Goal: Task Accomplishment & Management: Use online tool/utility

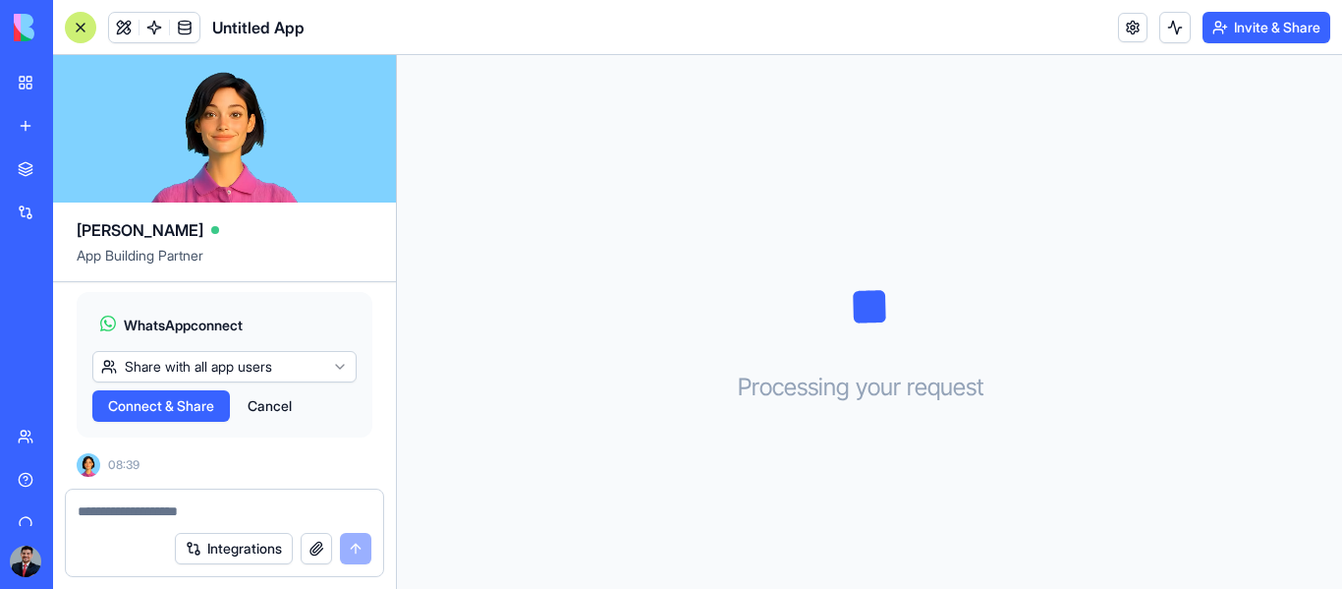
click at [160, 501] on textarea at bounding box center [225, 511] width 294 height 20
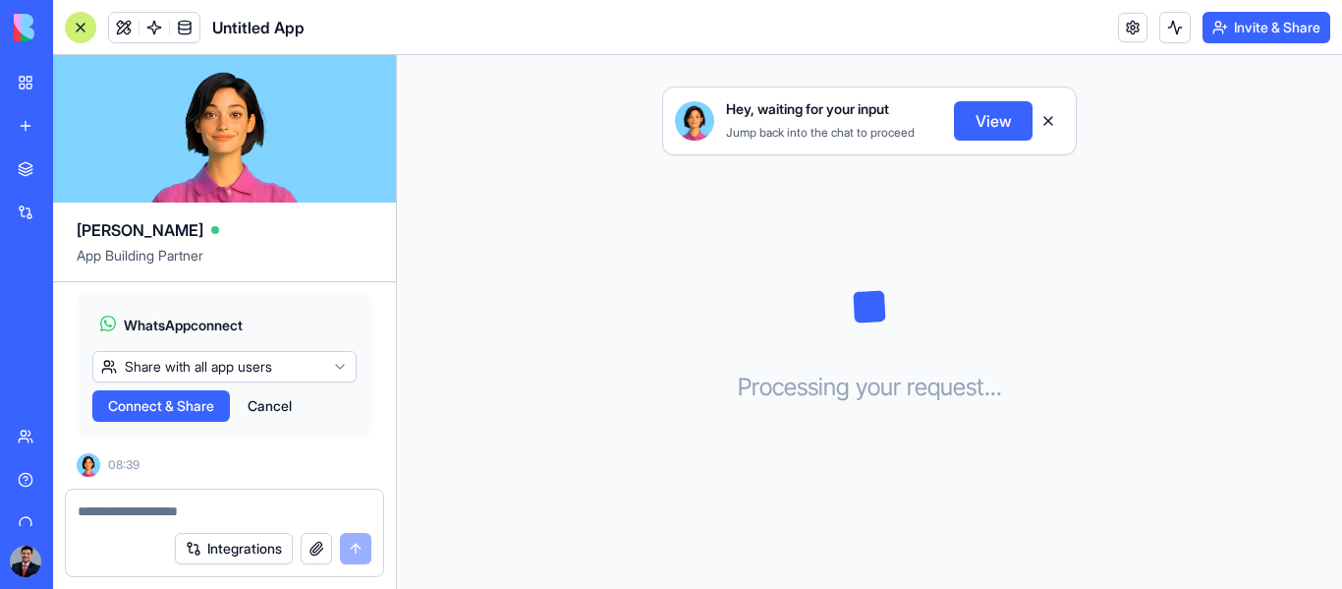
paste textarea "**********"
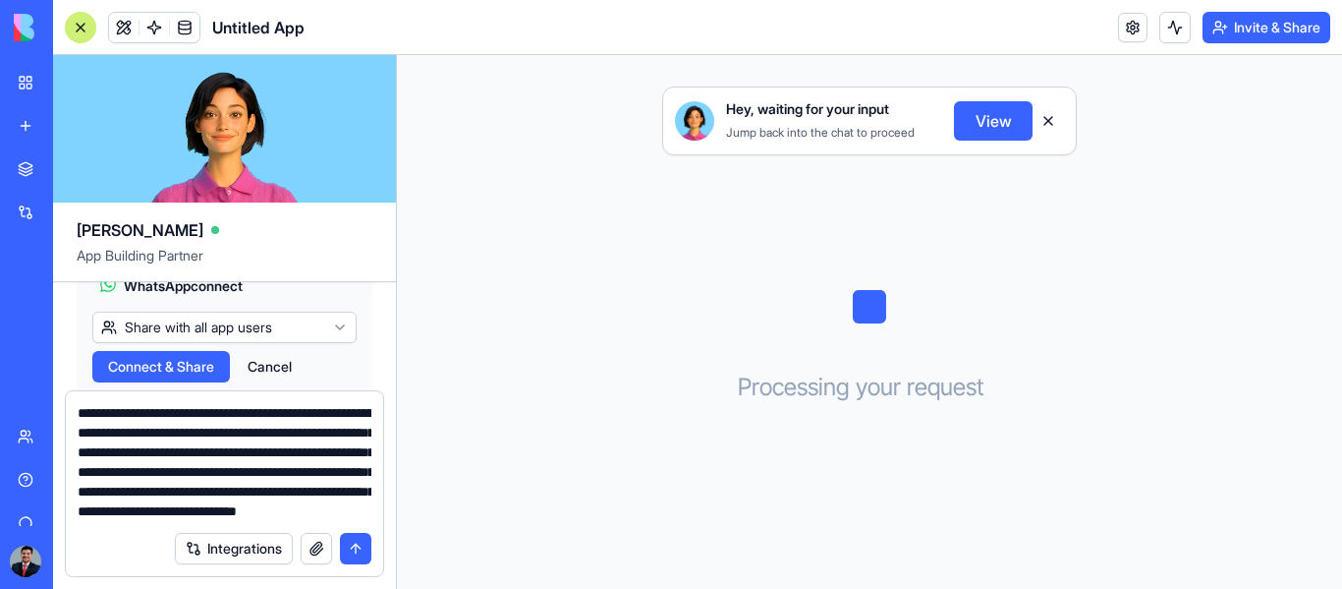
scroll to position [37, 0]
type textarea "**********"
click at [361, 550] on button "submit" at bounding box center [355, 548] width 31 height 31
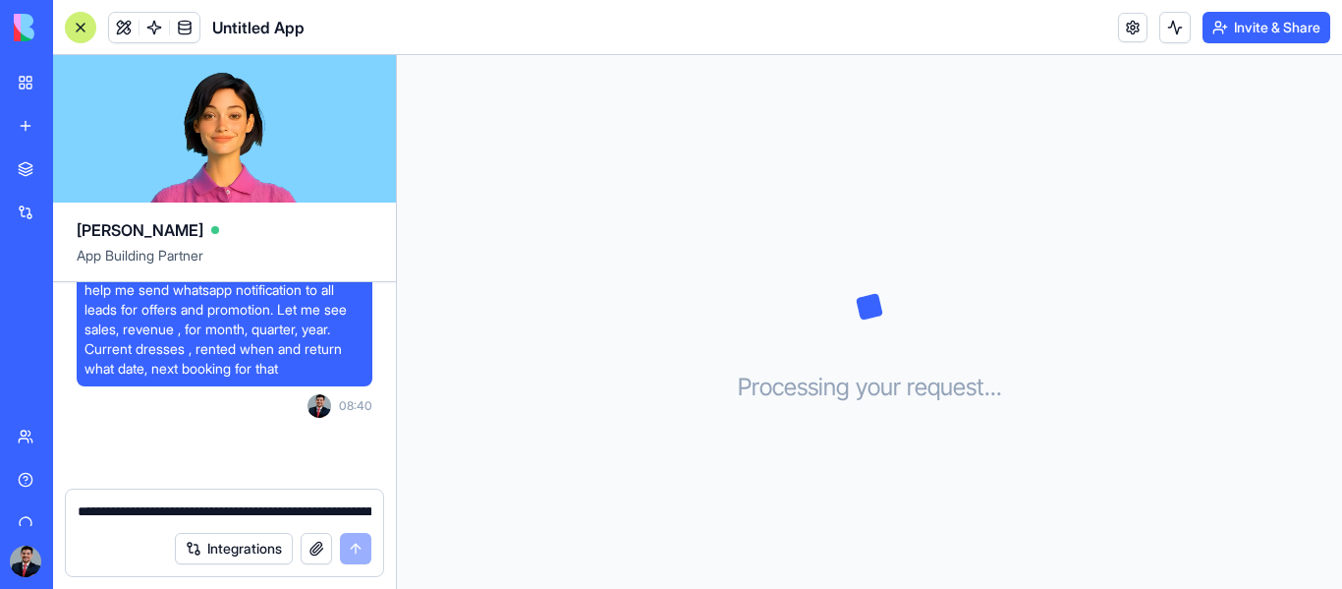
scroll to position [1539, 0]
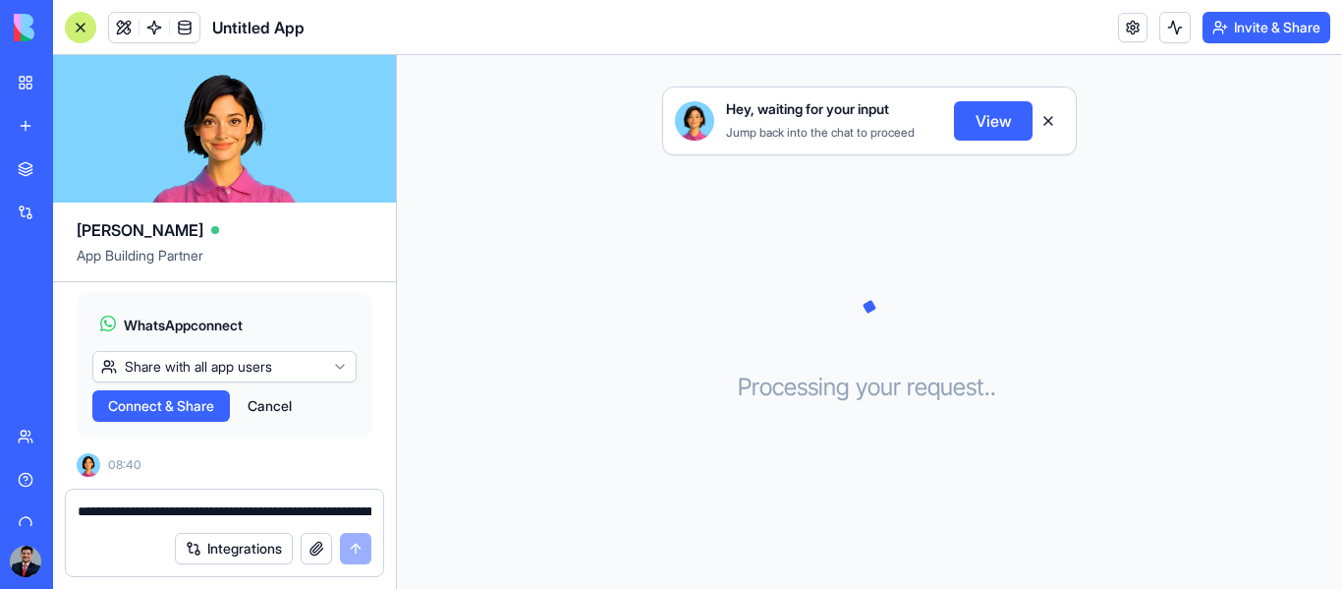
click at [985, 128] on button "View" at bounding box center [993, 120] width 79 height 39
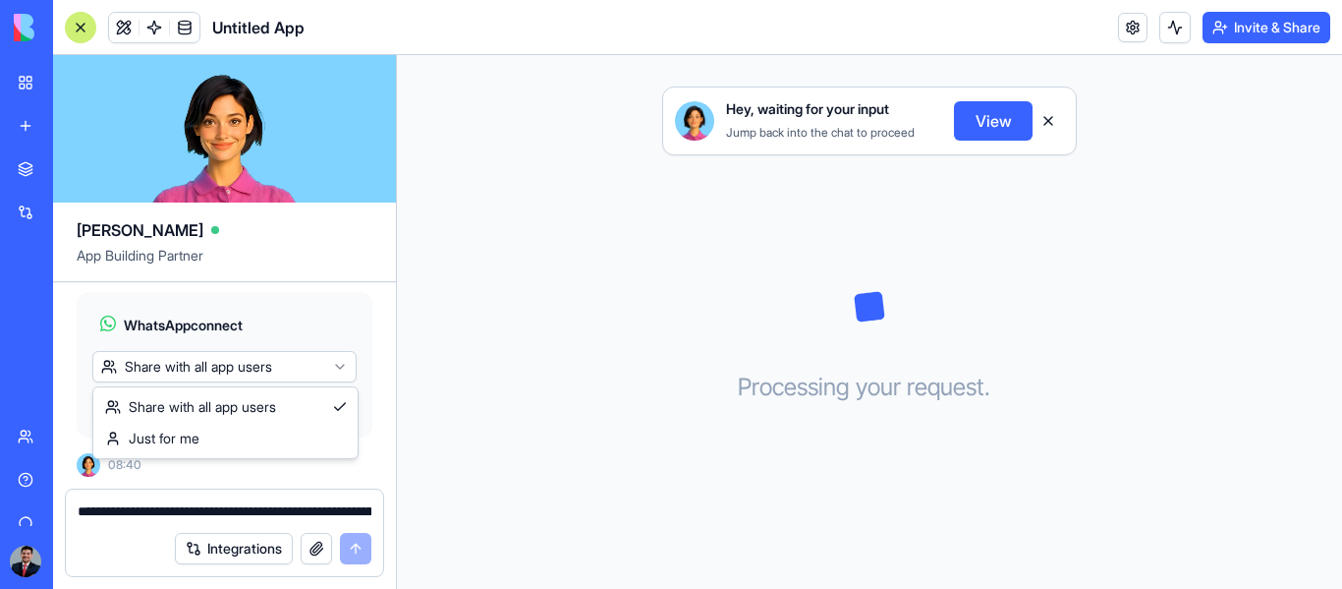
click at [318, 363] on html "BETA My Workspace New app Marketplace Integrations Recent Untitled App AI Logo …" at bounding box center [671, 294] width 1342 height 589
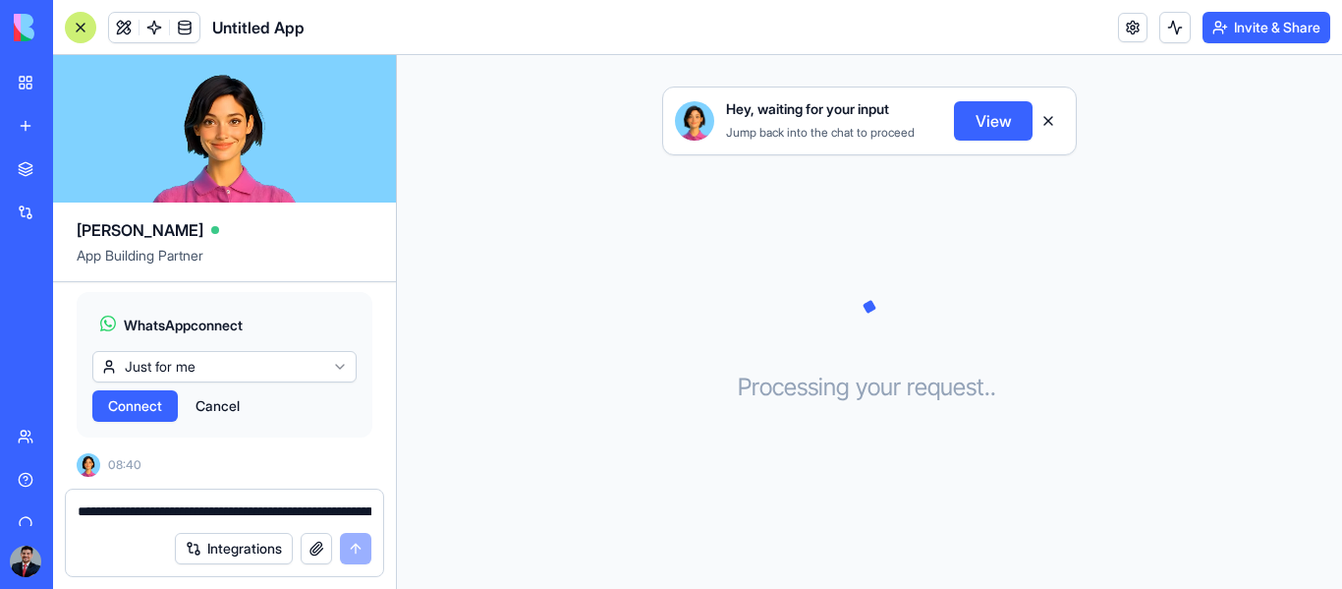
click at [153, 407] on span "Connect" at bounding box center [135, 406] width 54 height 20
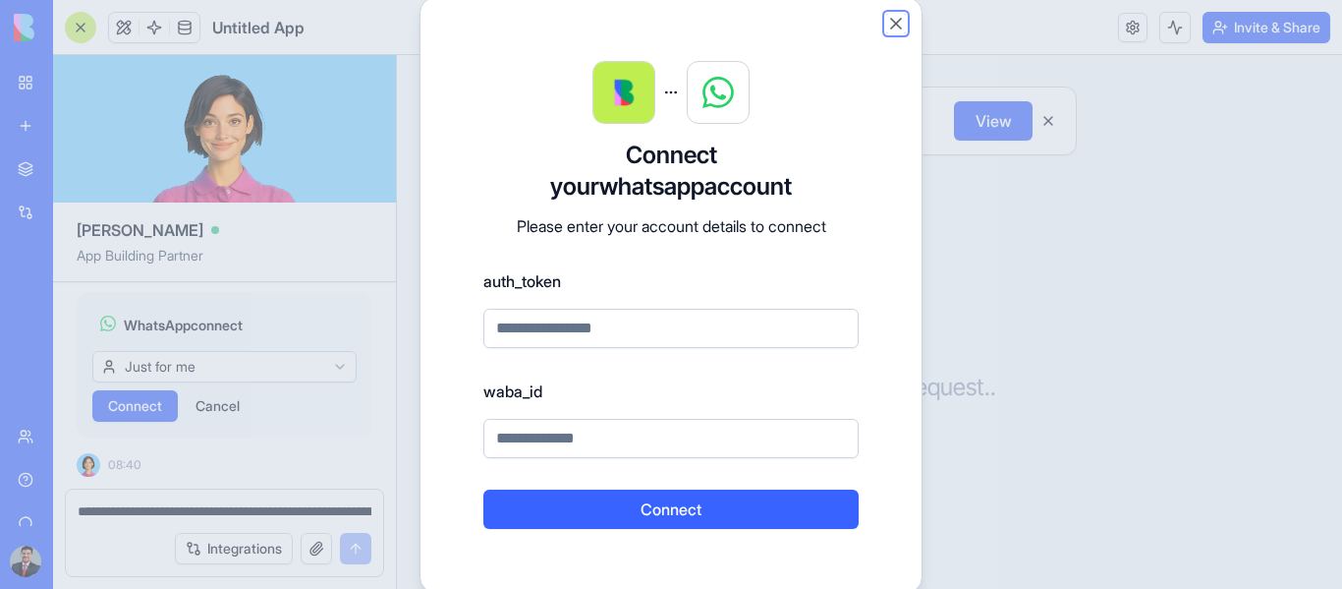
click at [897, 19] on button "Close" at bounding box center [896, 24] width 20 height 20
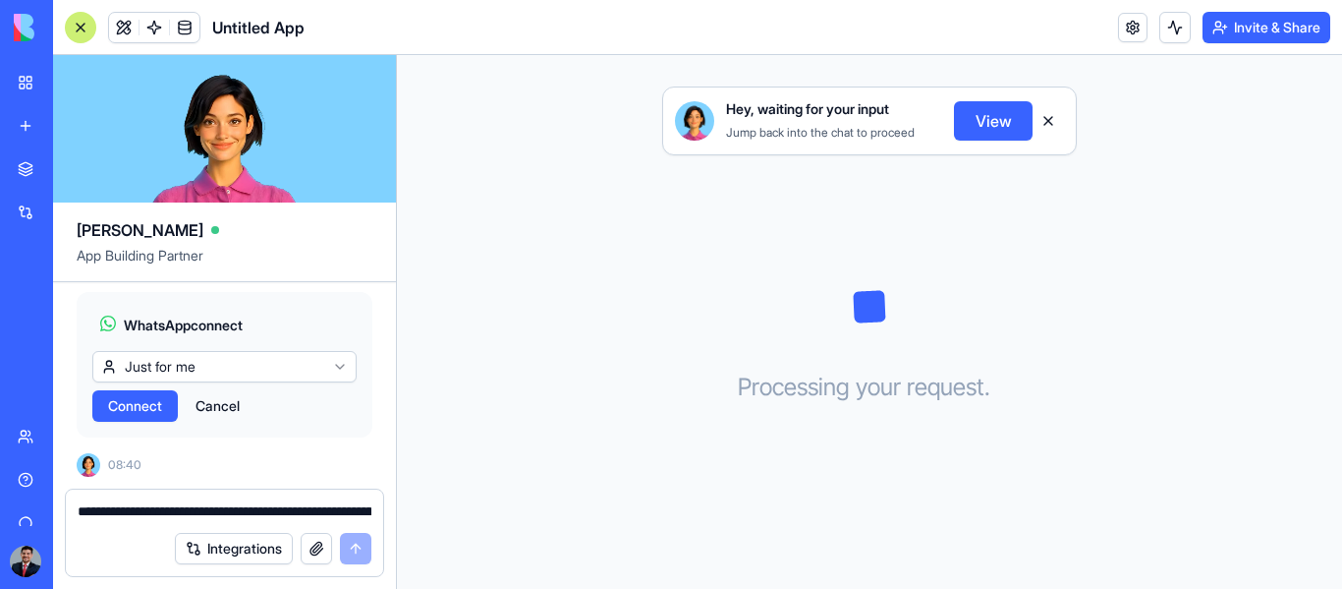
click at [225, 411] on button "Cancel" at bounding box center [218, 405] width 64 height 31
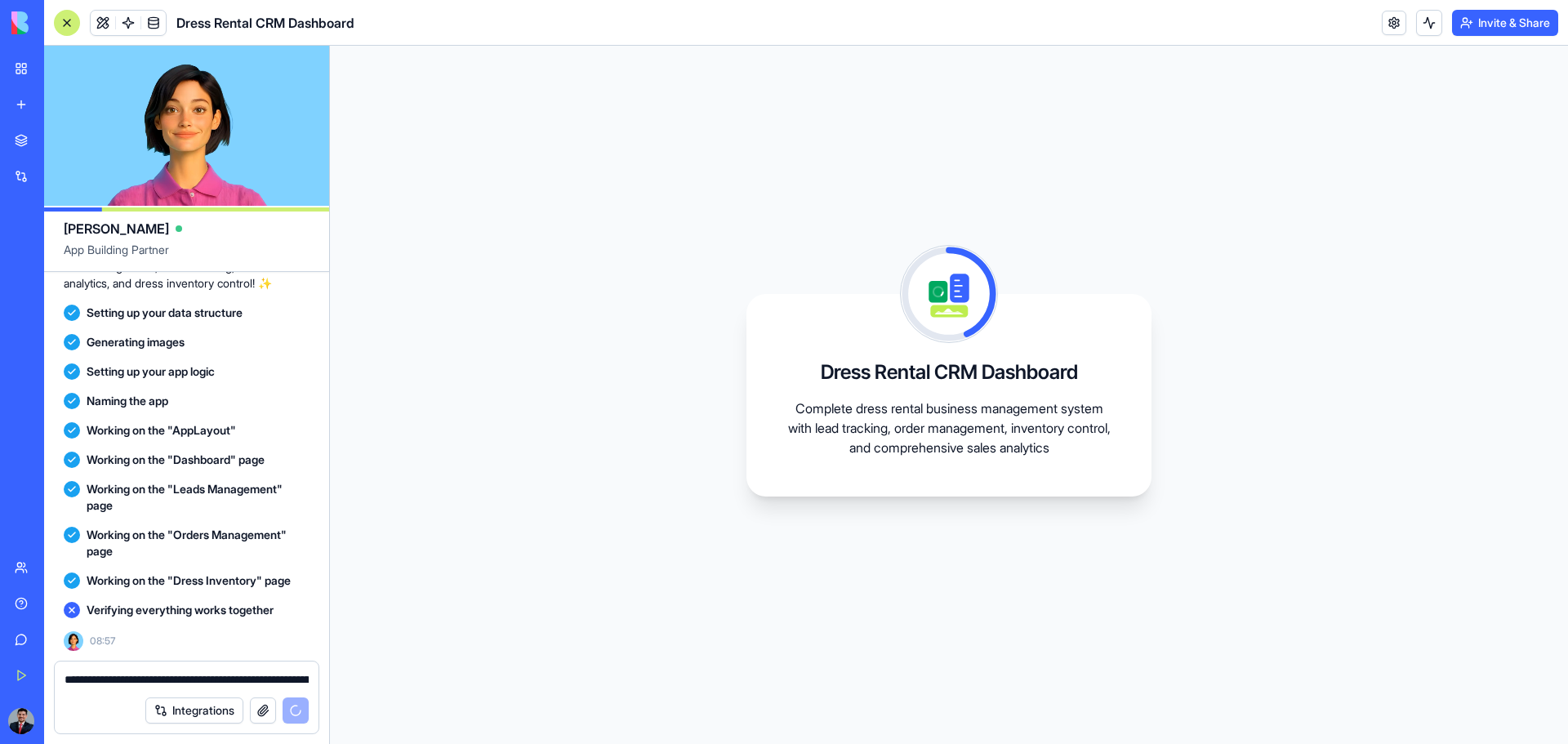
scroll to position [1412, 0]
click at [194, 489] on button "Integrations" at bounding box center [194, 710] width 98 height 26
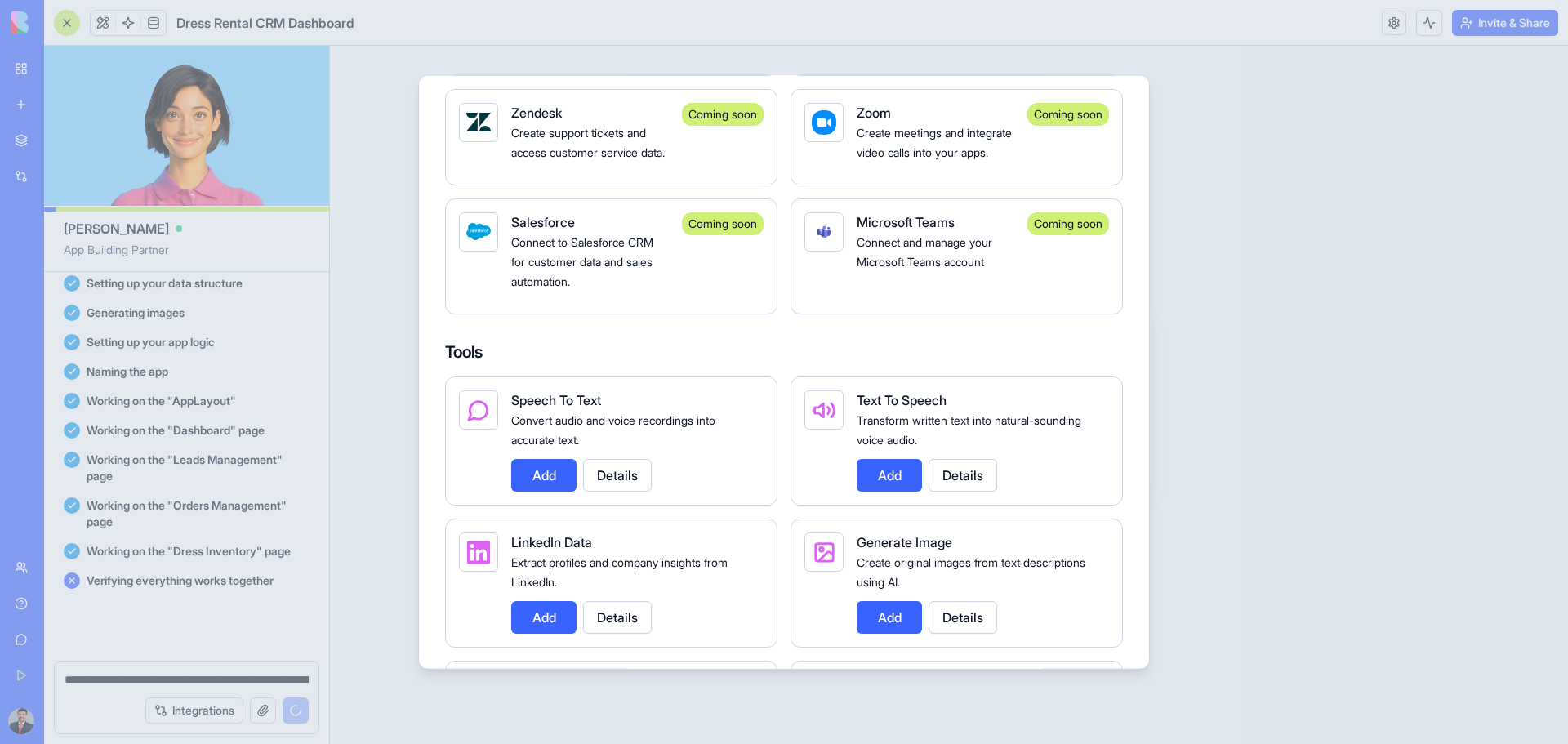
scroll to position [1441, 0]
click at [1115, 182] on div at bounding box center [784, 372] width 1568 height 744
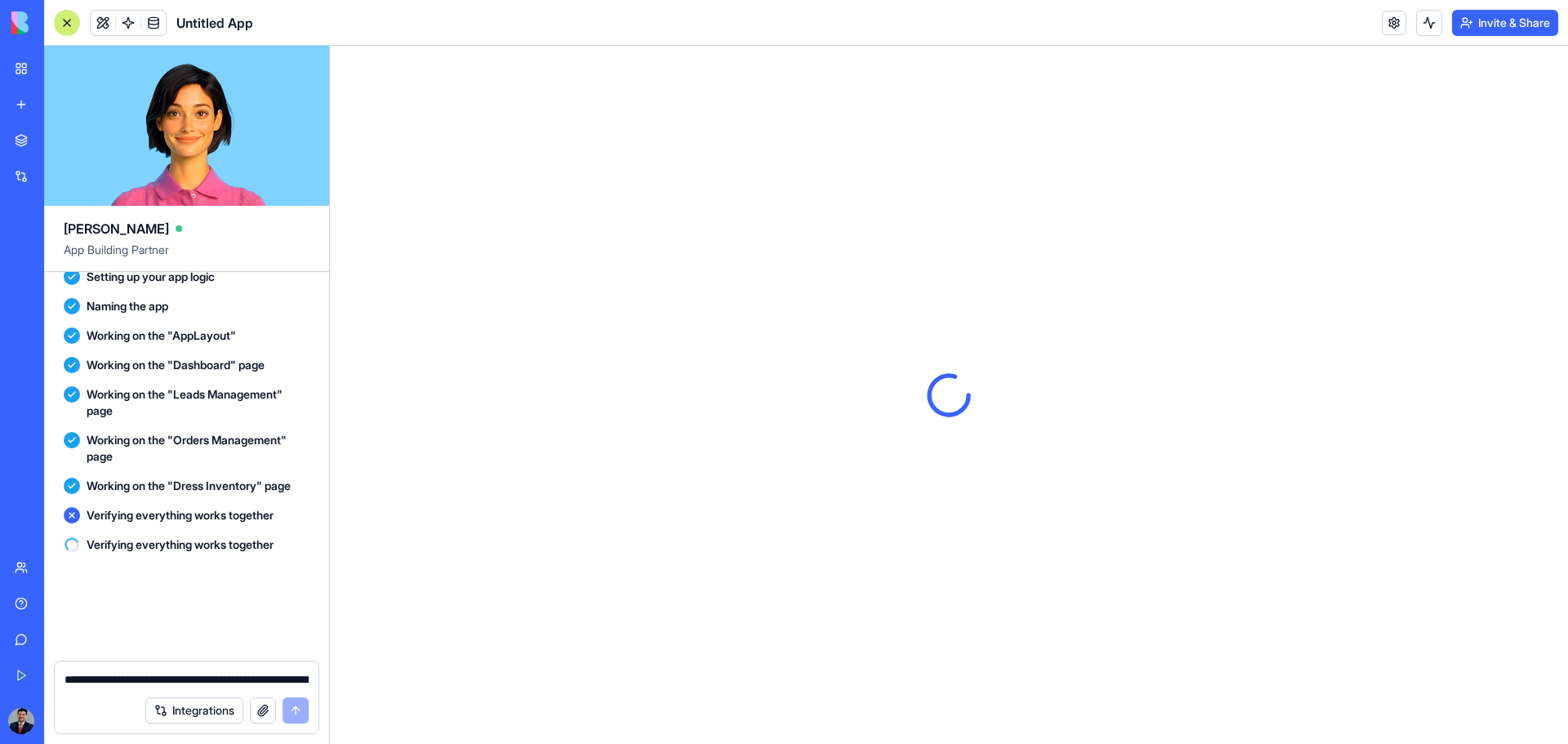
scroll to position [1712, 0]
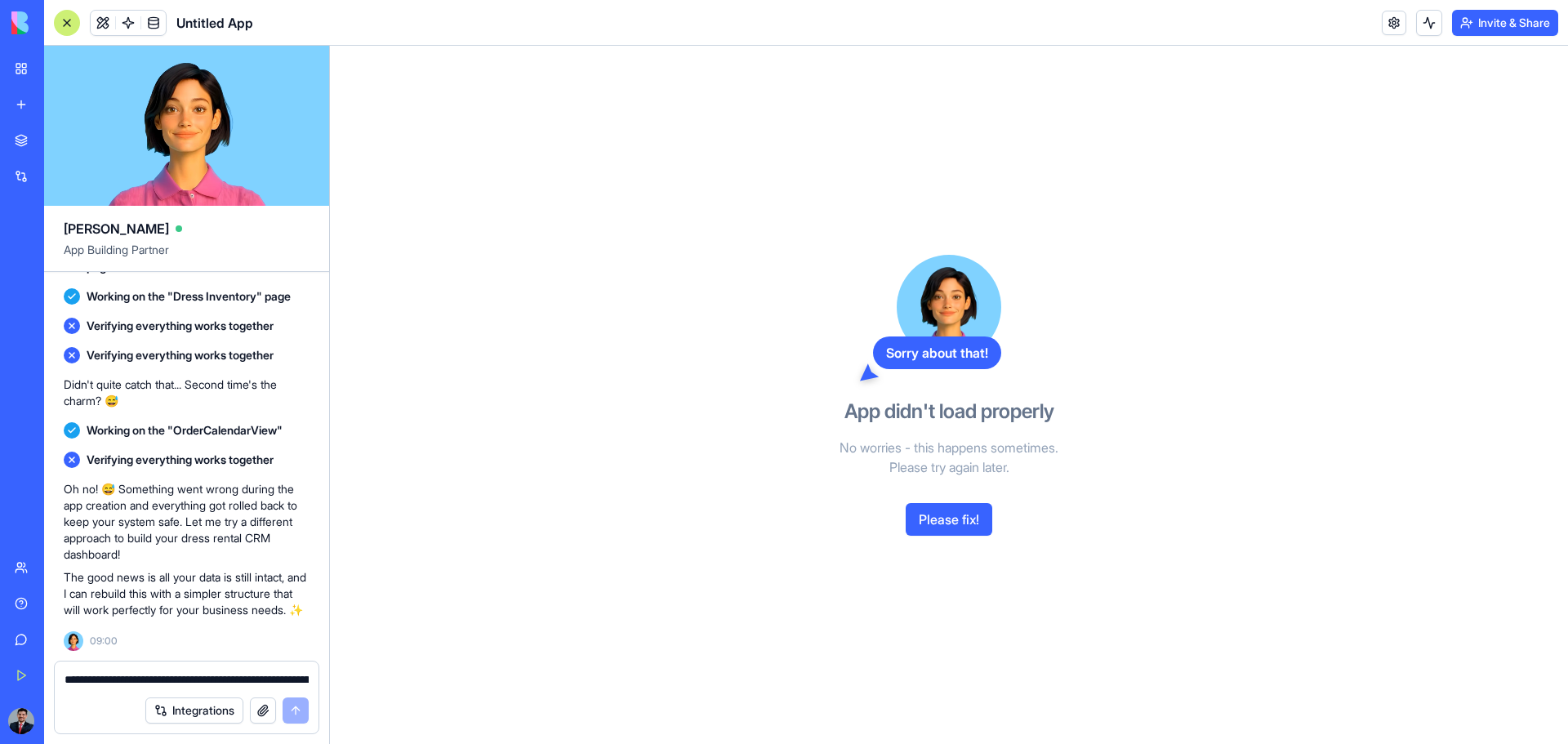
click at [949, 489] on button "Please fix!" at bounding box center [949, 519] width 86 height 32
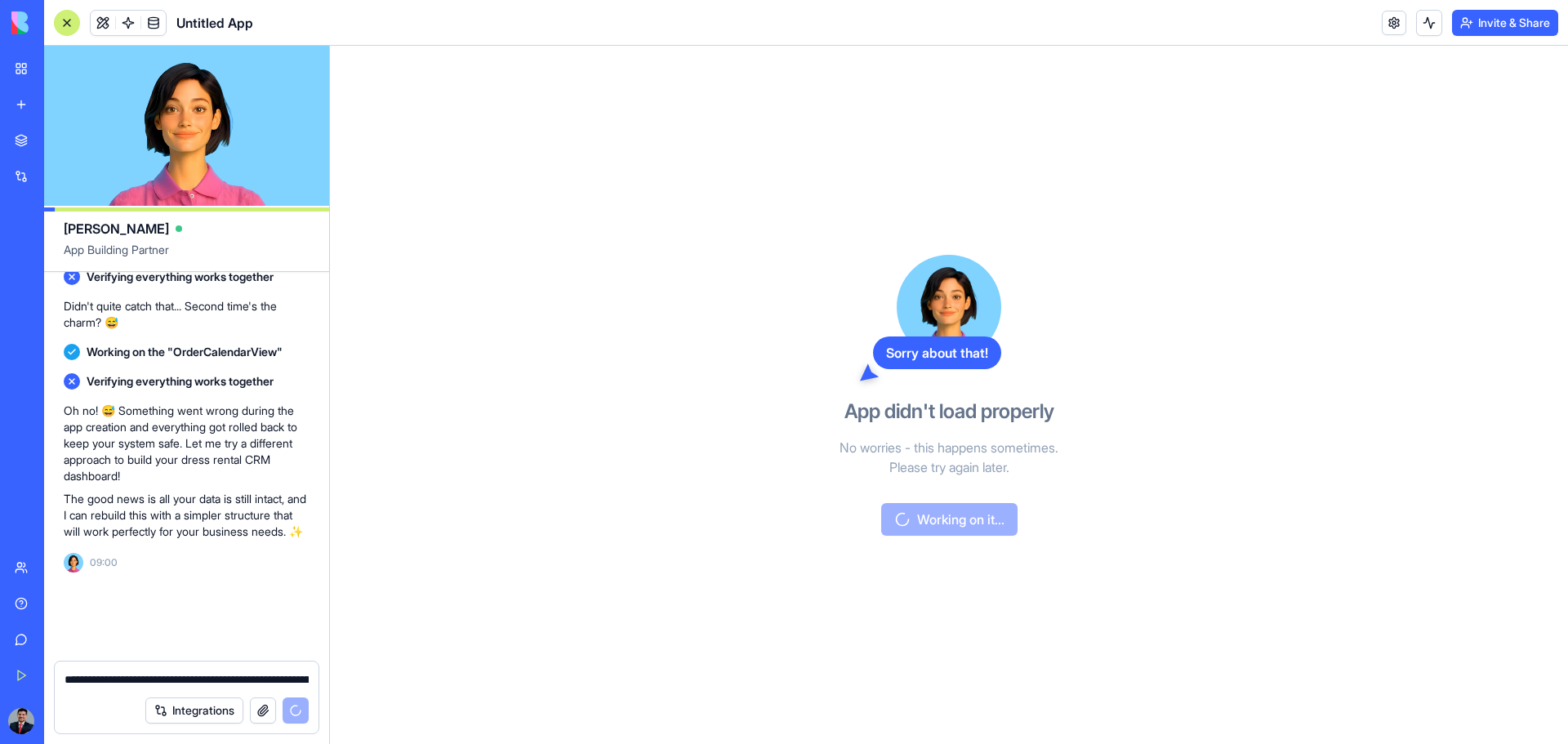
scroll to position [1791, 0]
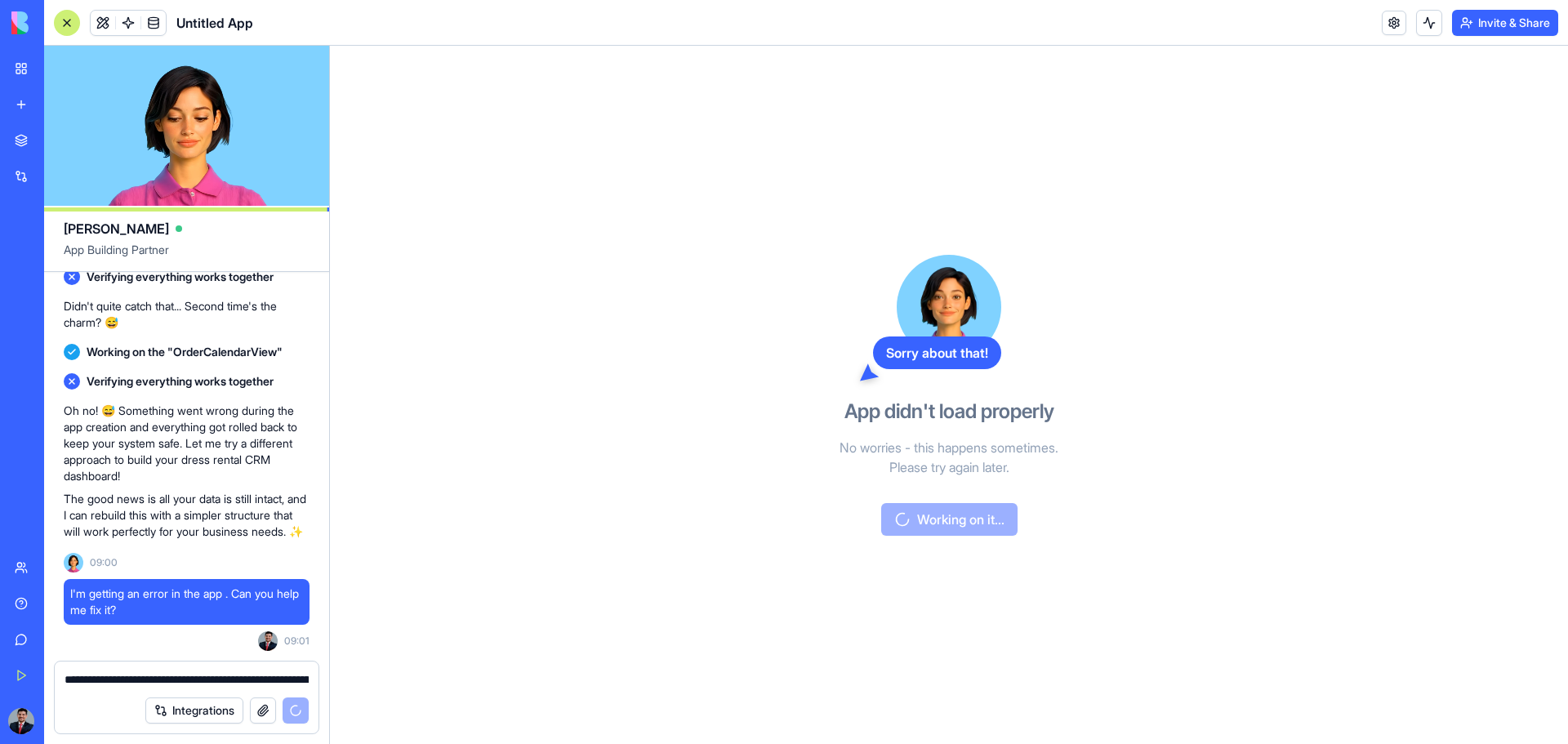
click at [85, 489] on textarea "**********" at bounding box center [187, 680] width 244 height 17
click at [186, 489] on span "I'm getting an error in the app . Can you help me fix it?" at bounding box center [187, 602] width 233 height 32
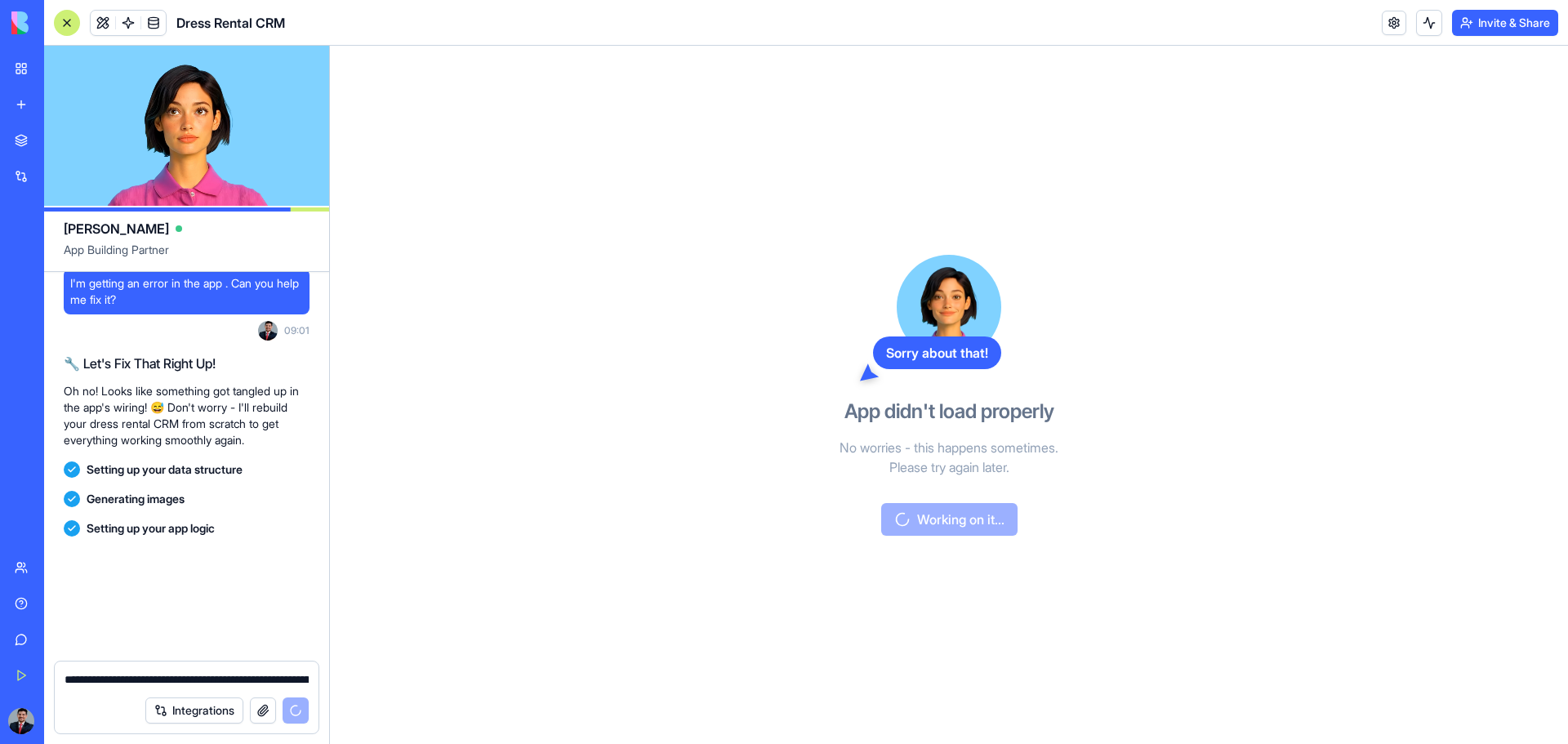
scroll to position [2284, 0]
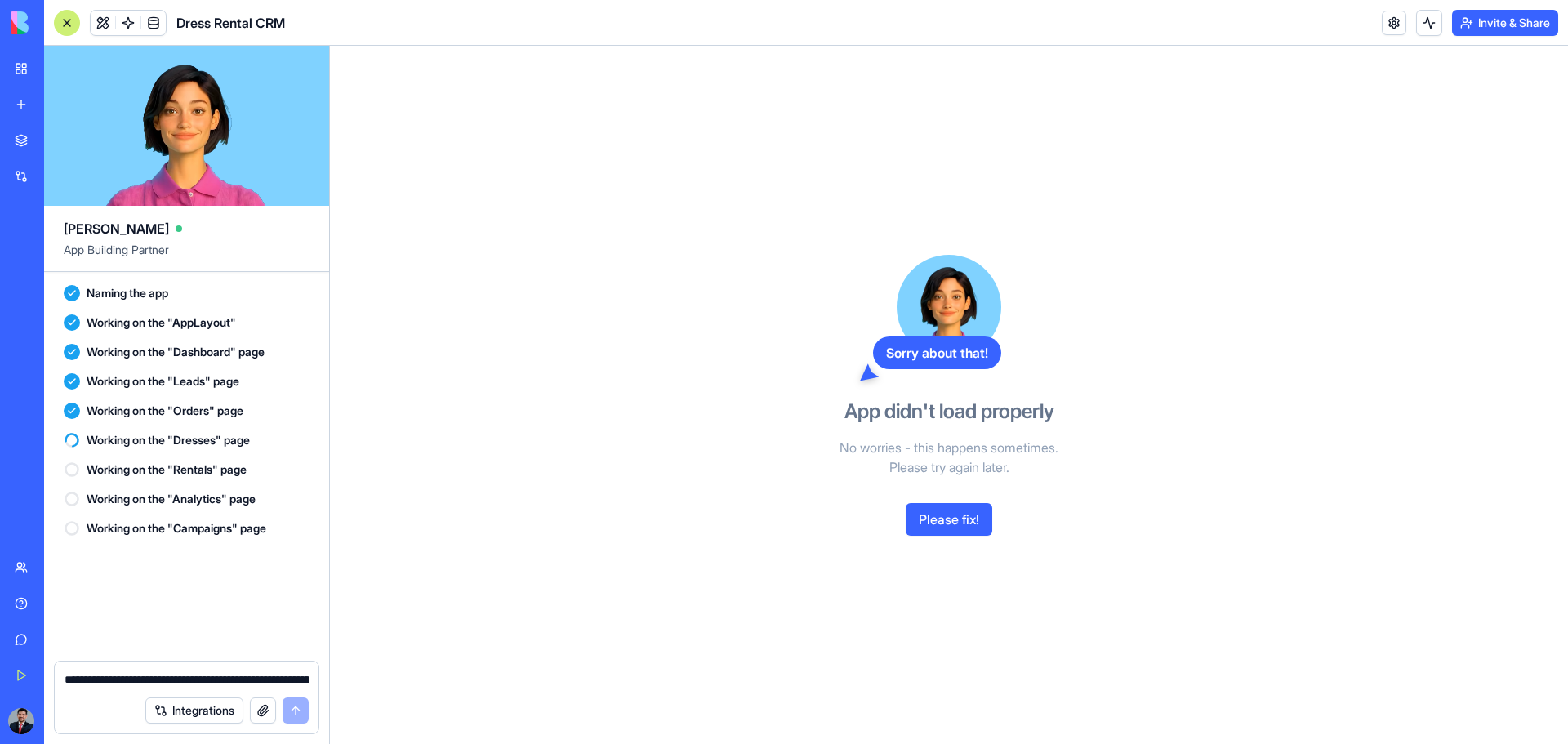
scroll to position [2738, 0]
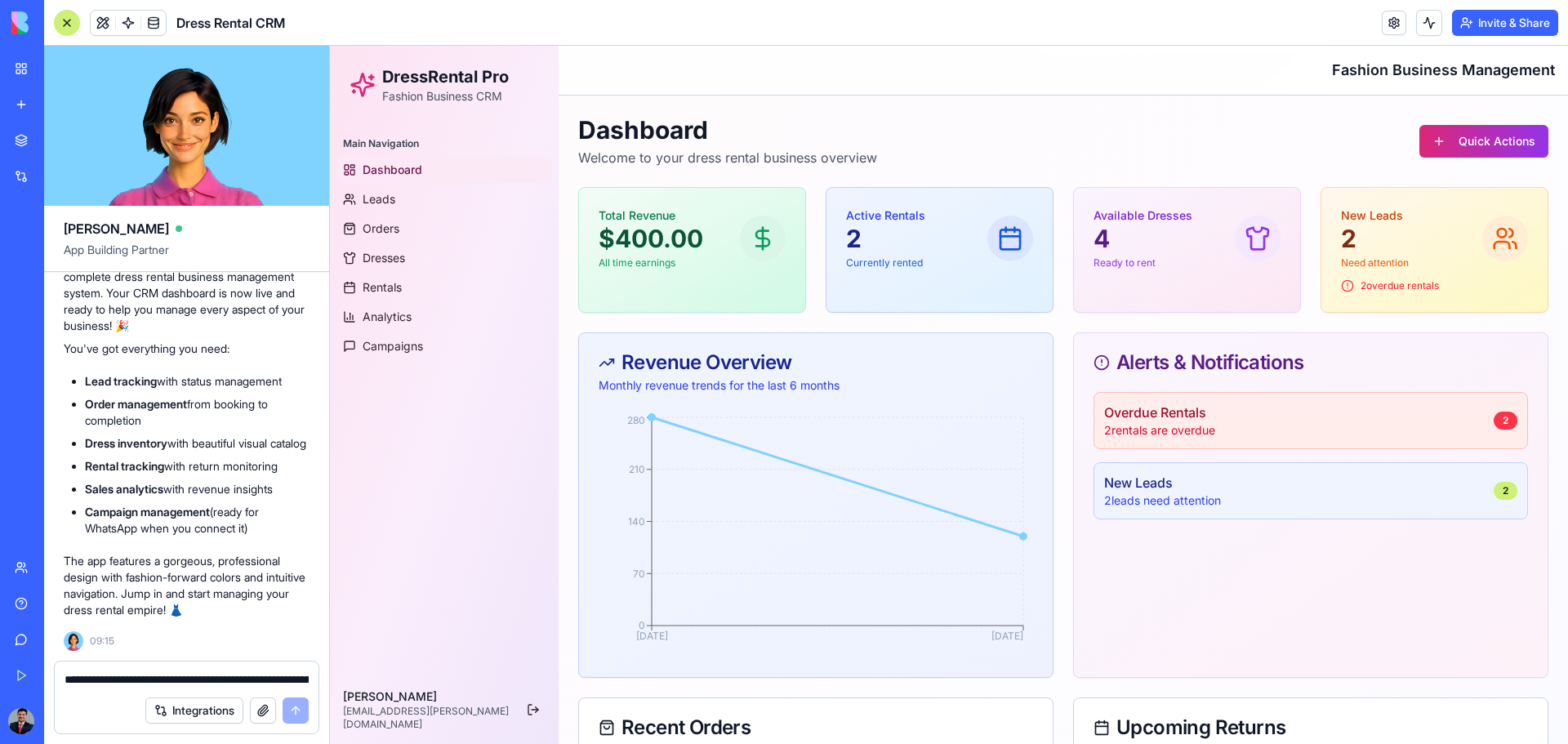
click at [396, 168] on span "Dashboard" at bounding box center [392, 170] width 60 height 17
click at [384, 191] on span "Leads" at bounding box center [378, 200] width 32 height 17
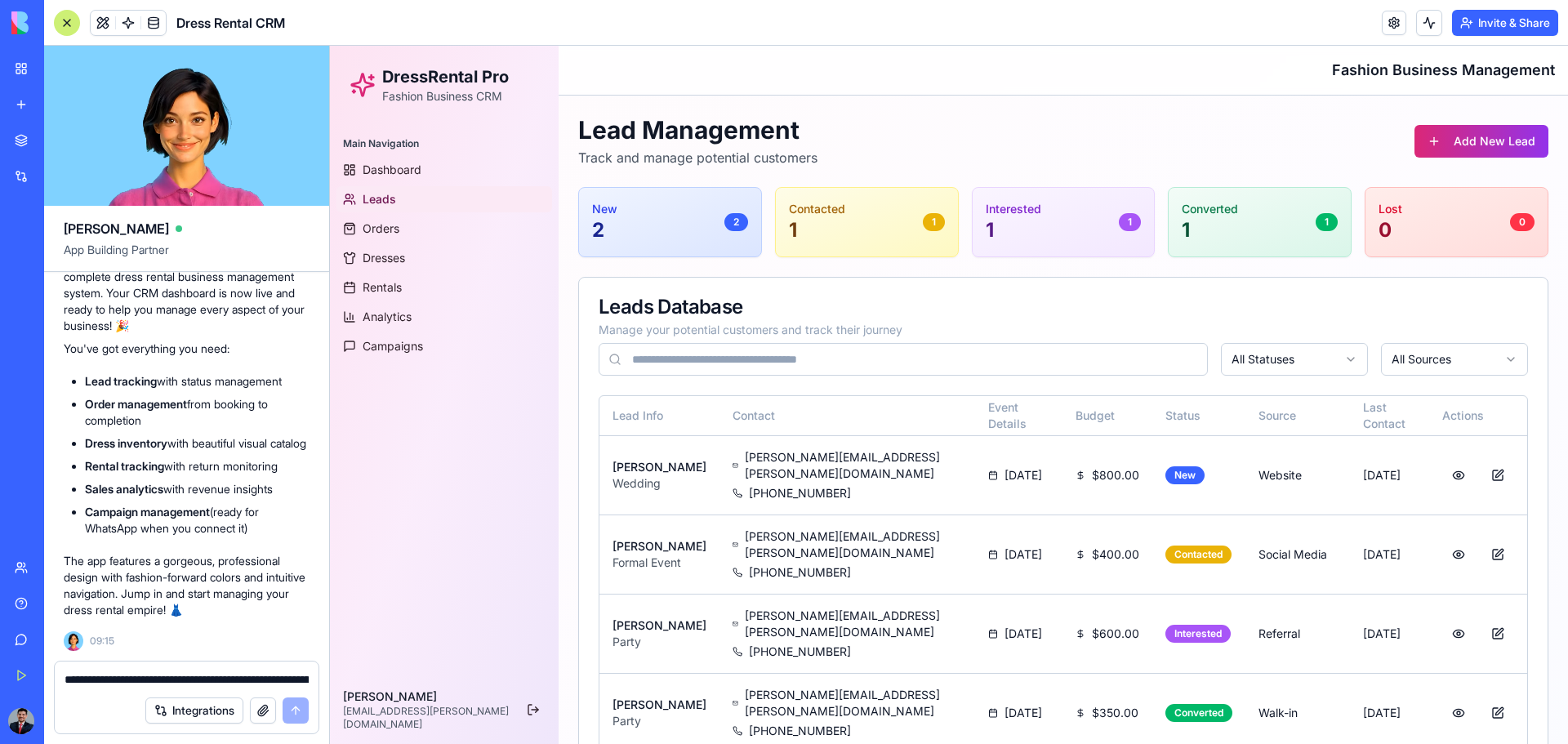
click at [379, 200] on span "Leads" at bounding box center [379, 200] width 33 height 17
click at [382, 220] on span "Orders" at bounding box center [381, 229] width 37 height 17
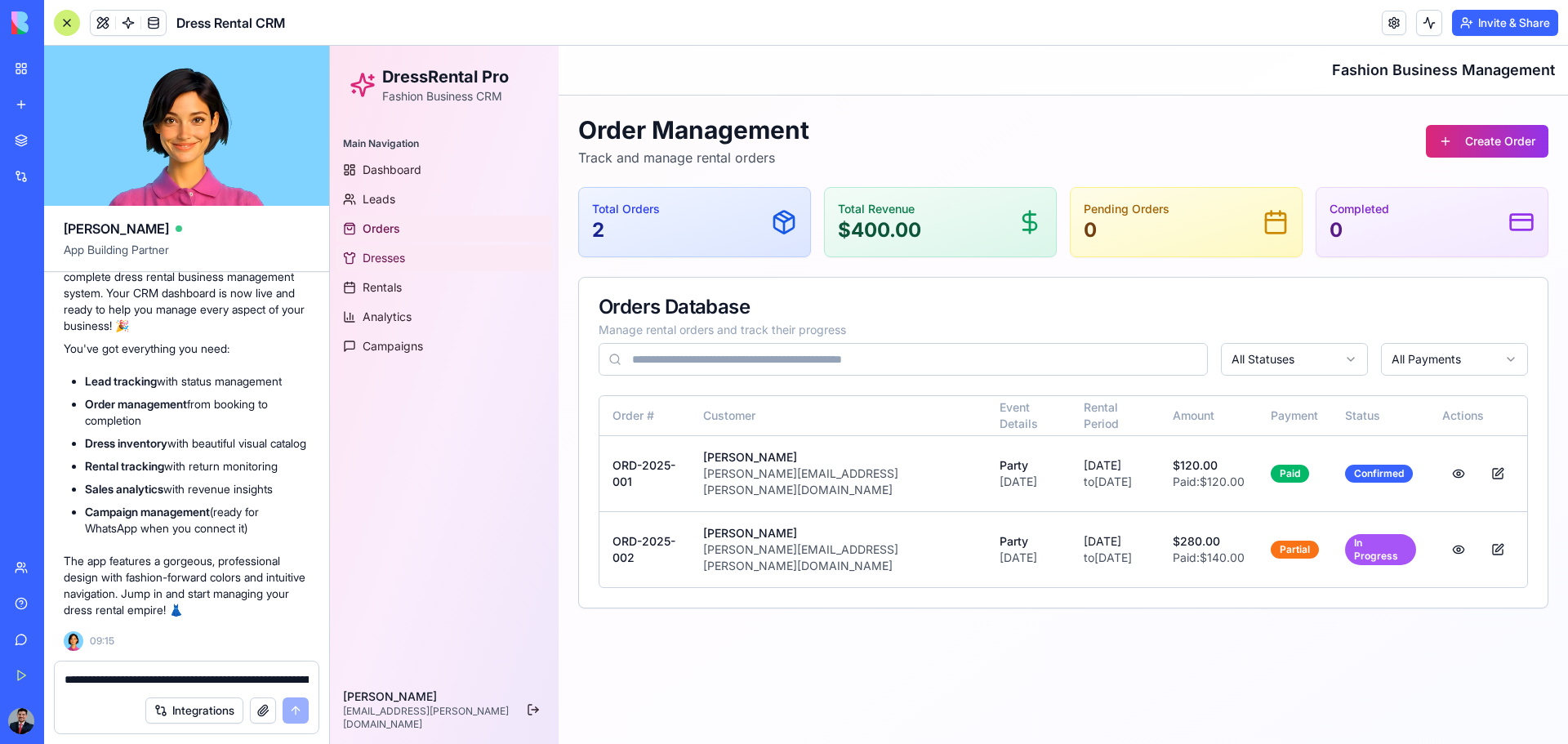
click at [382, 255] on span "Dresses" at bounding box center [383, 259] width 42 height 17
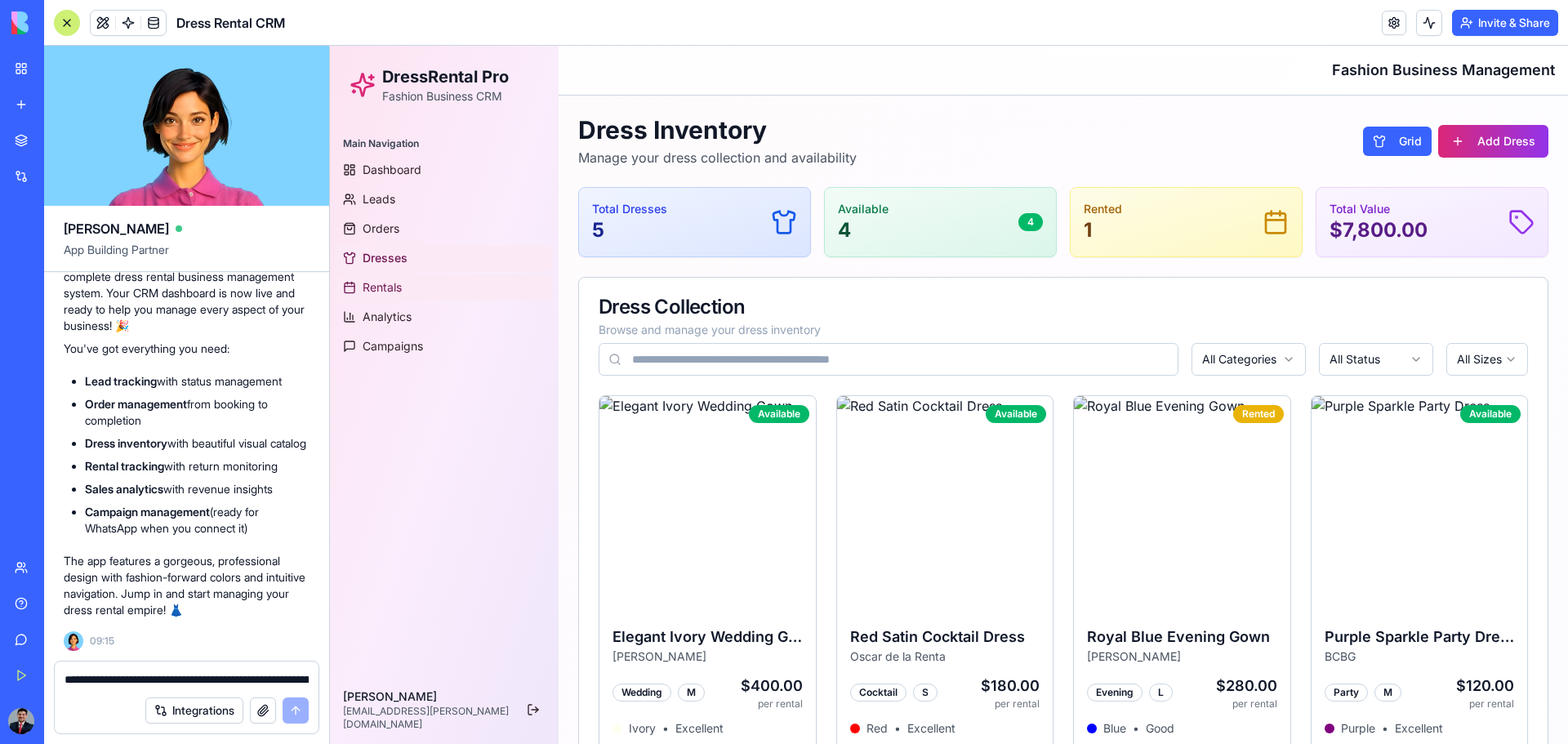
click at [382, 283] on span "Rentals" at bounding box center [381, 288] width 39 height 17
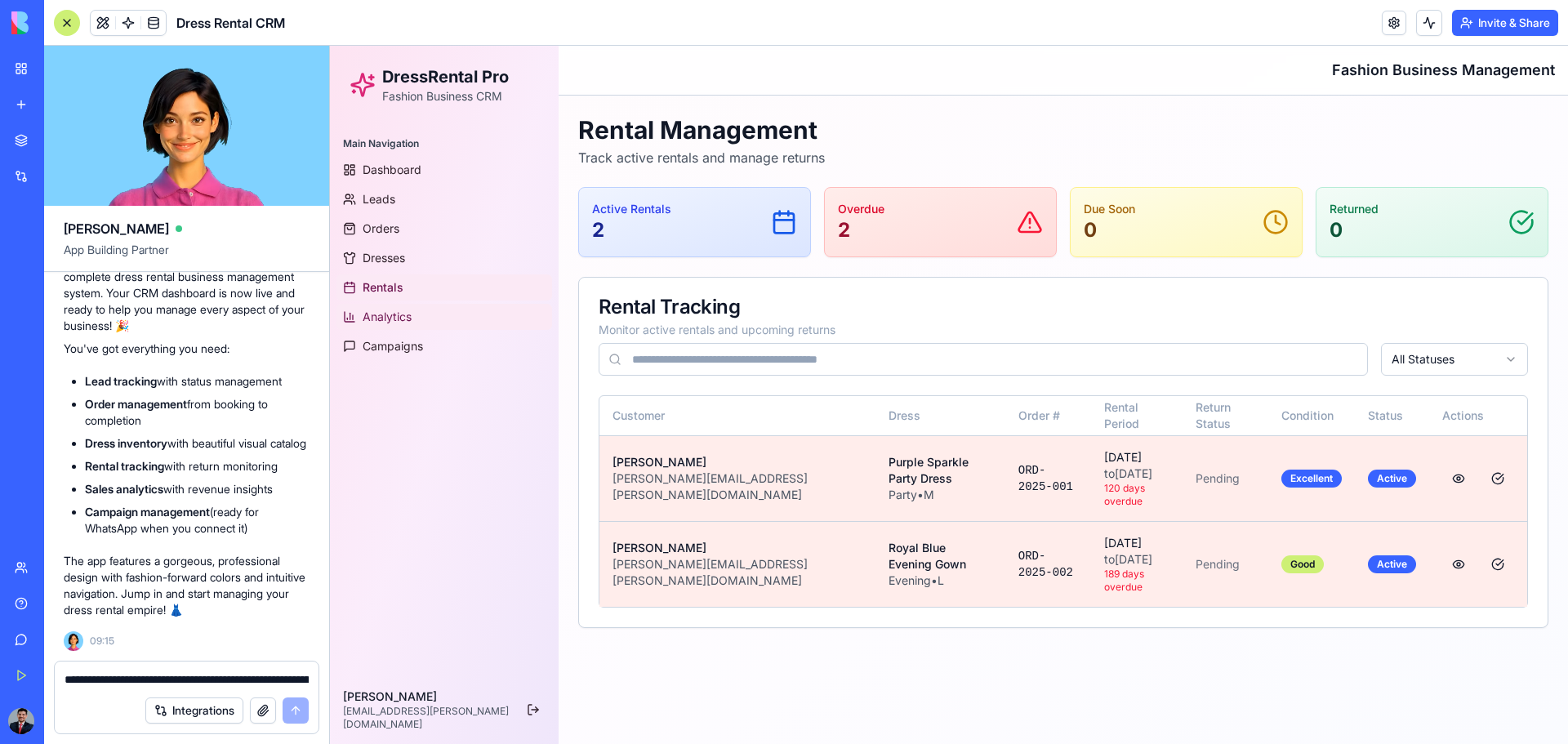
click at [386, 324] on span "Analytics" at bounding box center [386, 317] width 49 height 17
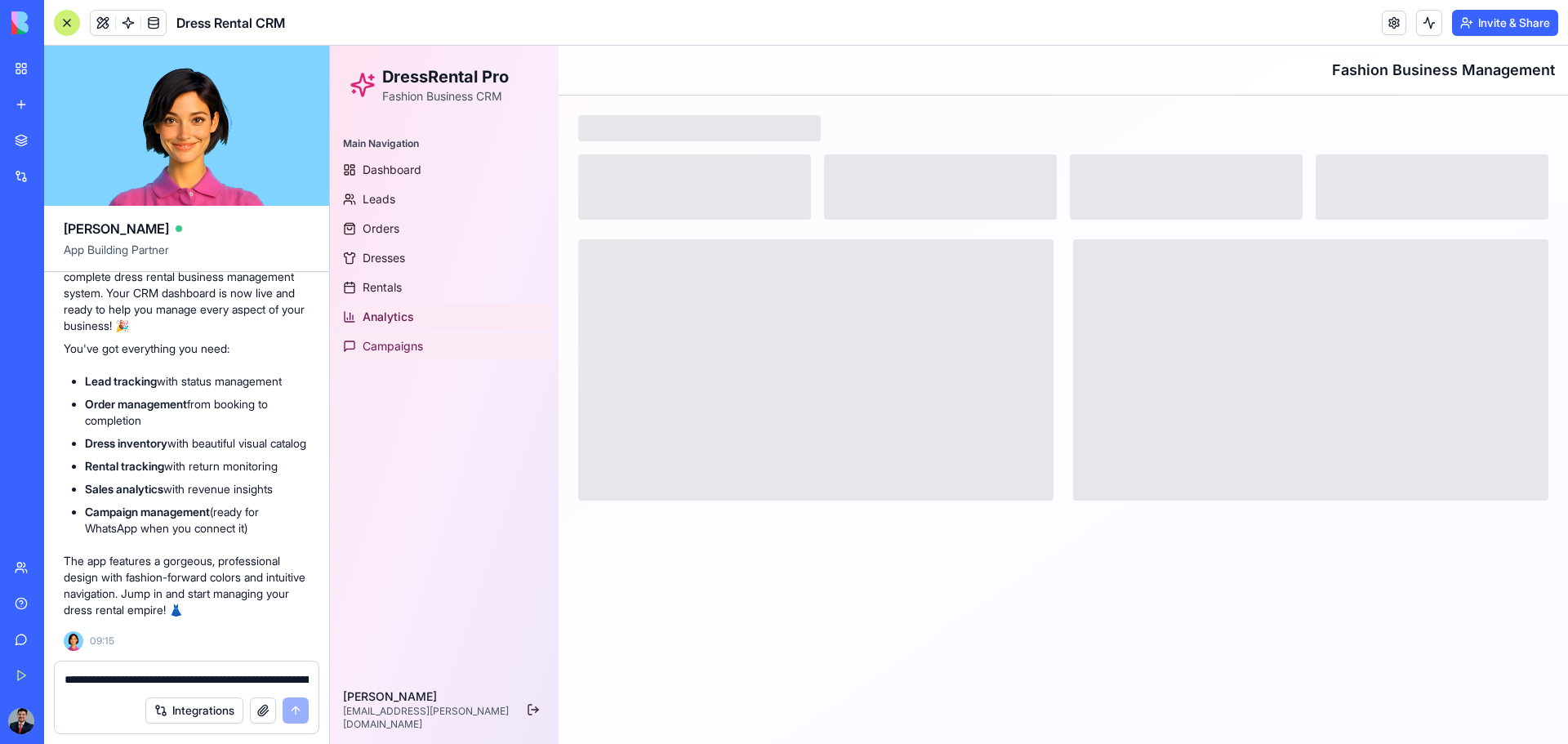
click at [386, 342] on span "Campaigns" at bounding box center [392, 347] width 61 height 17
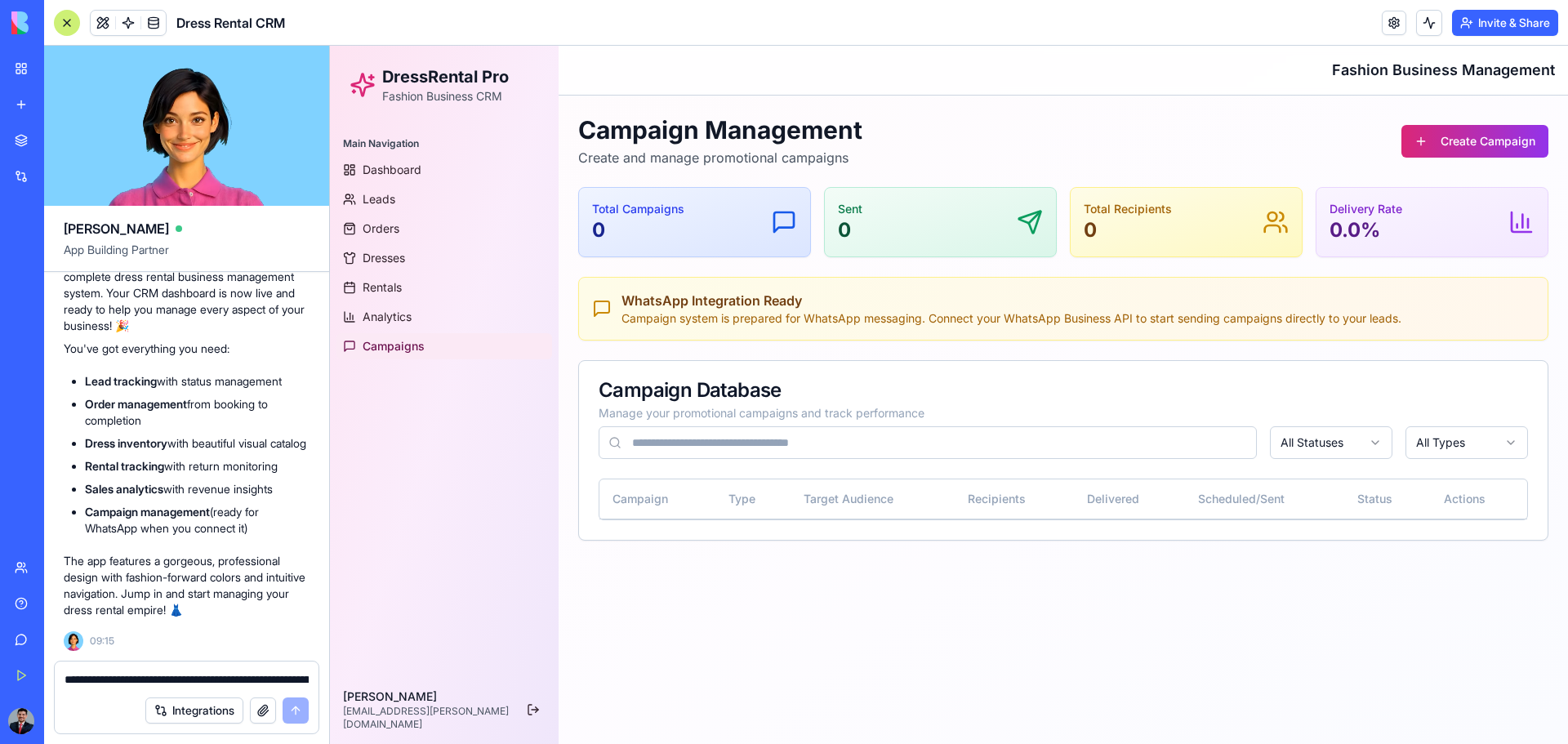
click at [376, 149] on div "Main Navigation" at bounding box center [444, 143] width 215 height 26
click at [377, 172] on span "Dashboard" at bounding box center [391, 170] width 59 height 17
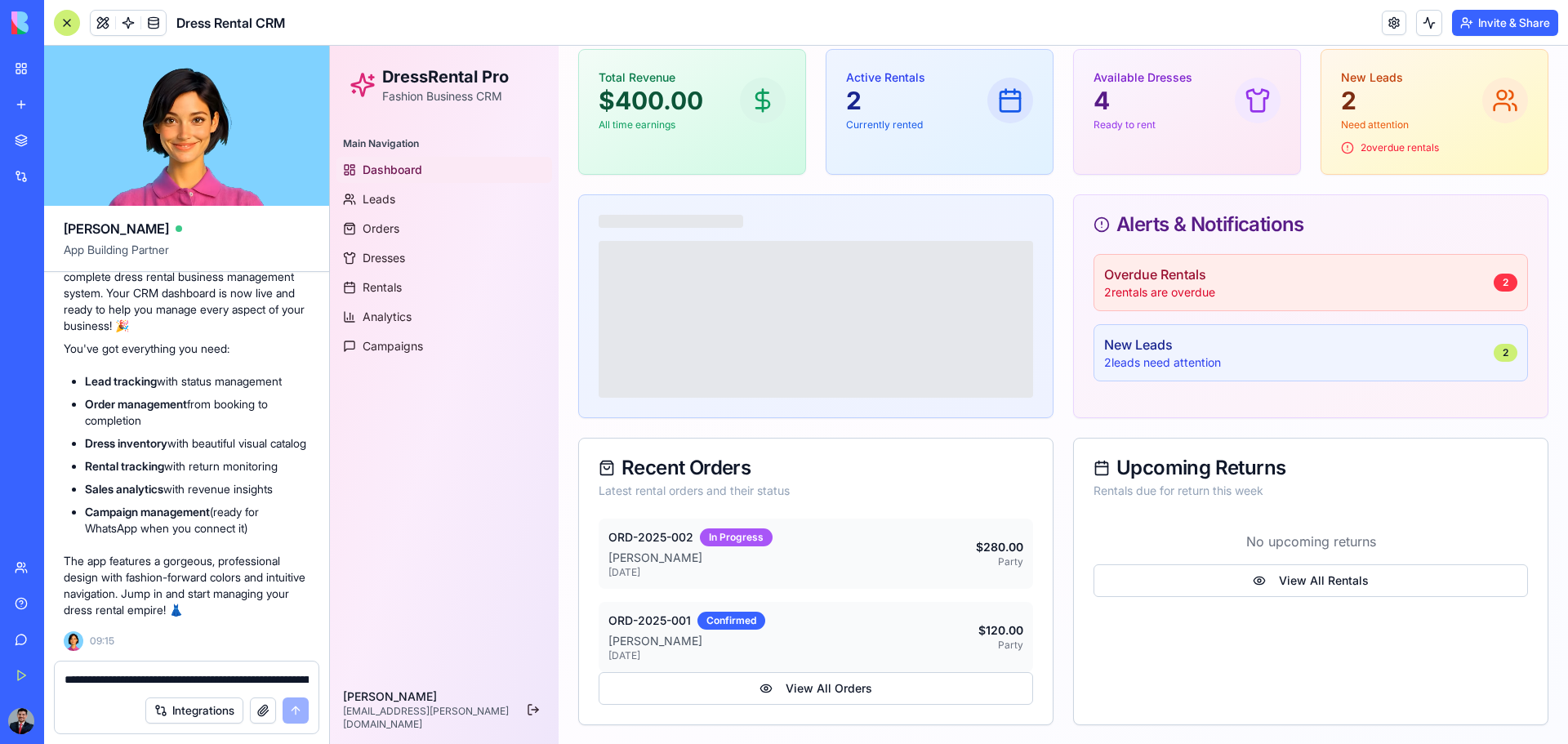
scroll to position [139, 0]
click at [383, 206] on span "Leads" at bounding box center [378, 200] width 32 height 17
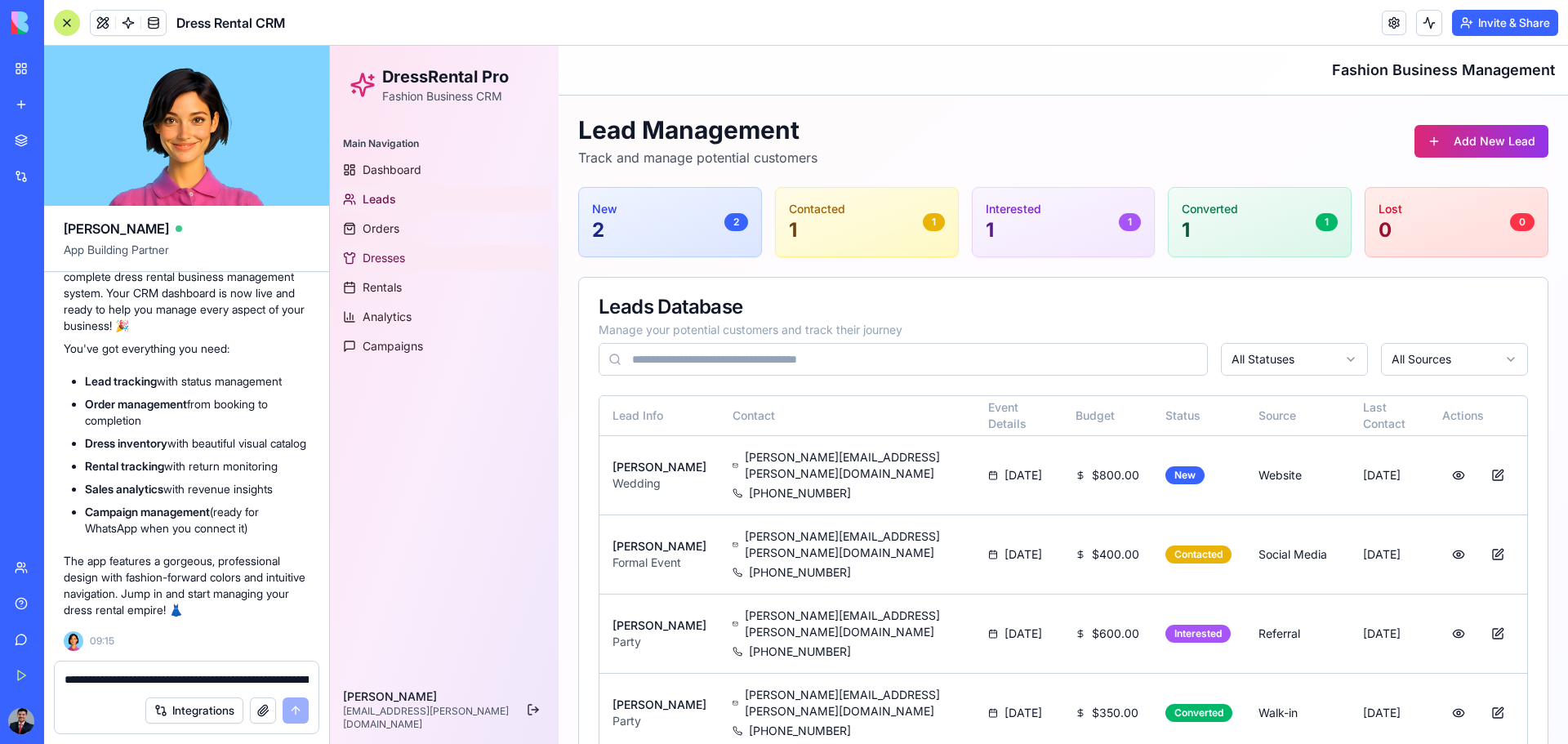
click at [400, 260] on span "Dresses" at bounding box center [383, 259] width 42 height 17
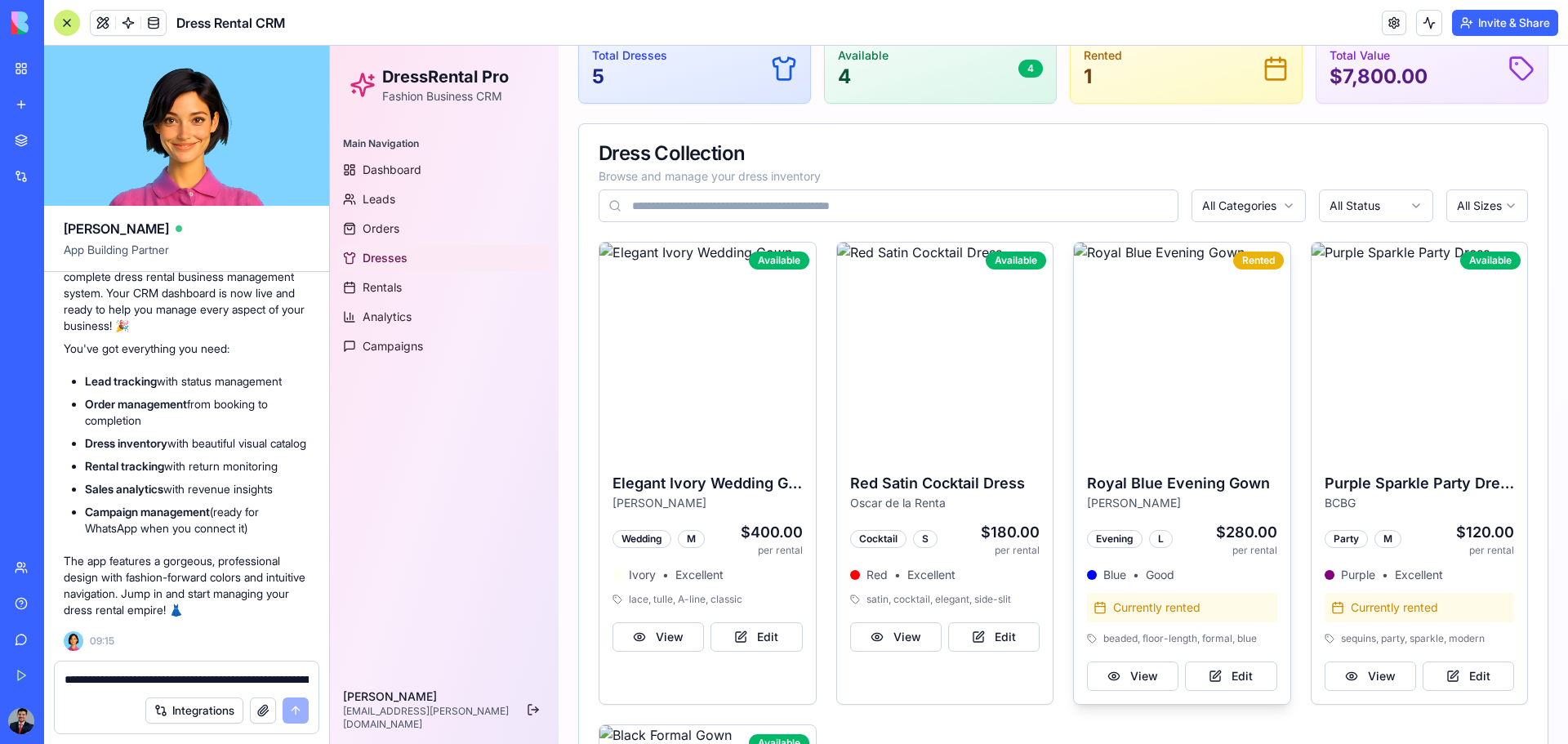
scroll to position [164, 0]
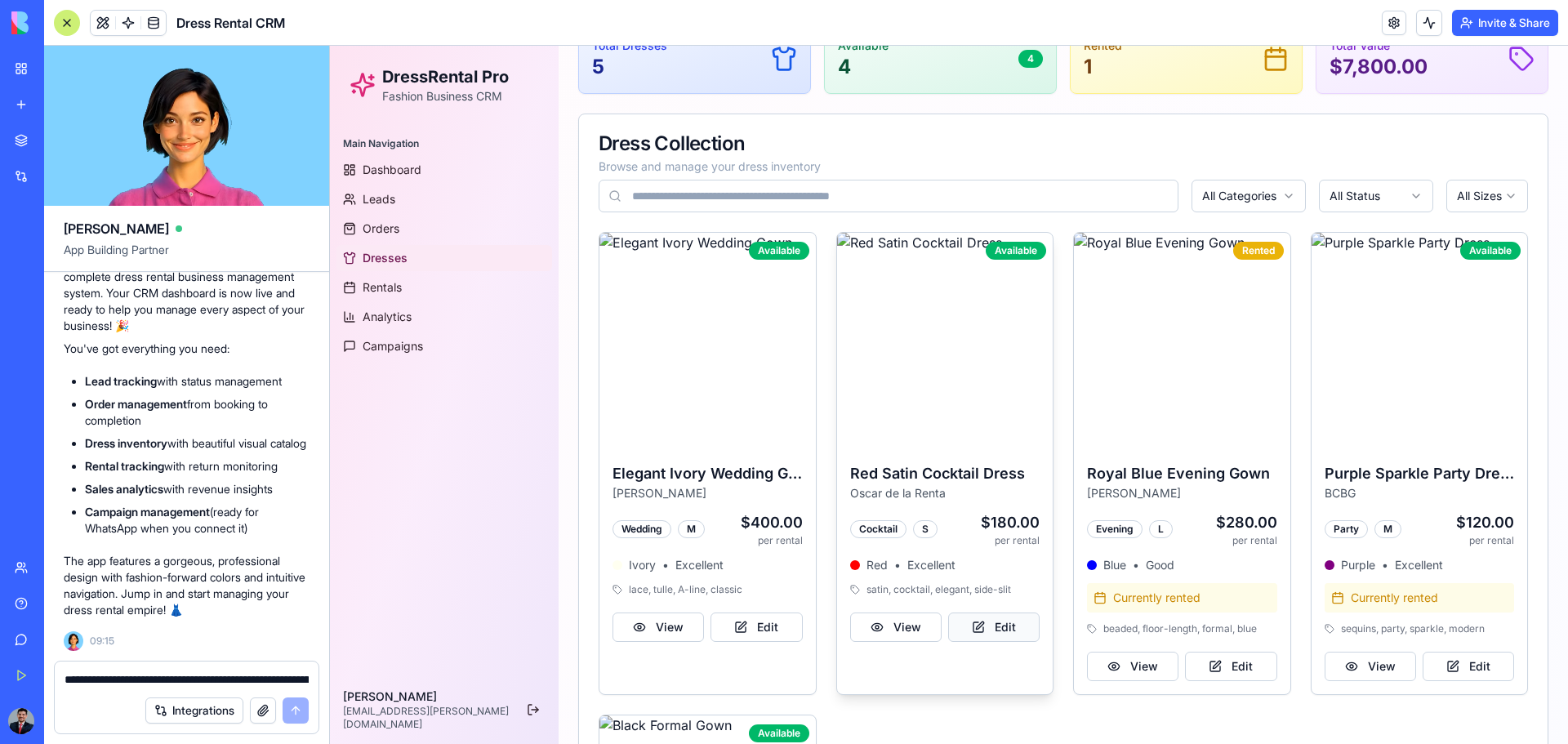
click at [982, 489] on button "Edit" at bounding box center [994, 627] width 91 height 29
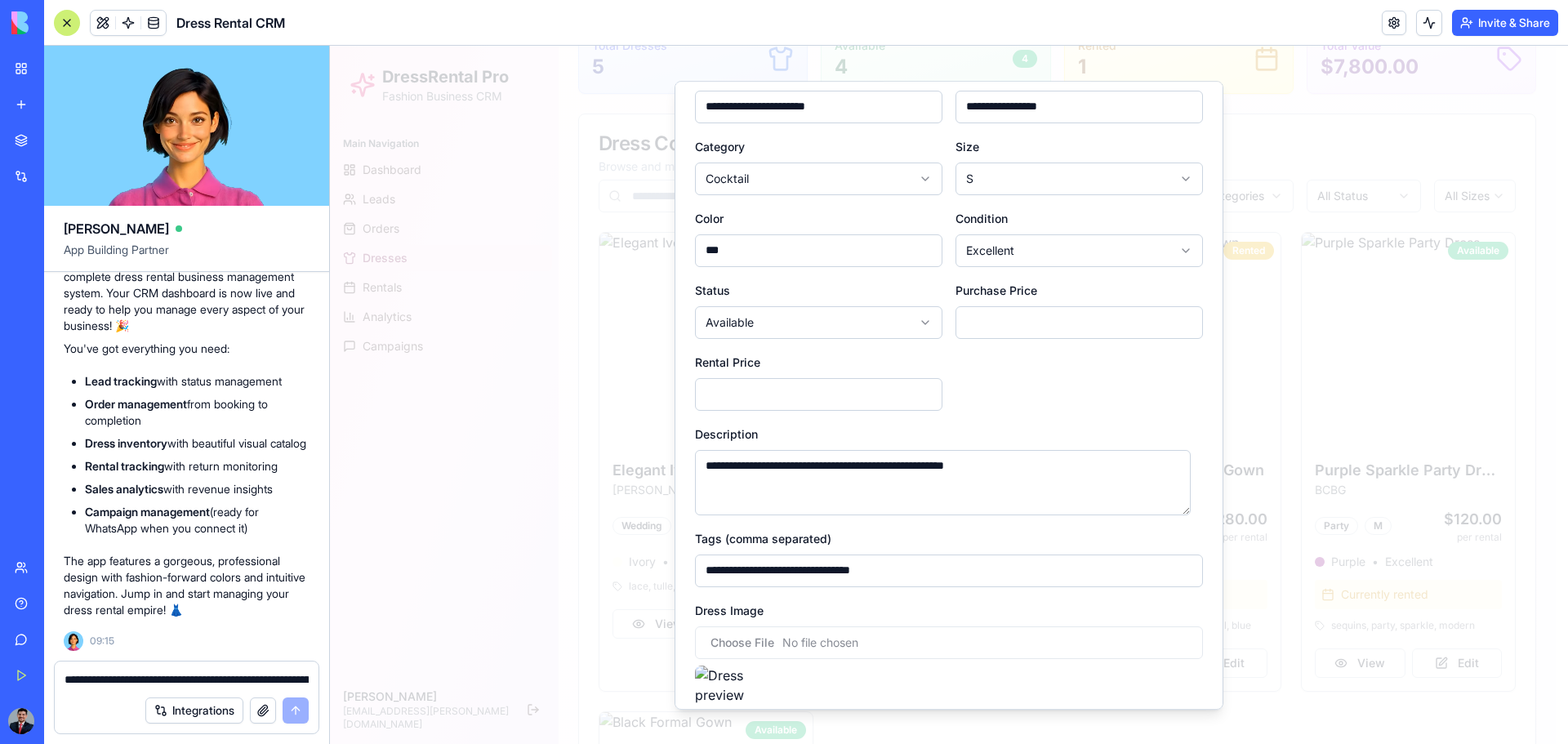
scroll to position [0, 0]
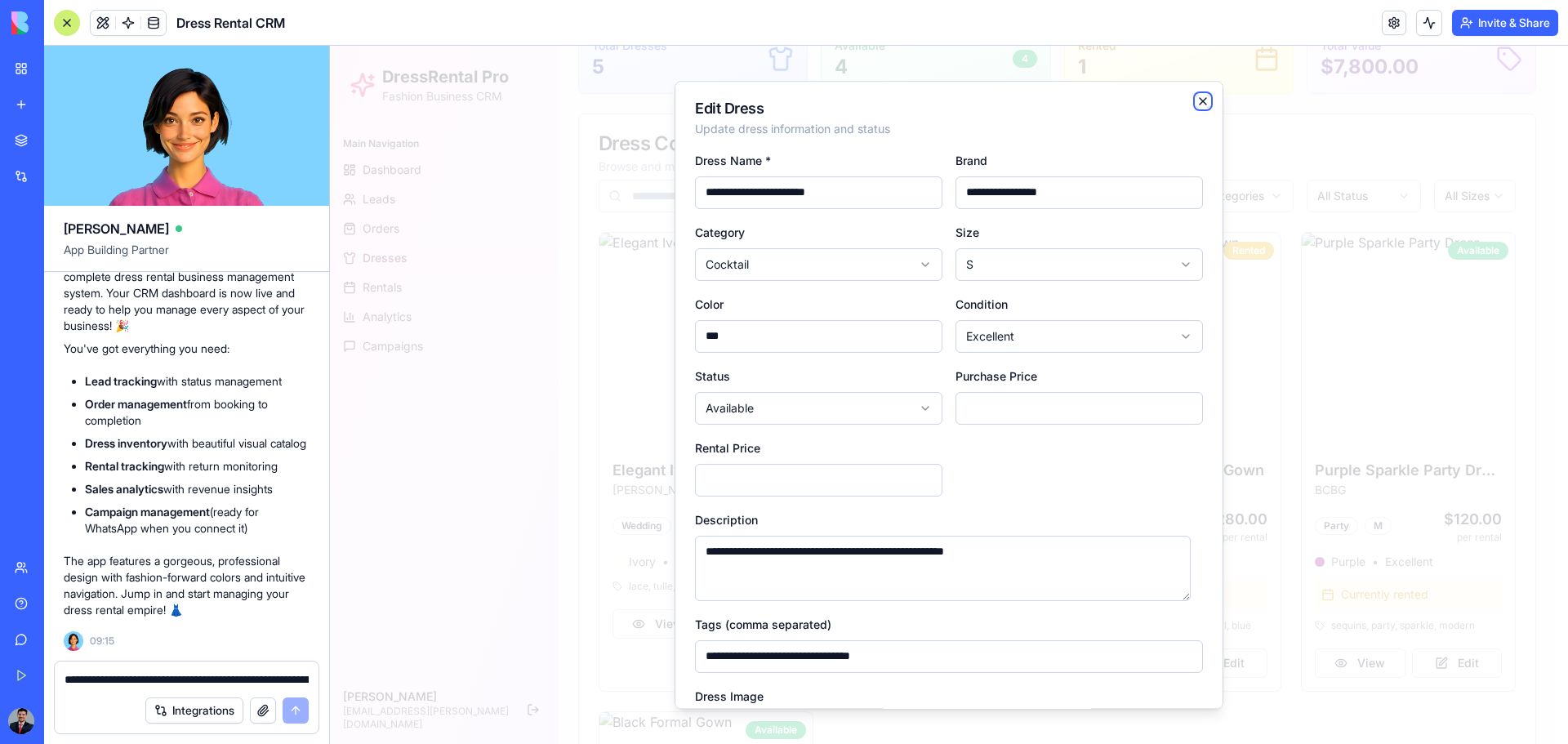
click at [1115, 101] on icon "button" at bounding box center [1203, 101] width 13 height 13
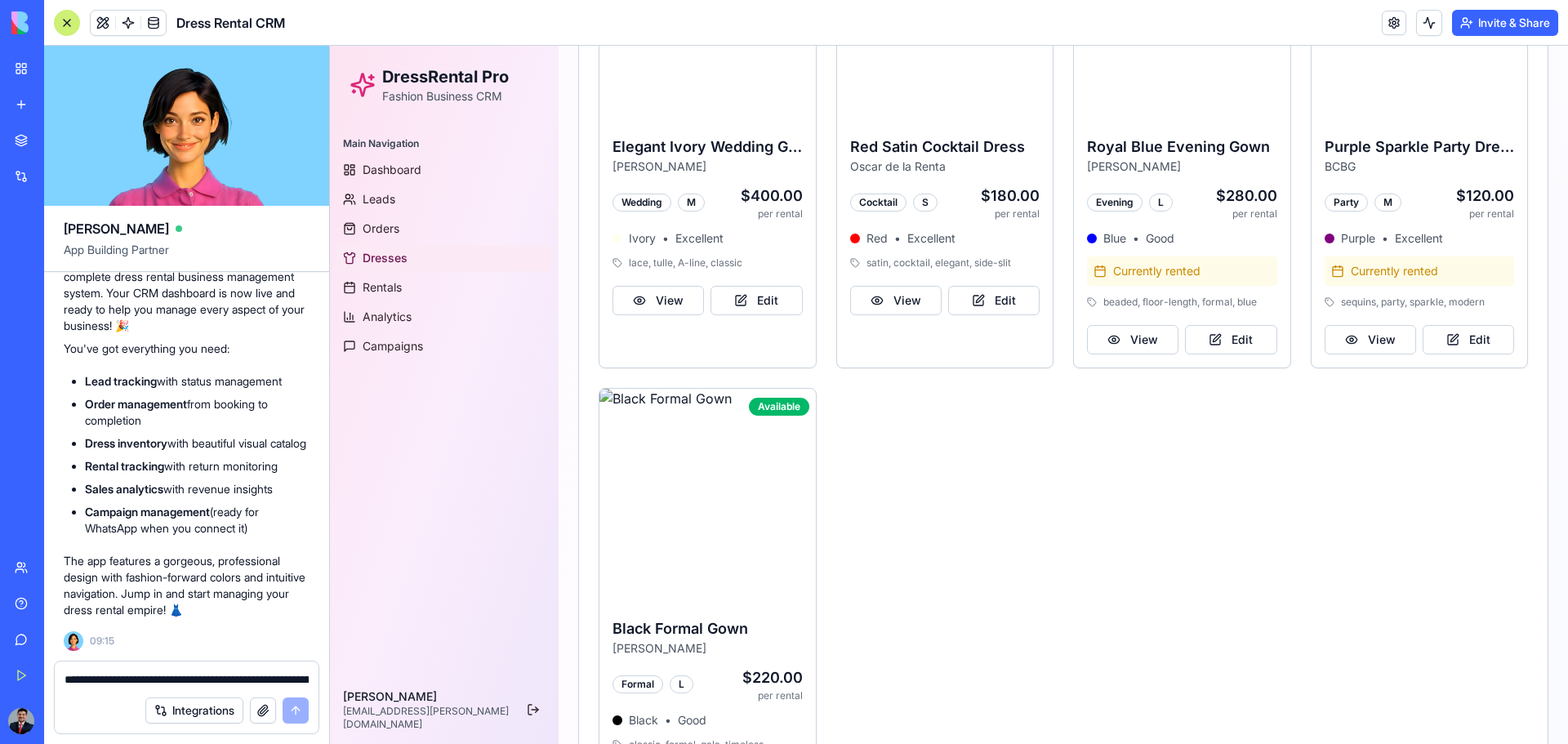
scroll to position [592, 0]
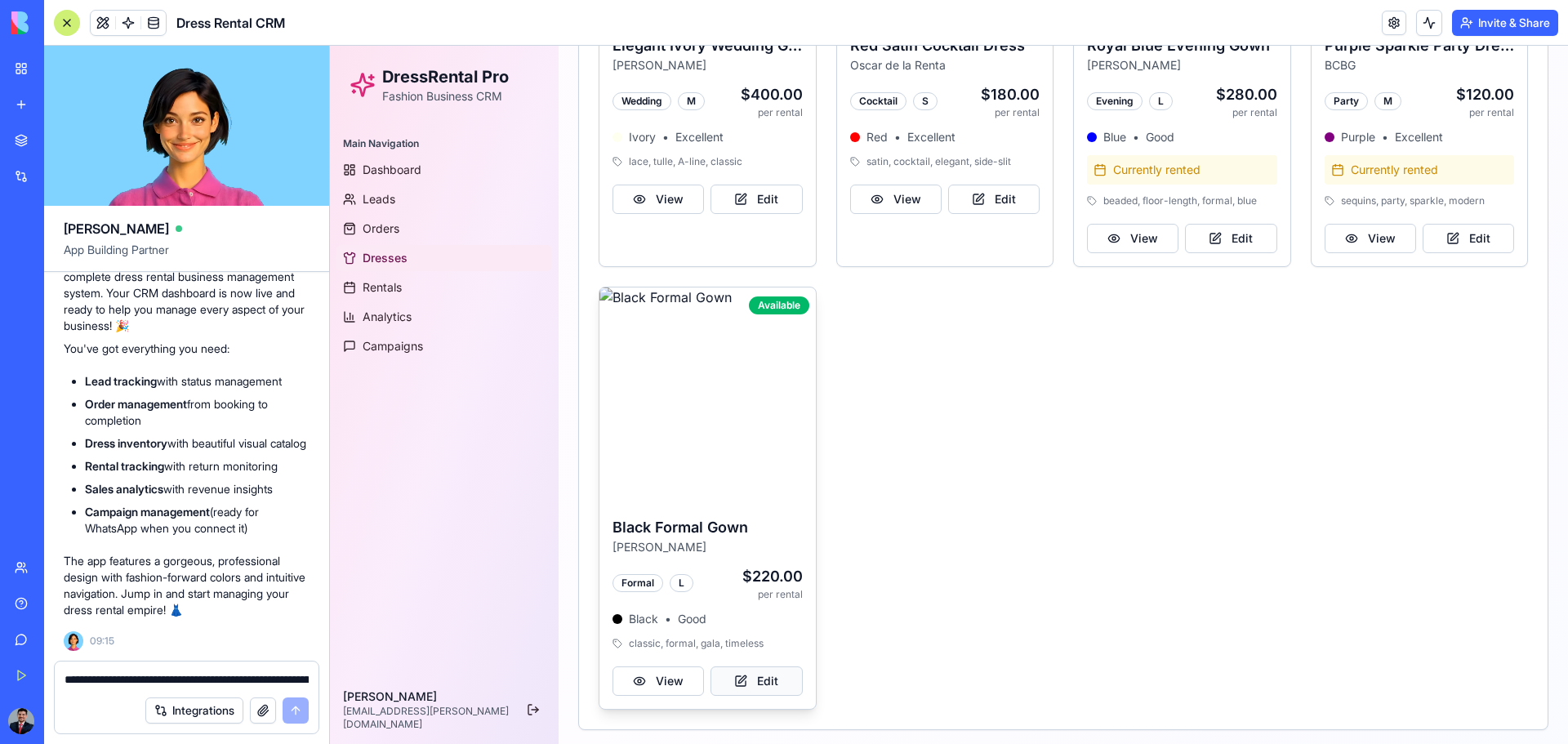
click at [784, 489] on button "Edit" at bounding box center [756, 681] width 91 height 29
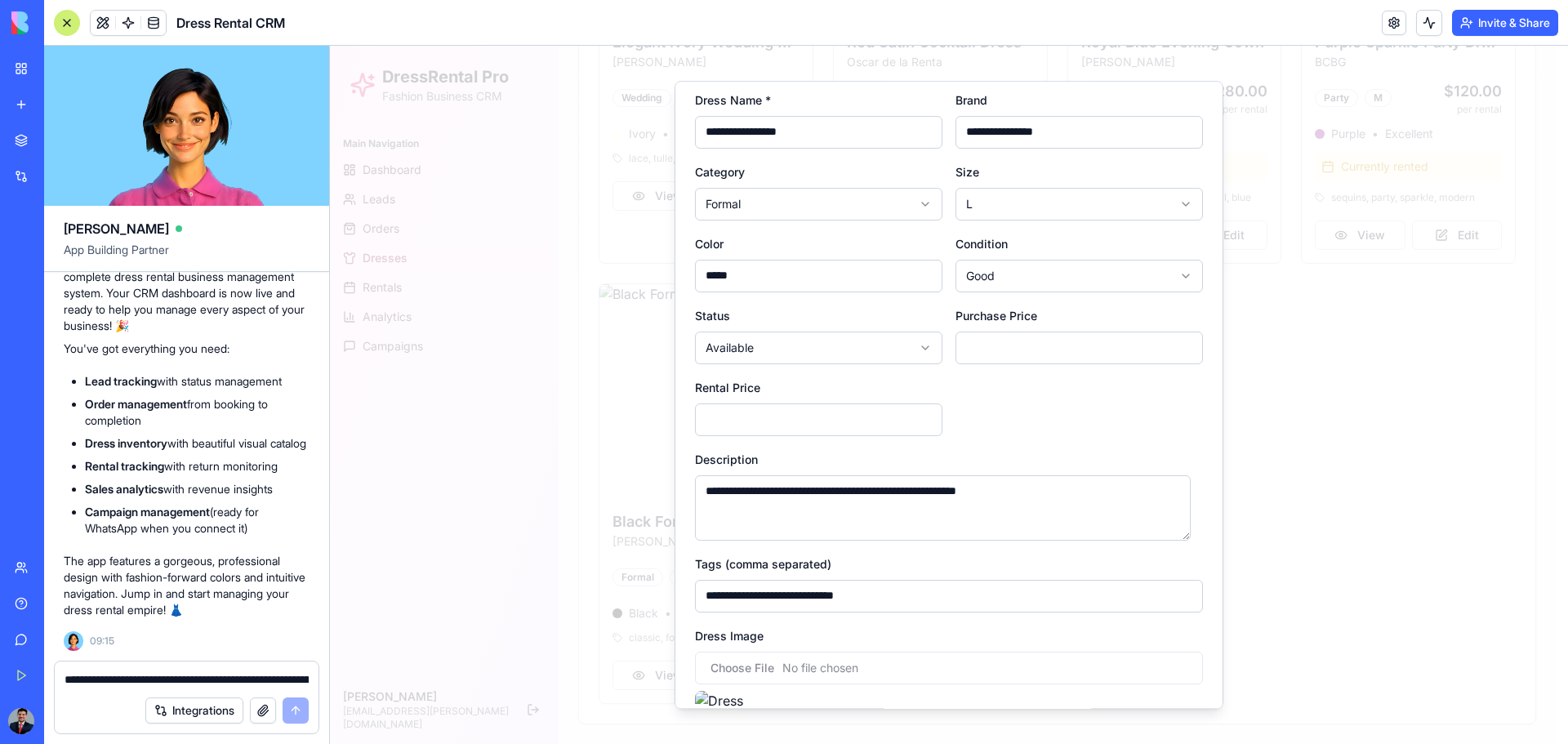
scroll to position [0, 0]
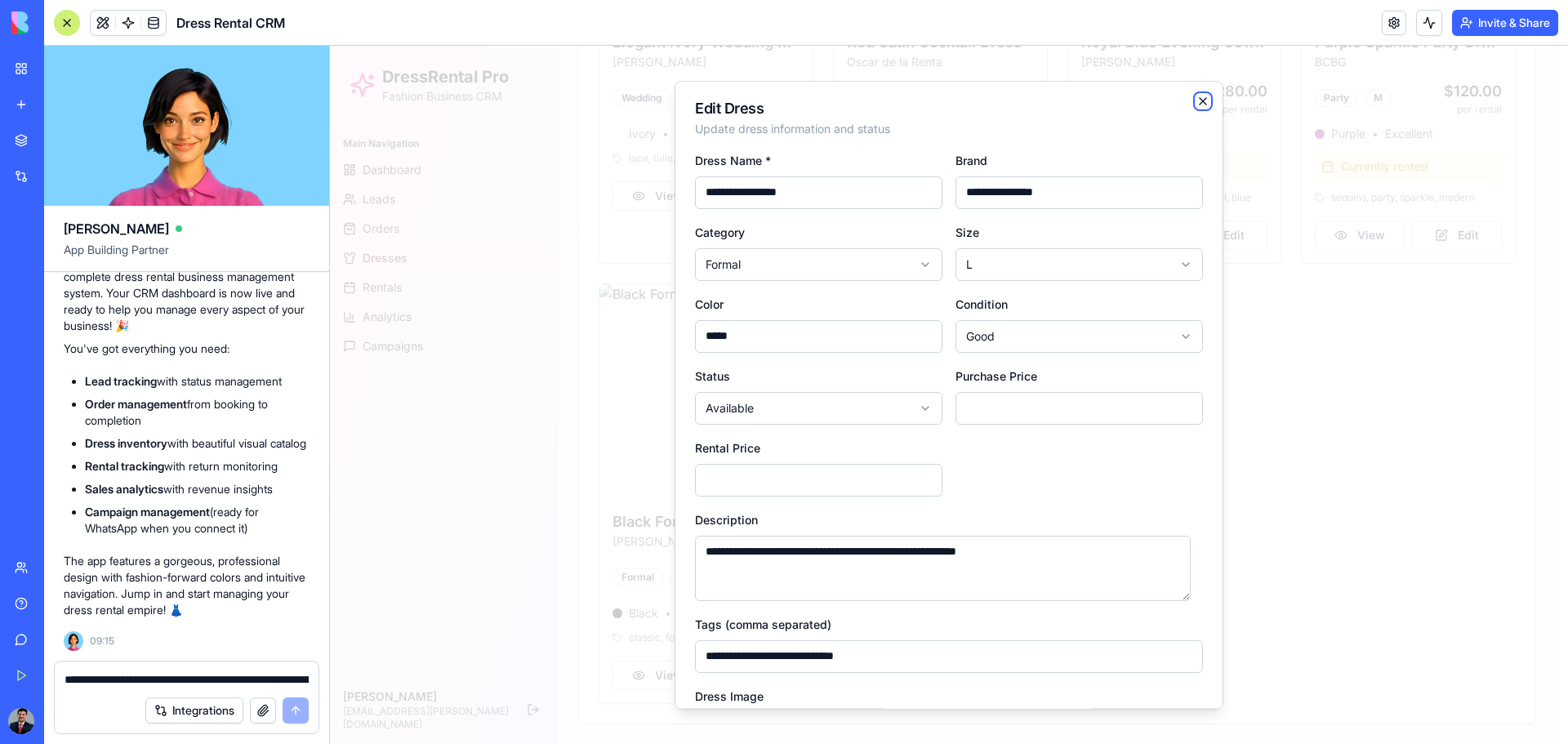
click at [1115, 107] on icon "button" at bounding box center [1203, 101] width 13 height 13
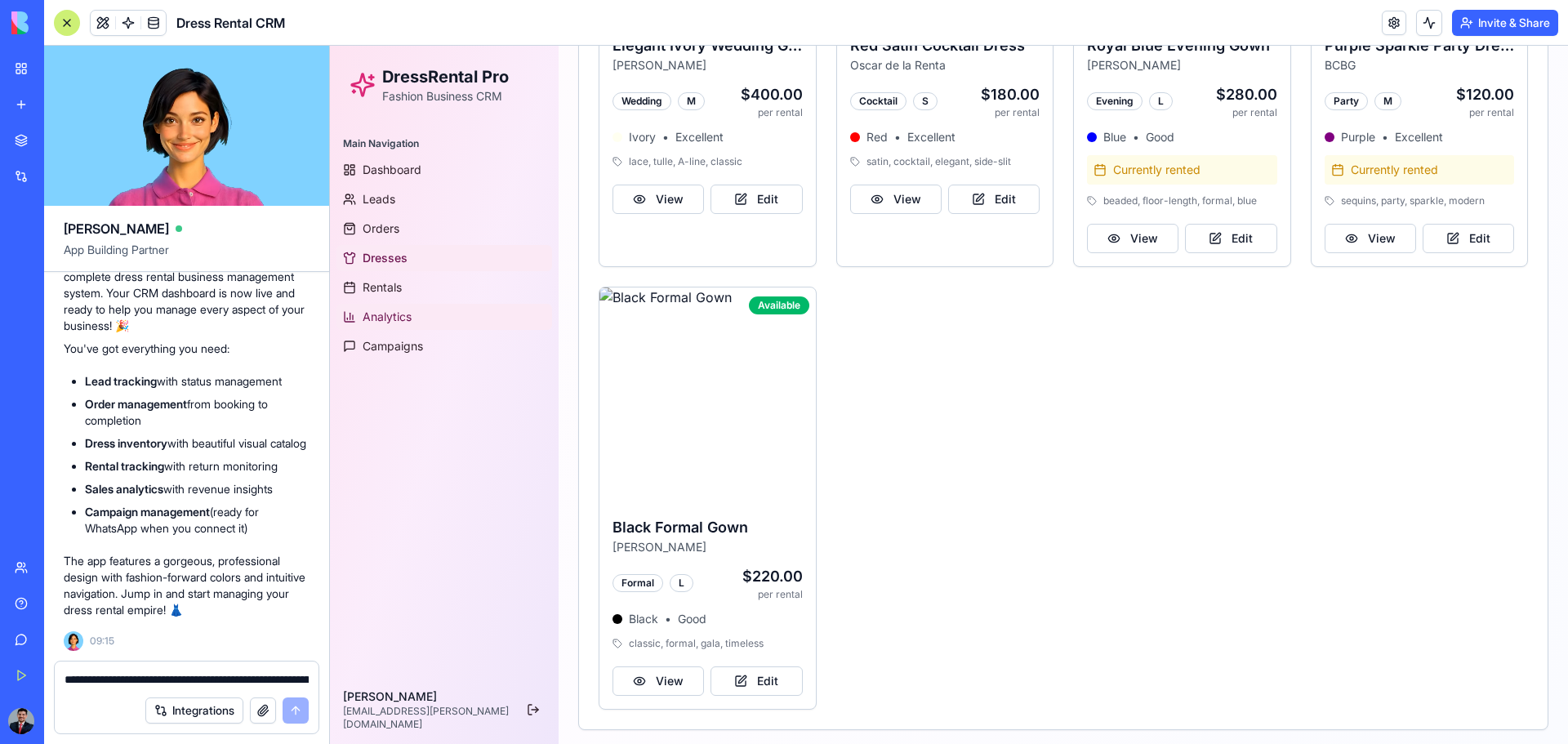
click at [392, 312] on span "Analytics" at bounding box center [386, 317] width 49 height 17
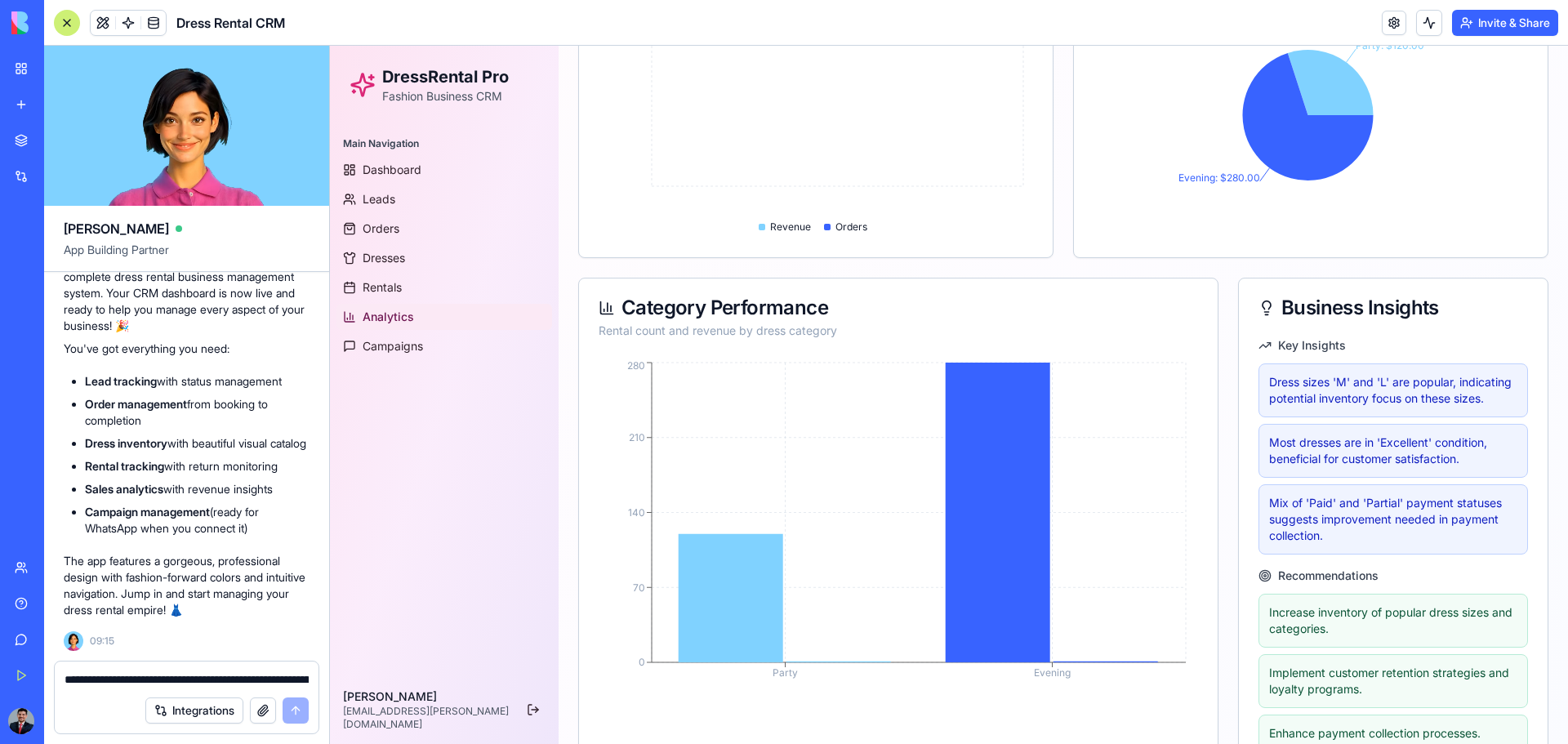
scroll to position [462, 0]
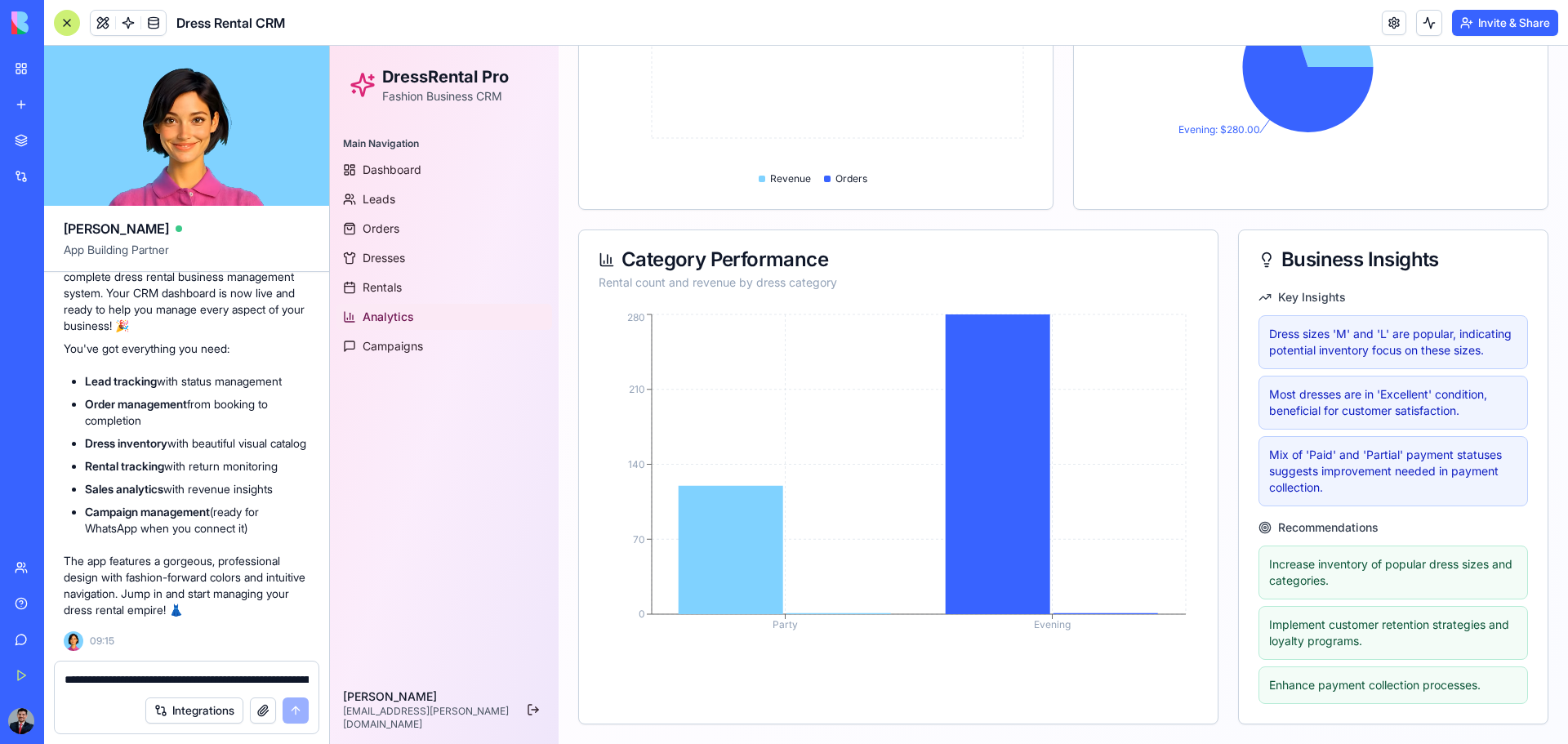
click at [200, 489] on button "Integrations" at bounding box center [194, 710] width 98 height 26
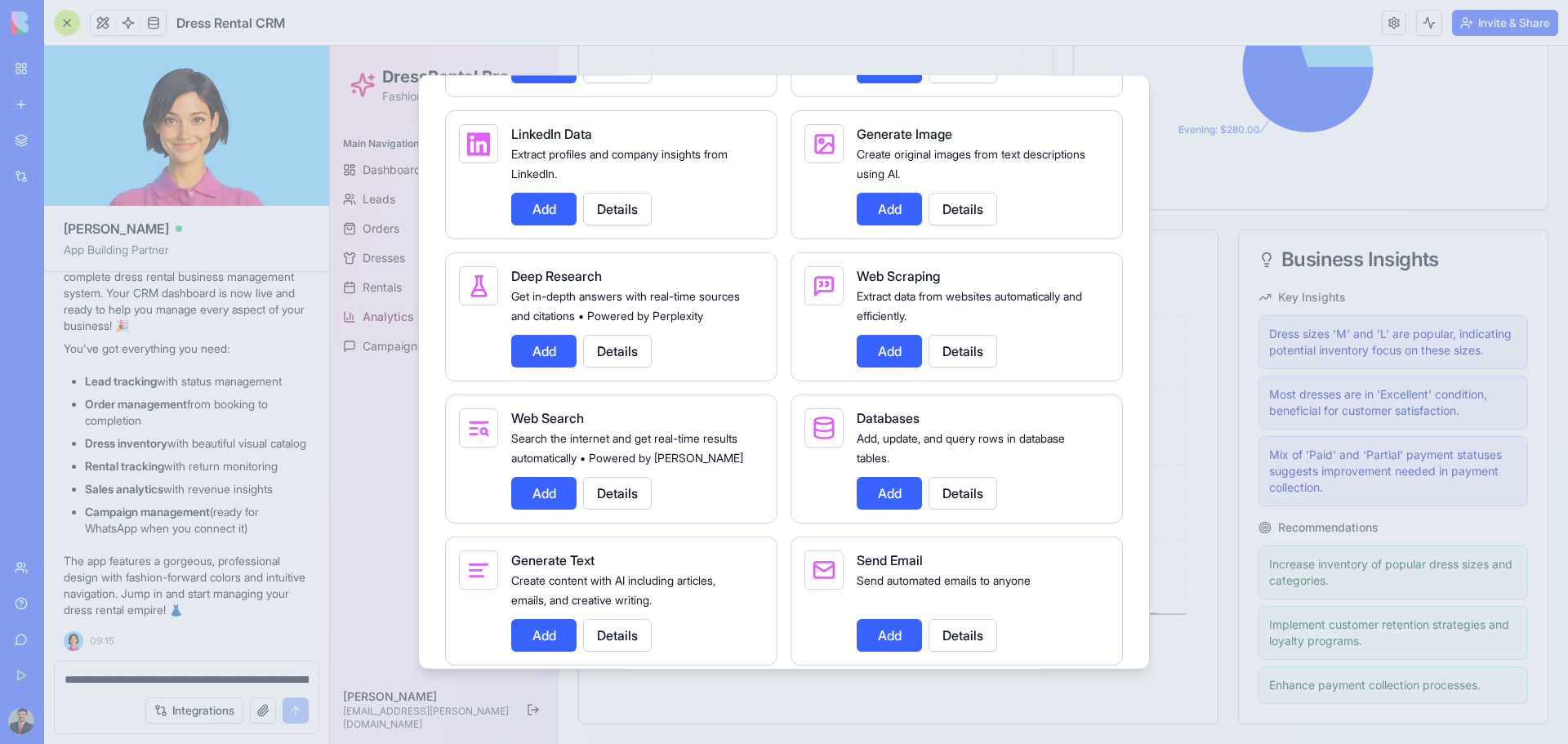
scroll to position [2306, 0]
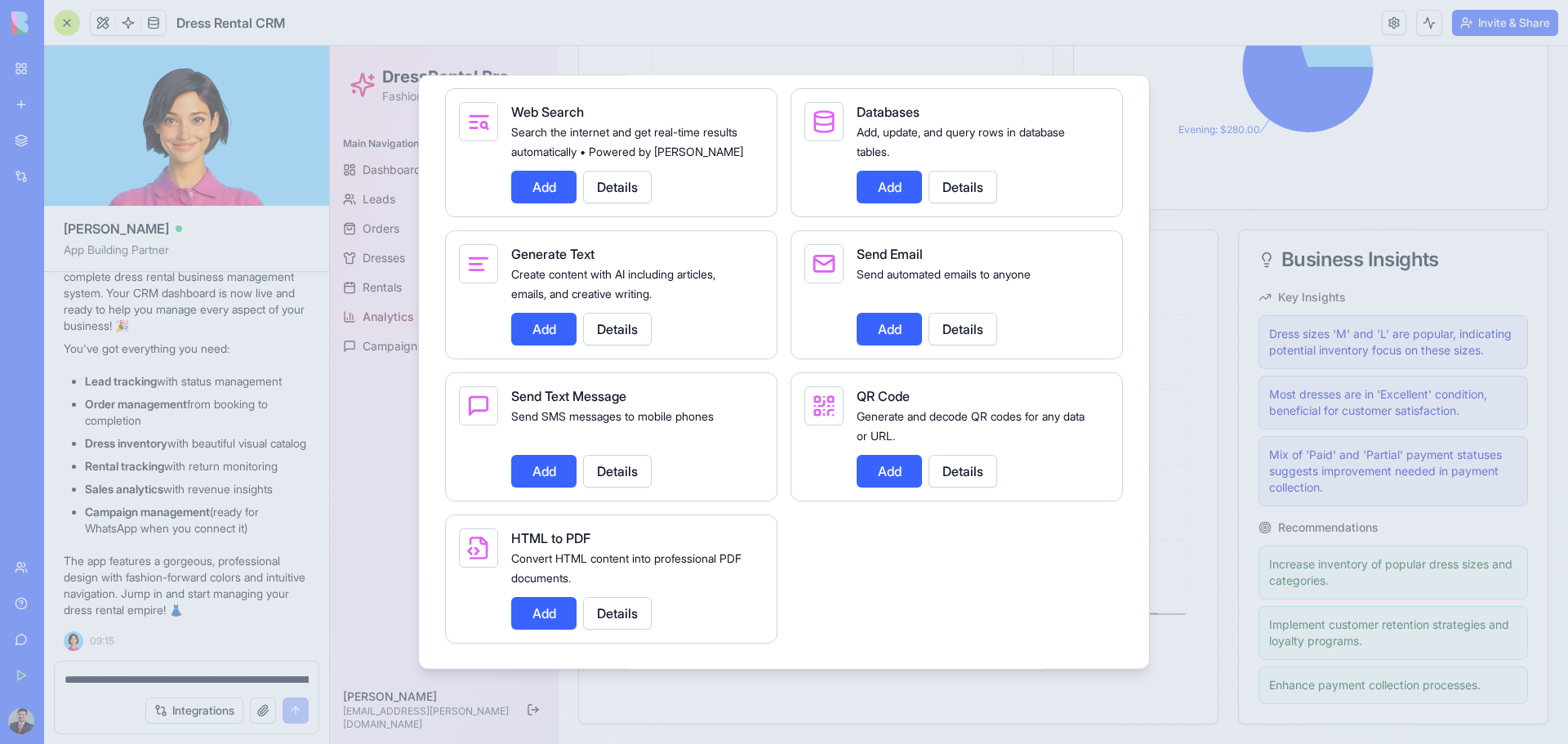
click at [393, 123] on div at bounding box center [784, 372] width 1568 height 744
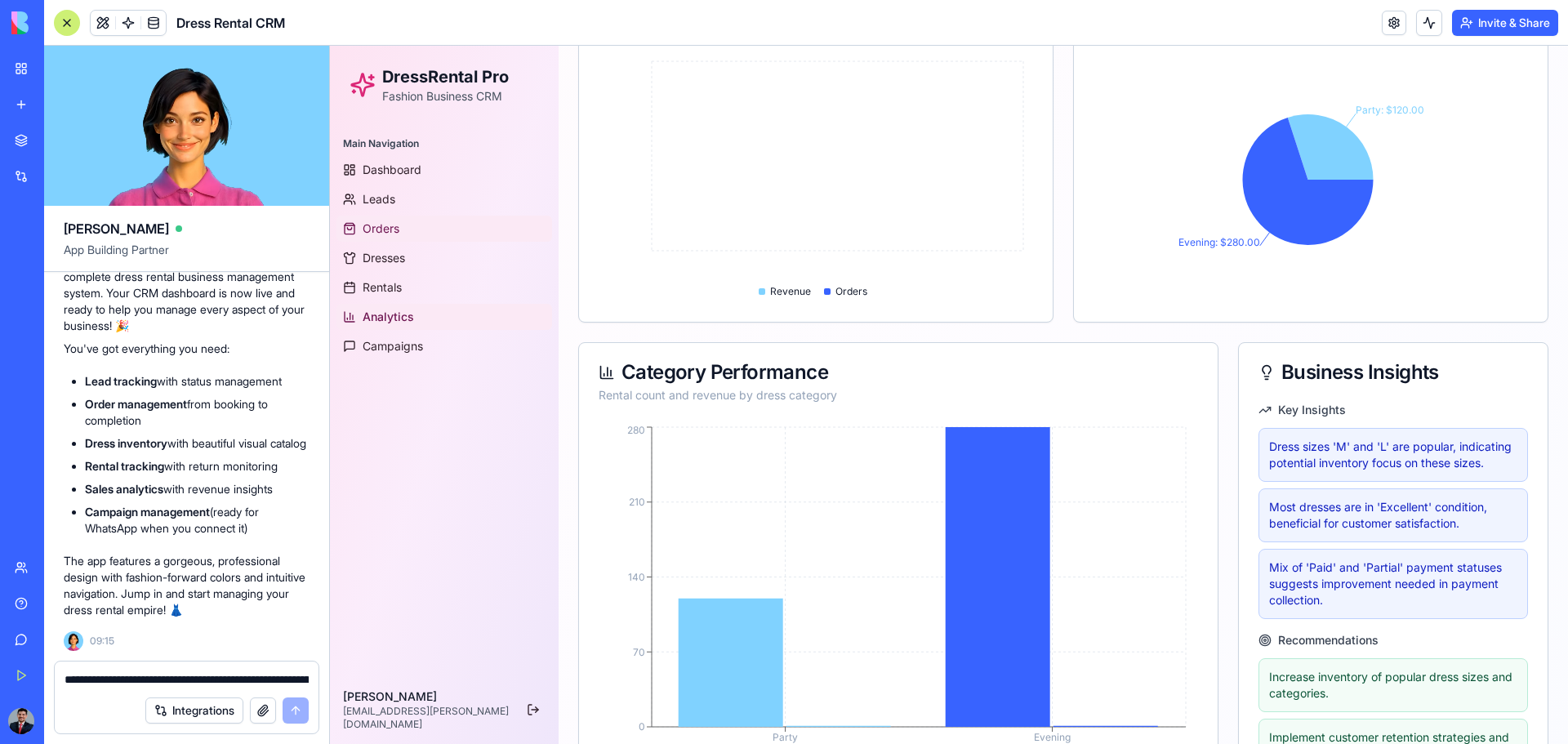
scroll to position [0, 0]
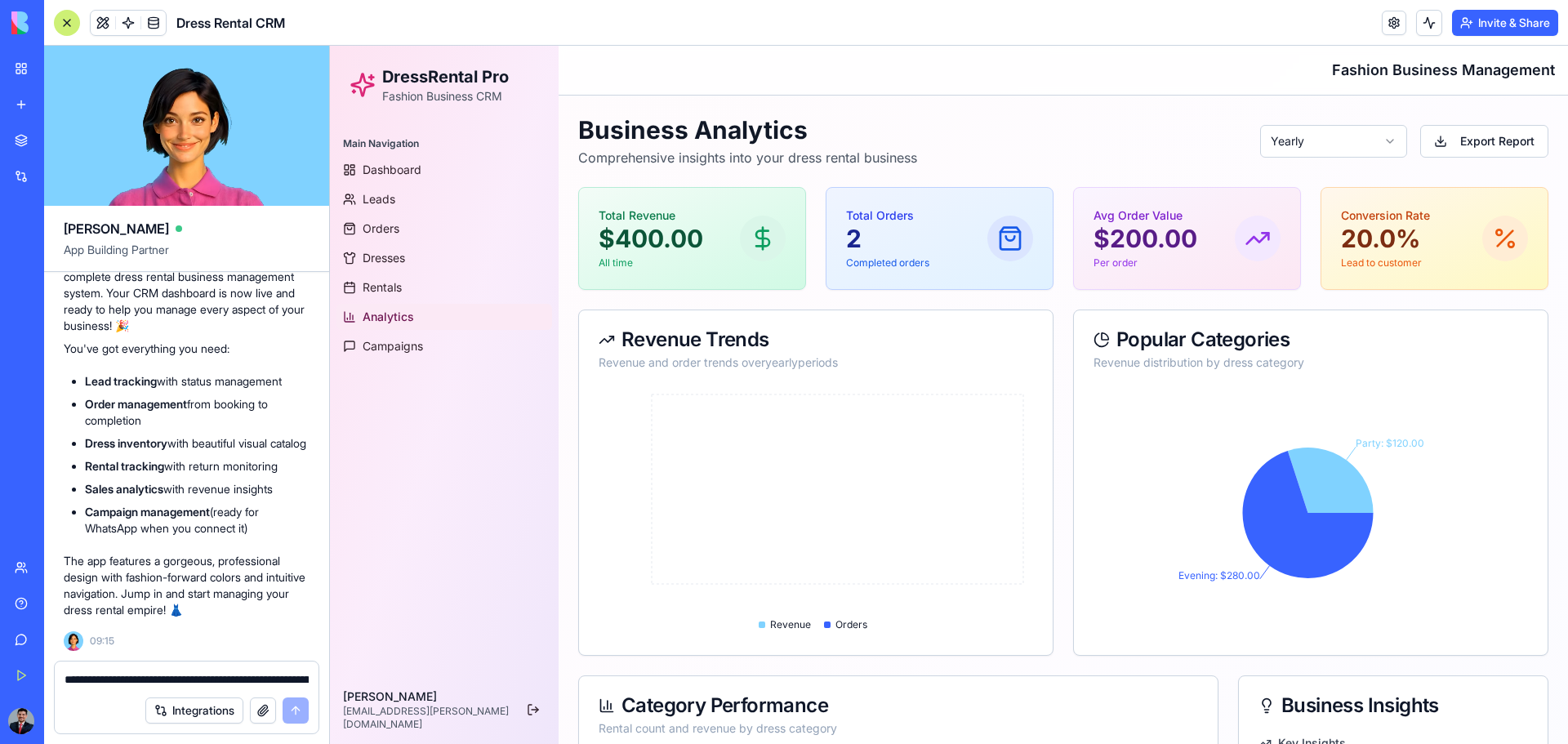
click at [1115, 137] on html "DressRental Pro Fashion Business CRM Main Navigation Dashboard Leads Orders Dre…" at bounding box center [949, 618] width 1238 height 1145
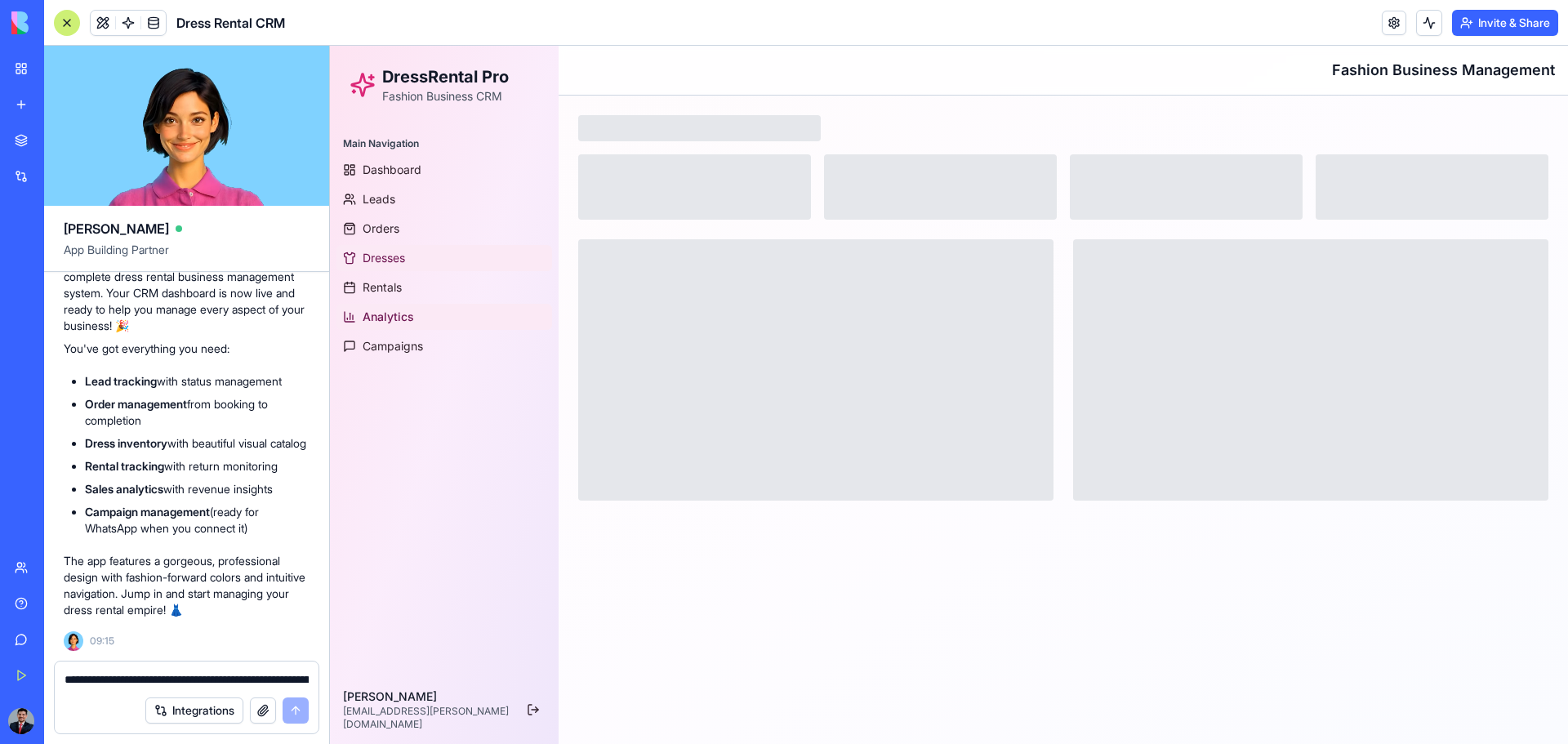
click at [380, 252] on span "Dresses" at bounding box center [383, 259] width 42 height 17
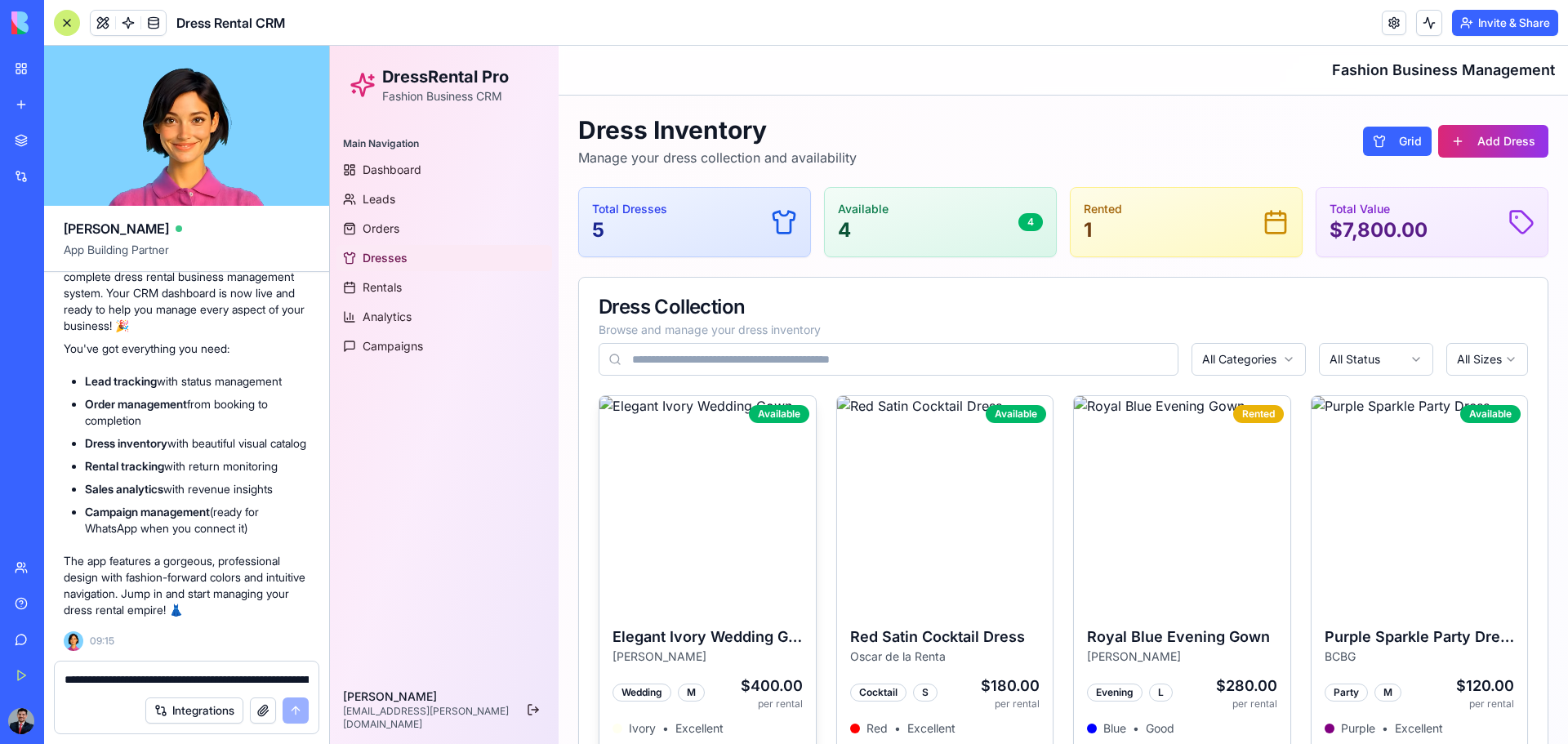
click at [751, 452] on img at bounding box center [707, 505] width 216 height 216
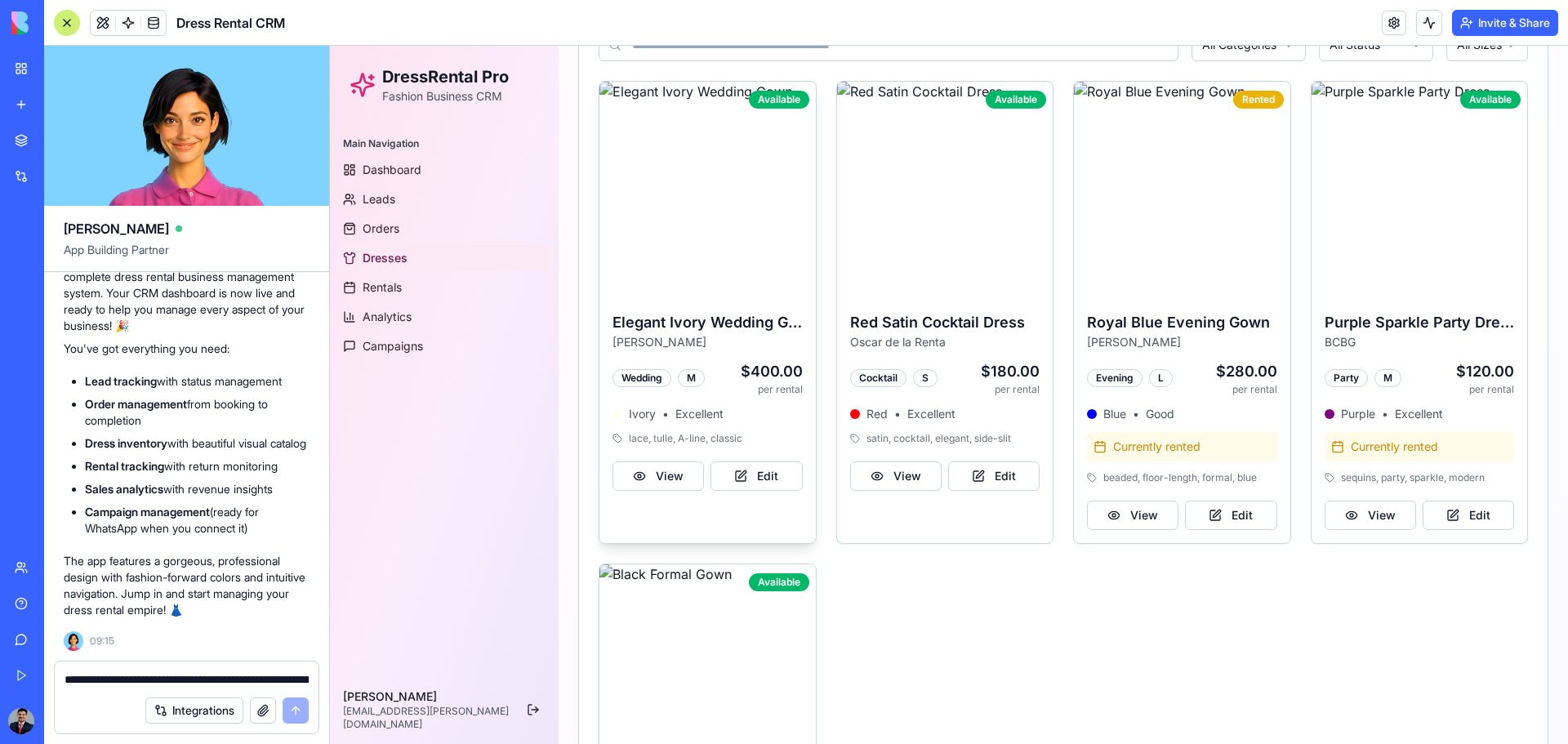
scroll to position [327, 0]
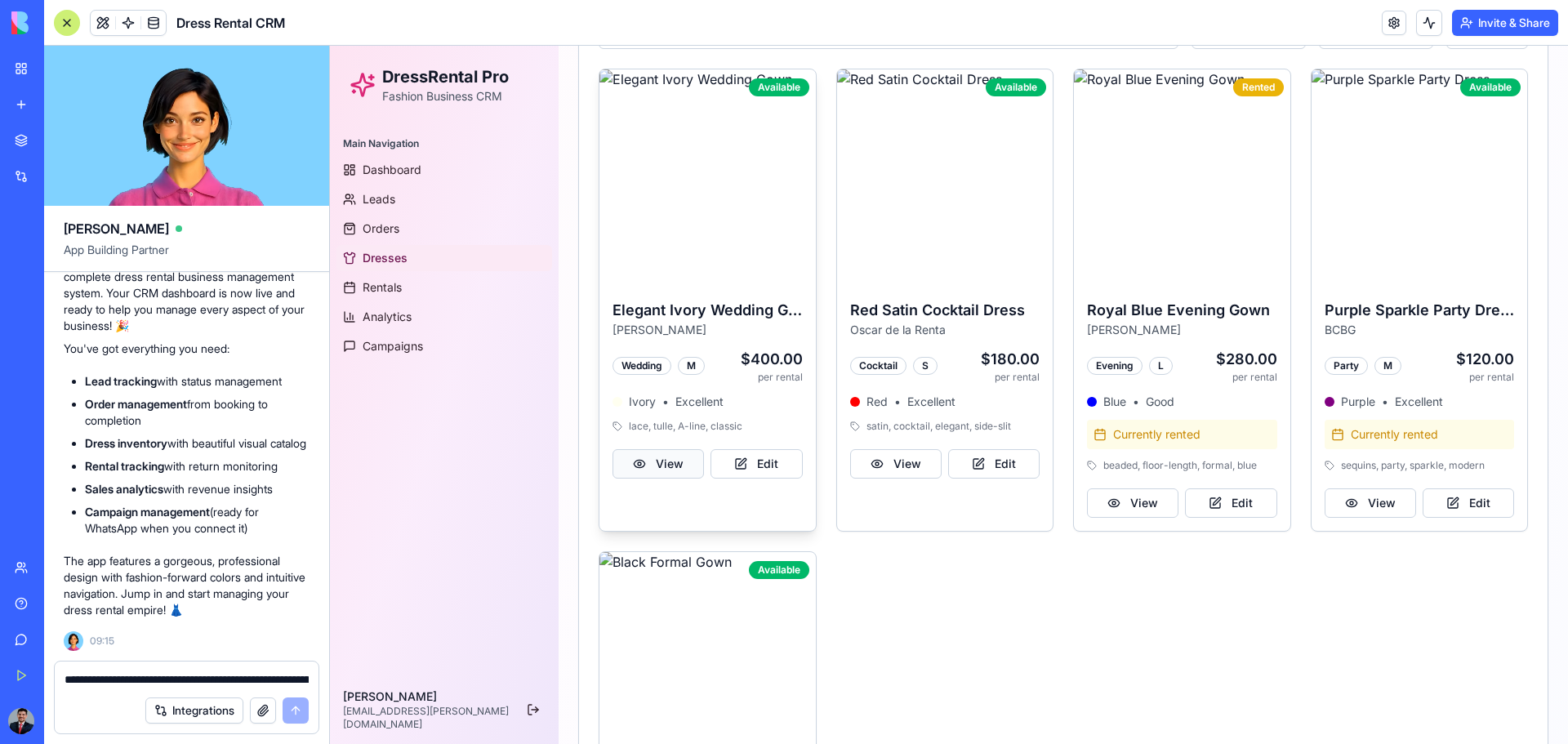
click at [669, 455] on button "View" at bounding box center [658, 464] width 91 height 29
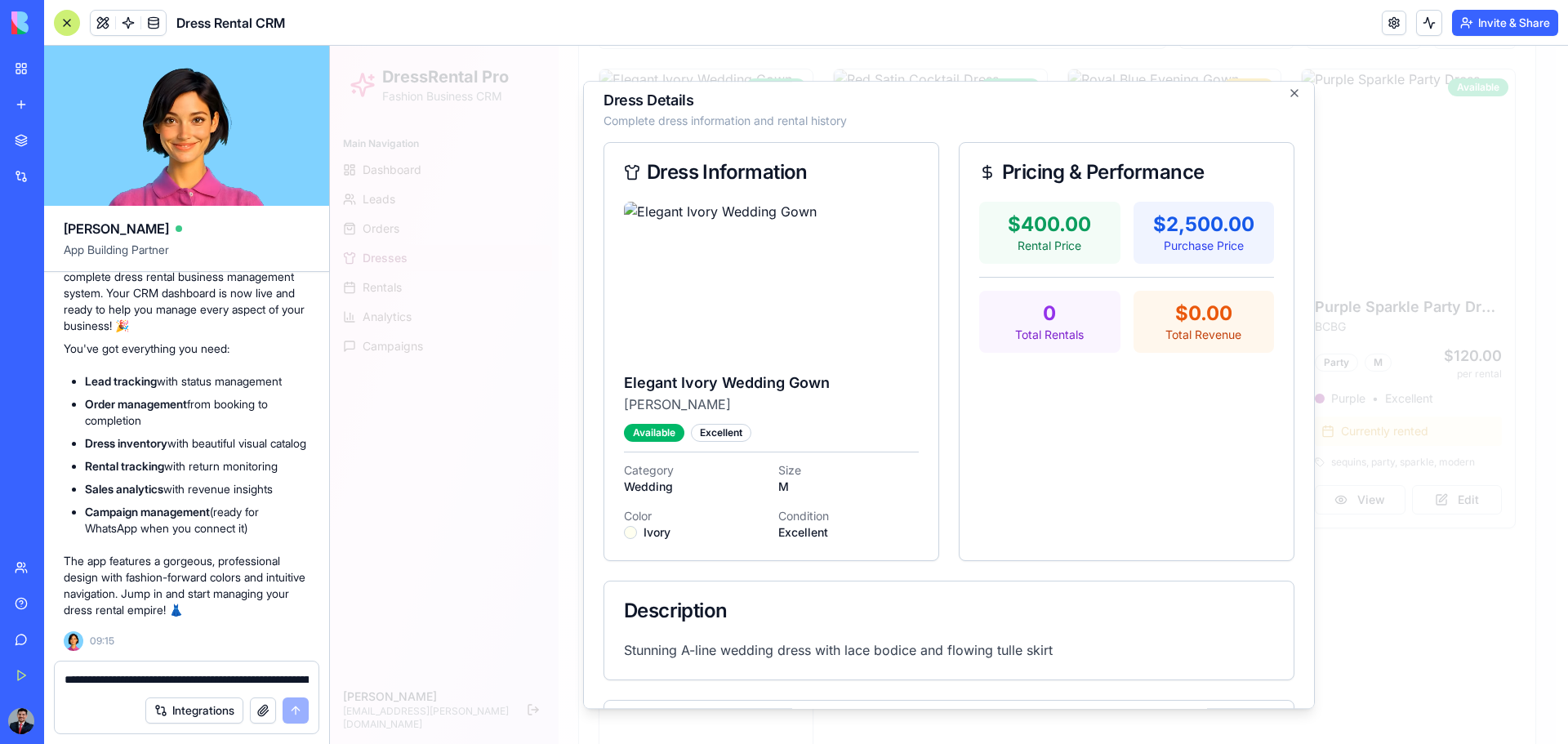
scroll to position [0, 0]
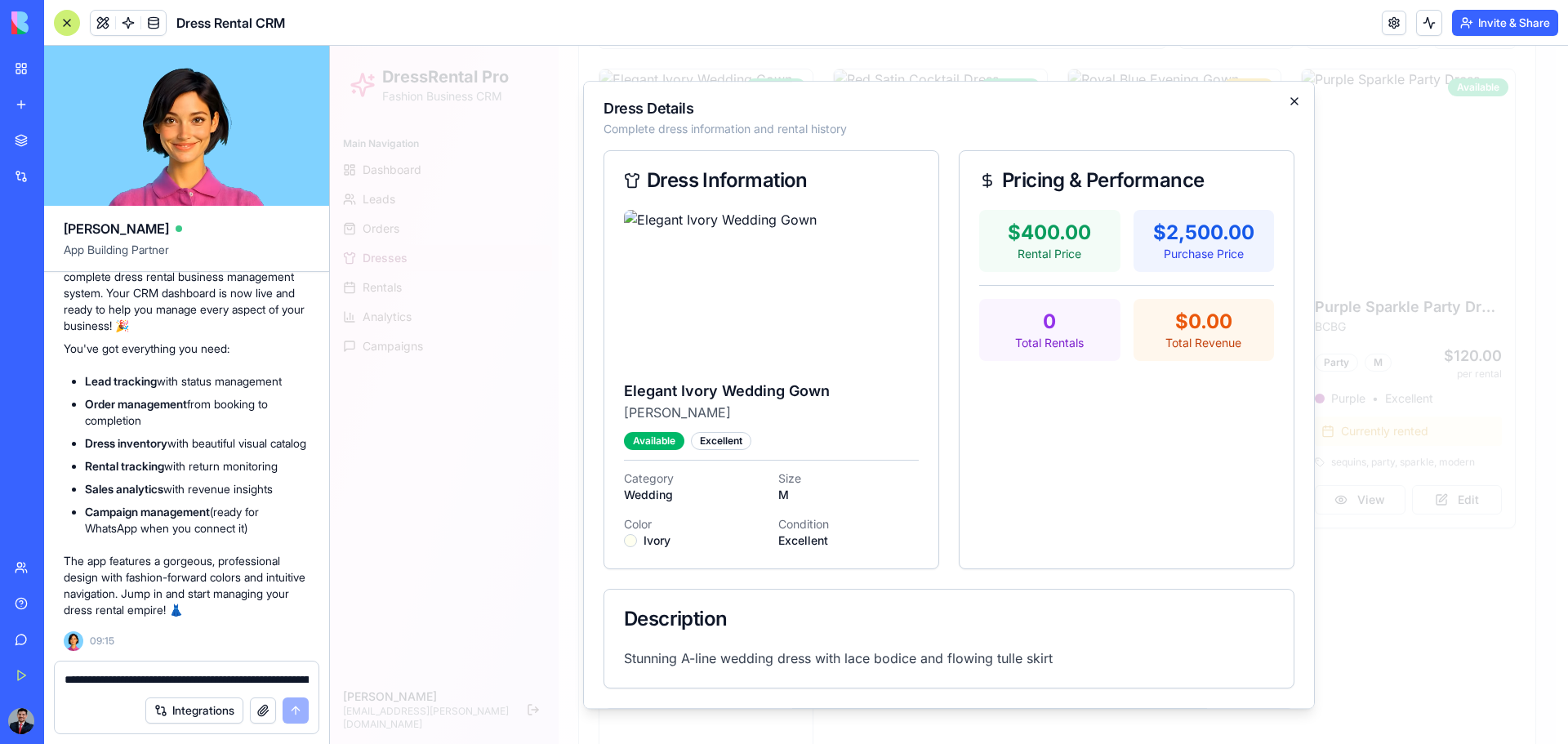
click at [1115, 101] on icon "button" at bounding box center [1295, 101] width 13 height 13
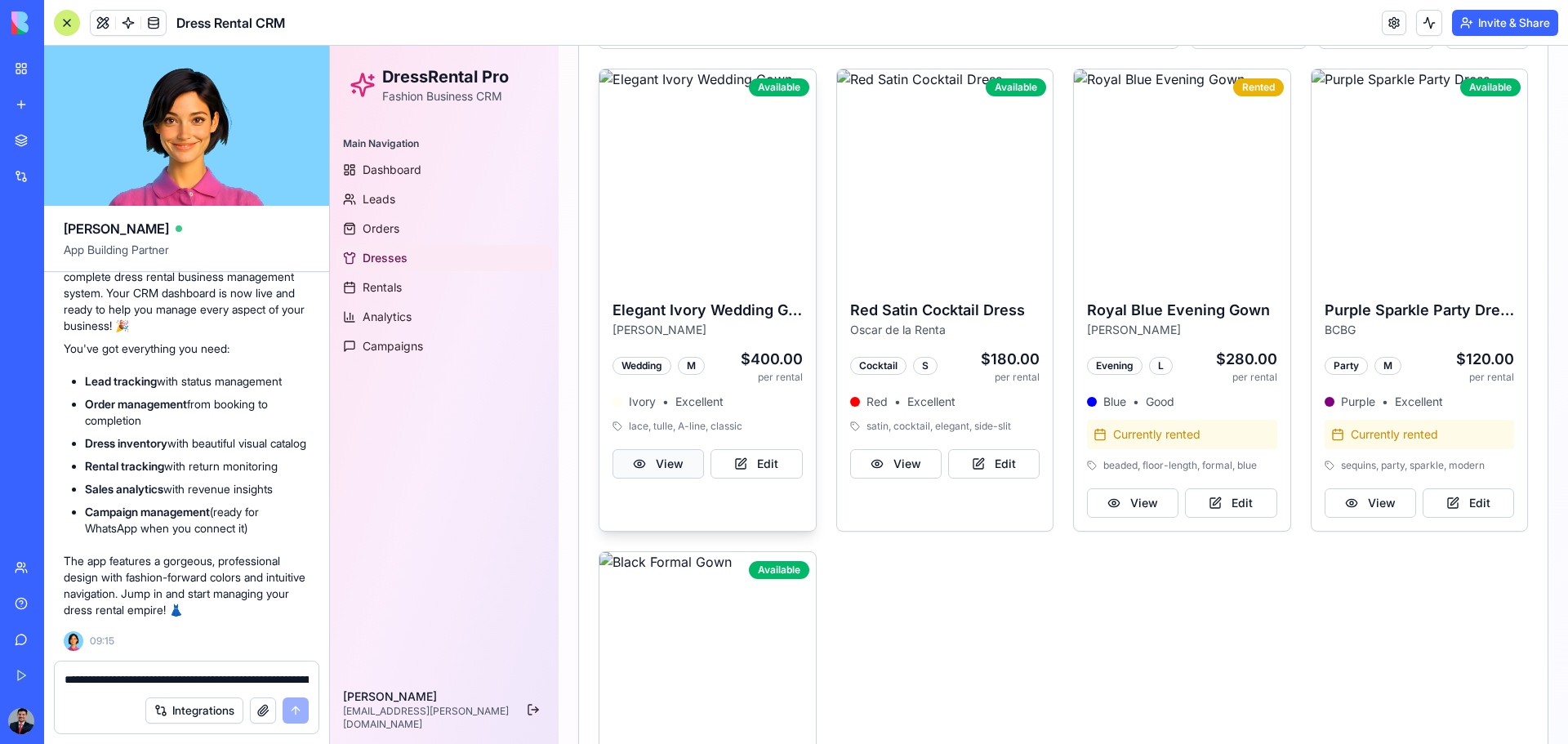
click at [670, 457] on button "View" at bounding box center [658, 464] width 91 height 29
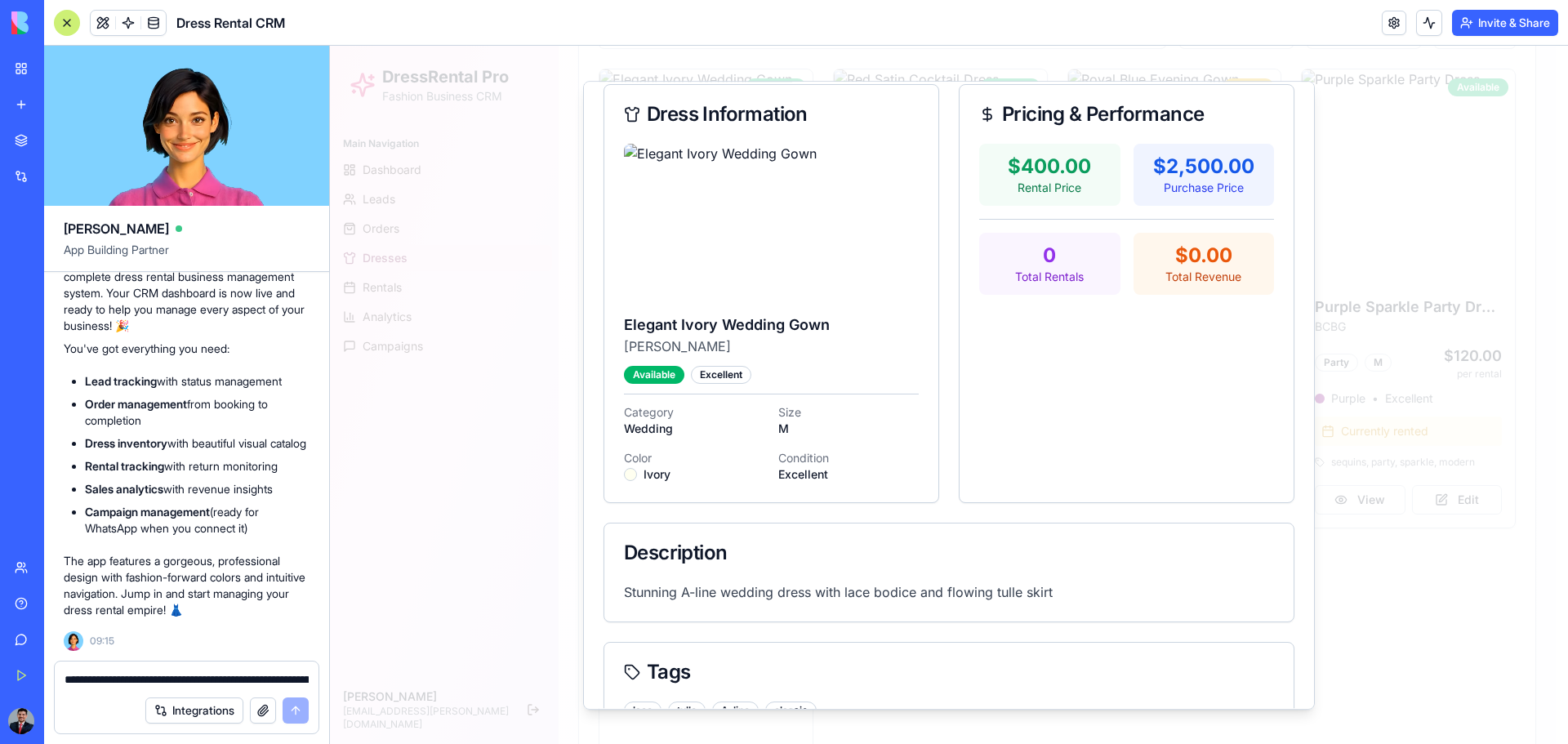
scroll to position [117, 0]
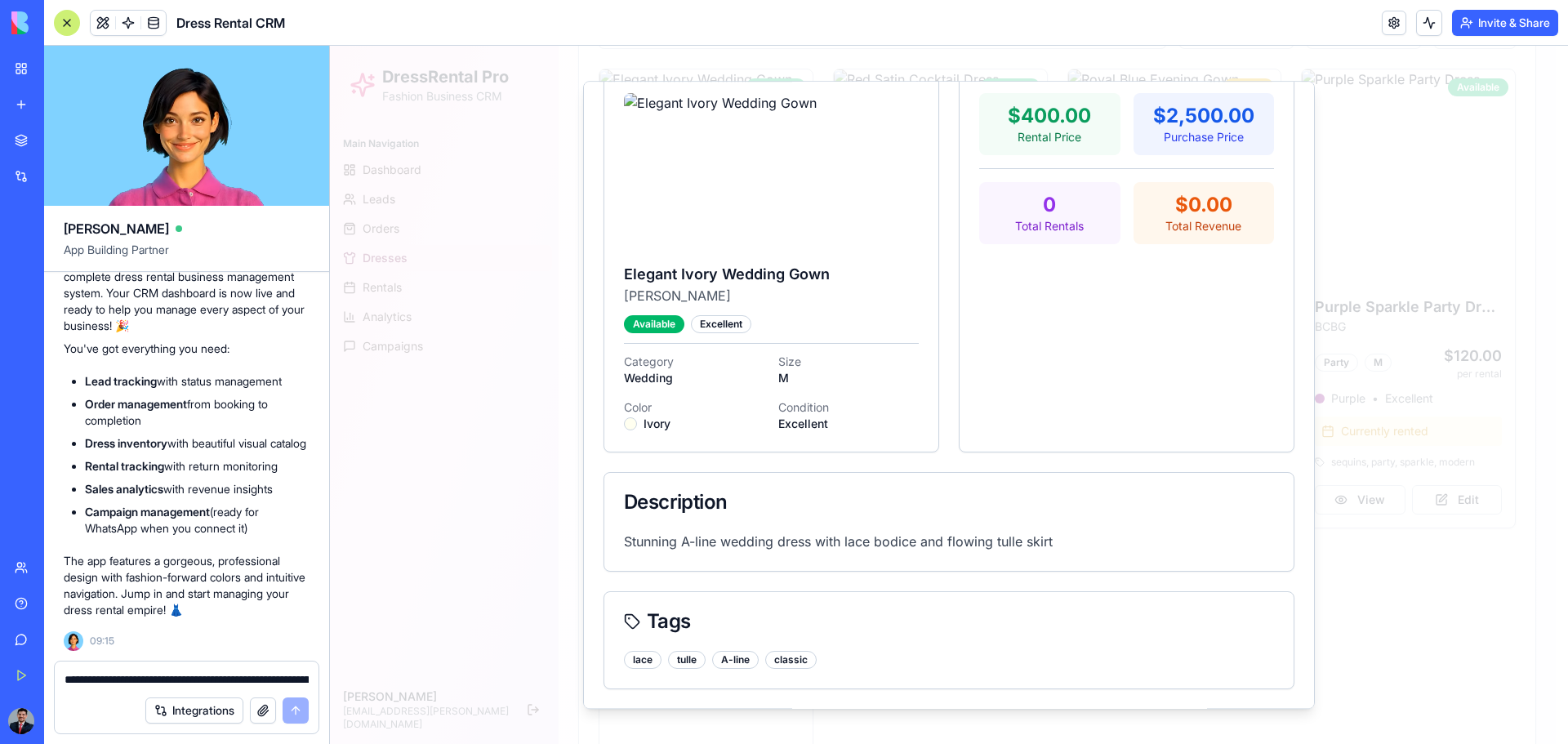
click at [1115, 134] on div at bounding box center [949, 395] width 1238 height 698
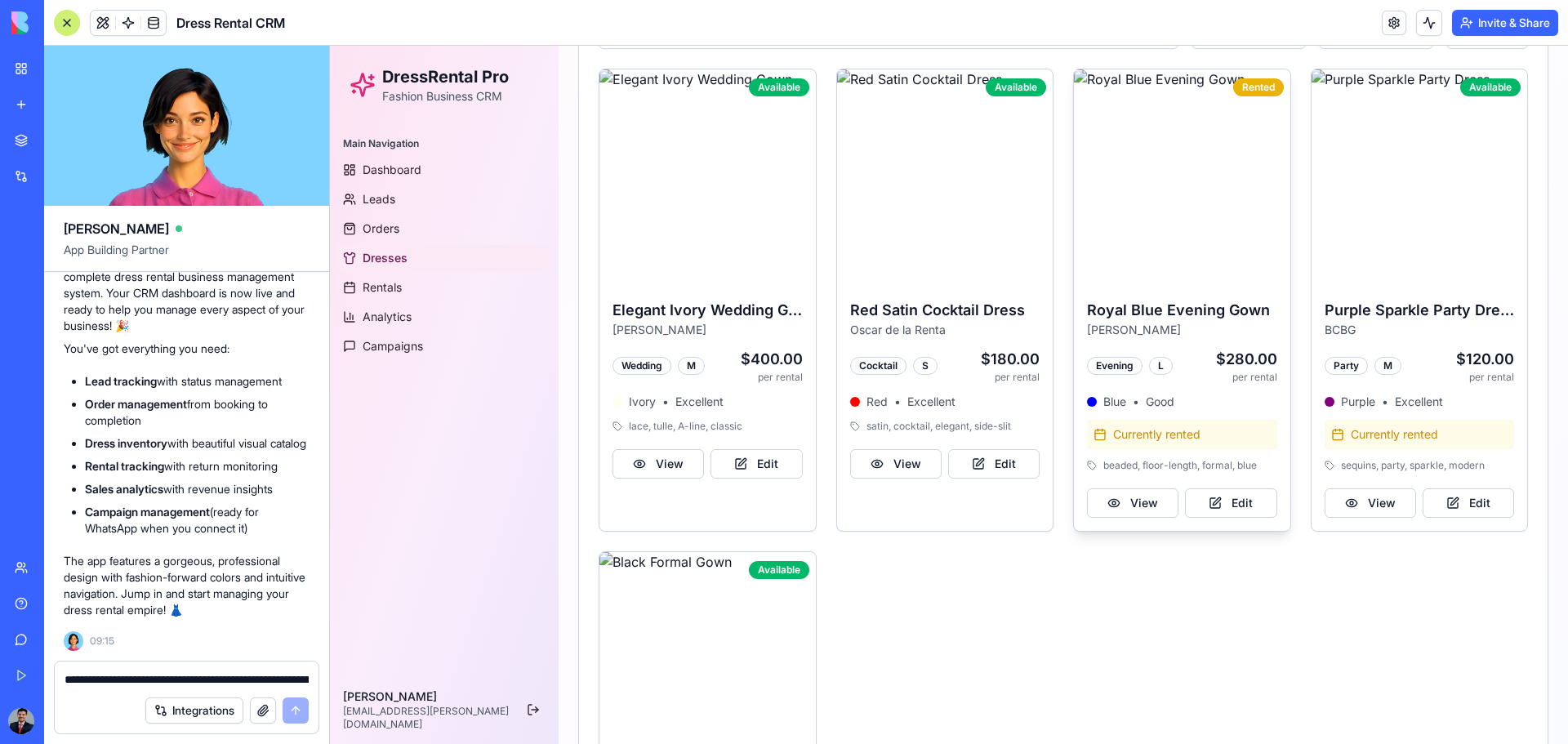
click at [1115, 282] on img at bounding box center [1182, 178] width 216 height 216
click at [1115, 489] on button "View" at bounding box center [1133, 503] width 91 height 29
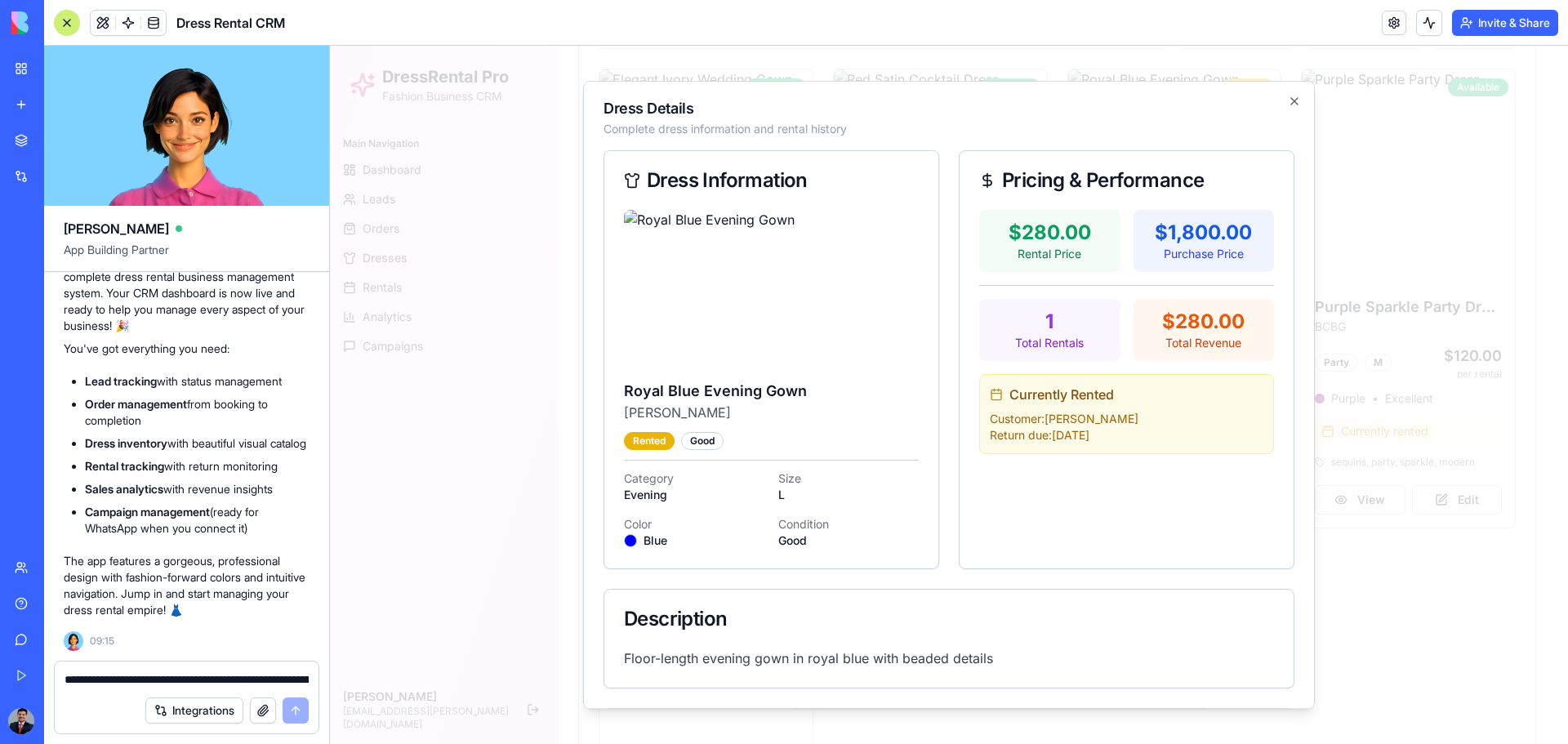
click at [1055, 408] on div "Currently Rented Customer: [PERSON_NAME] Return due: [DATE]" at bounding box center [1126, 414] width 295 height 80
click at [640, 107] on h2 "Dress Details" at bounding box center [948, 109] width 691 height 15
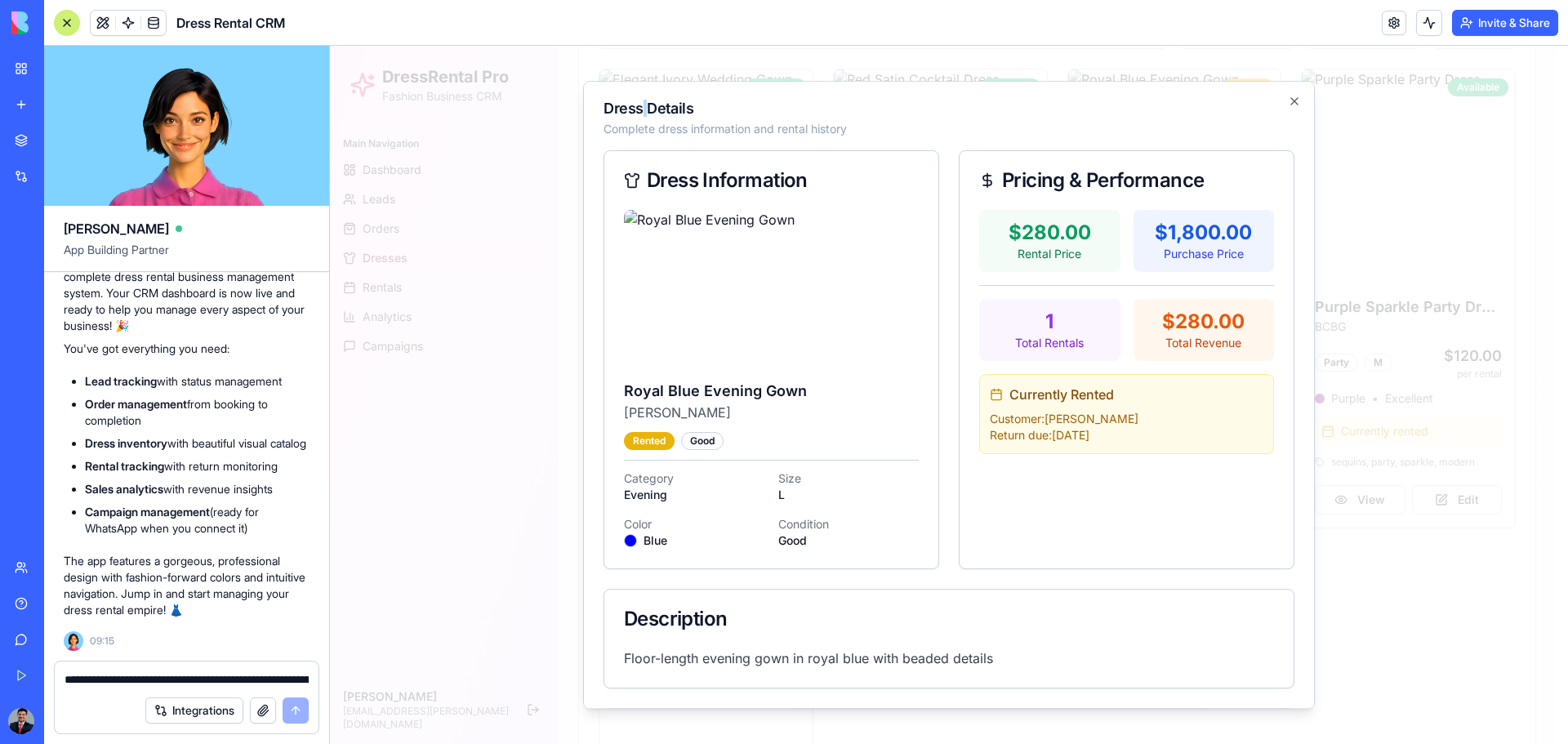
click at [640, 107] on h2 "Dress Details" at bounding box center [948, 109] width 691 height 15
copy h2 "Dress Details"
click at [173, 489] on textarea "**********" at bounding box center [187, 680] width 244 height 17
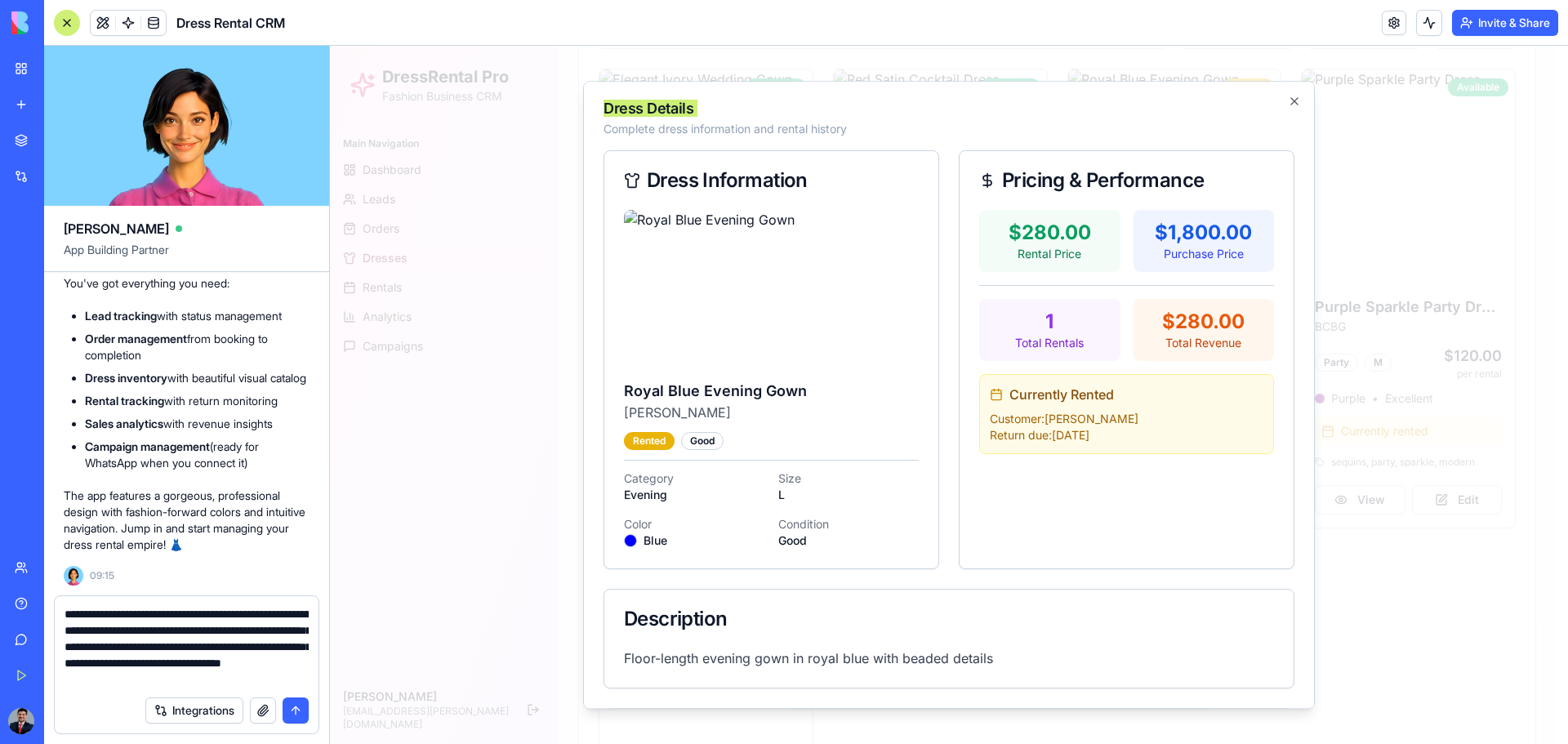
type textarea "**********"
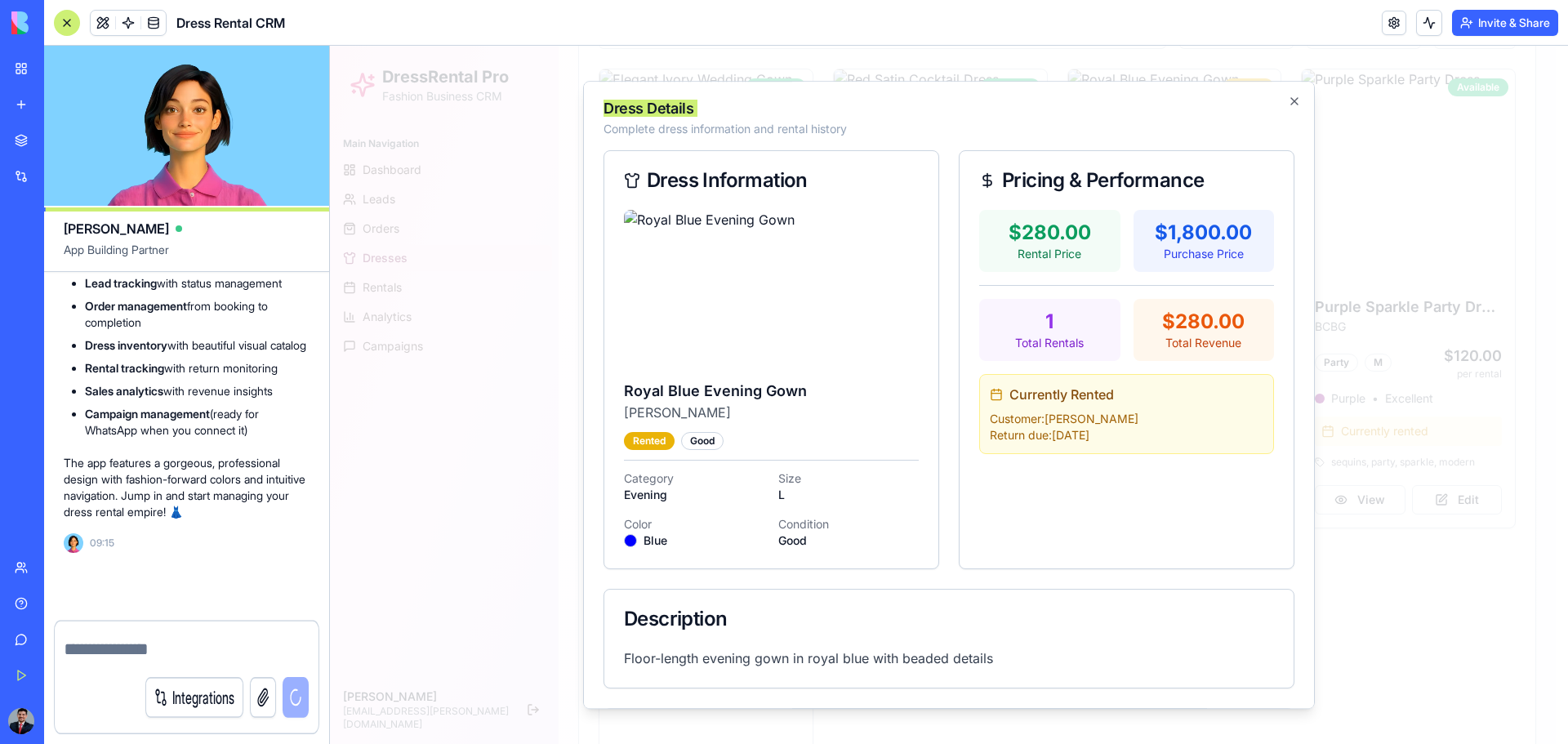
scroll to position [2882, 0]
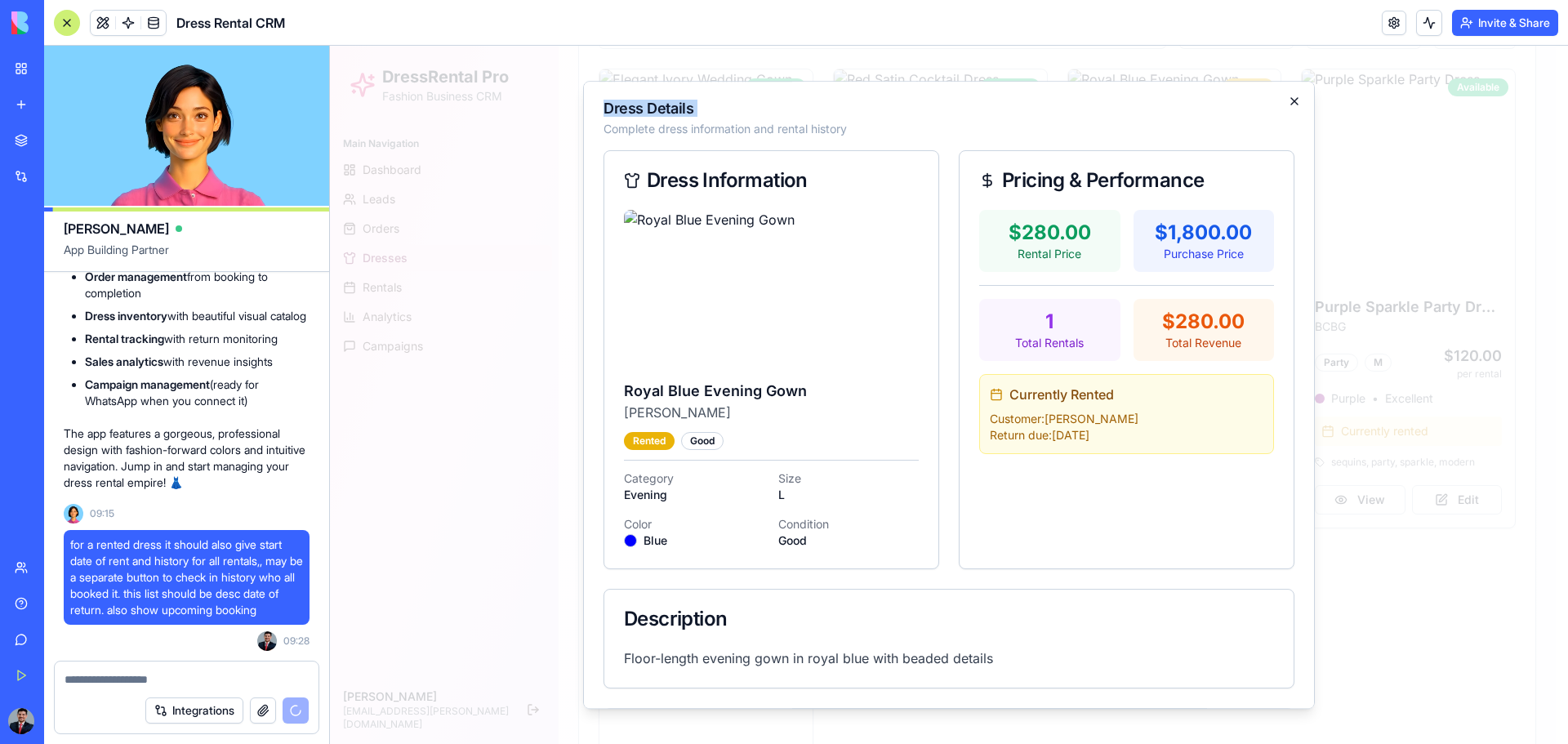
click at [1115, 98] on icon "button" at bounding box center [1295, 101] width 7 height 7
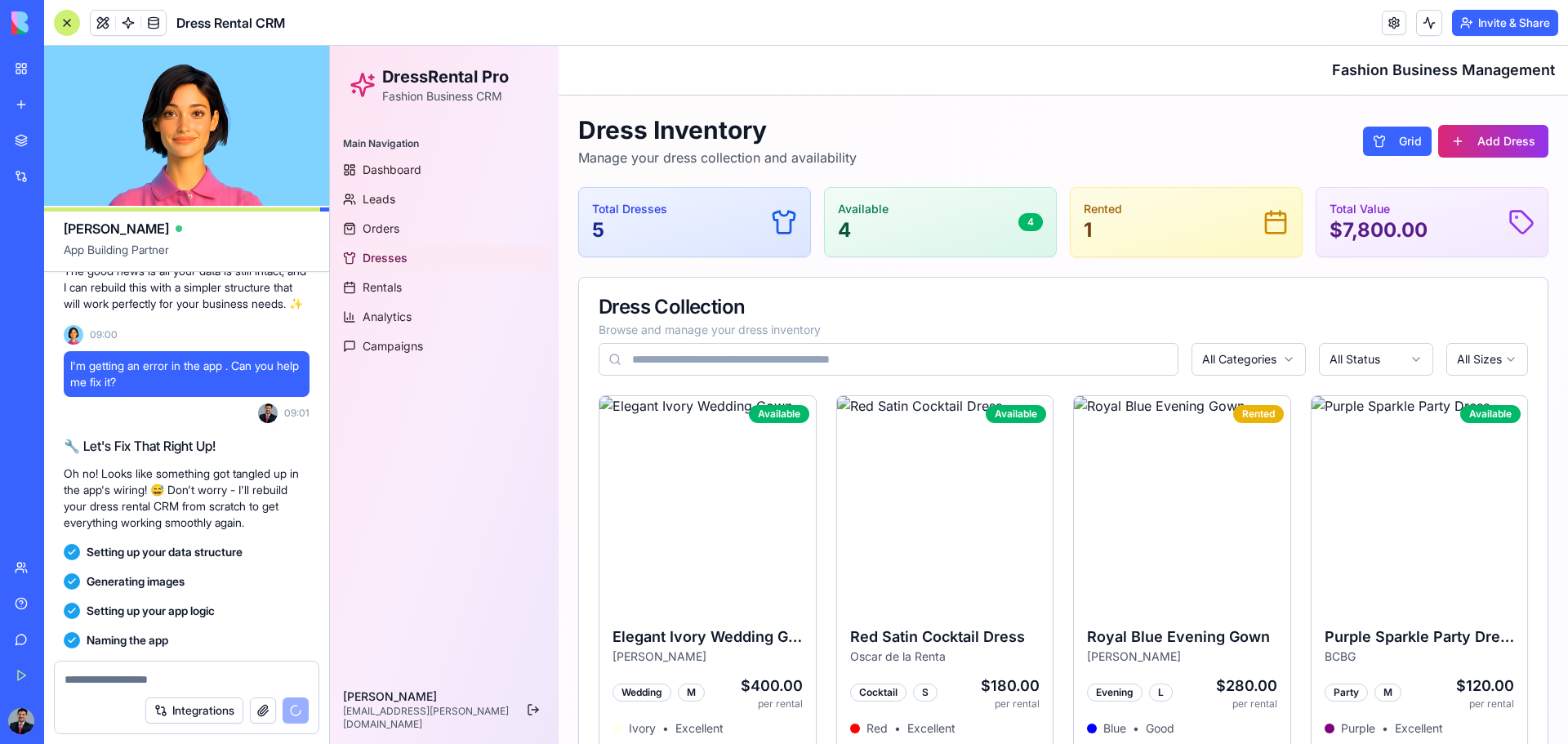
scroll to position [1902, 0]
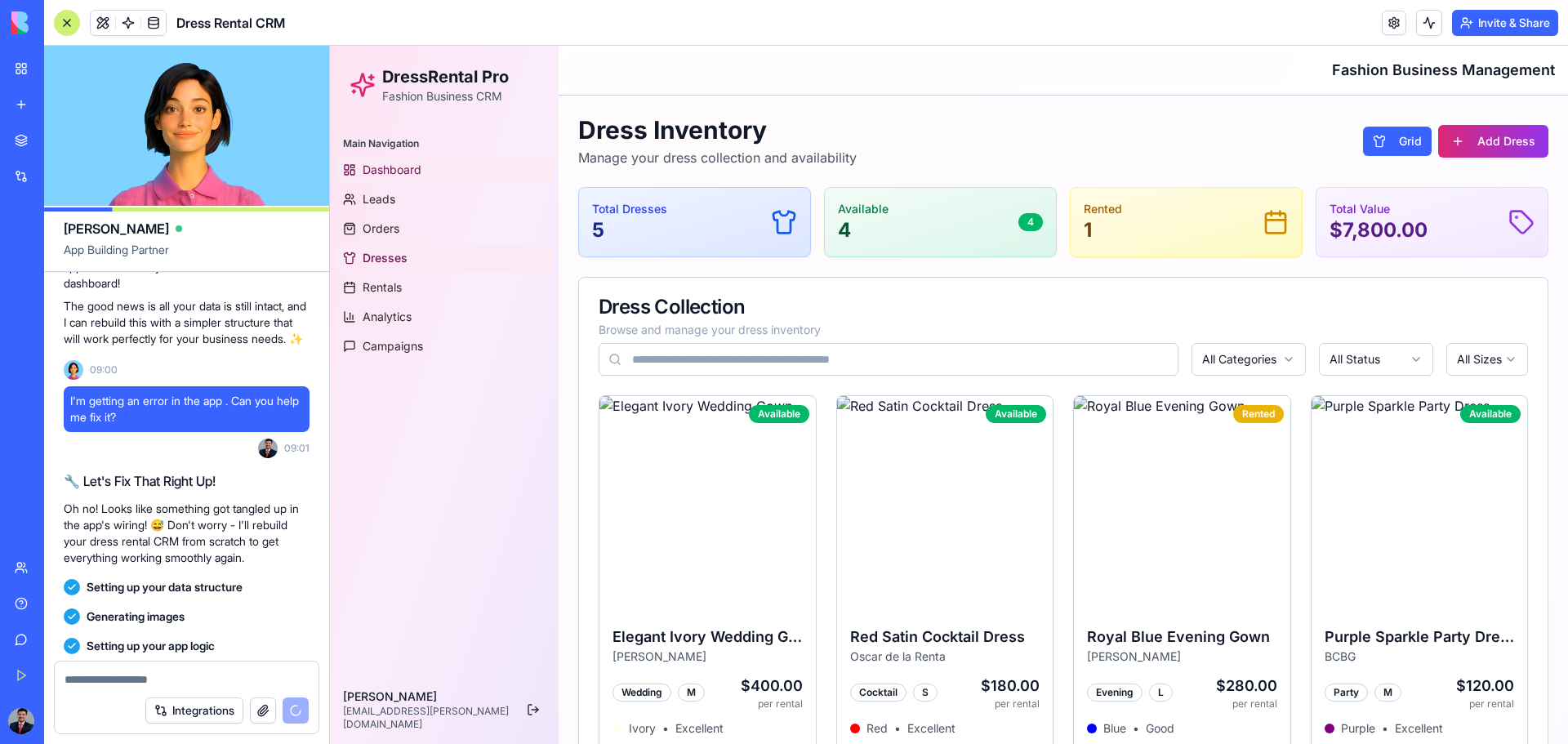
click at [424, 162] on link "Dashboard" at bounding box center [444, 170] width 215 height 26
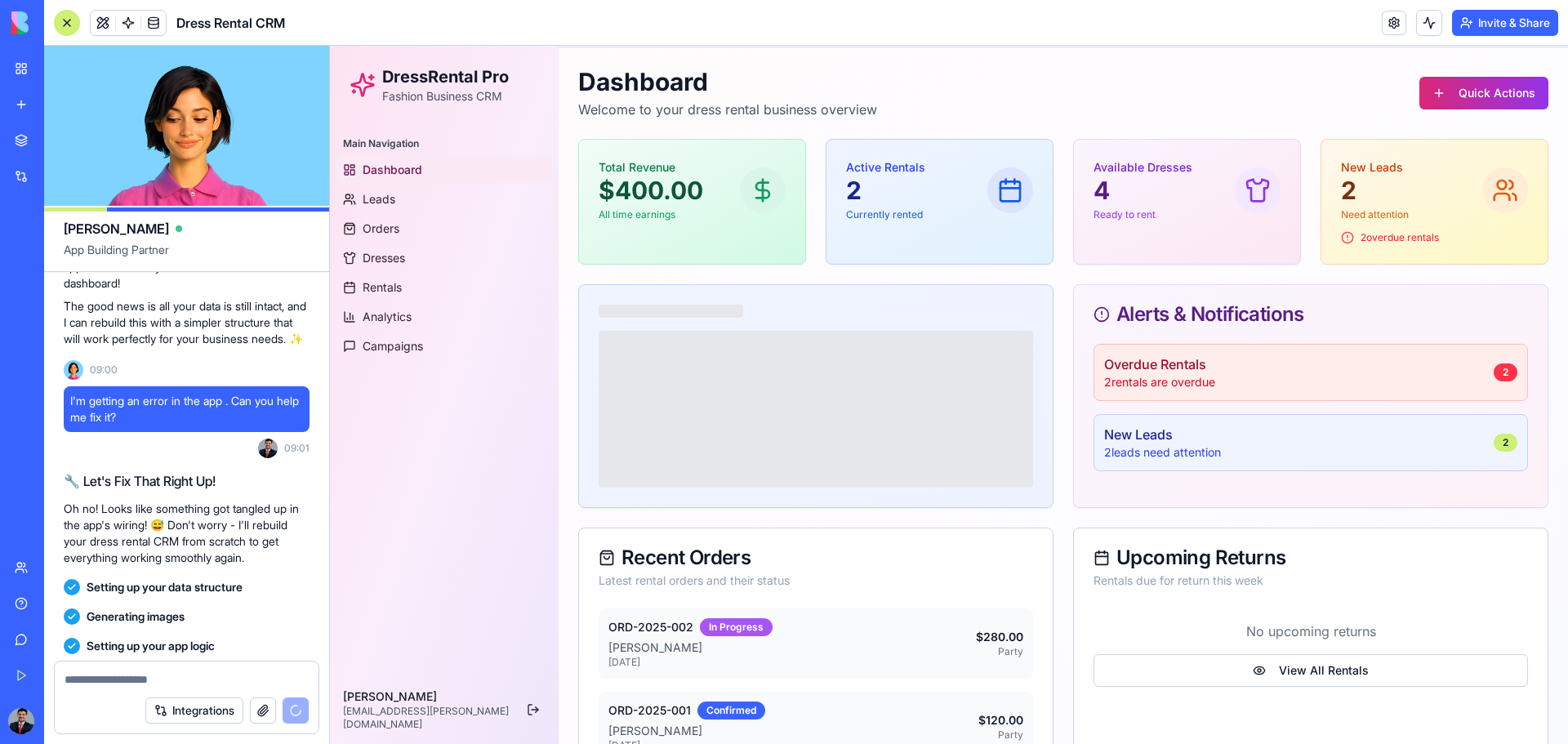
scroll to position [139, 0]
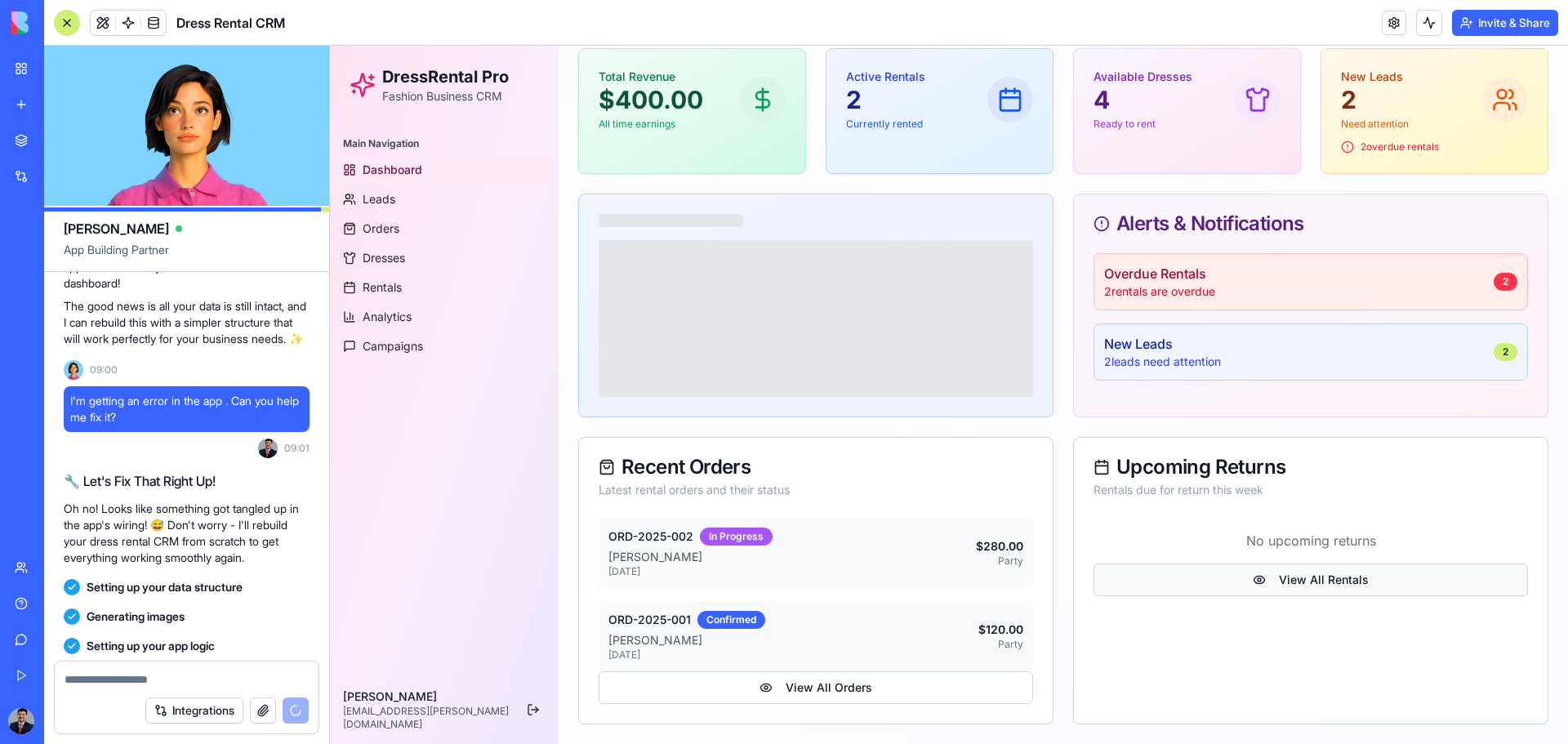
click at [1115, 489] on button "View All Rentals" at bounding box center [1310, 579] width 435 height 32
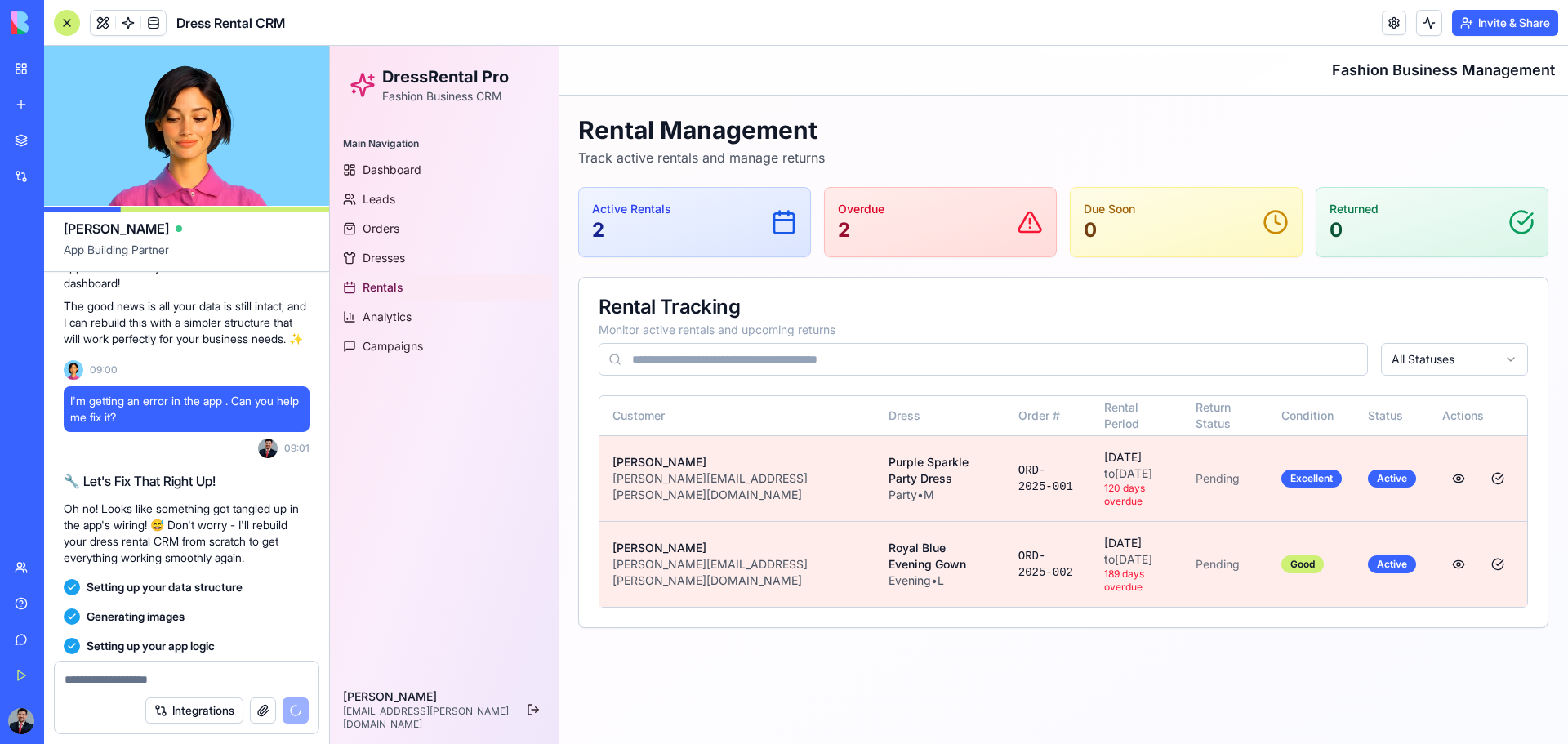
click at [858, 241] on p "2" at bounding box center [861, 229] width 47 height 26
click at [962, 232] on div "Overdue 2" at bounding box center [940, 222] width 205 height 42
click at [1115, 261] on div "Rental Management Track active rentals and manage returns Active Rentals 2 Over…" at bounding box center [1064, 372] width 971 height 513
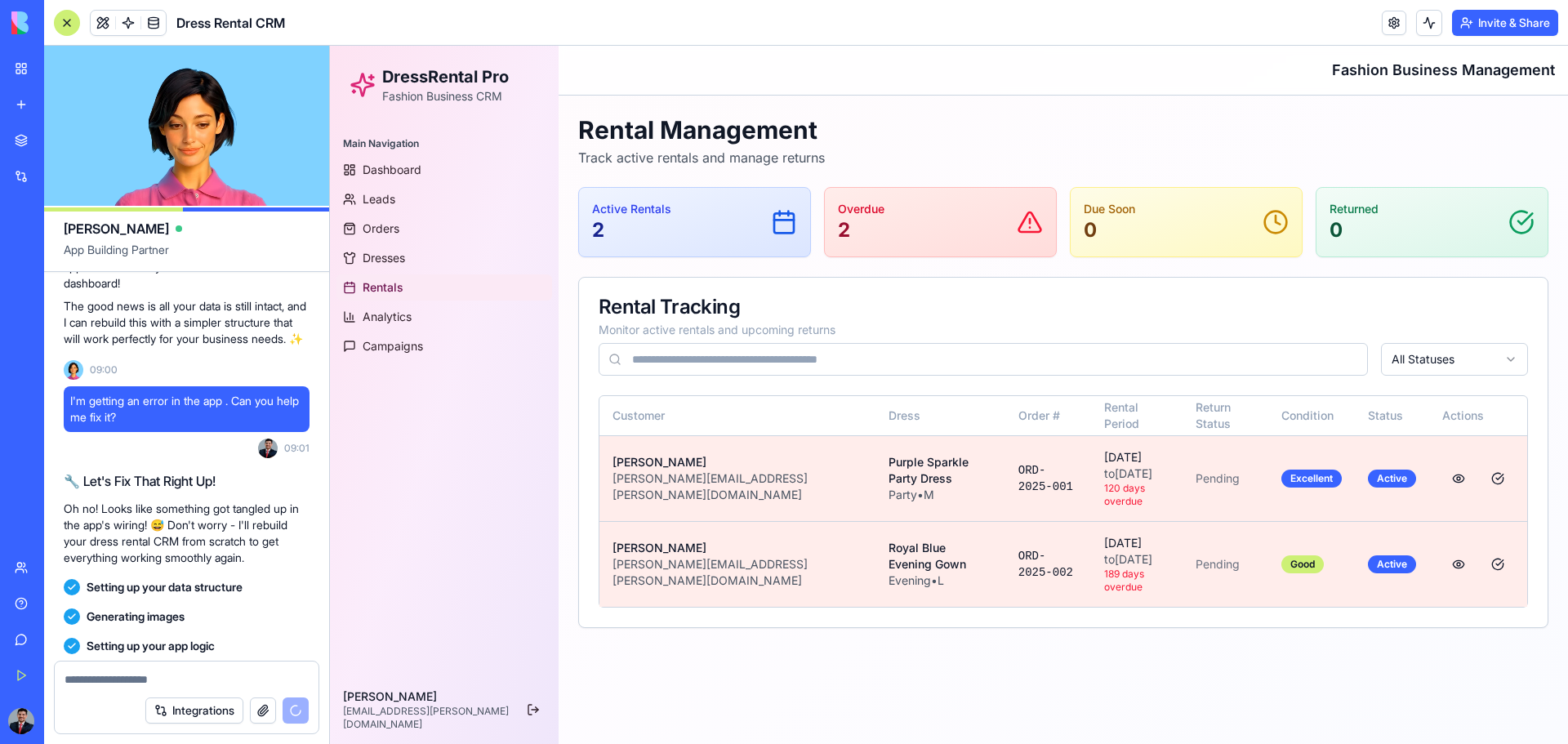
click at [1115, 234] on div "Returned 0" at bounding box center [1432, 222] width 231 height 69
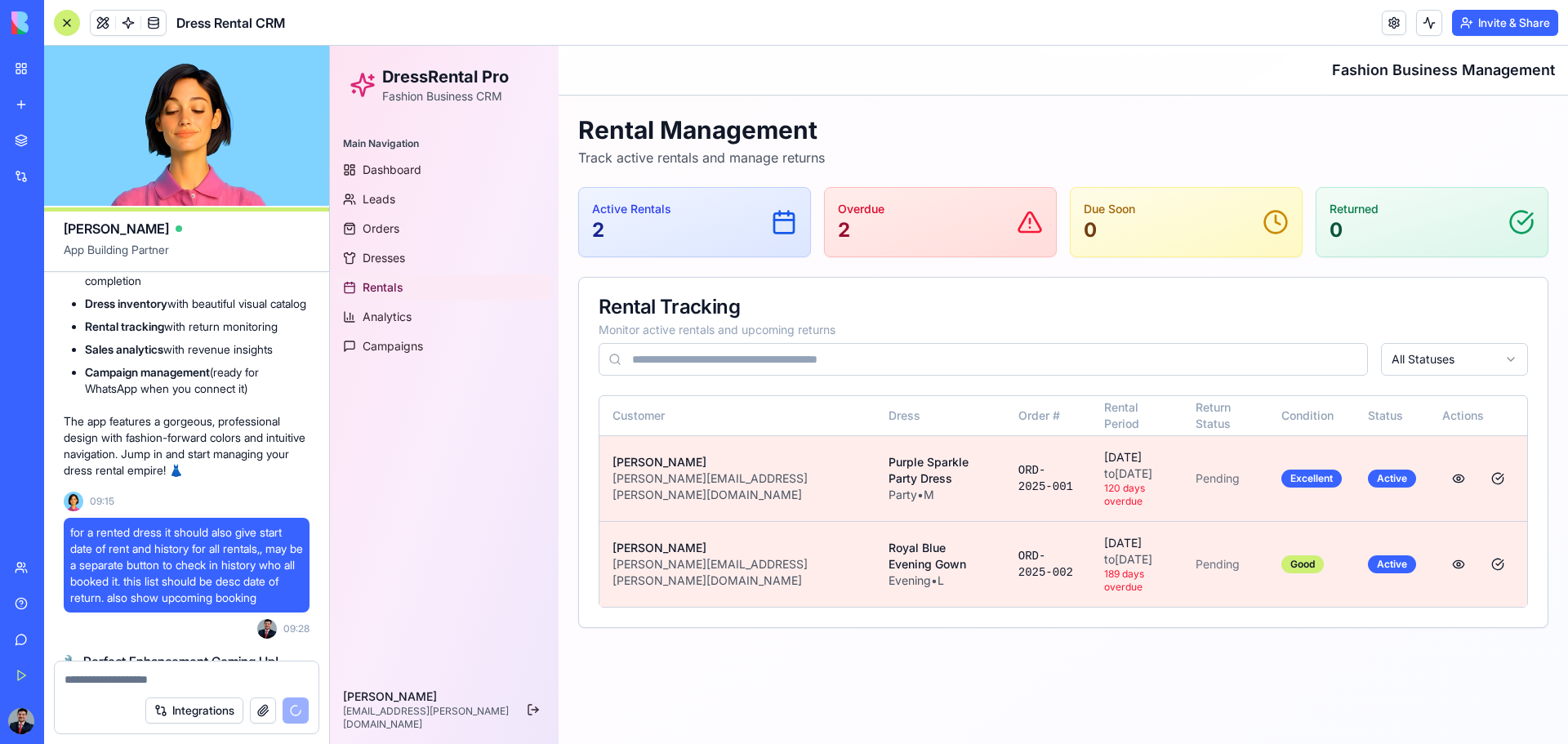
scroll to position [2660, 0]
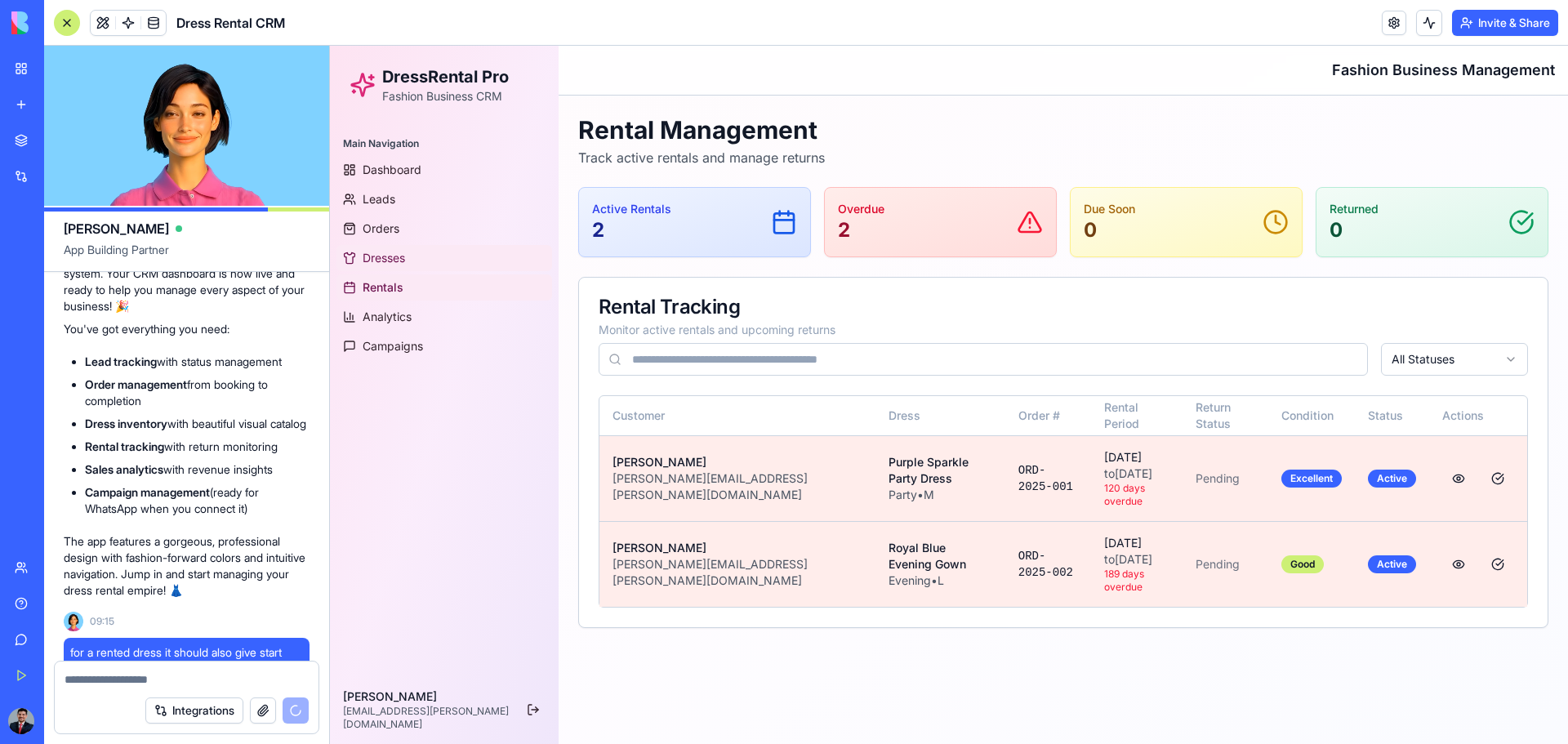
click at [394, 254] on span "Dresses" at bounding box center [383, 259] width 42 height 17
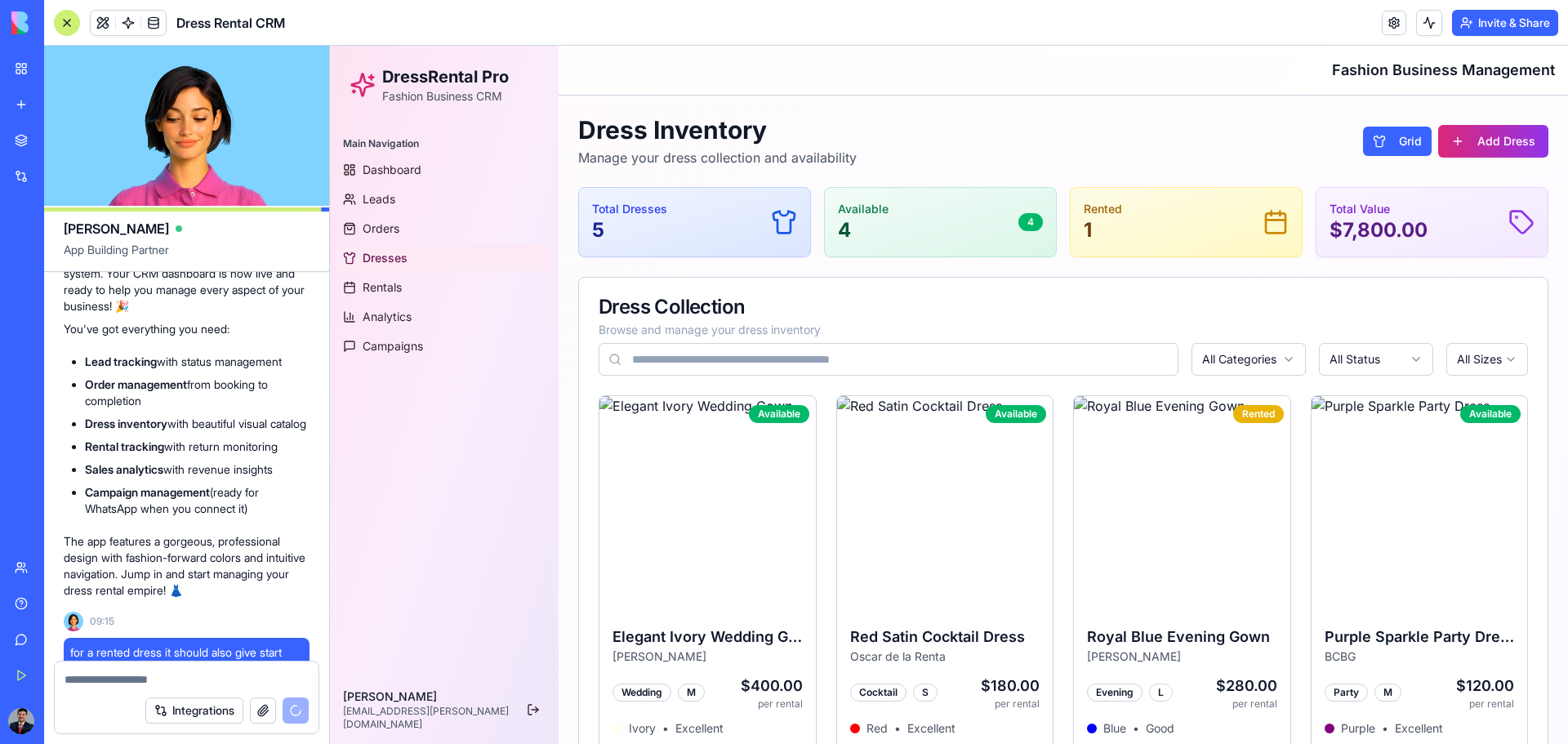
click at [1115, 237] on div "Rented 1" at bounding box center [1186, 222] width 205 height 42
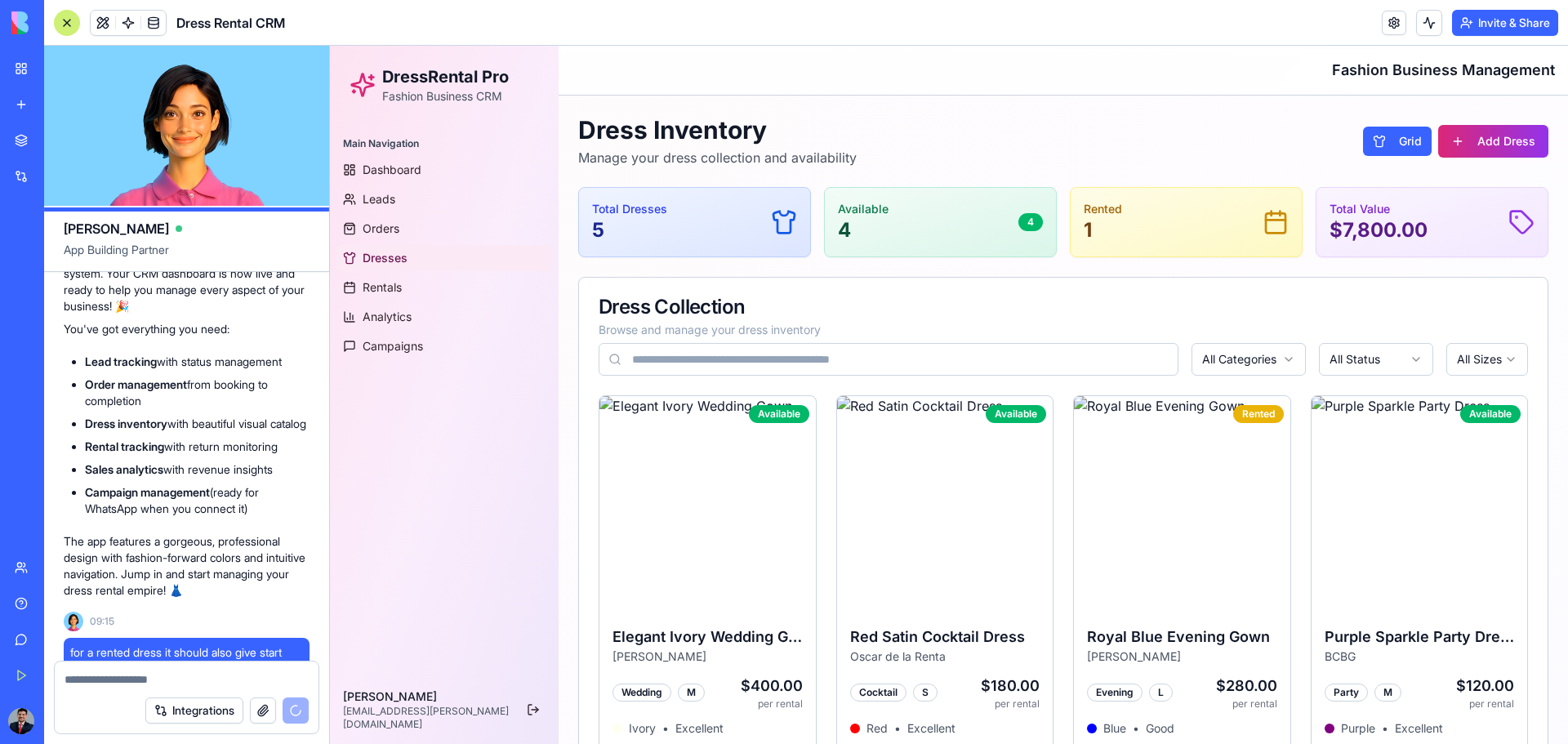
click at [1115, 219] on icon at bounding box center [1276, 219] width 20 height 0
click at [375, 163] on span "Dashboard" at bounding box center [391, 170] width 59 height 17
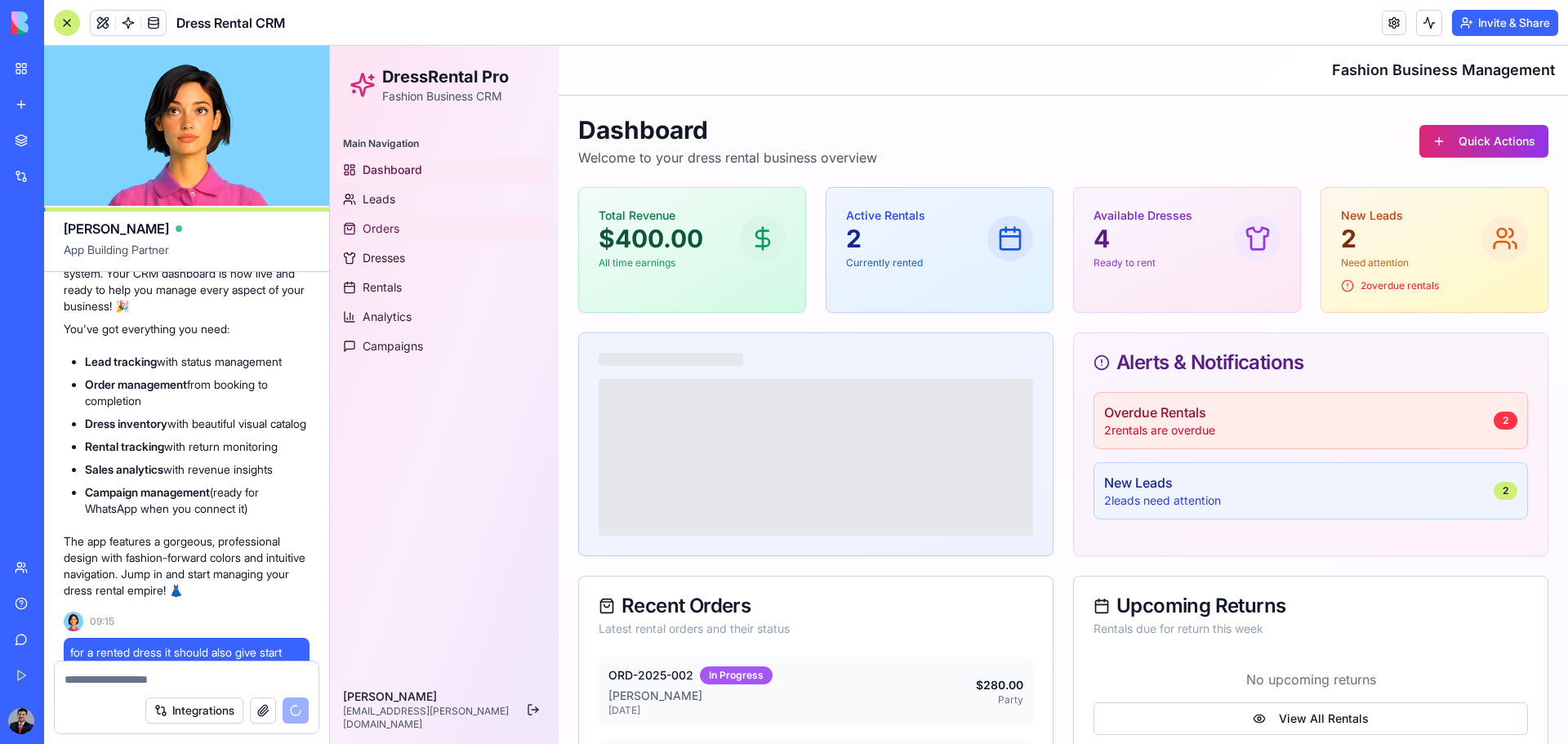
click at [366, 223] on span "Orders" at bounding box center [381, 229] width 37 height 17
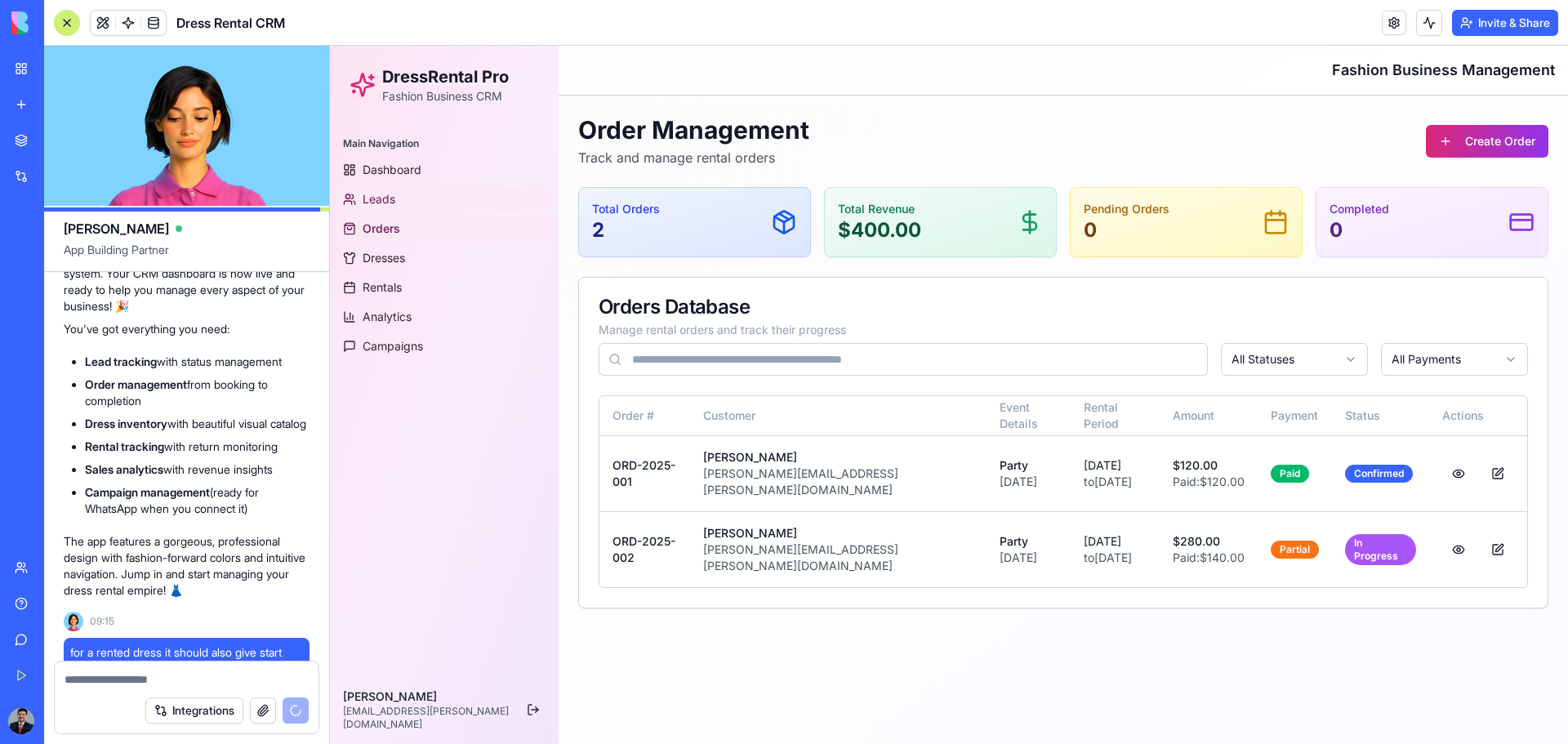
click at [379, 202] on span "Leads" at bounding box center [378, 200] width 32 height 17
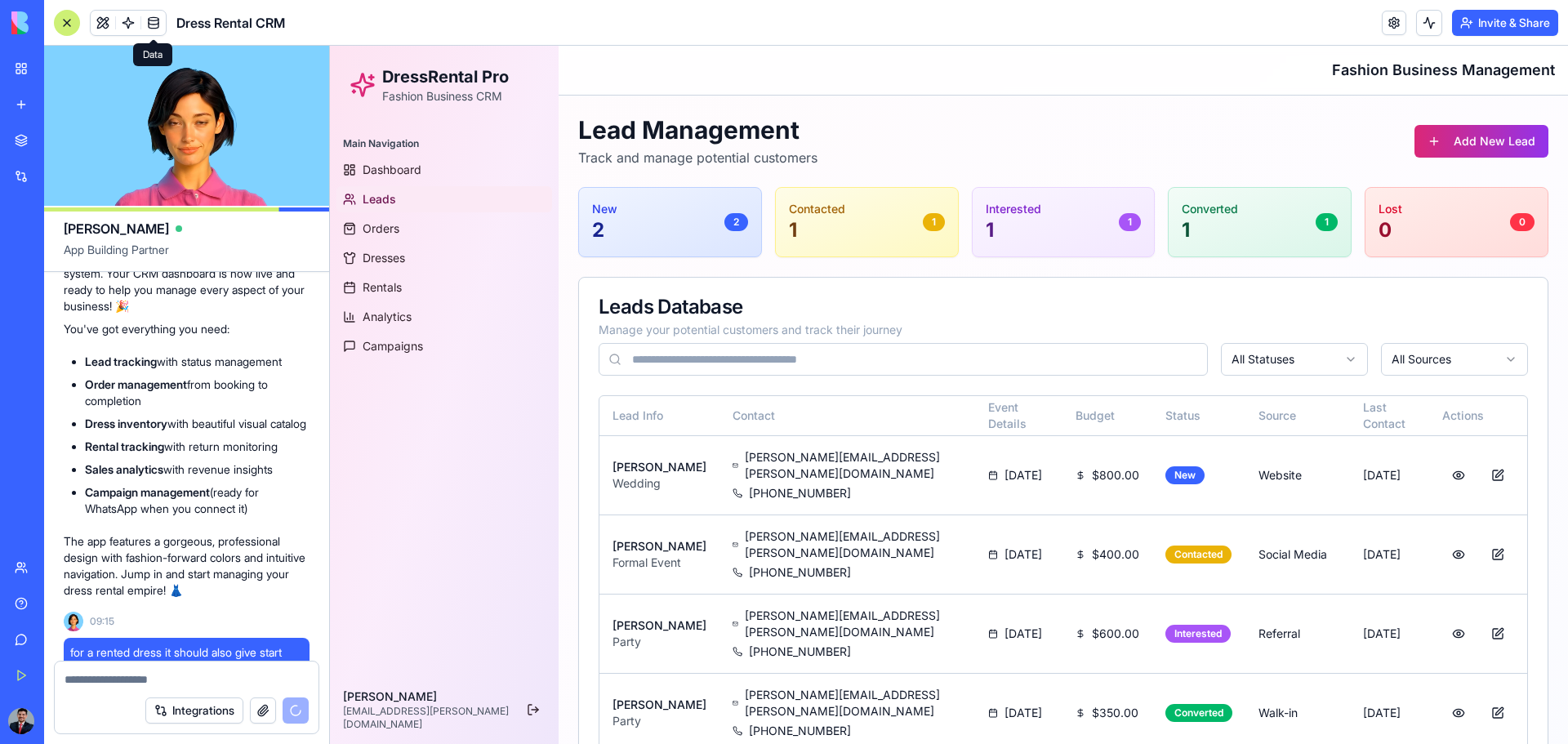
click at [149, 25] on span at bounding box center [153, 22] width 46 height 46
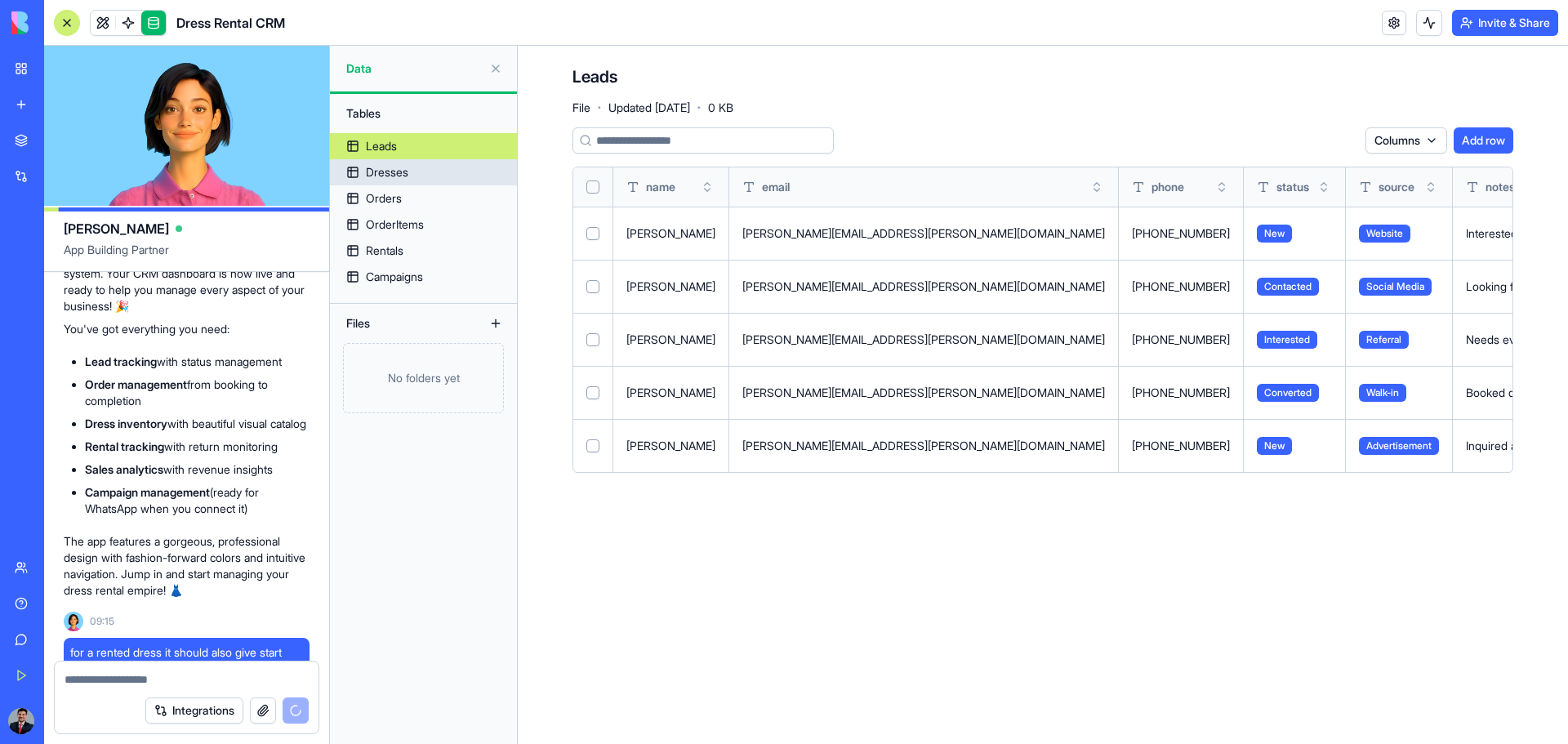
click at [395, 185] on link "Dresses" at bounding box center [423, 172] width 187 height 26
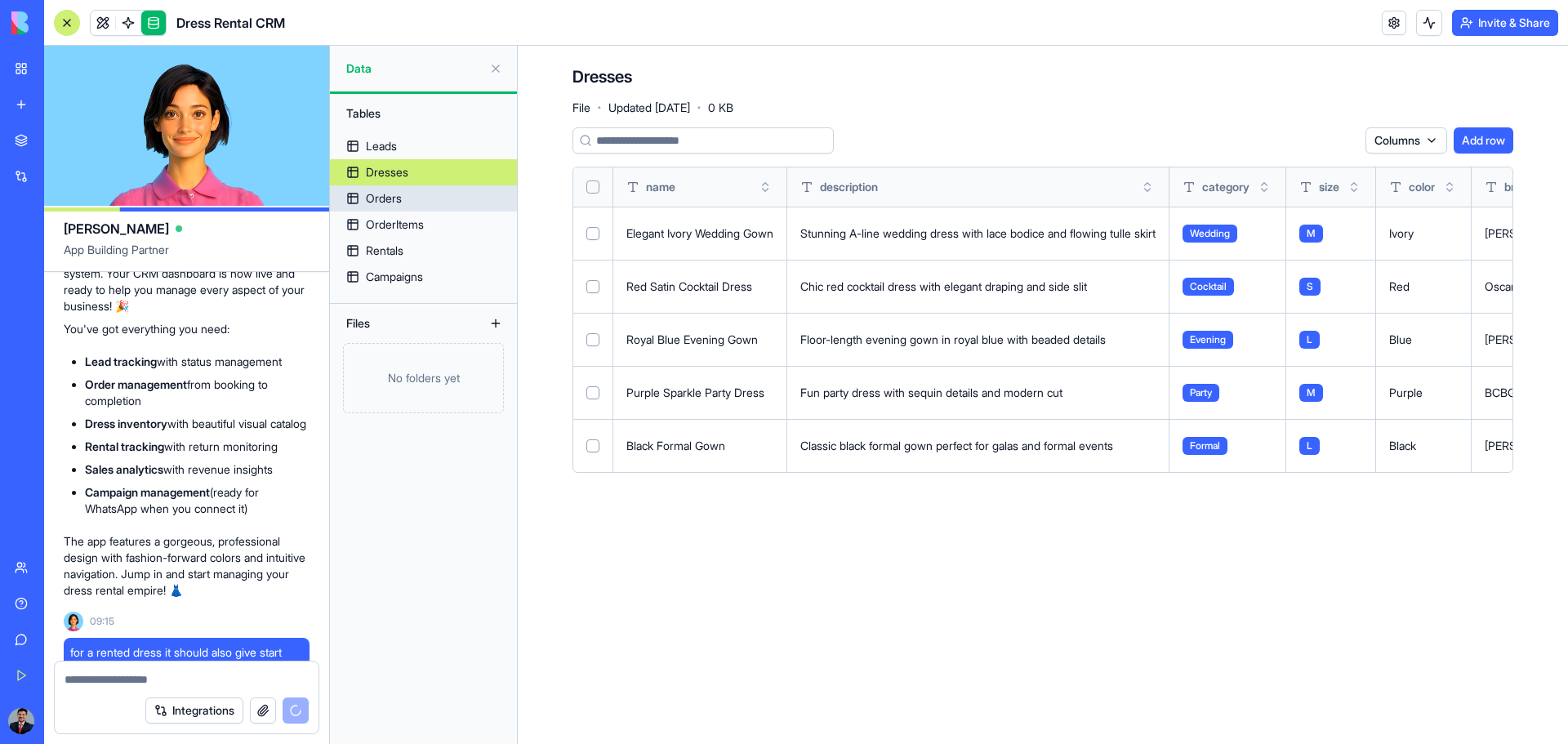
click at [385, 202] on div "Orders" at bounding box center [383, 199] width 36 height 17
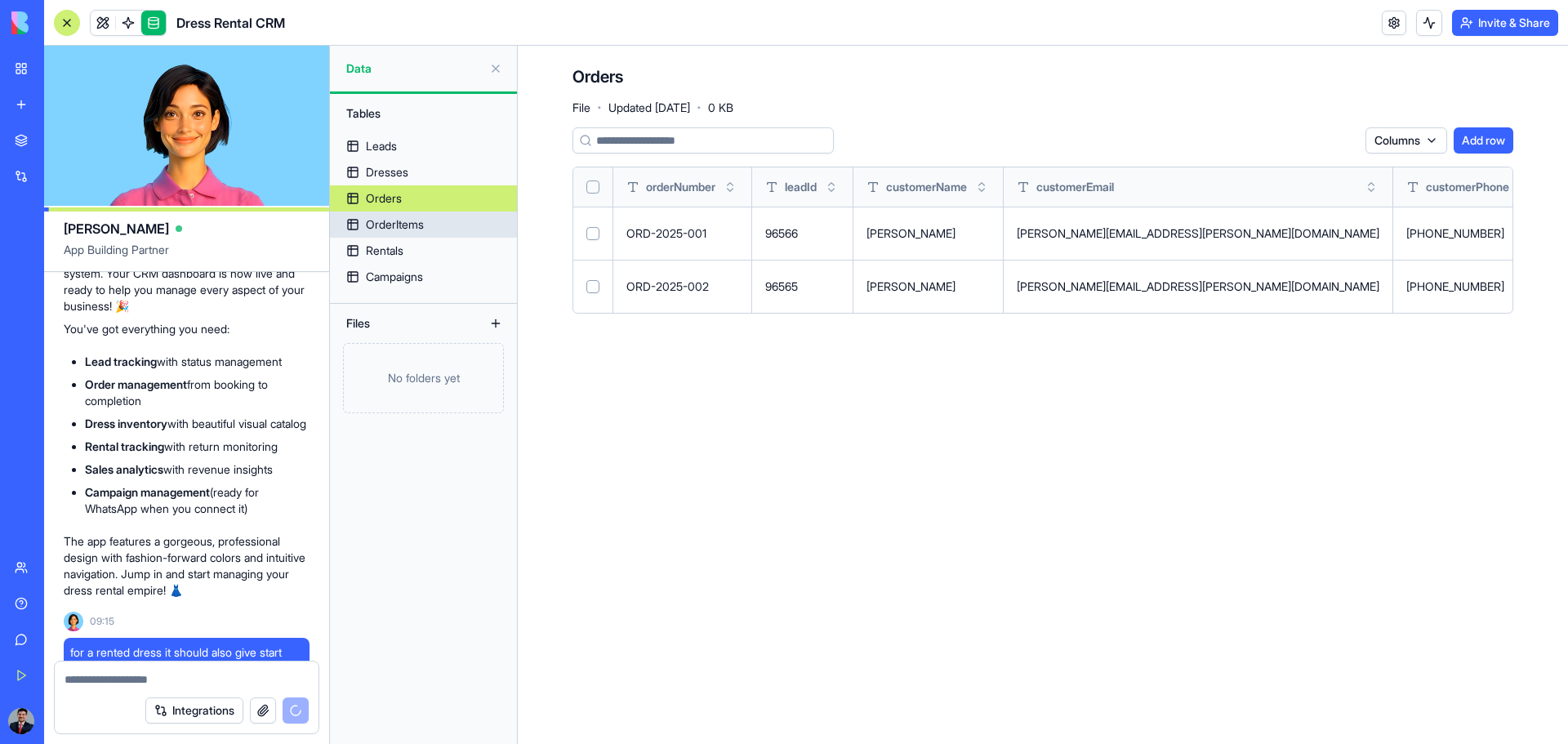
click at [386, 230] on div "OrderItems" at bounding box center [395, 224] width 58 height 17
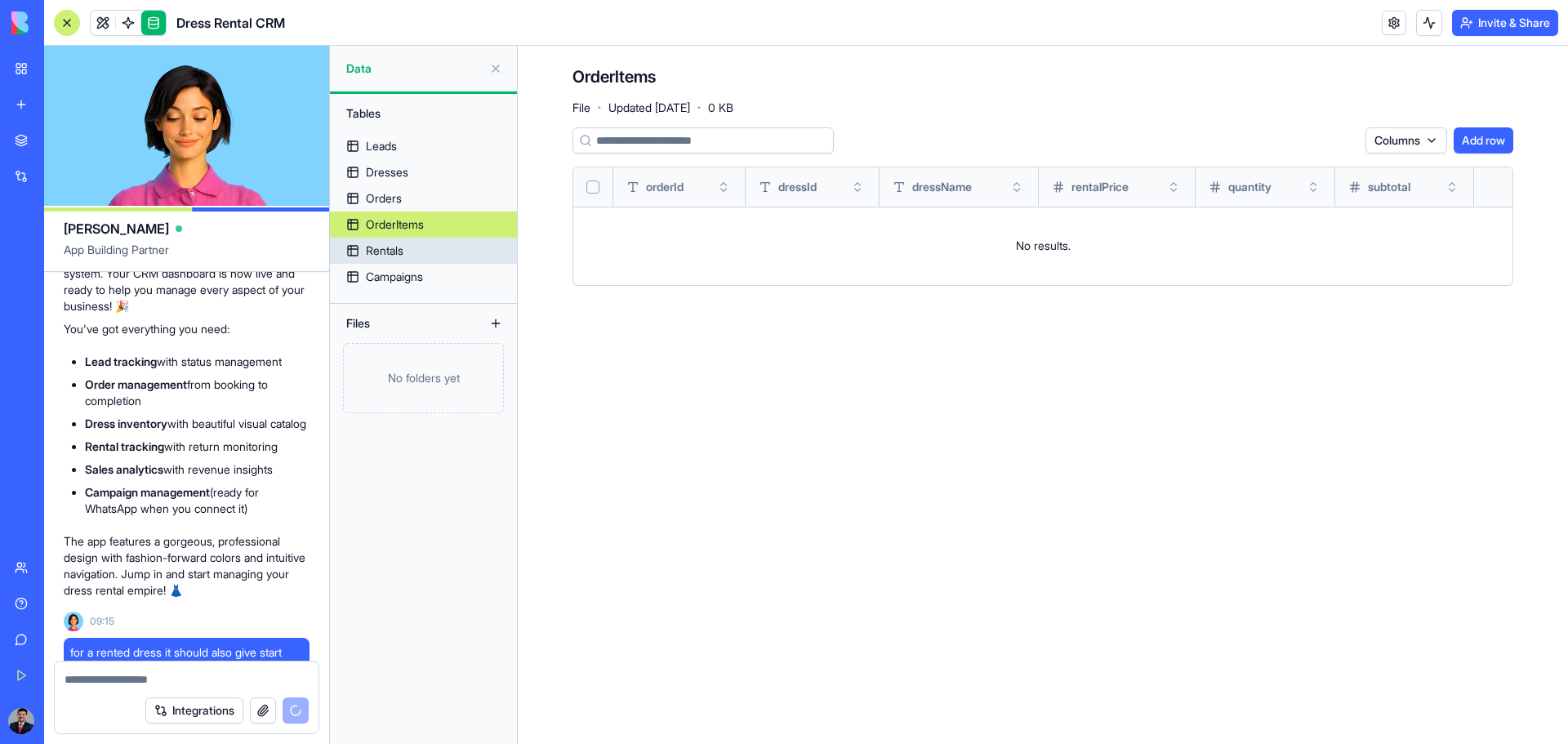
click at [387, 242] on link "Rentals" at bounding box center [423, 250] width 187 height 26
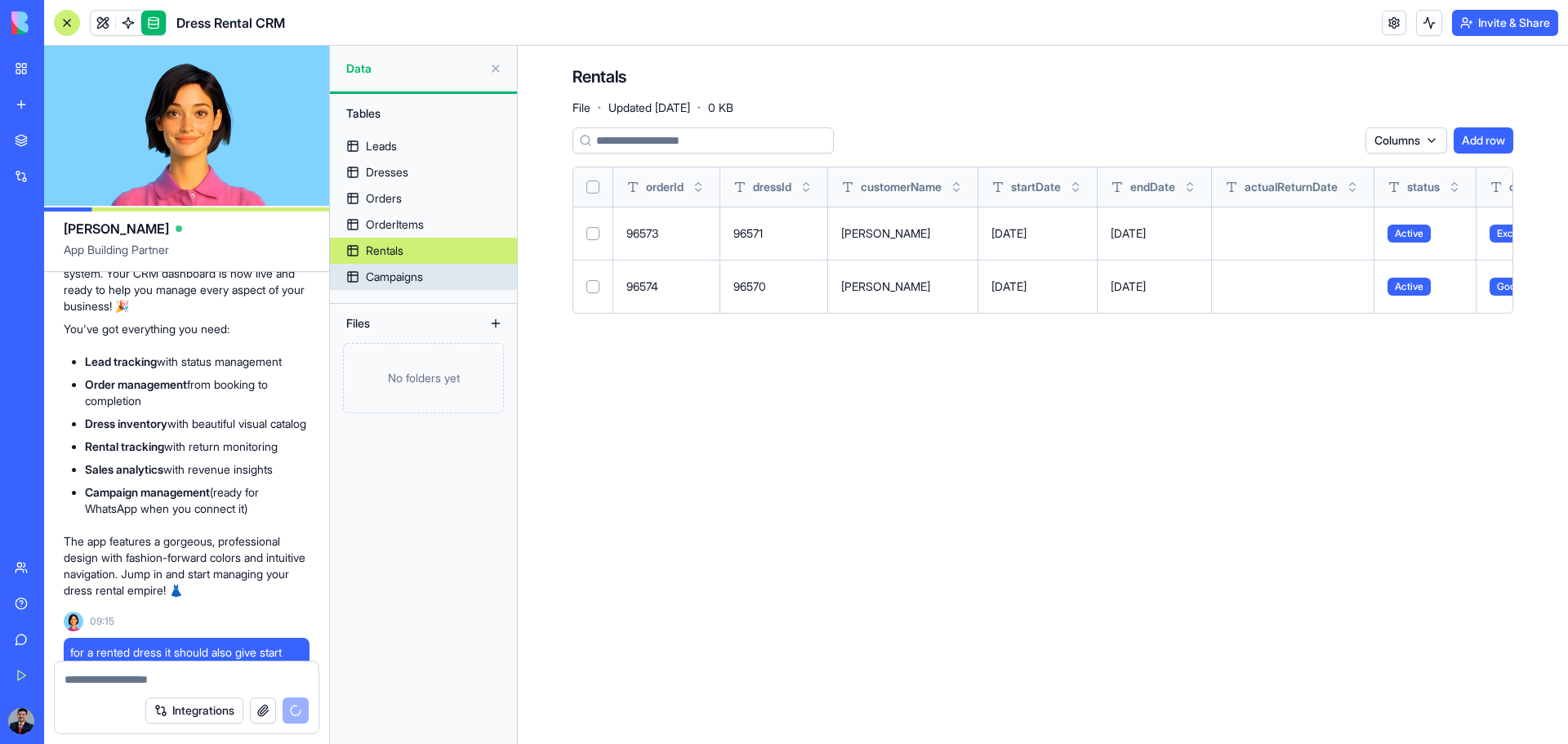
click at [388, 272] on div "Campaigns" at bounding box center [394, 277] width 57 height 17
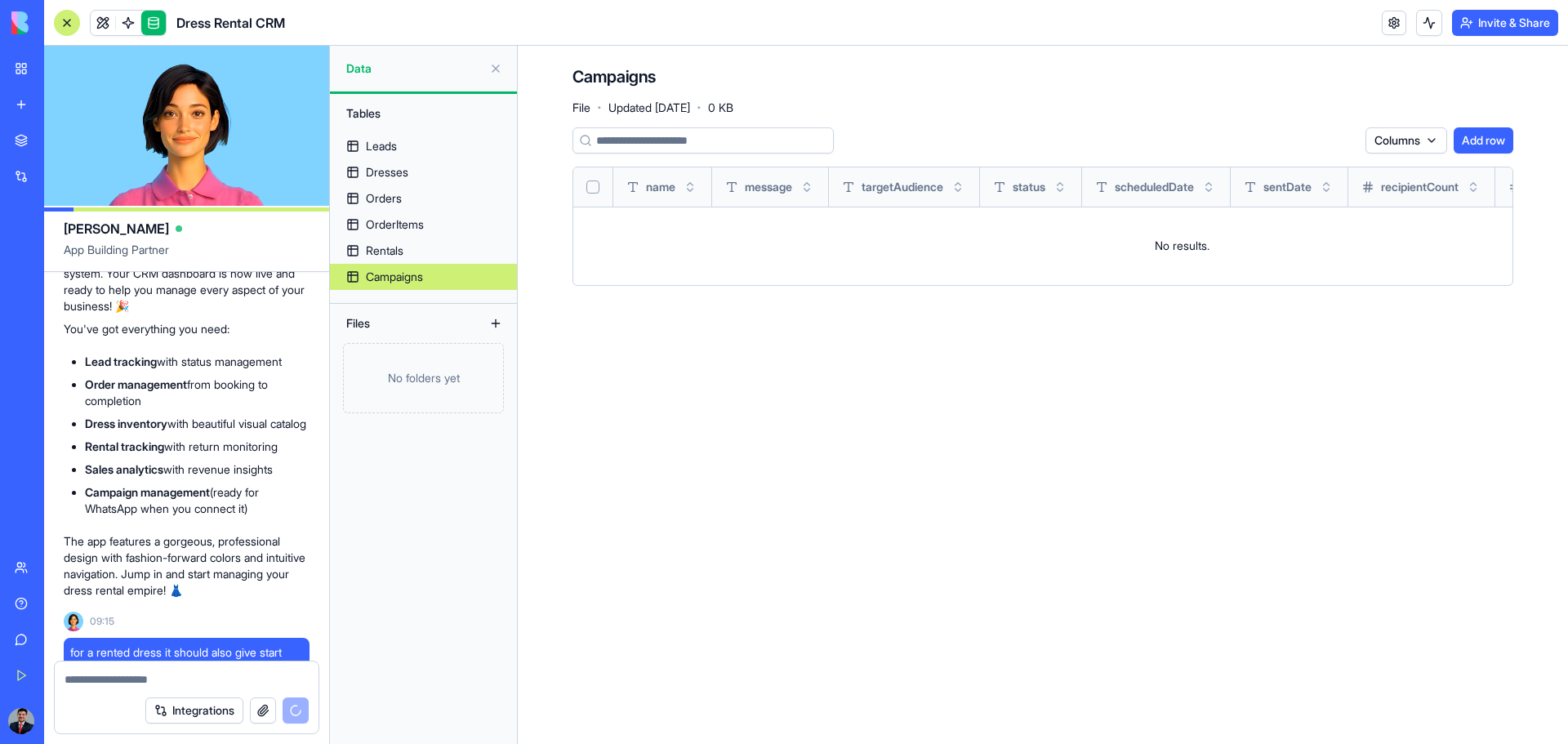
click at [155, 24] on link at bounding box center [153, 22] width 24 height 24
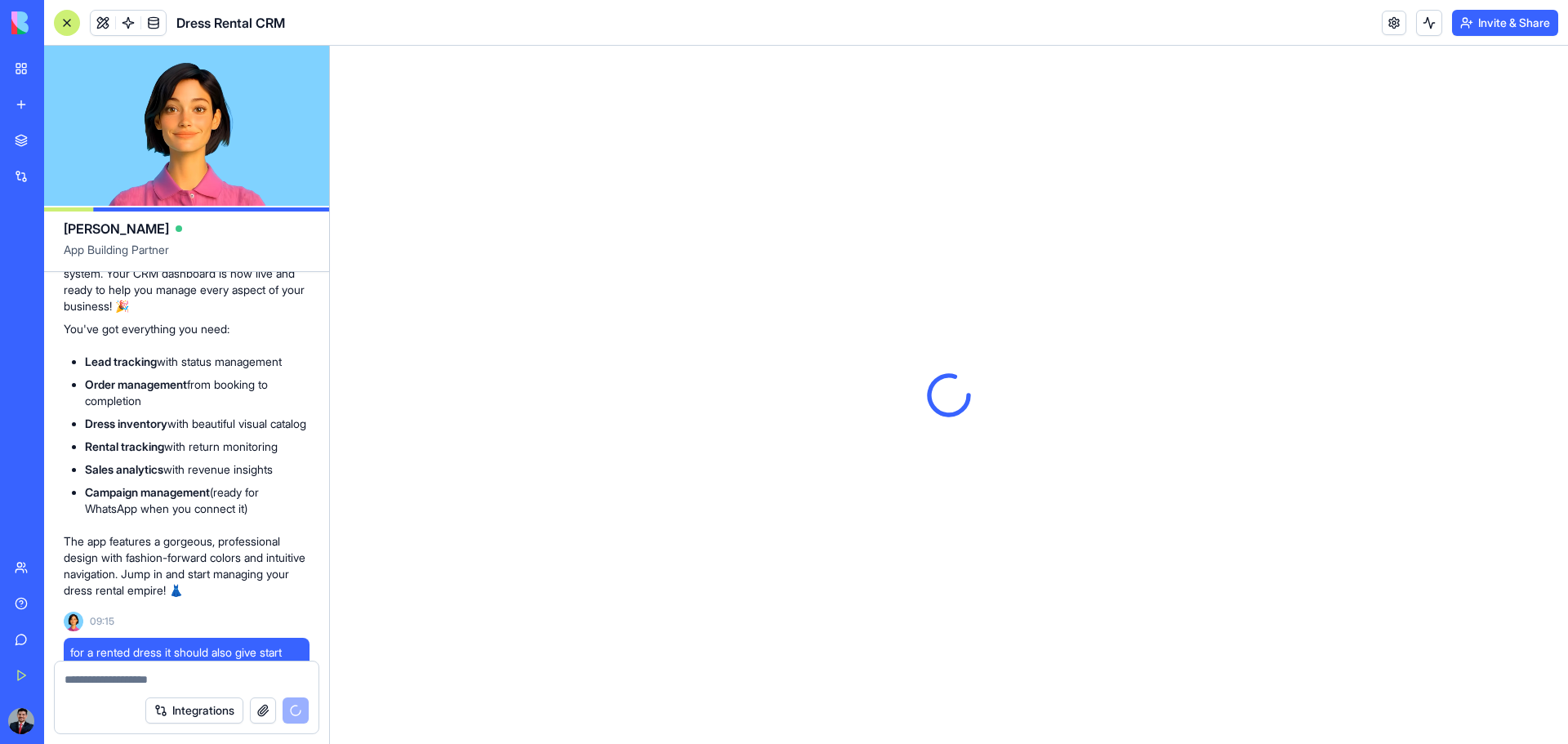
scroll to position [3068, 0]
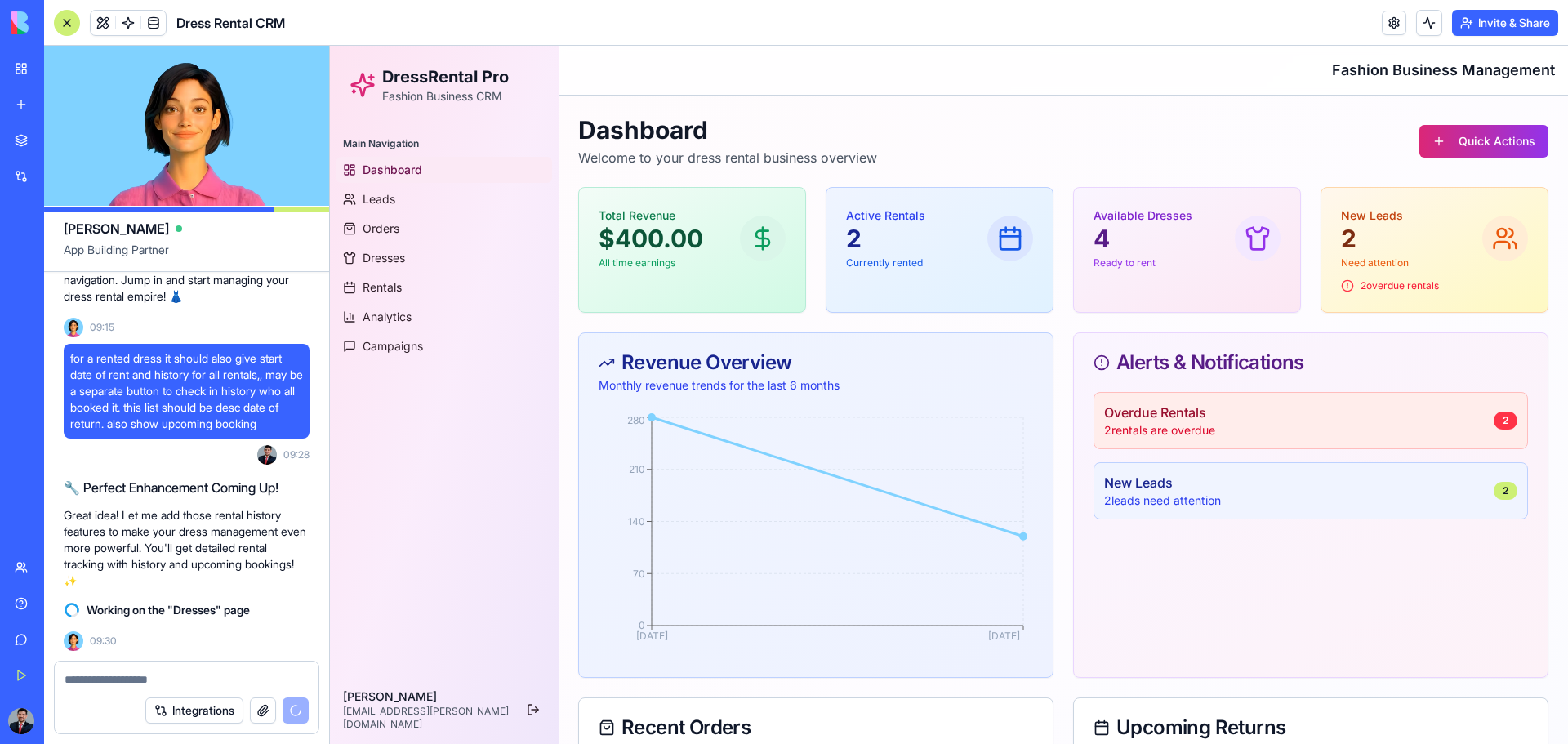
scroll to position [3098, 0]
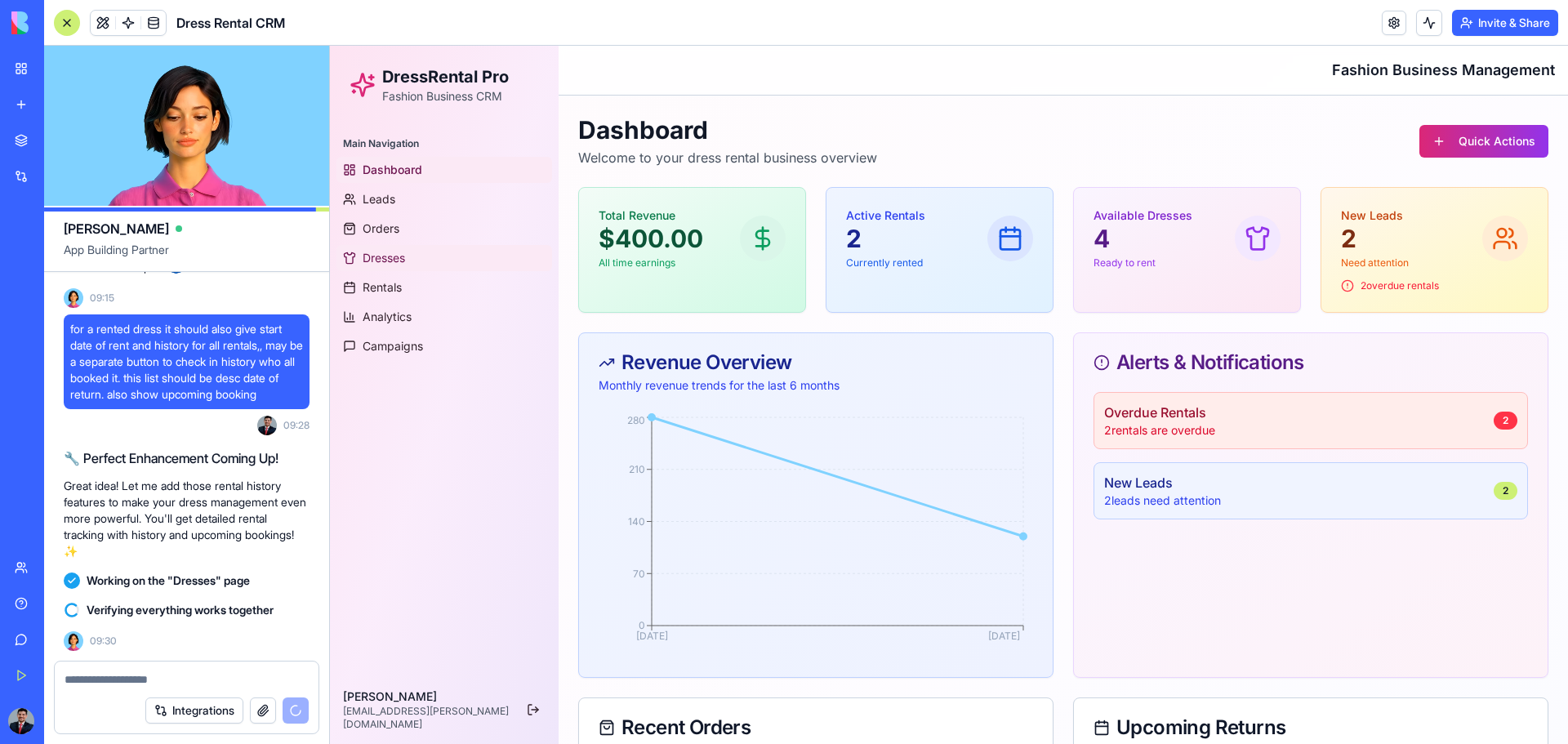
click at [399, 256] on span "Dresses" at bounding box center [383, 259] width 42 height 17
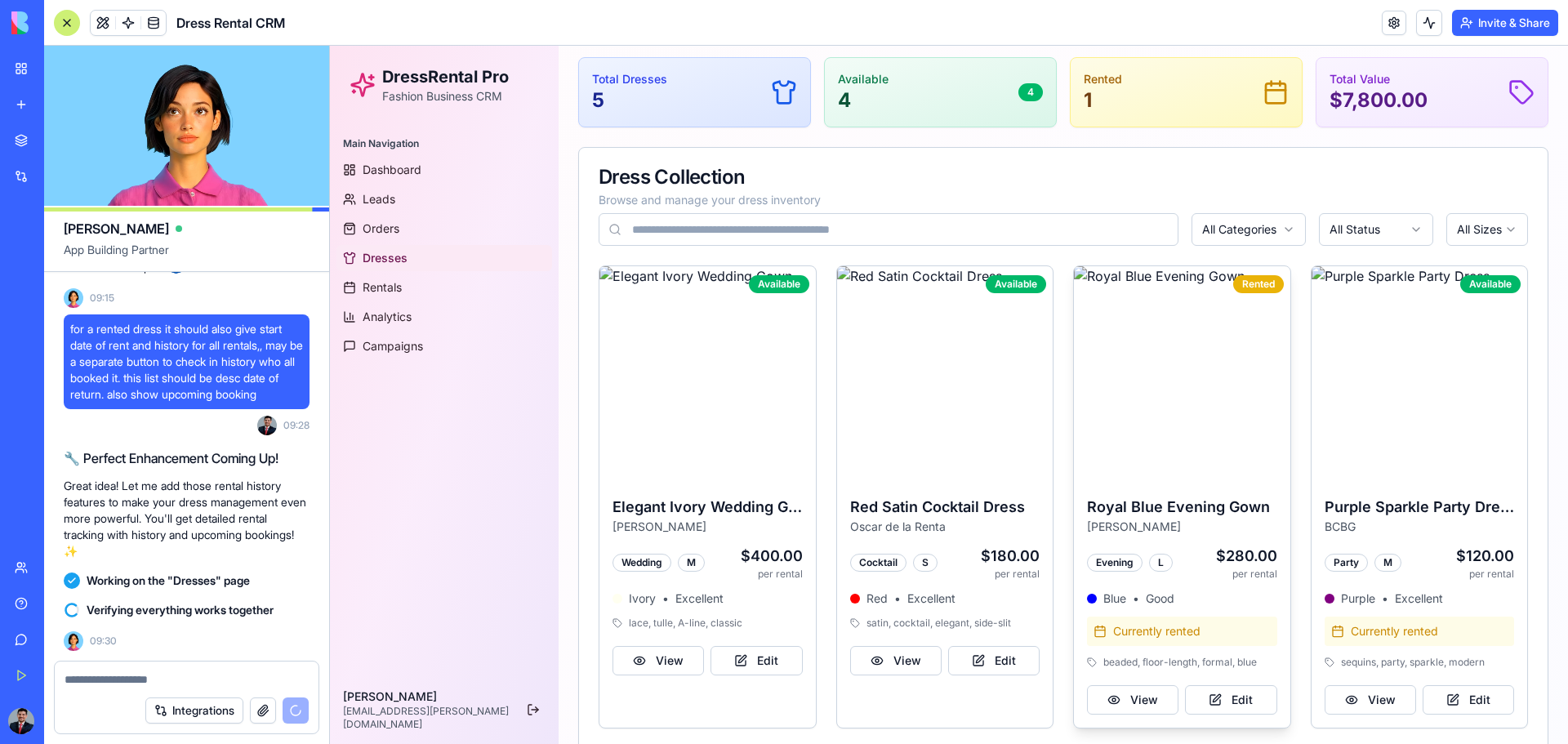
scroll to position [245, 0]
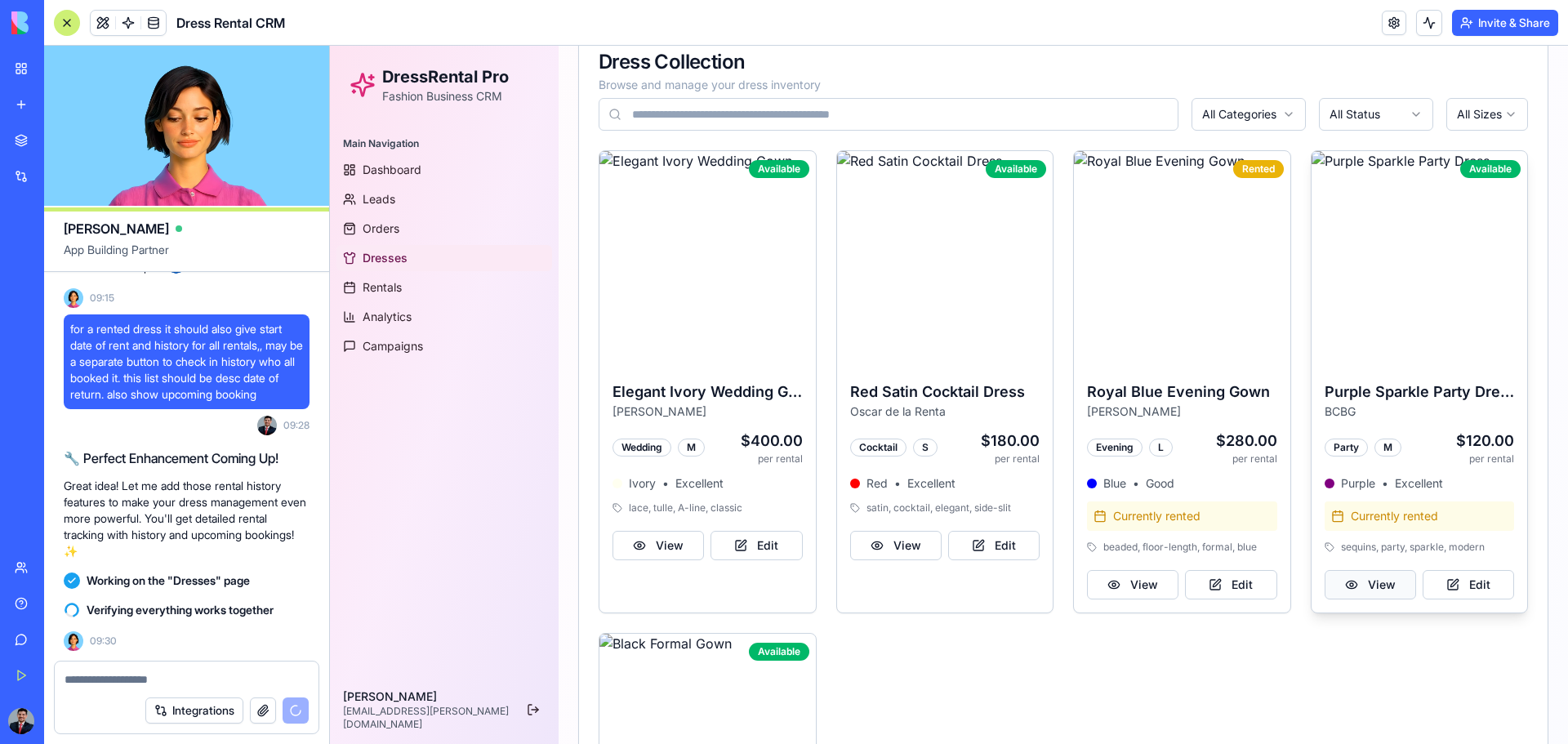
click at [1115, 489] on button "View" at bounding box center [1370, 584] width 91 height 29
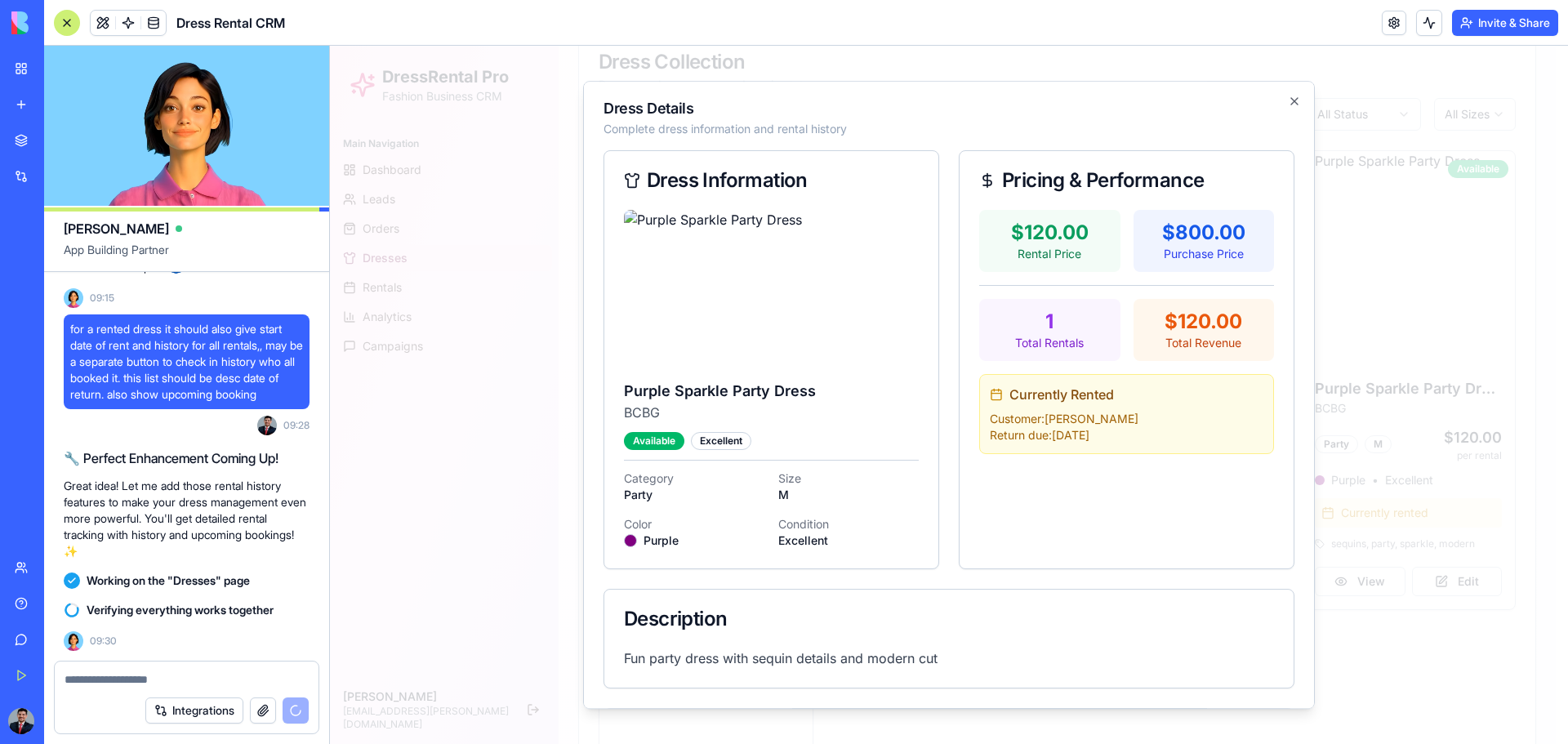
click at [1103, 414] on p "Customer: [PERSON_NAME]" at bounding box center [1126, 419] width 273 height 17
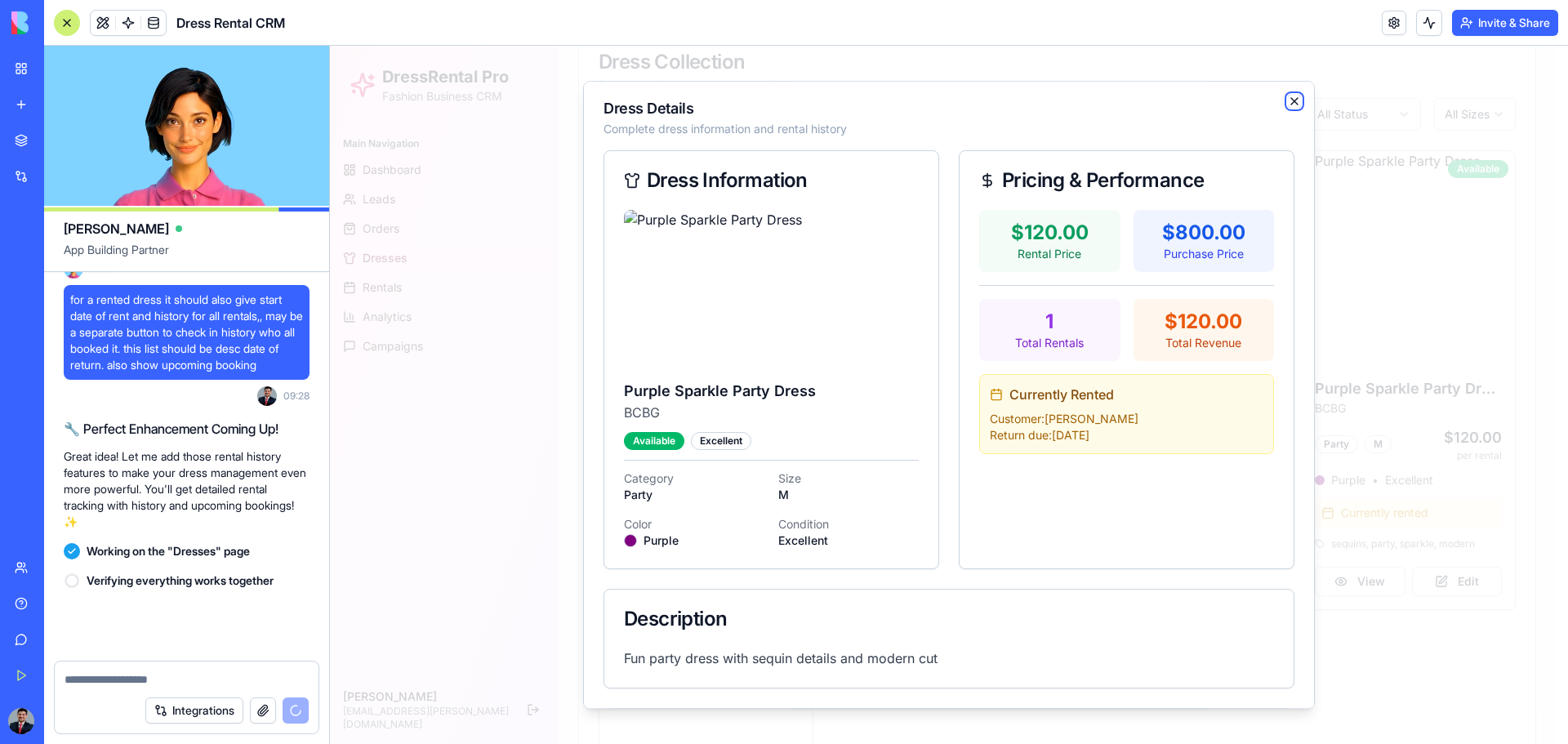
click at [1115, 102] on icon "button" at bounding box center [1295, 101] width 13 height 13
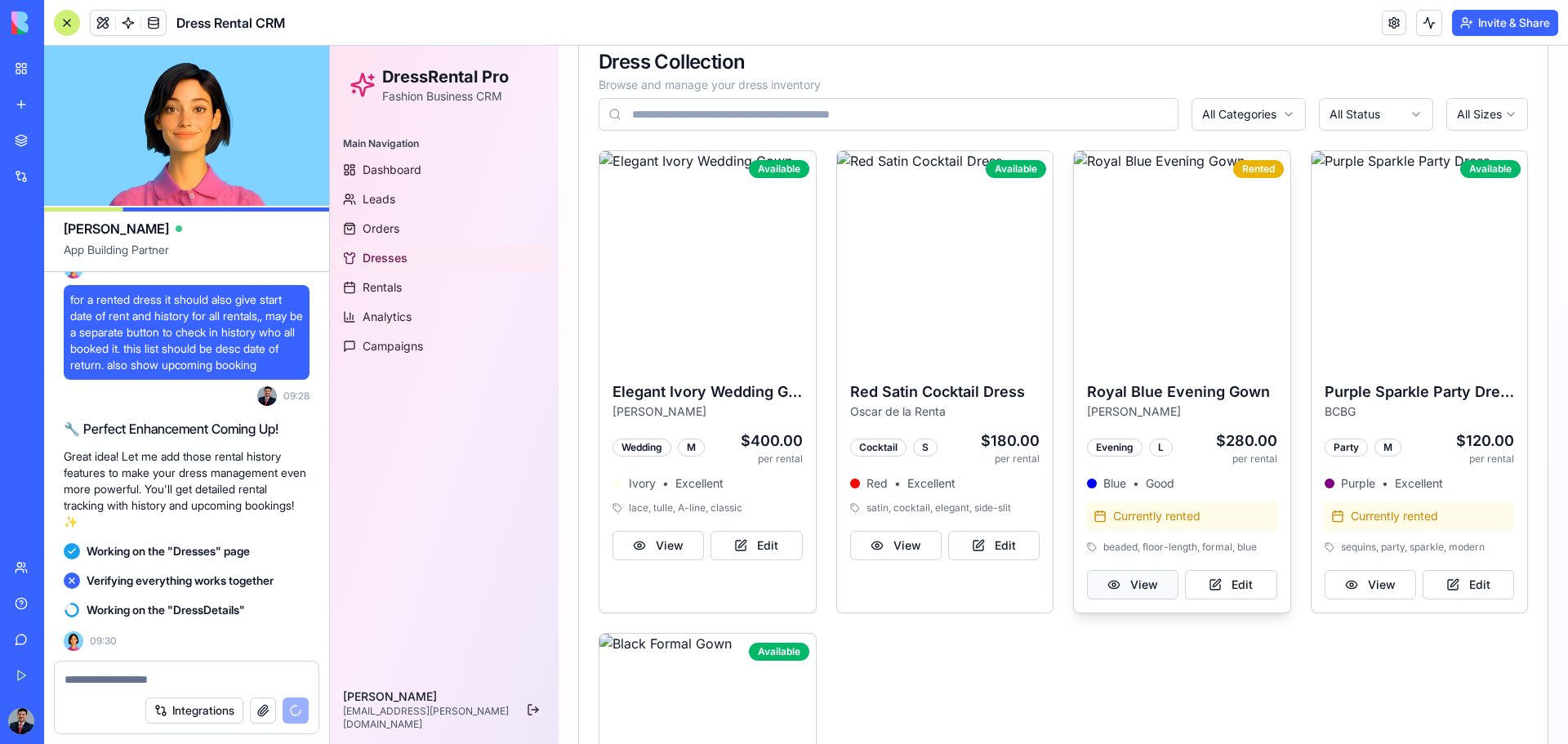
click at [1115, 489] on button "View" at bounding box center [1133, 584] width 91 height 29
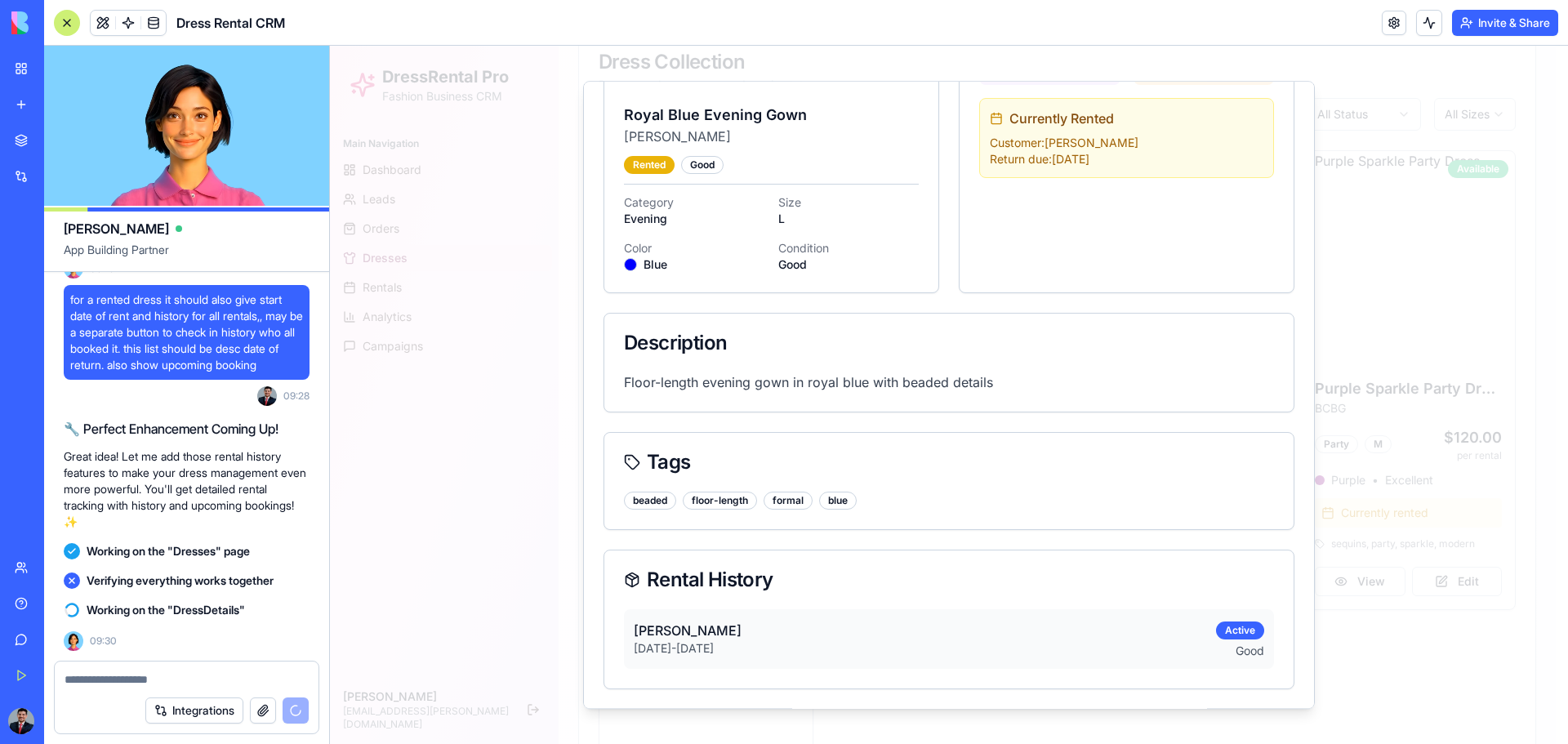
scroll to position [0, 0]
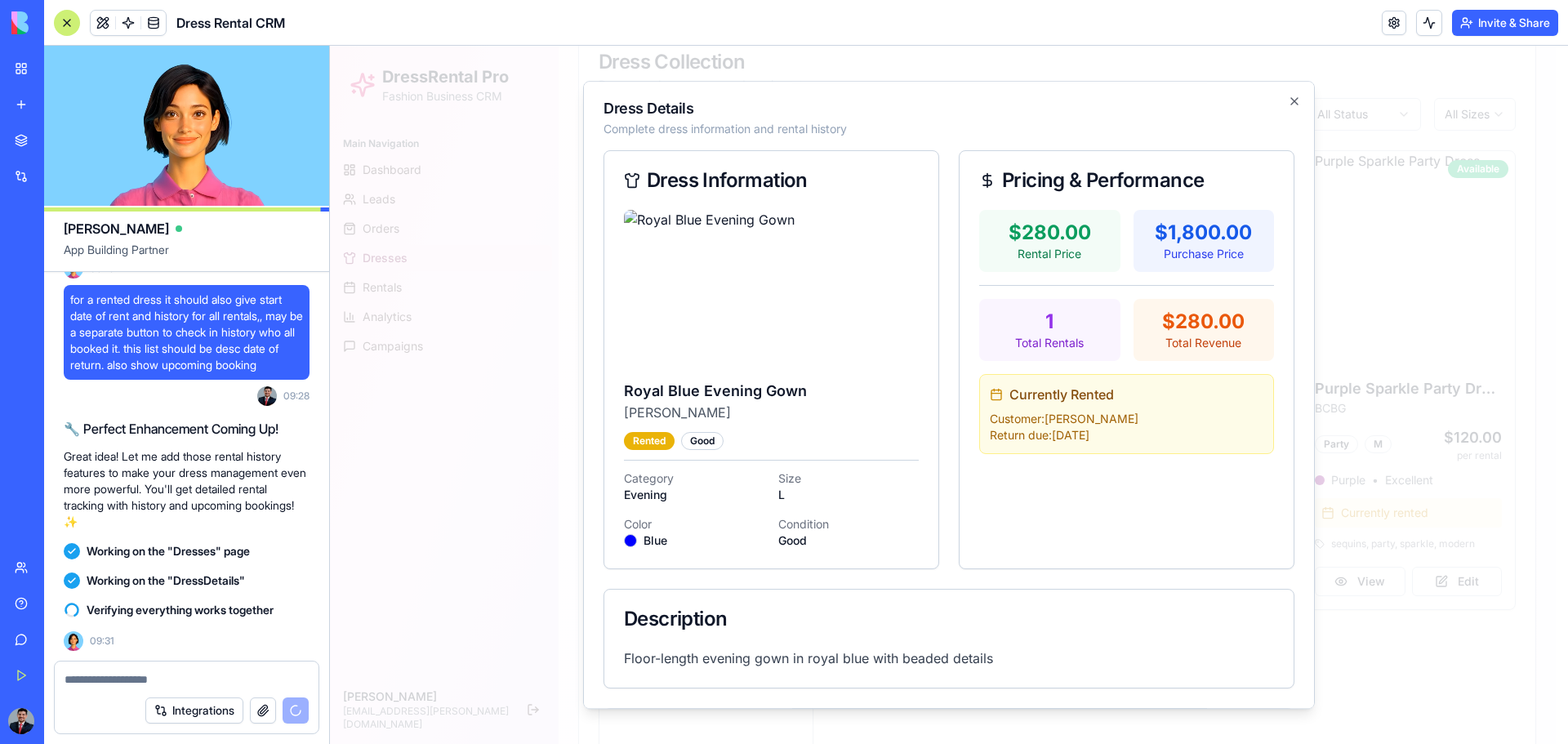
click at [1115, 106] on h2 "Dress Details" at bounding box center [948, 109] width 691 height 15
click at [1115, 103] on icon "button" at bounding box center [1295, 101] width 7 height 7
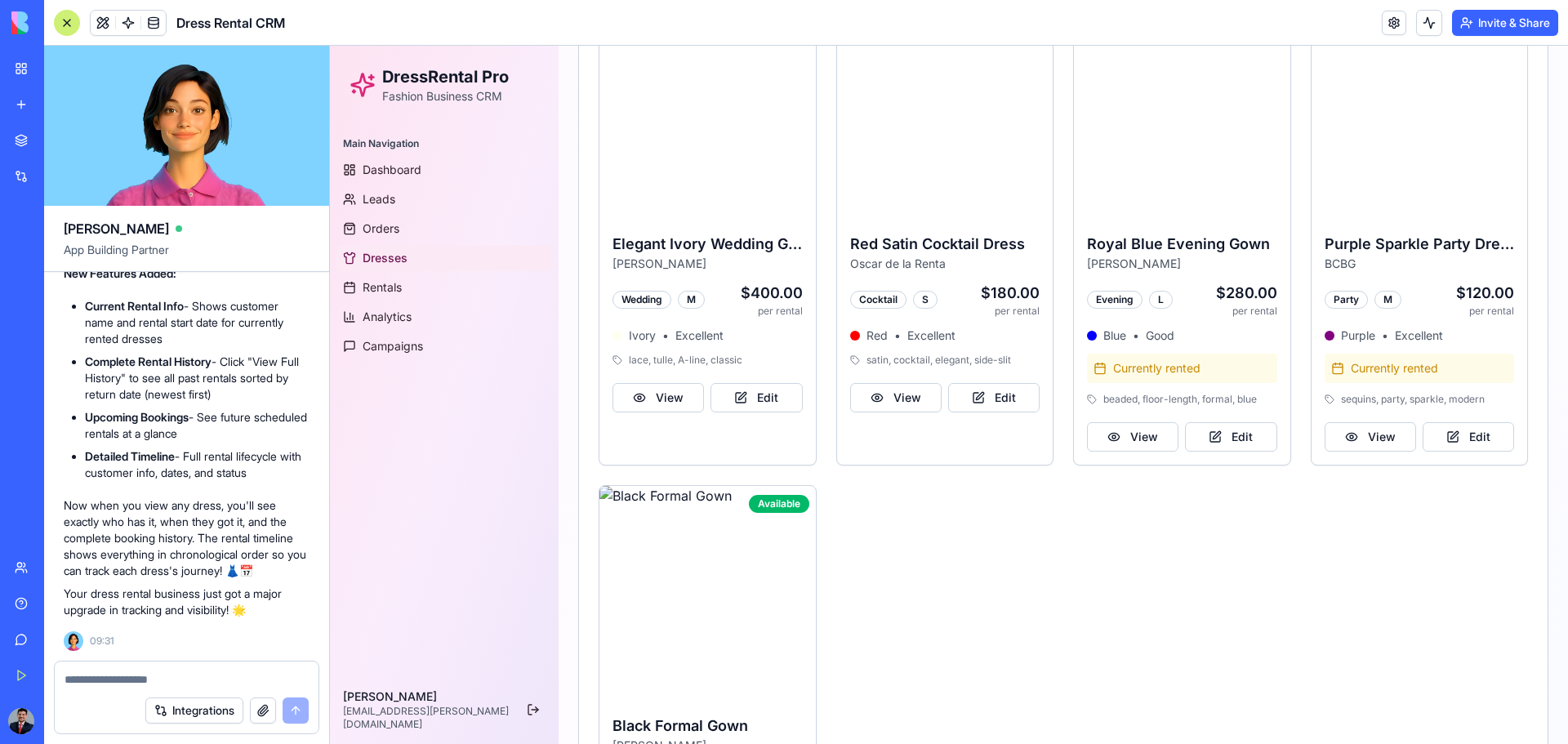
scroll to position [572, 0]
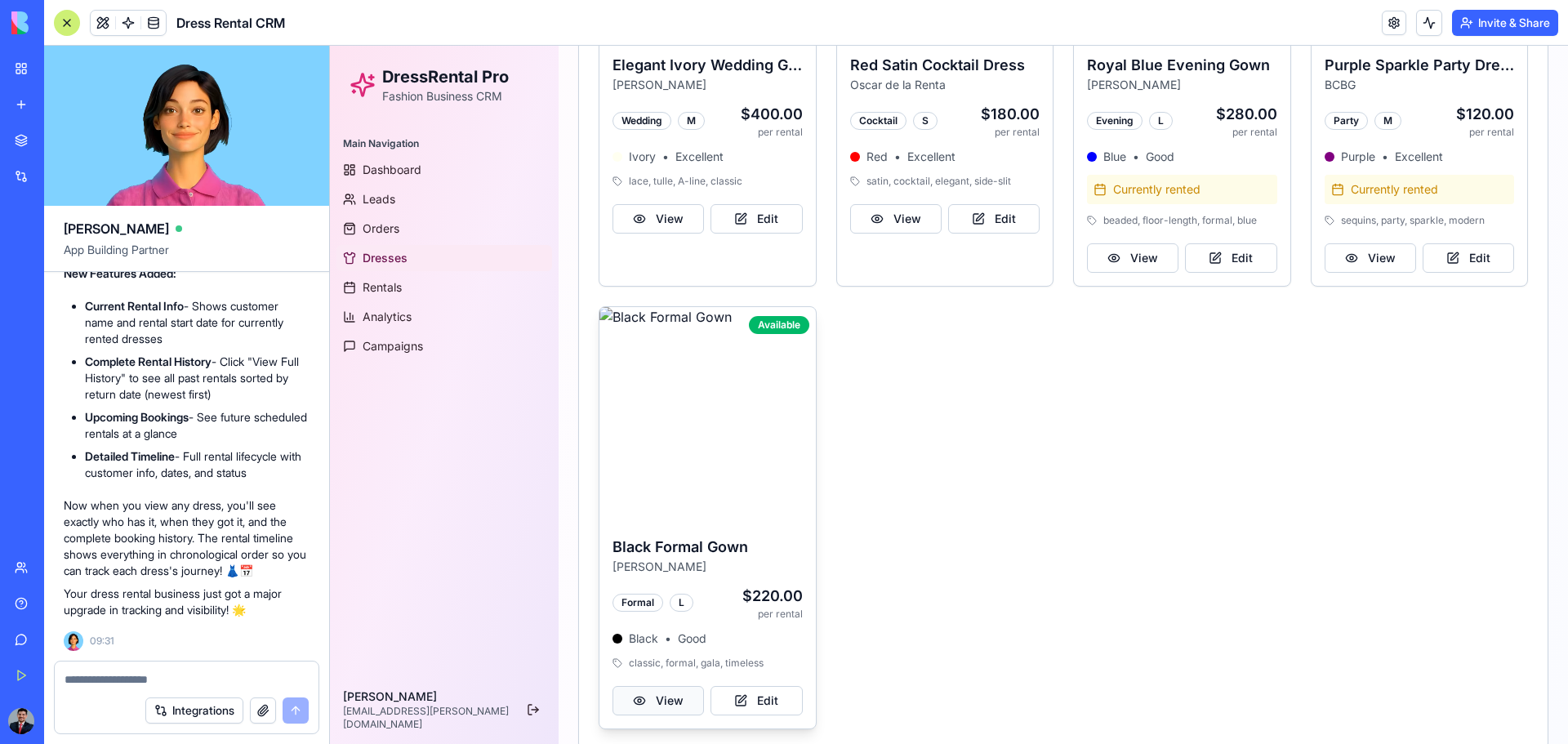
click at [655, 489] on button "View" at bounding box center [658, 701] width 91 height 29
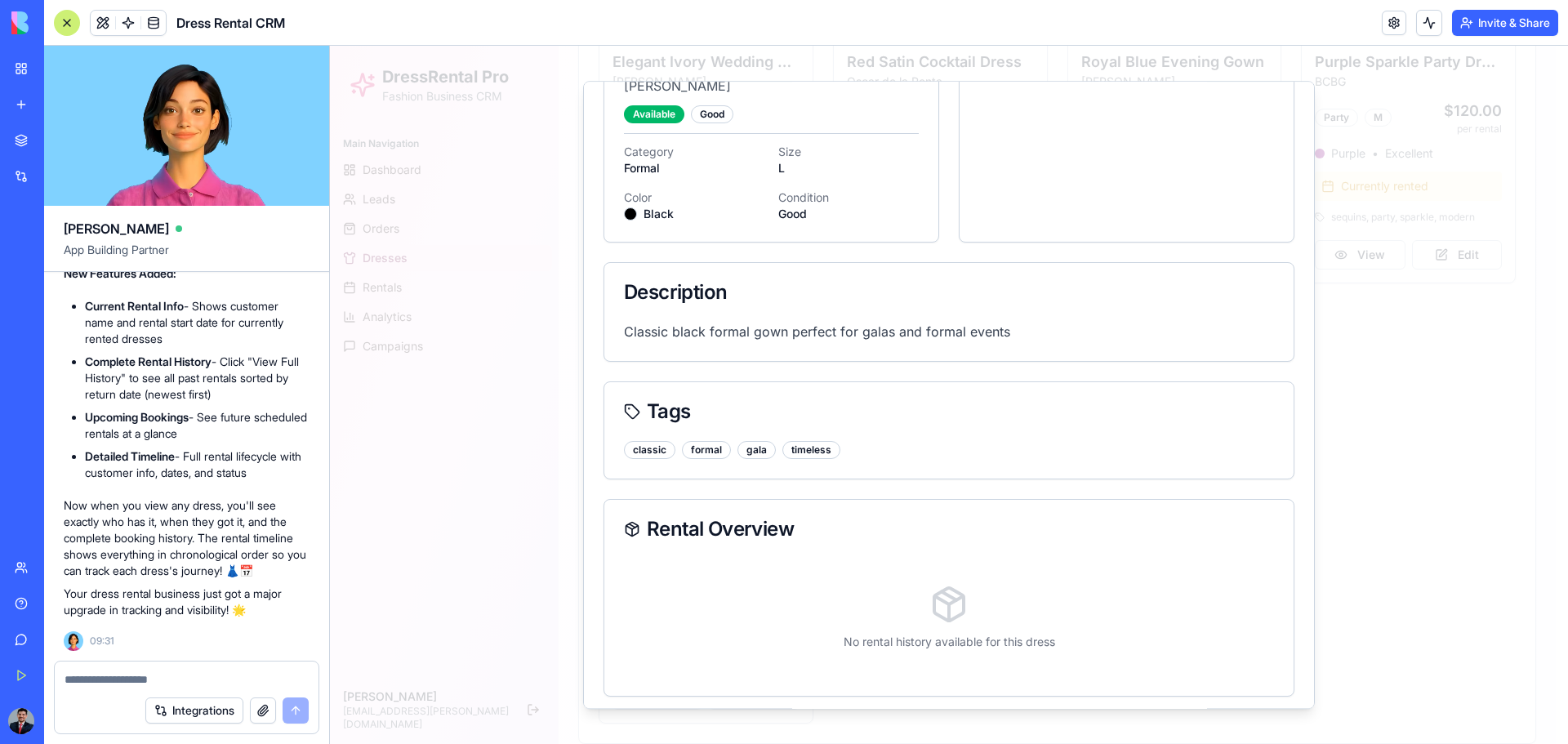
scroll to position [334, 0]
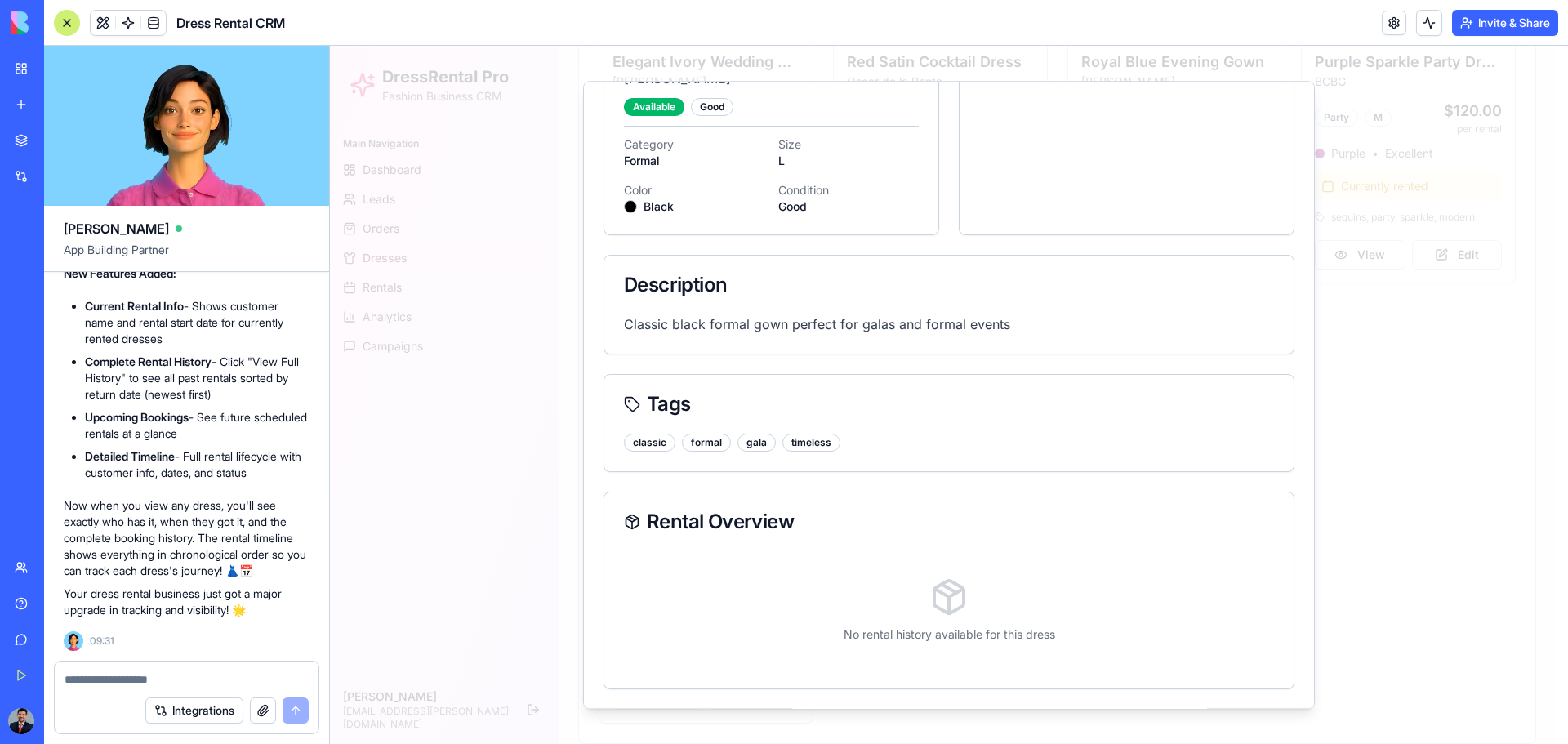
click at [1115, 381] on div at bounding box center [949, 395] width 1238 height 698
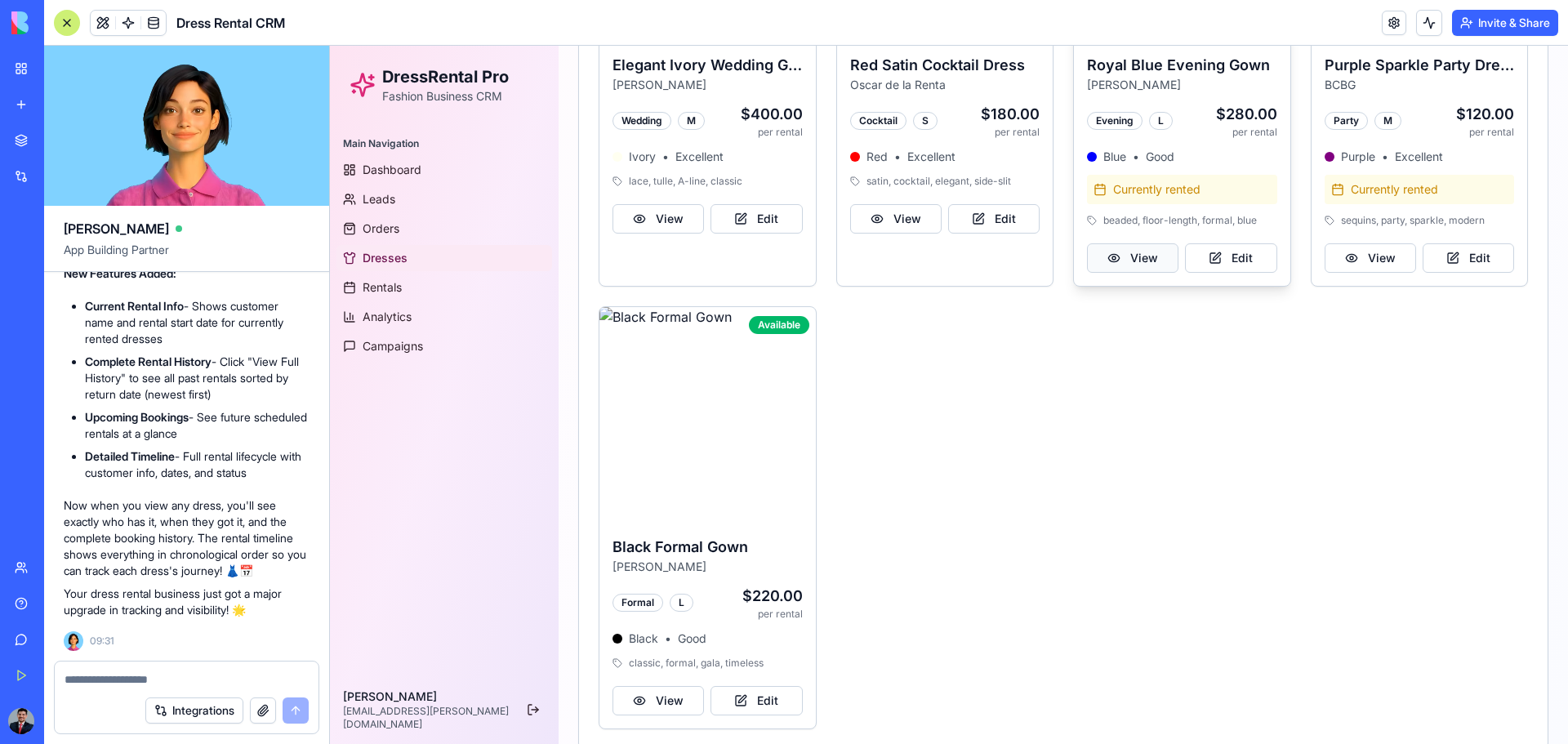
click at [1115, 251] on button "View" at bounding box center [1133, 258] width 91 height 29
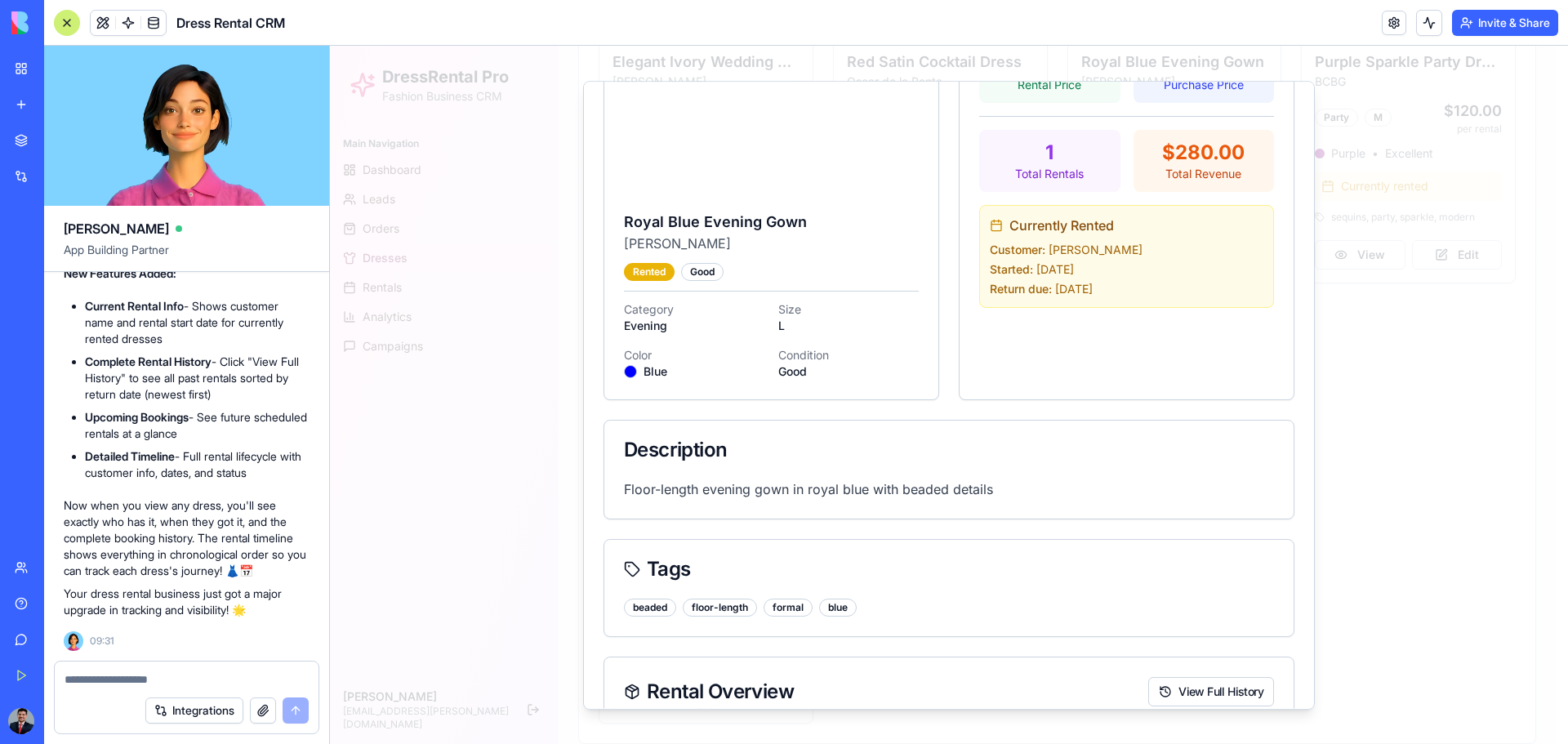
scroll to position [226, 0]
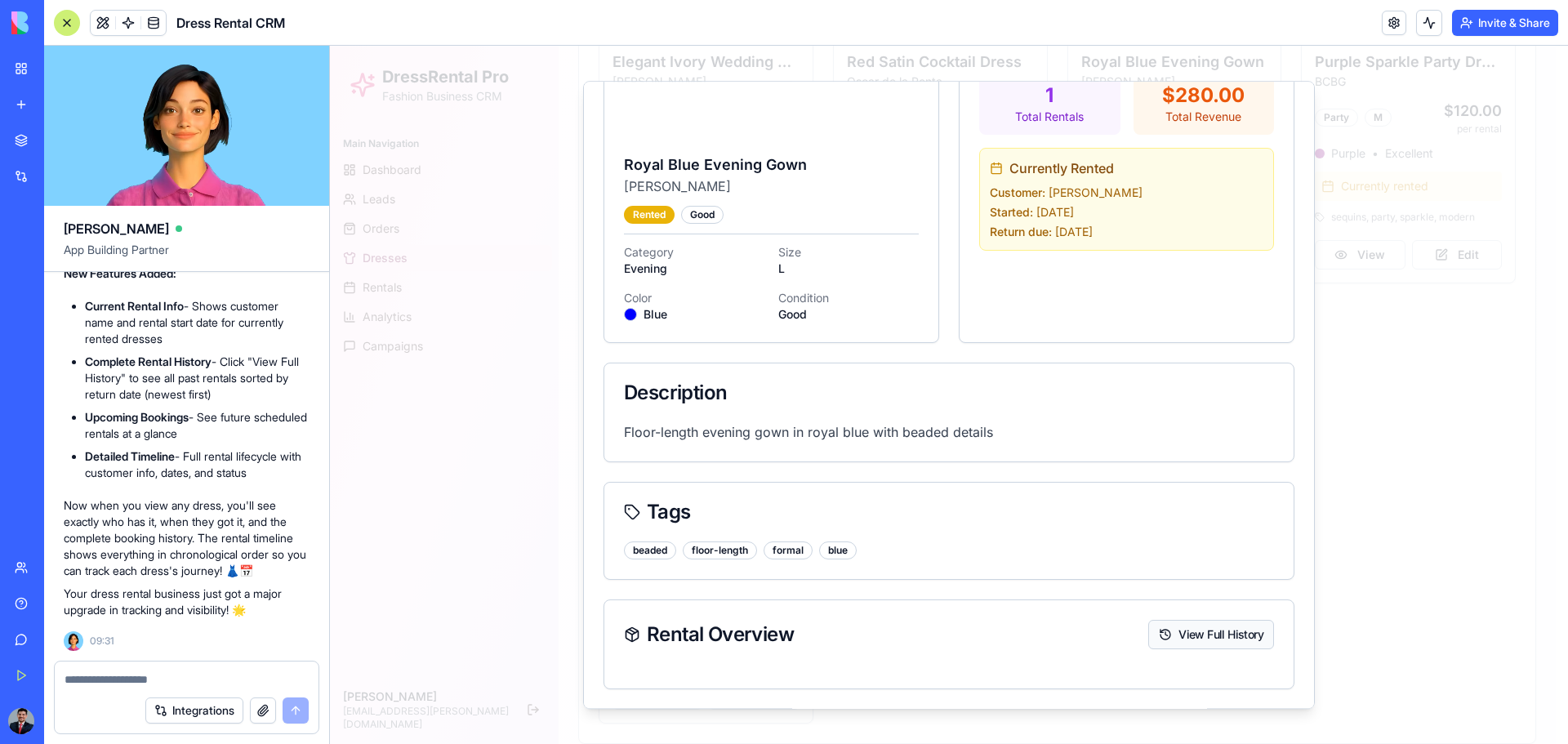
click at [1115, 489] on button "View Full History" at bounding box center [1211, 634] width 125 height 29
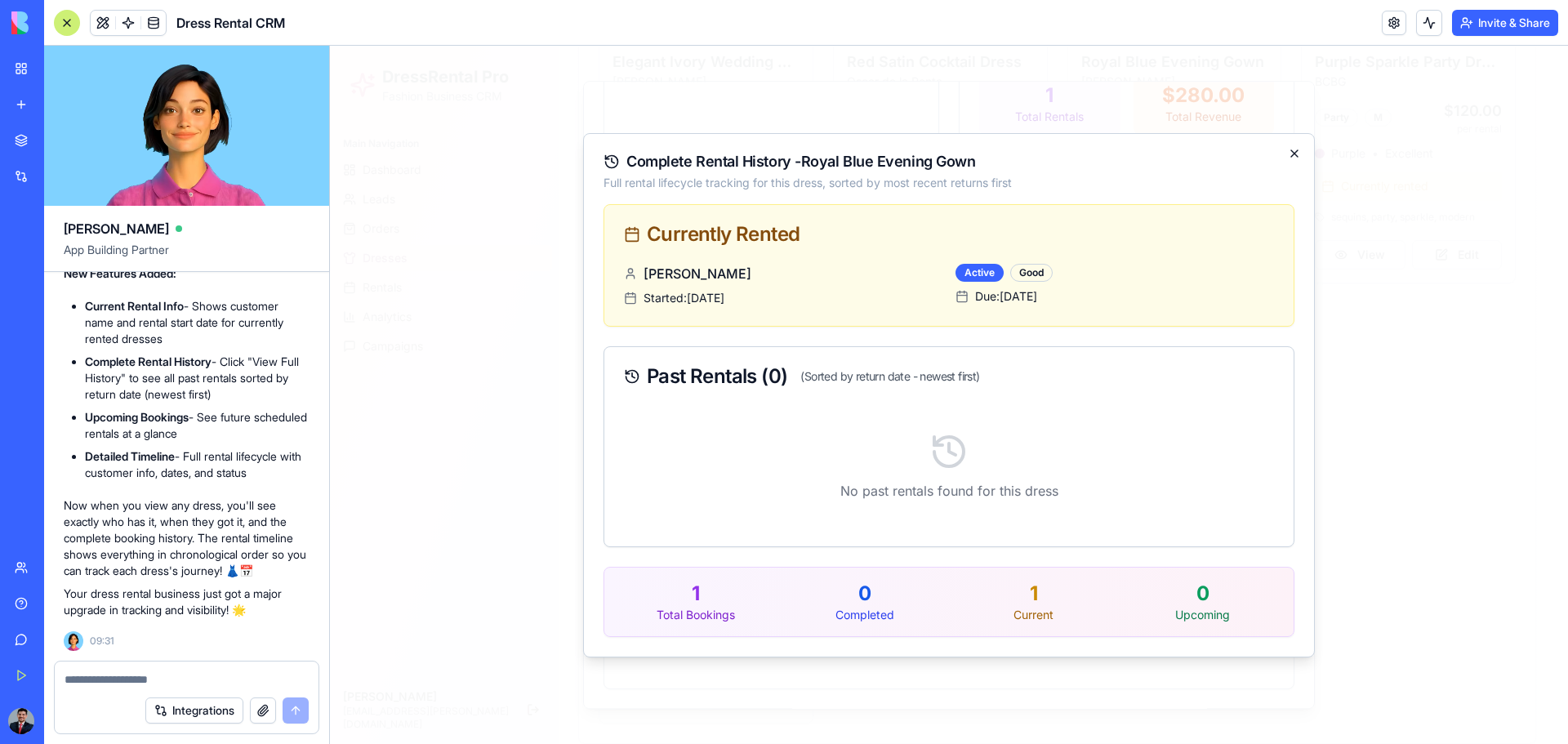
click at [1115, 151] on icon "button" at bounding box center [1295, 154] width 13 height 13
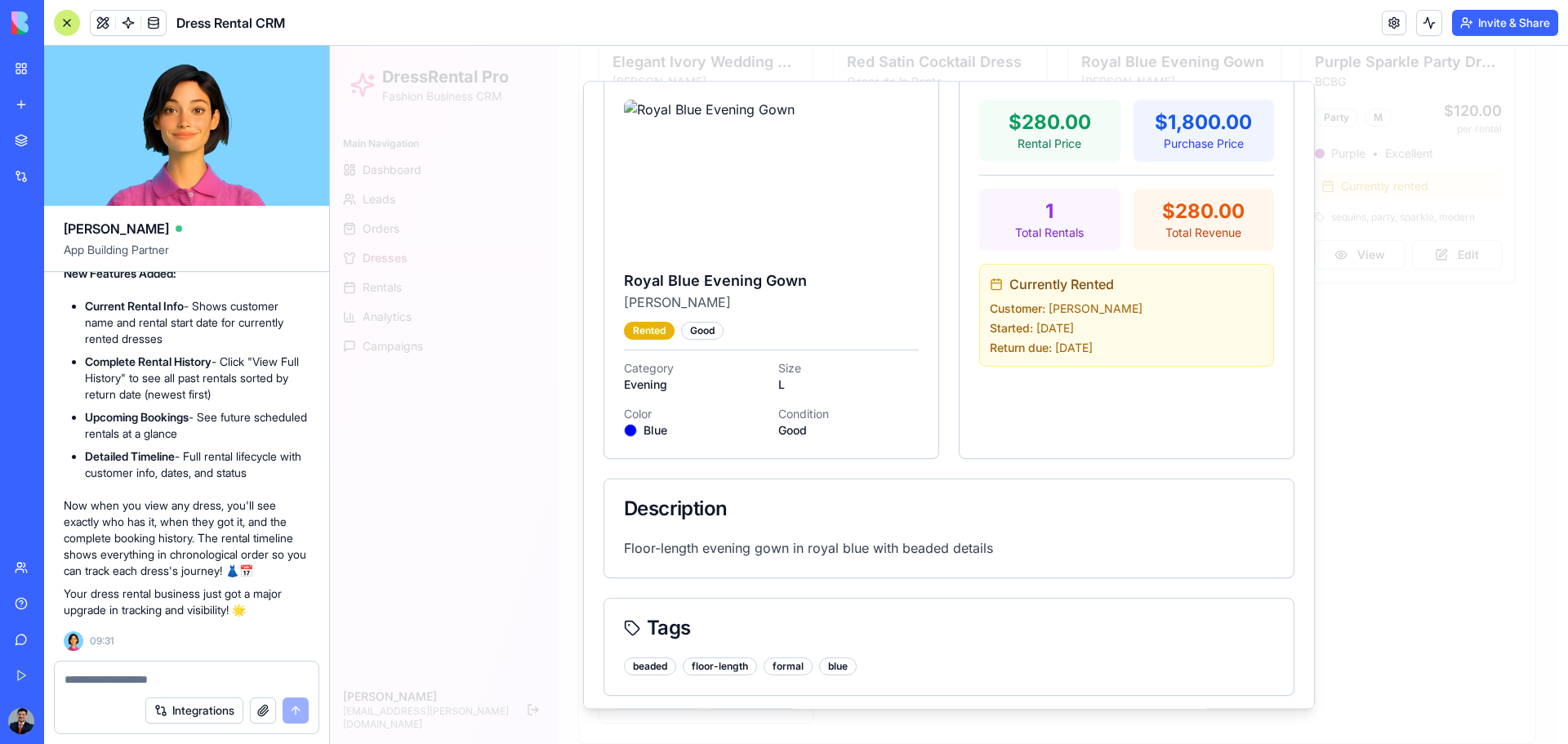
scroll to position [0, 0]
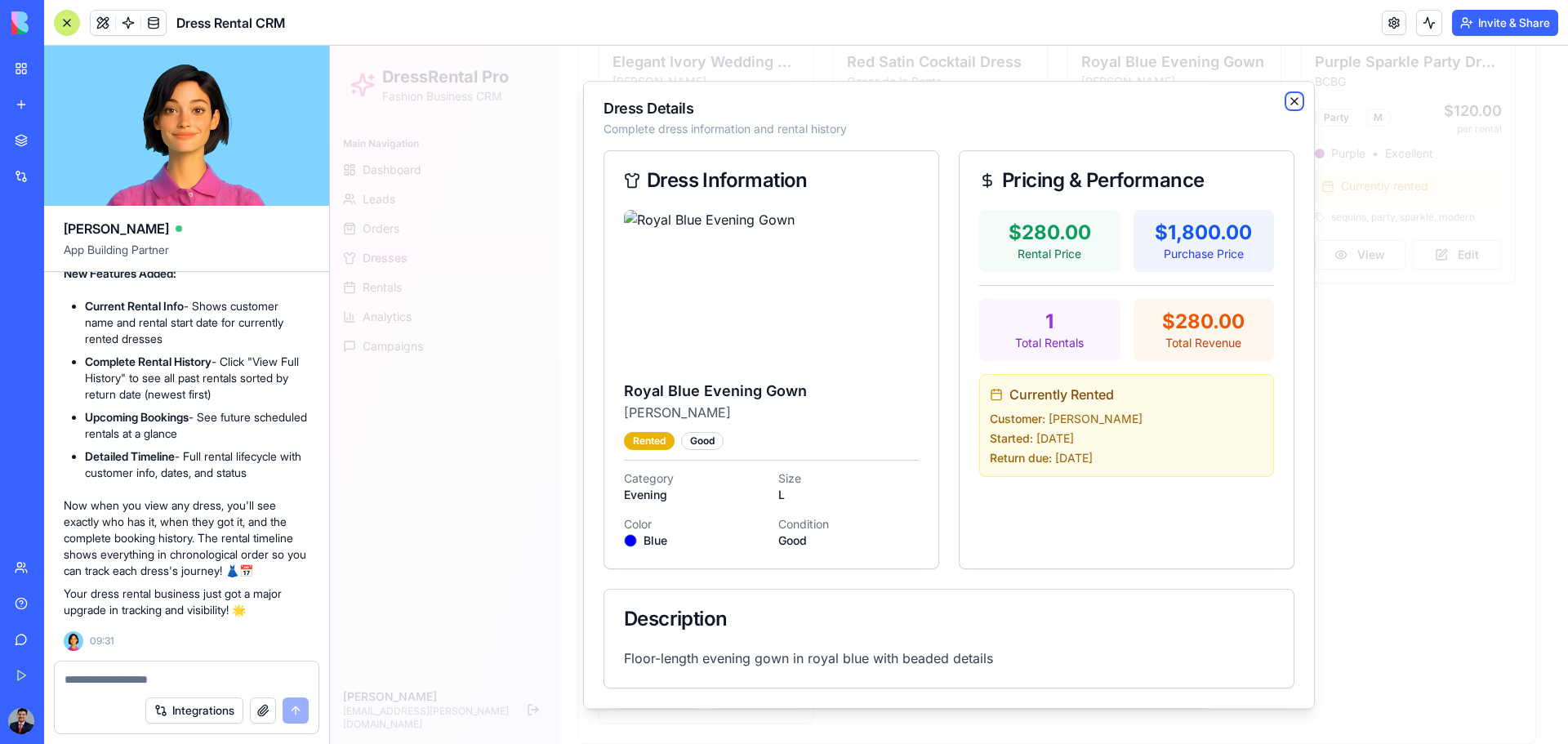
click at [1115, 103] on icon "button" at bounding box center [1295, 101] width 13 height 13
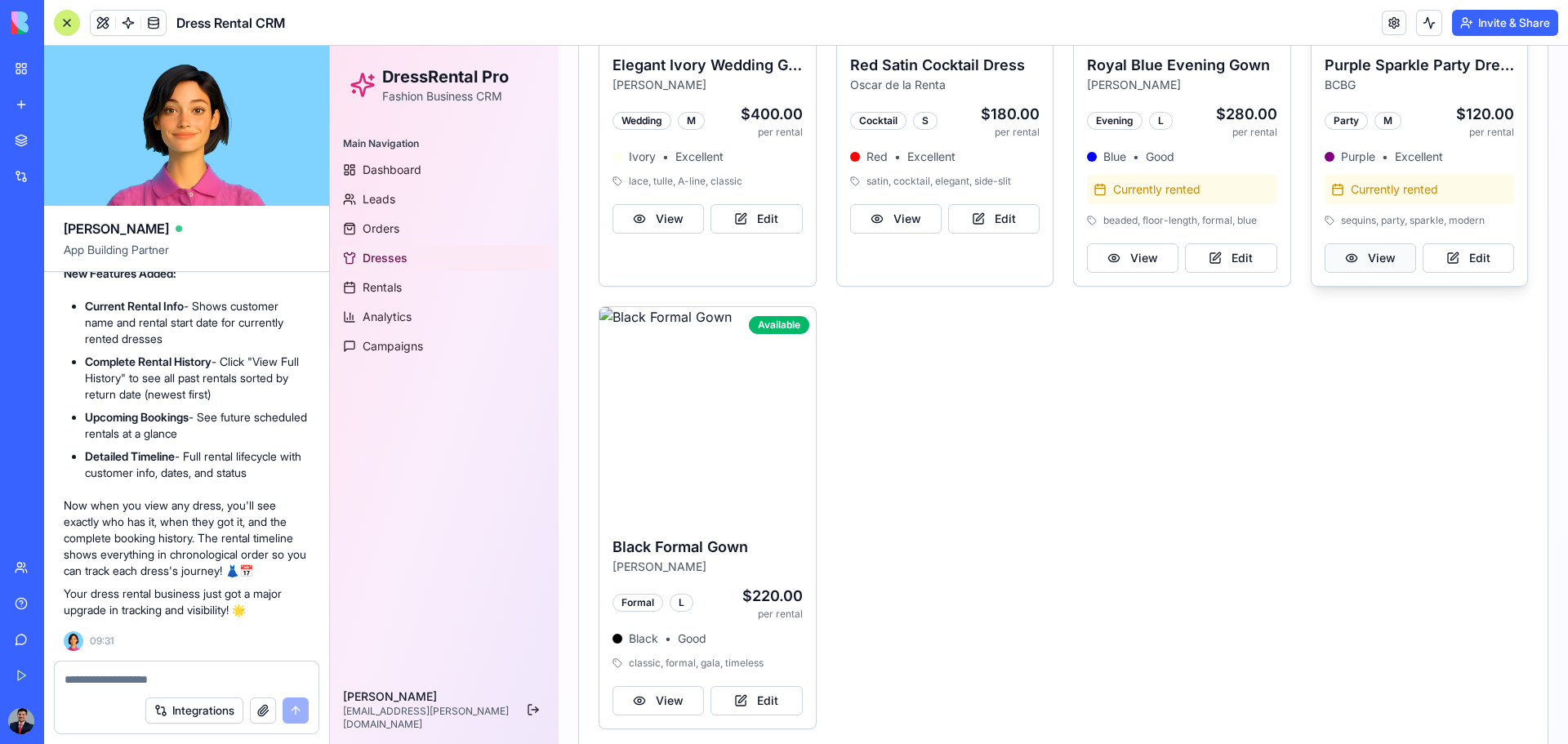
click at [1115, 246] on button "View" at bounding box center [1370, 258] width 91 height 29
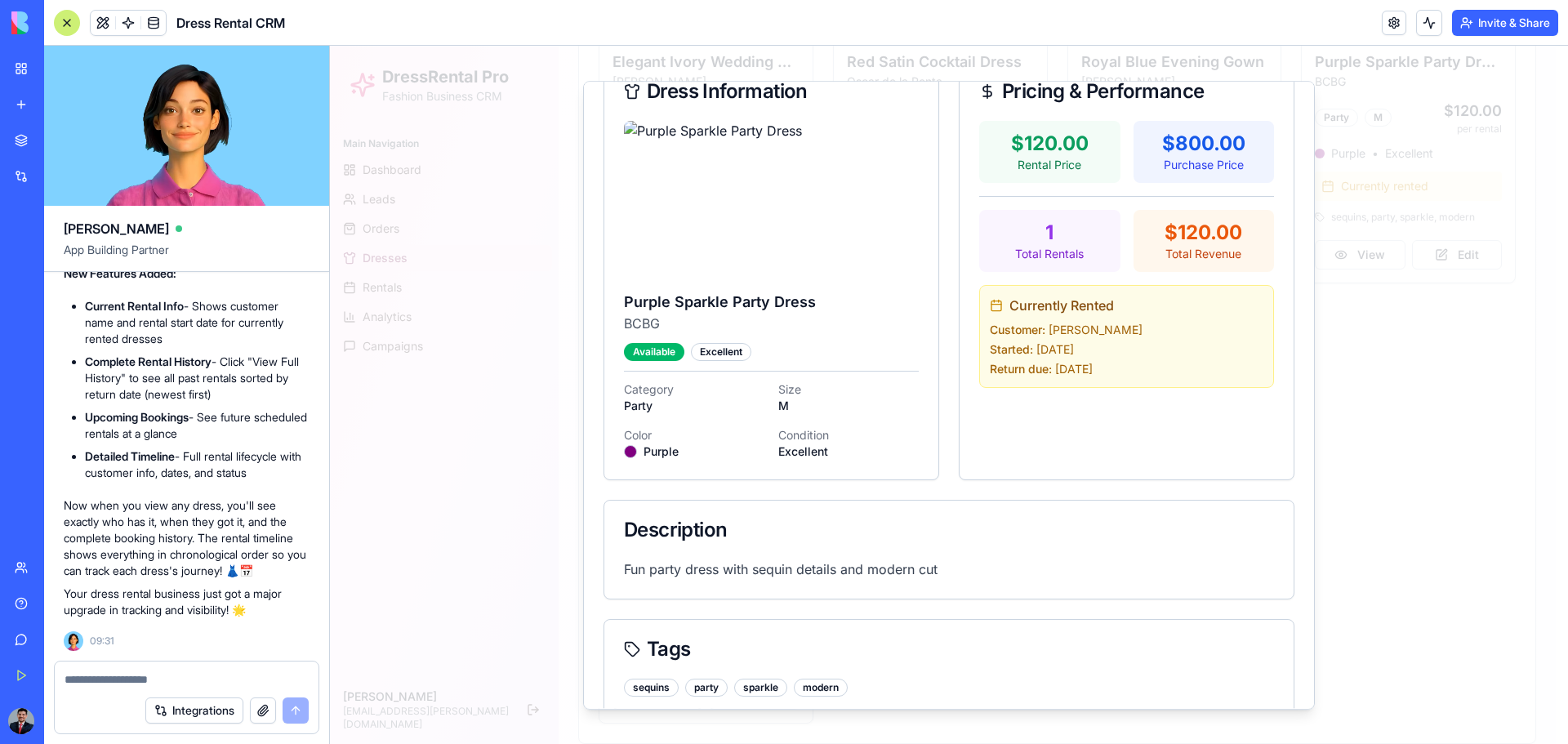
scroll to position [226, 0]
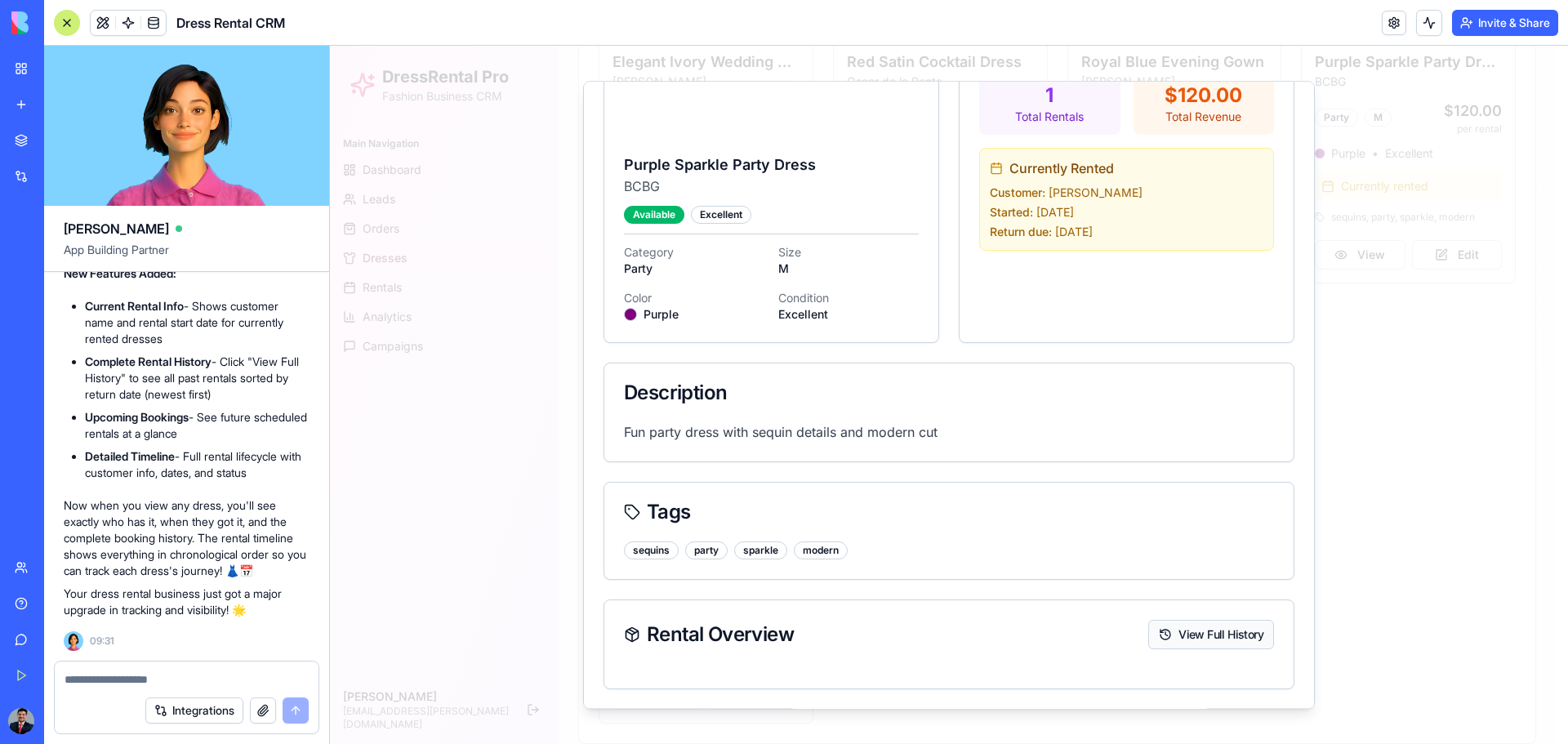
click at [1115, 489] on button "View Full History" at bounding box center [1211, 634] width 125 height 29
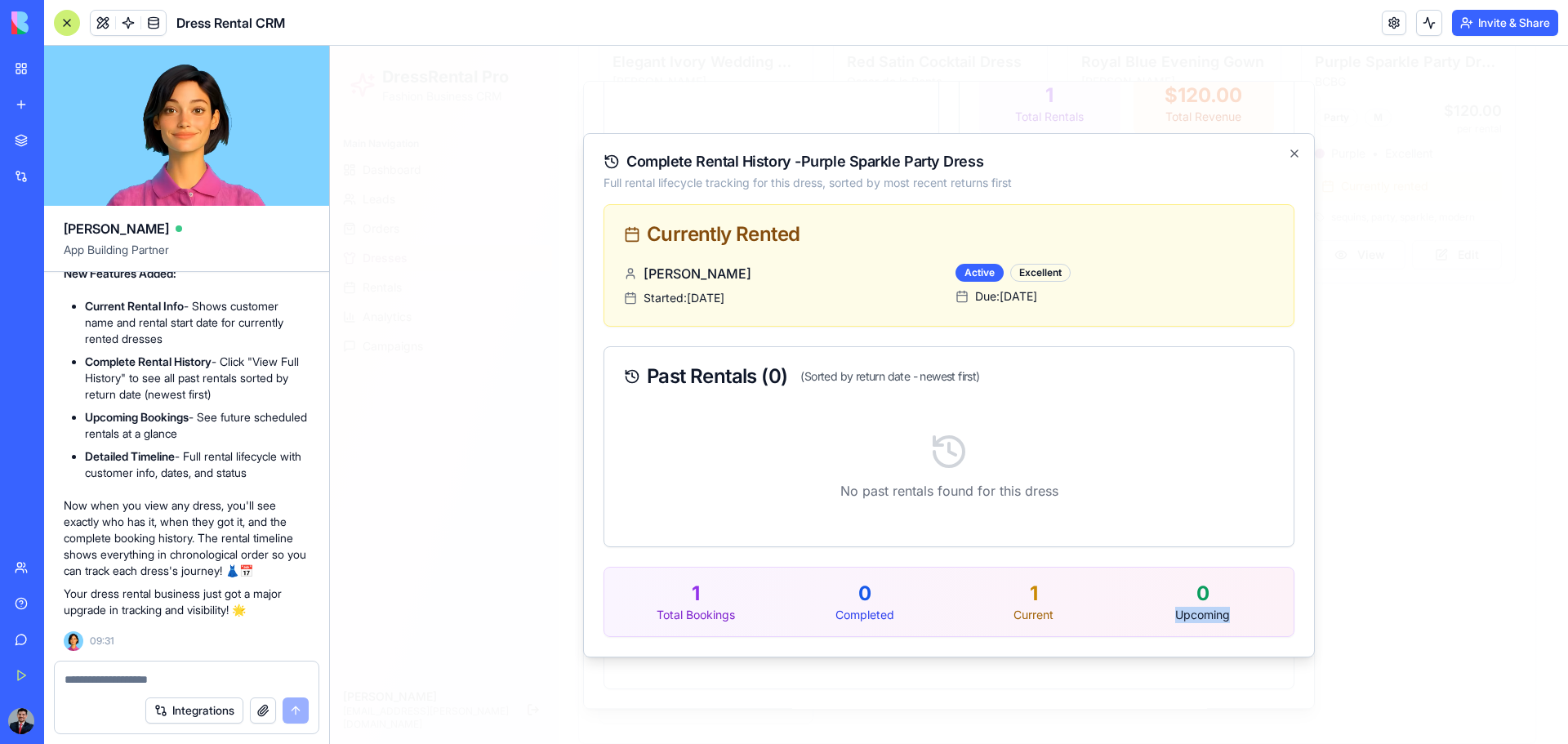
click at [1115, 489] on div "1 Total Bookings 0 Completed 1 Current 0 Upcoming" at bounding box center [948, 602] width 689 height 69
click at [1025, 276] on div "Excellent" at bounding box center [1040, 273] width 61 height 18
click at [964, 265] on div "Active" at bounding box center [980, 273] width 48 height 18
click at [1115, 149] on icon "button" at bounding box center [1295, 154] width 13 height 13
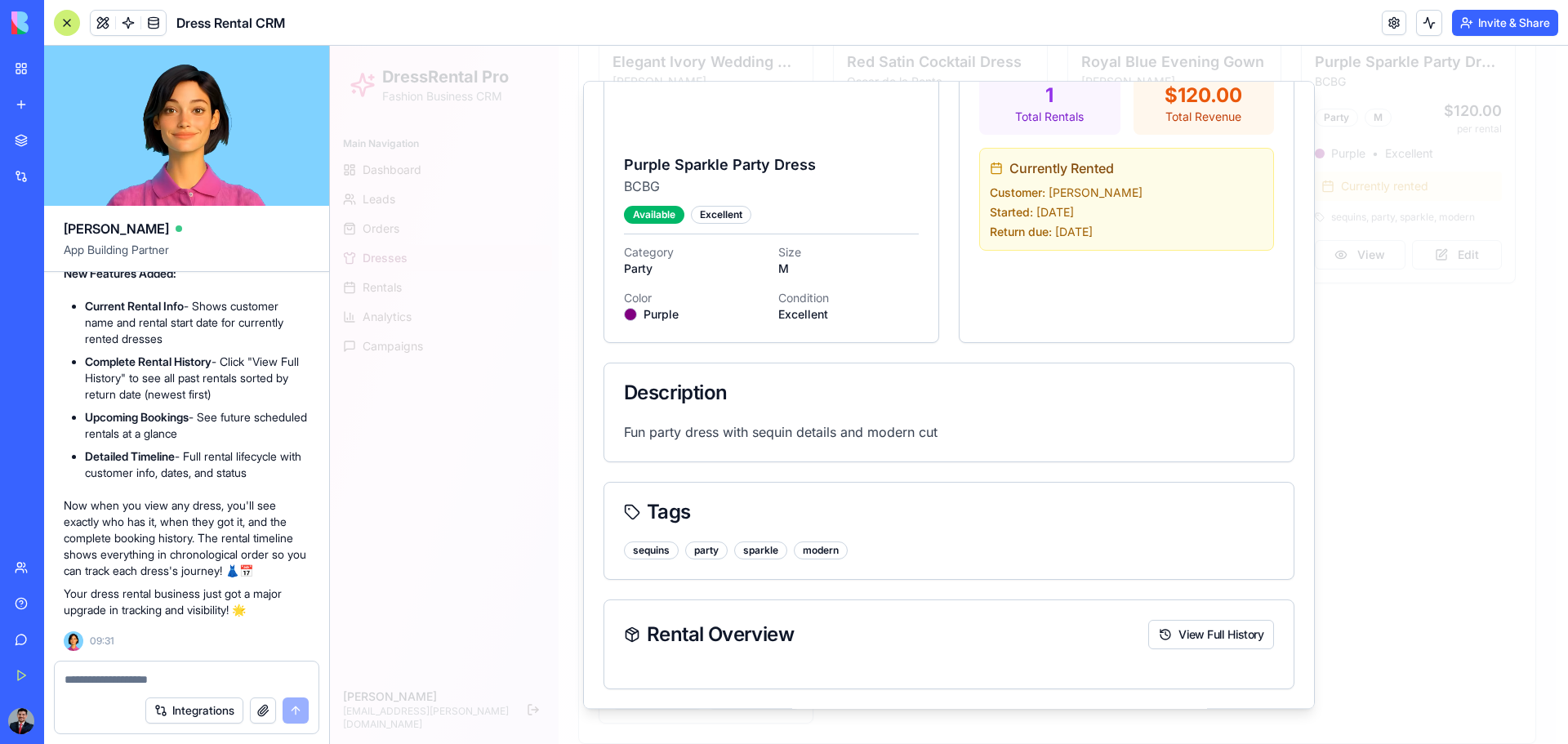
scroll to position [0, 0]
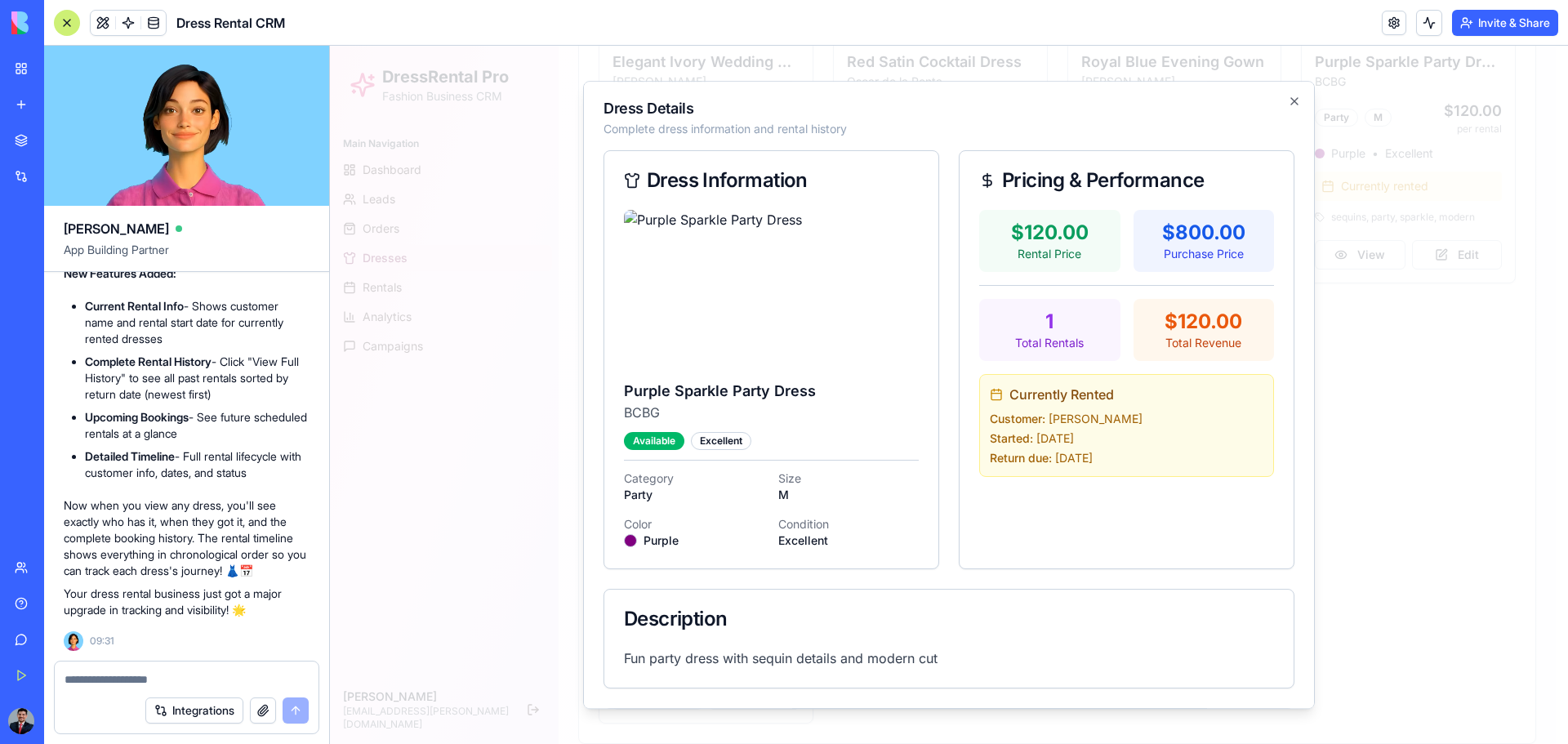
click at [1115, 330] on div at bounding box center [949, 395] width 1238 height 698
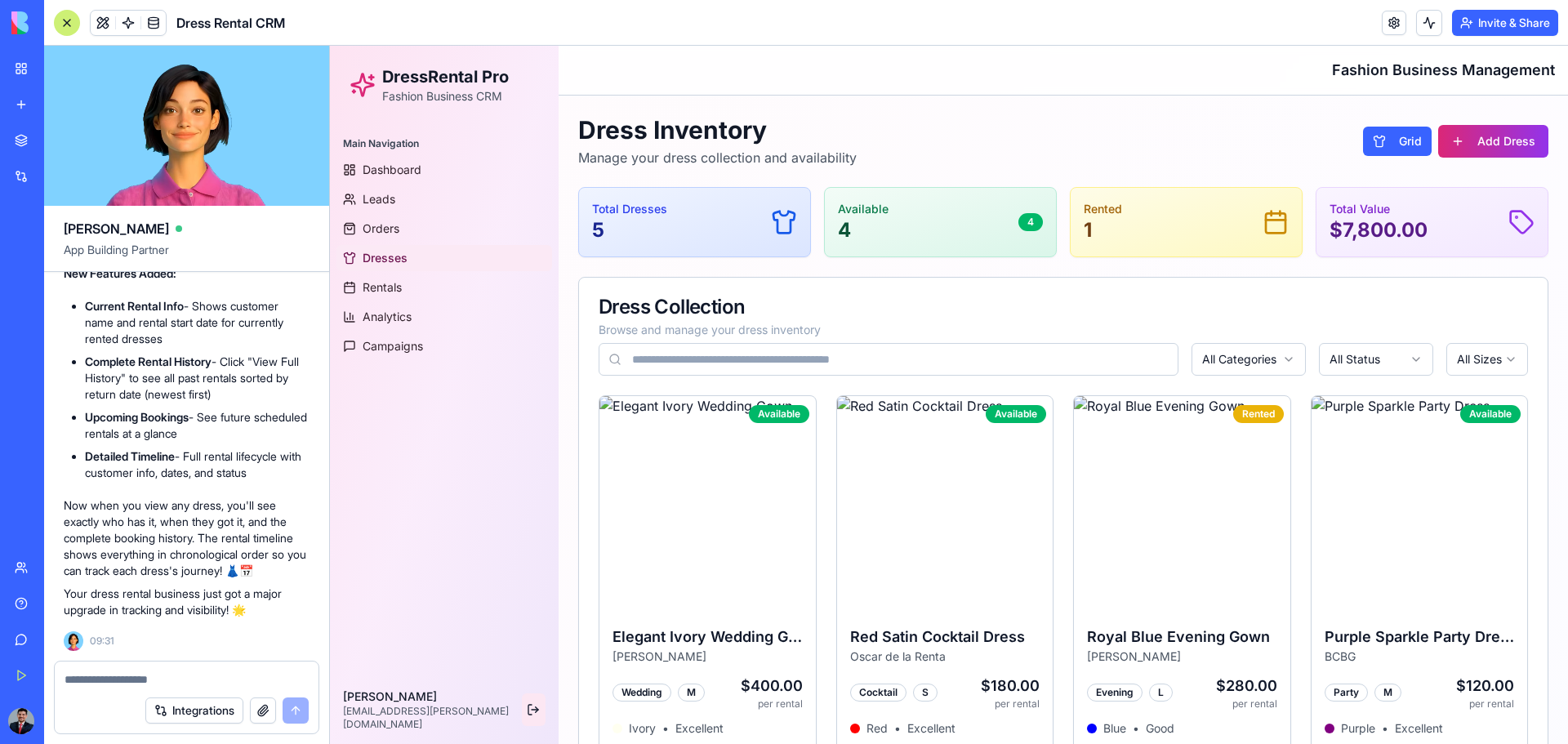
click at [525, 489] on button at bounding box center [533, 709] width 24 height 32
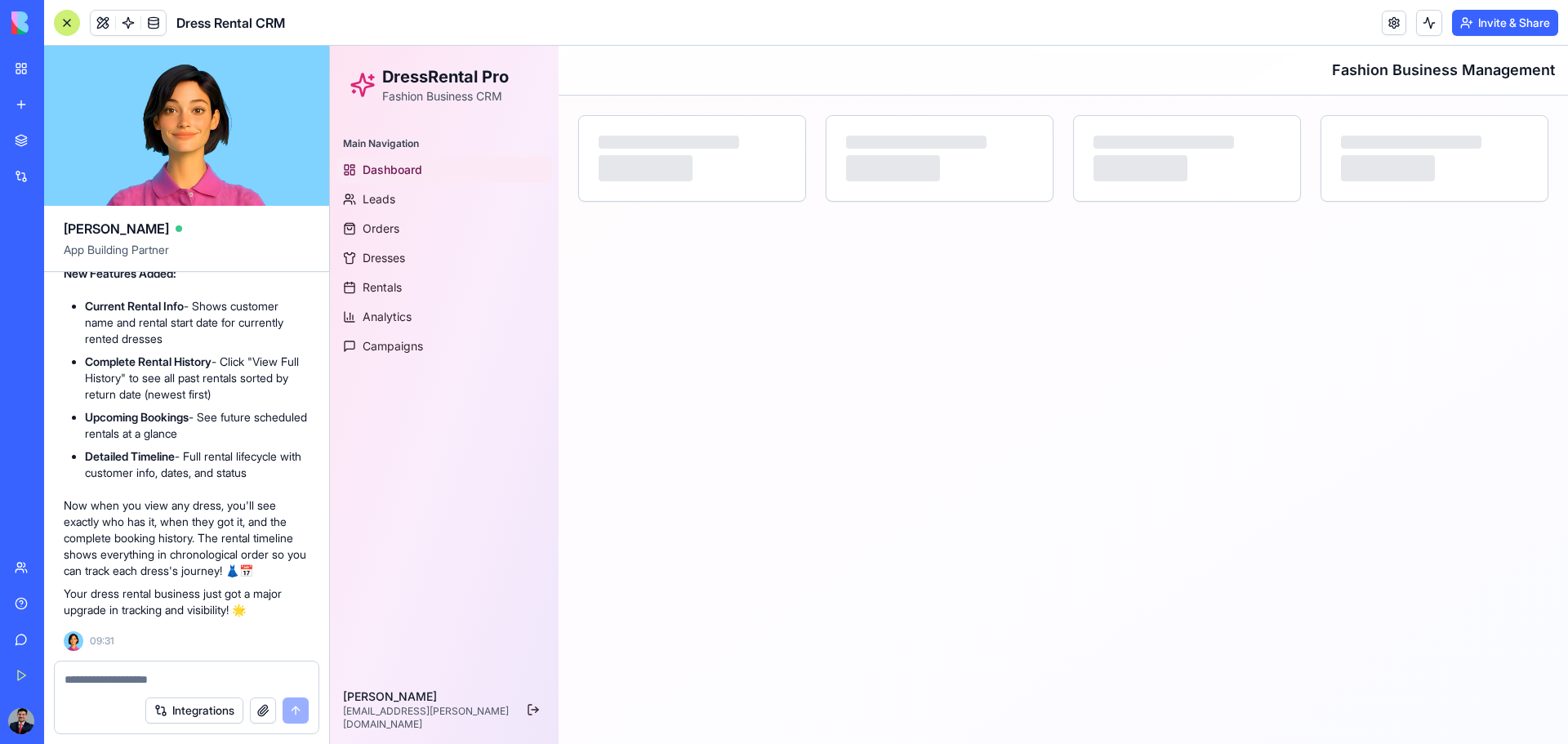
click at [209, 489] on textarea at bounding box center [187, 680] width 244 height 17
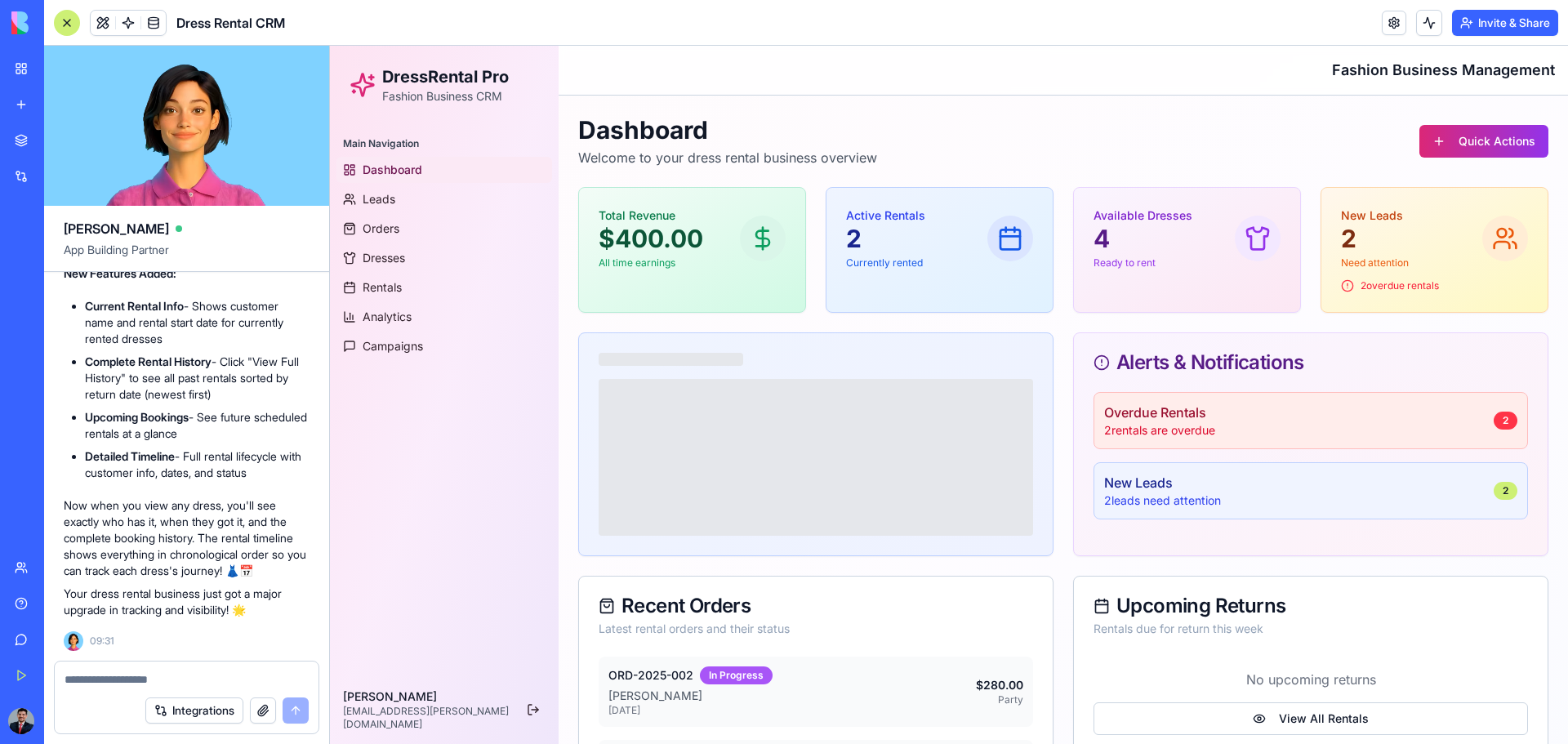
click at [111, 489] on div at bounding box center [186, 674] width 263 height 26
click at [96, 489] on textarea at bounding box center [187, 680] width 244 height 17
type textarea "**********"
click at [199, 489] on button "Integrations" at bounding box center [194, 710] width 98 height 26
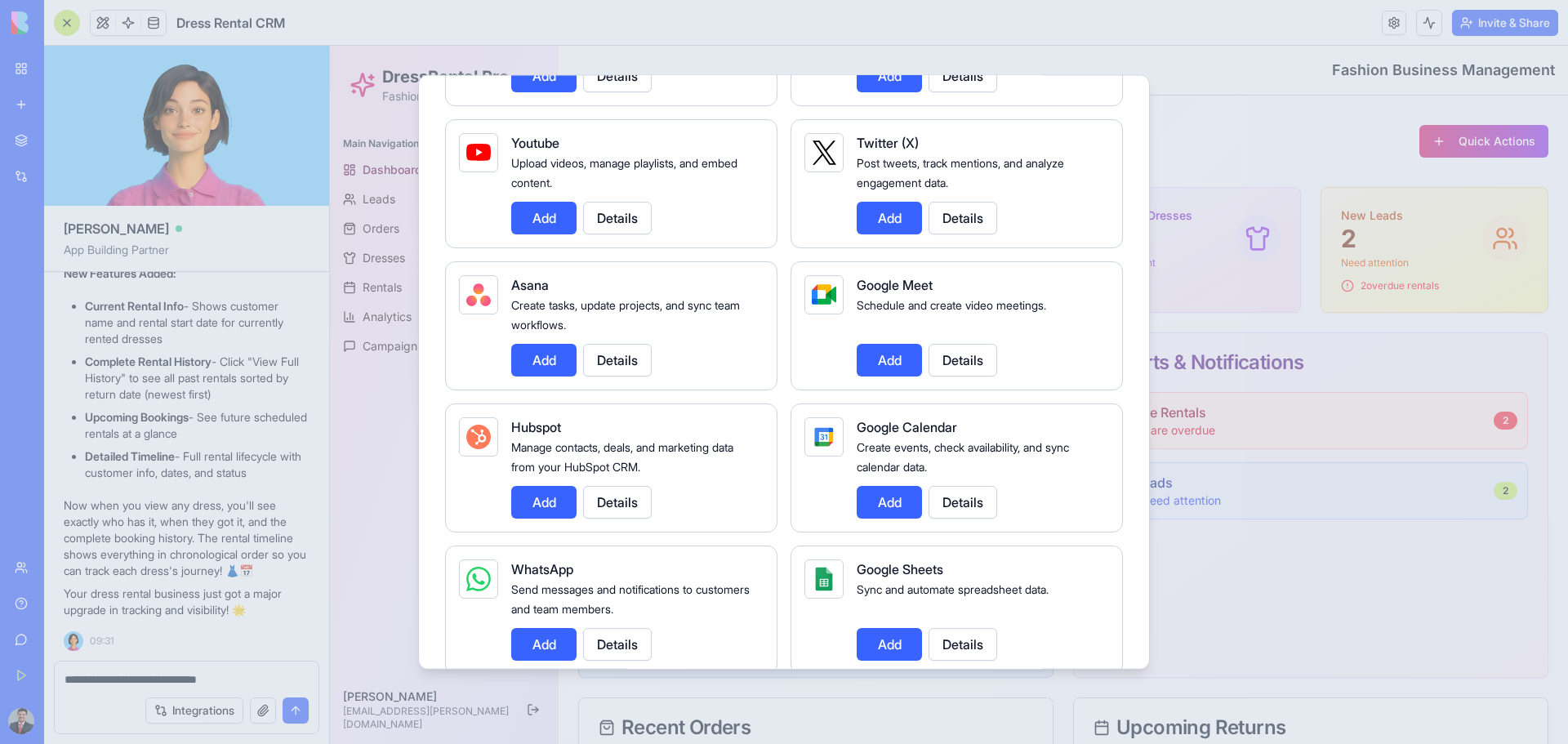
scroll to position [408, 0]
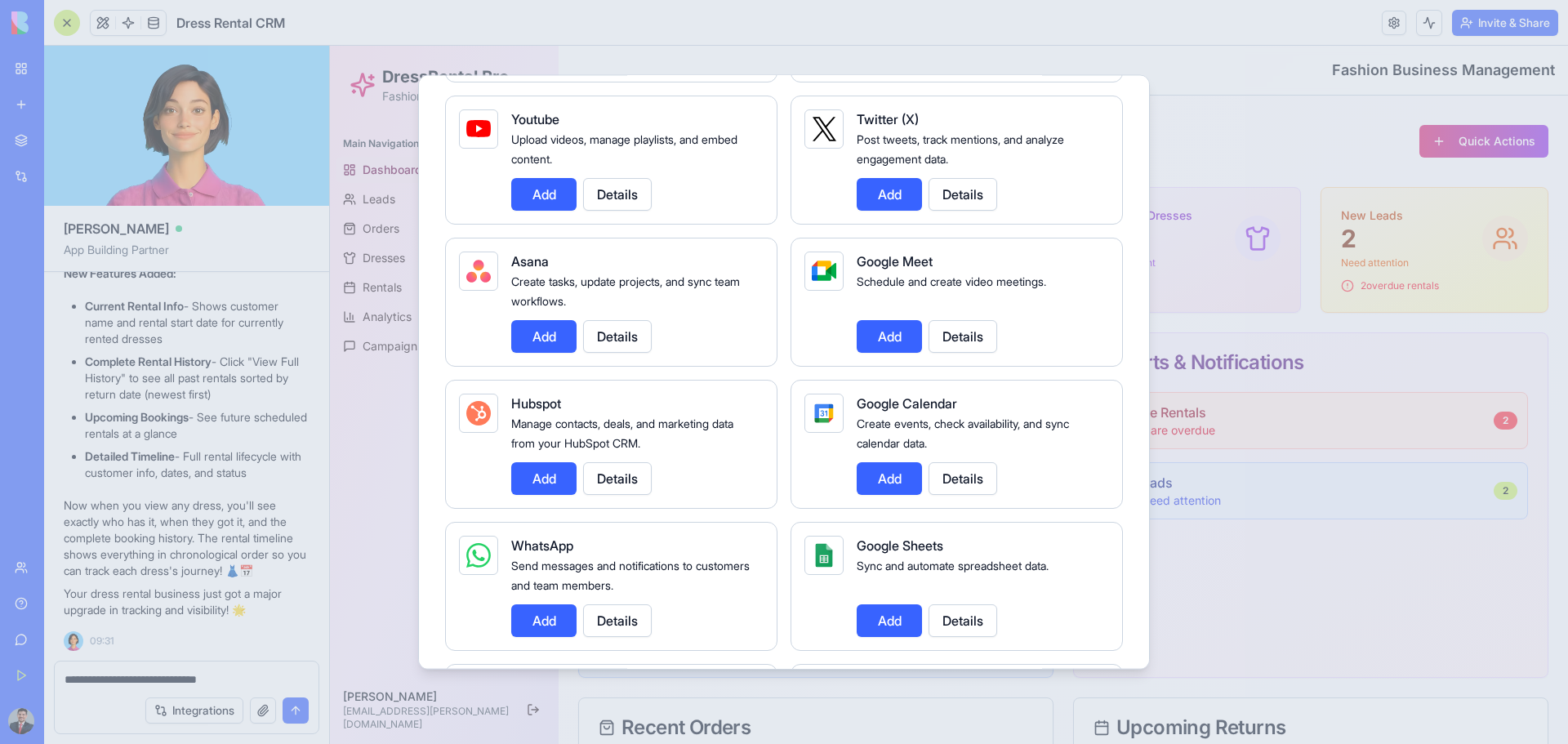
click at [538, 489] on button "Add" at bounding box center [543, 619] width 66 height 32
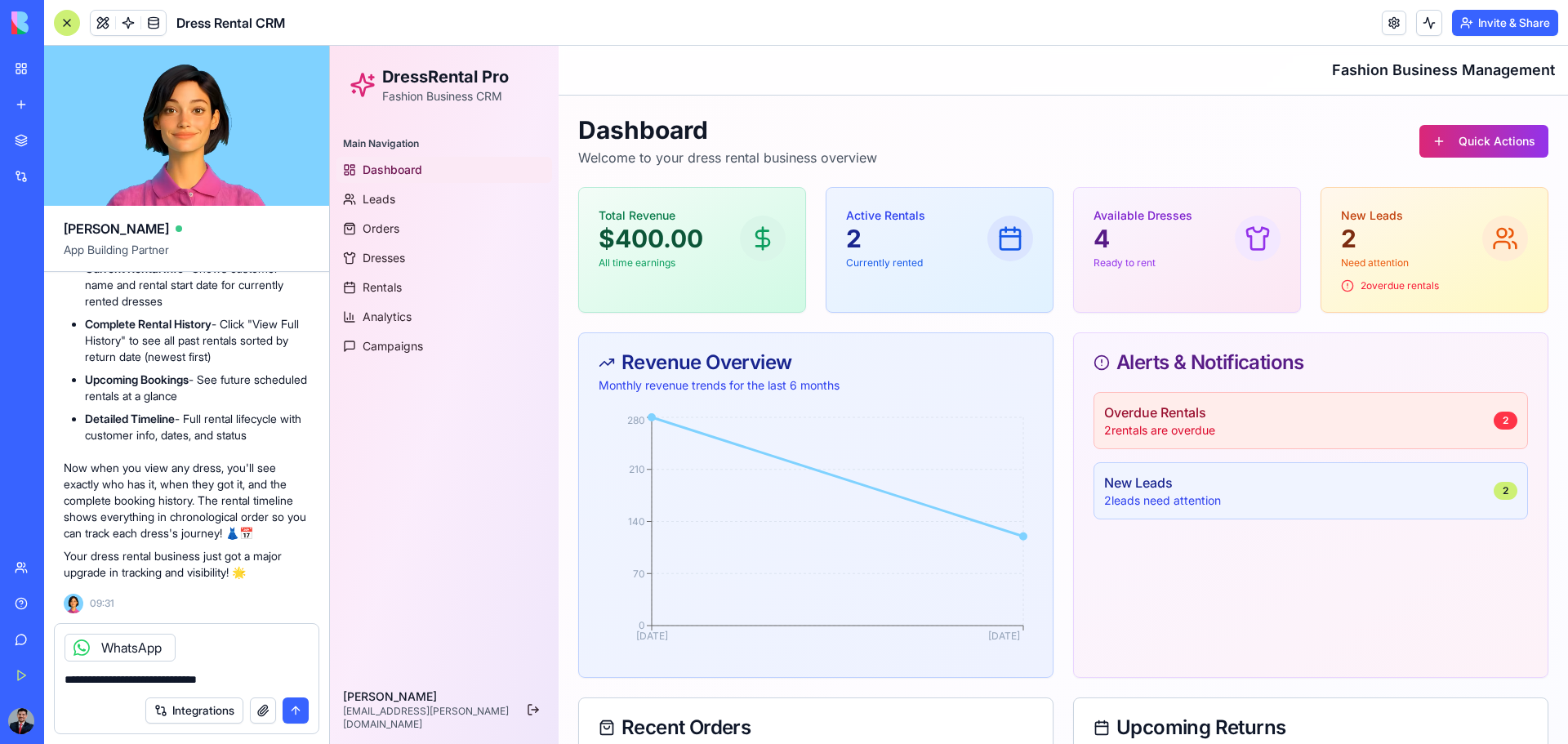
click at [238, 489] on textarea "**********" at bounding box center [187, 680] width 244 height 17
click at [224, 489] on div "WhatsApp" at bounding box center [186, 643] width 263 height 37
drag, startPoint x: 230, startPoint y: 680, endPoint x: 42, endPoint y: 686, distance: 188.1
click at [42, 489] on div "BETA My Workspace New app Marketplace Integrations Recent Untitled App AI Logo …" at bounding box center [784, 372] width 1568 height 744
click at [274, 489] on textarea at bounding box center [187, 680] width 244 height 17
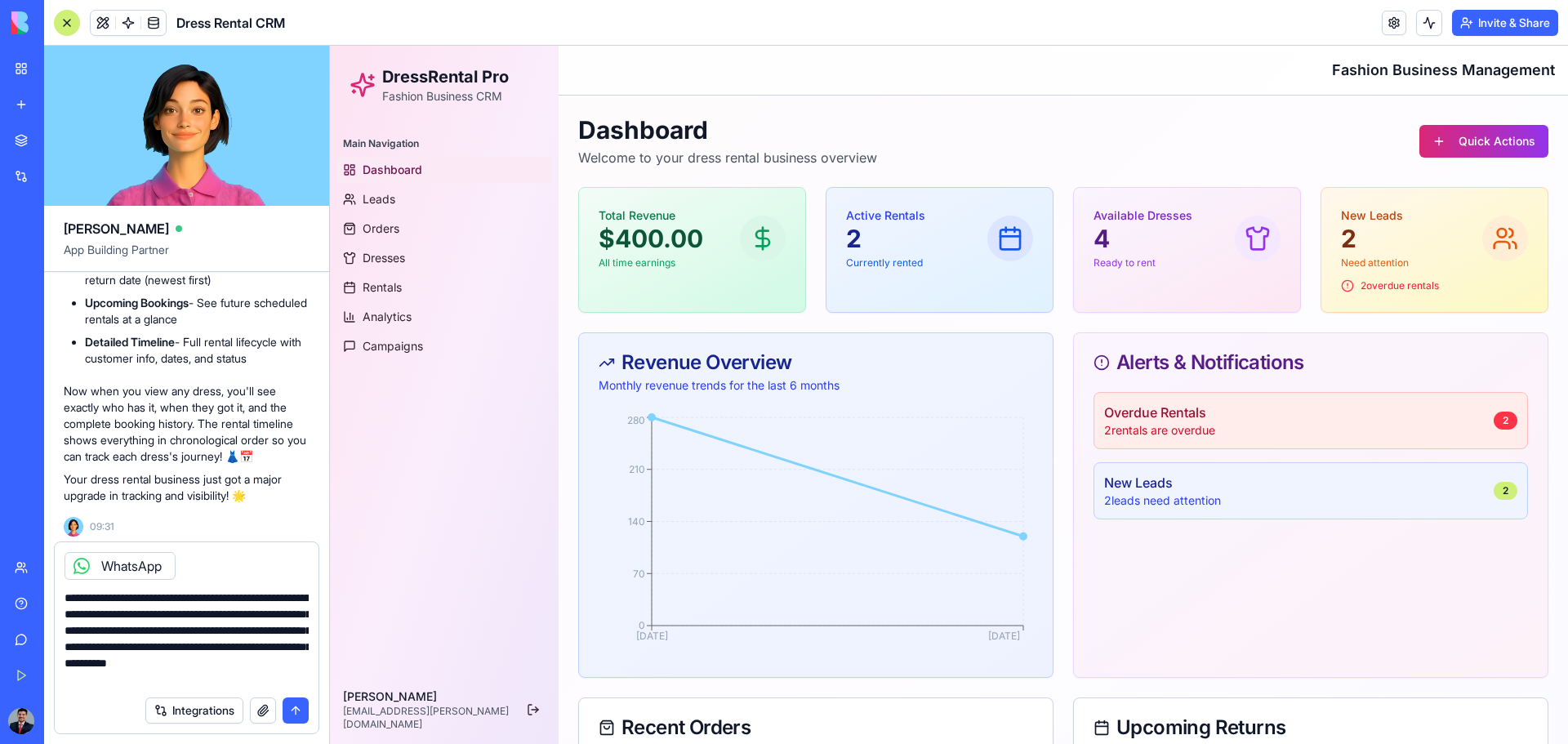
scroll to position [0, 0]
type textarea "**********"
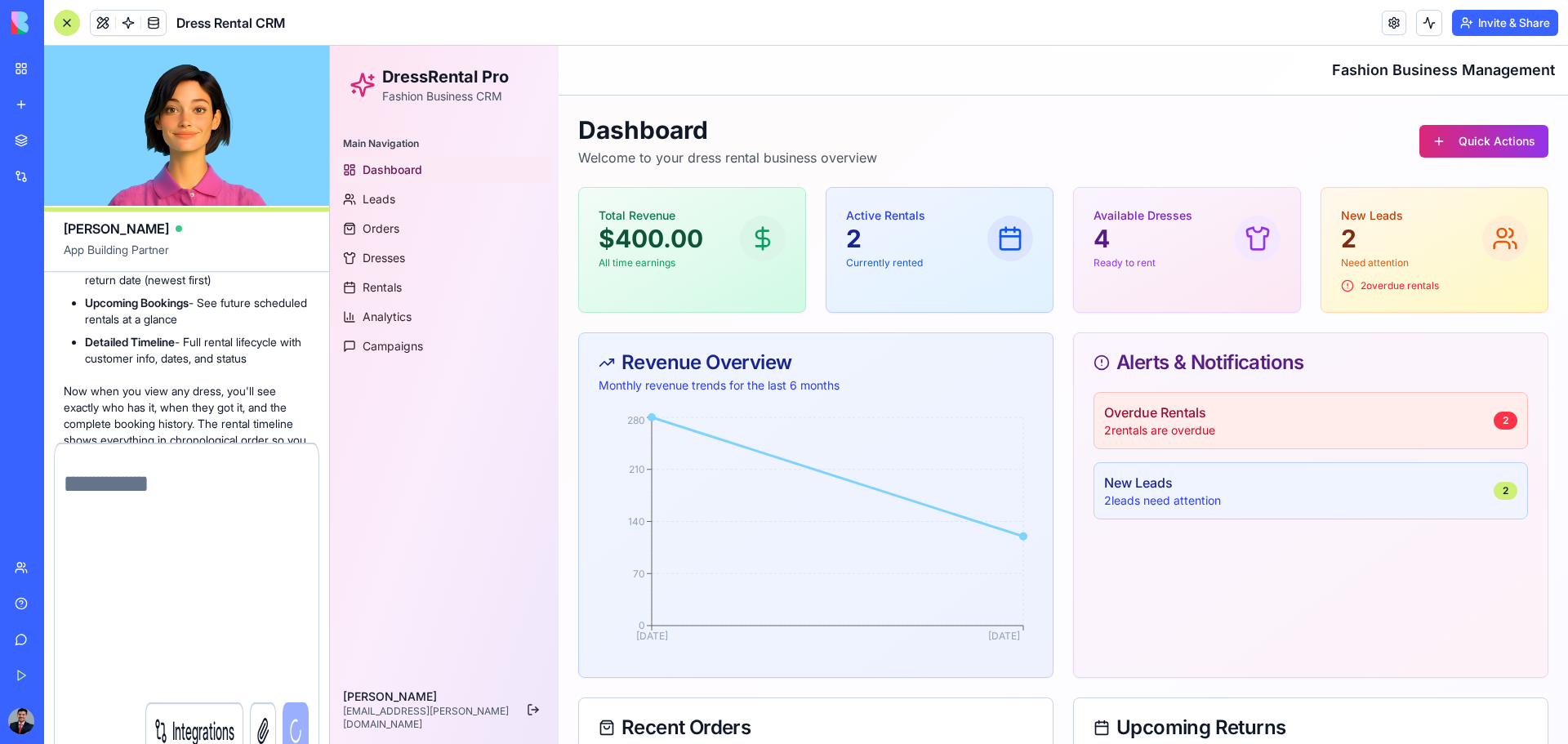
scroll to position [3706, 0]
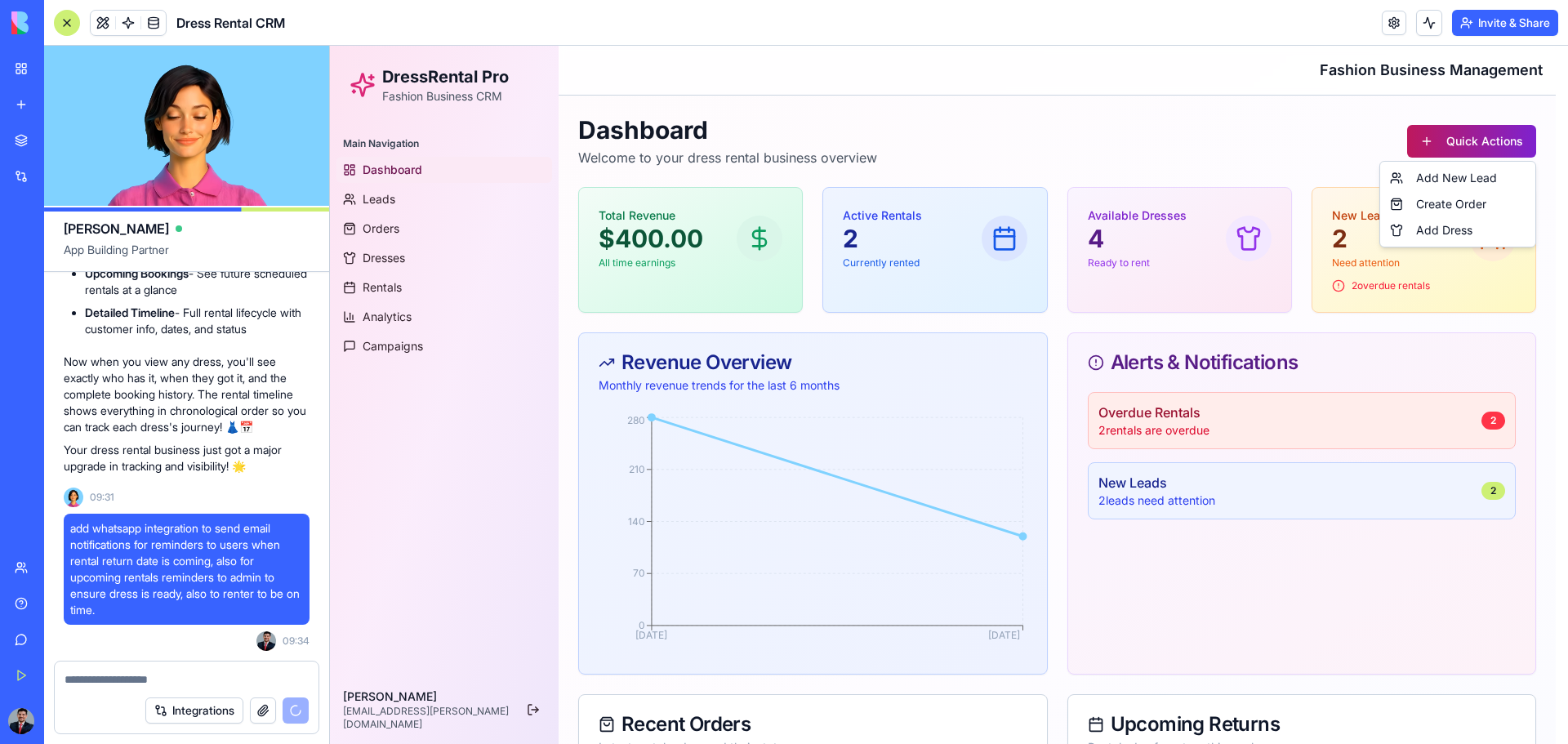
click at [1115, 145] on html "DressRental Pro Fashion Business CRM Main Navigation Dashboard Leads Orders Dre…" at bounding box center [949, 524] width 1238 height 956
click at [1115, 178] on link "Add New Lead" at bounding box center [1457, 178] width 149 height 26
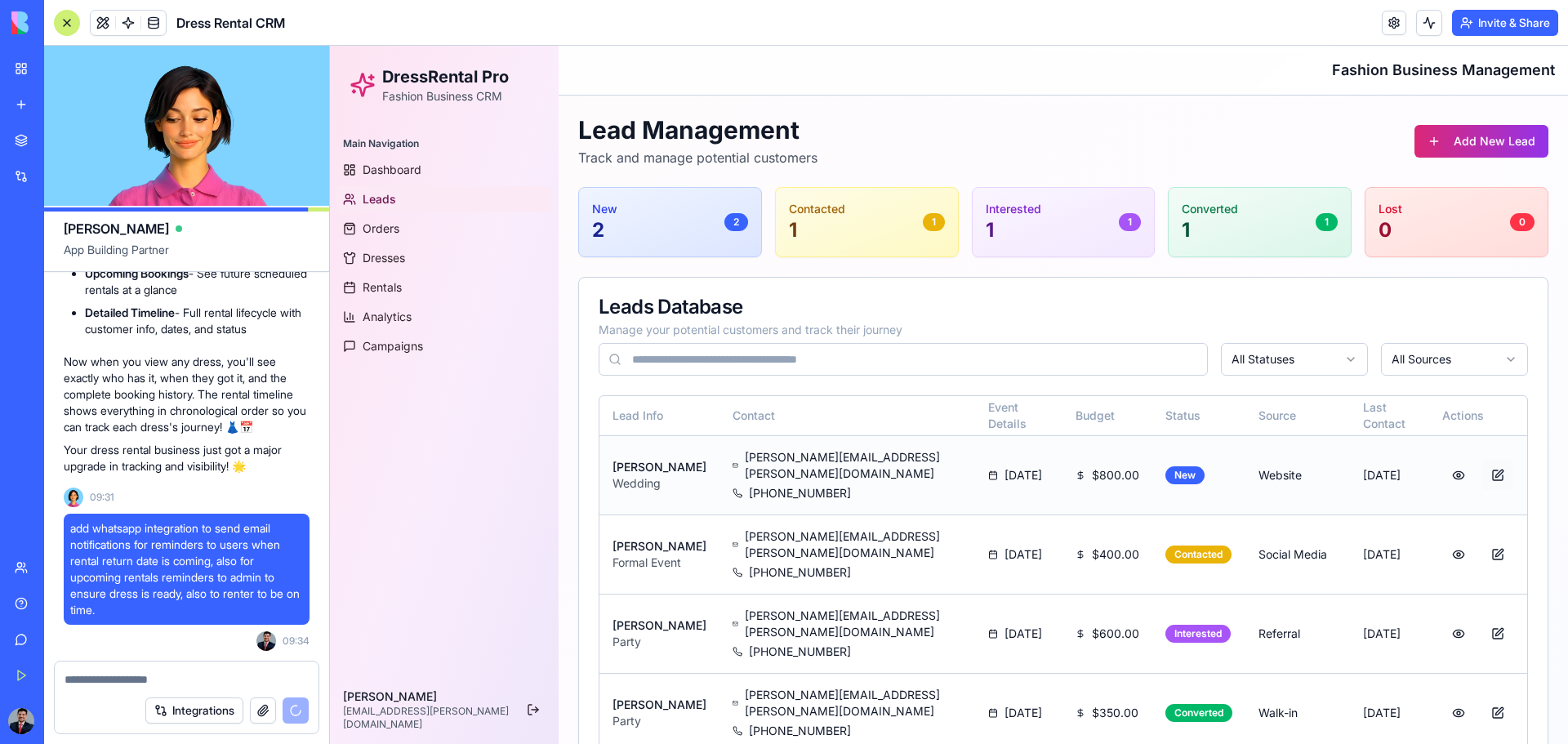
click at [1115, 468] on button at bounding box center [1497, 475] width 32 height 29
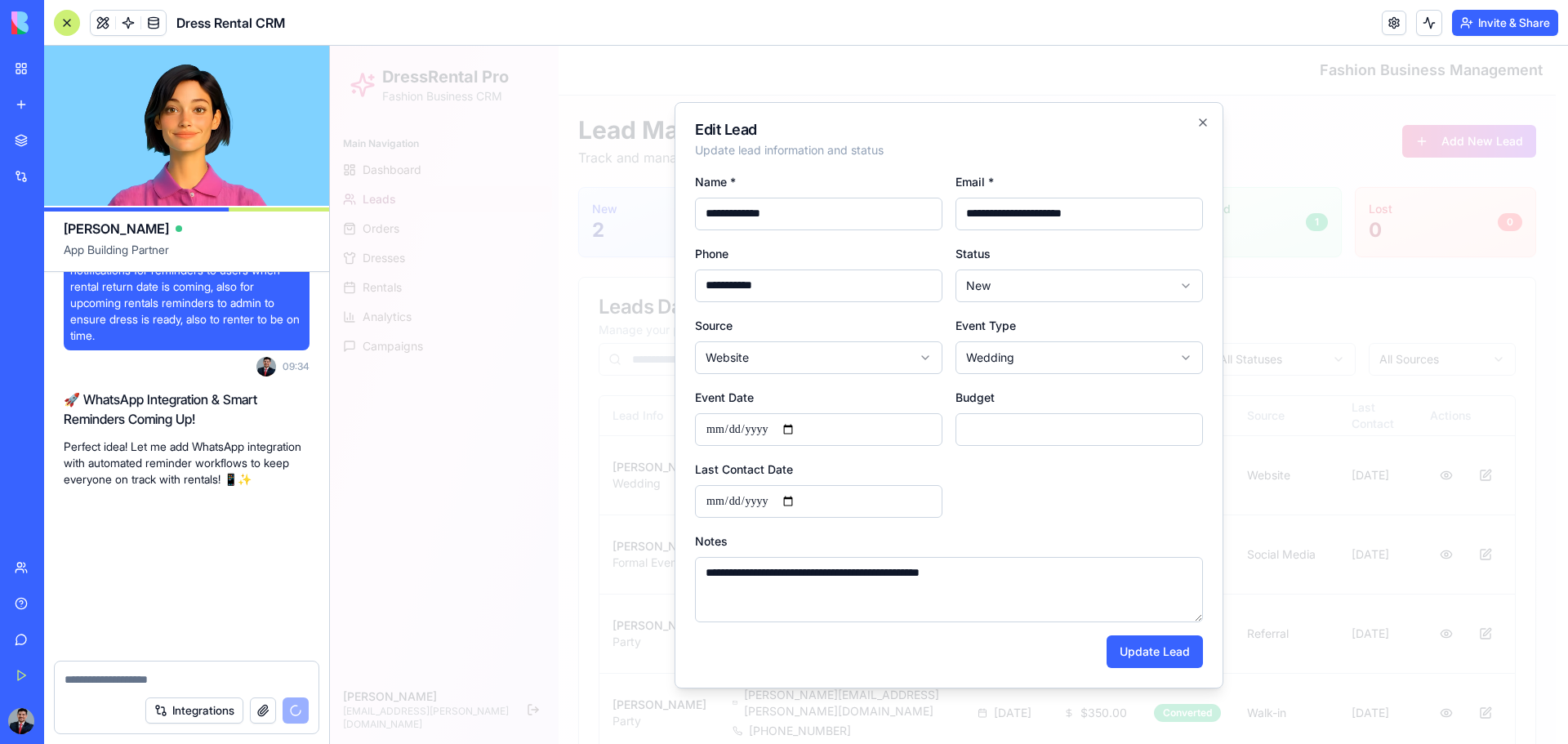
scroll to position [4000, 0]
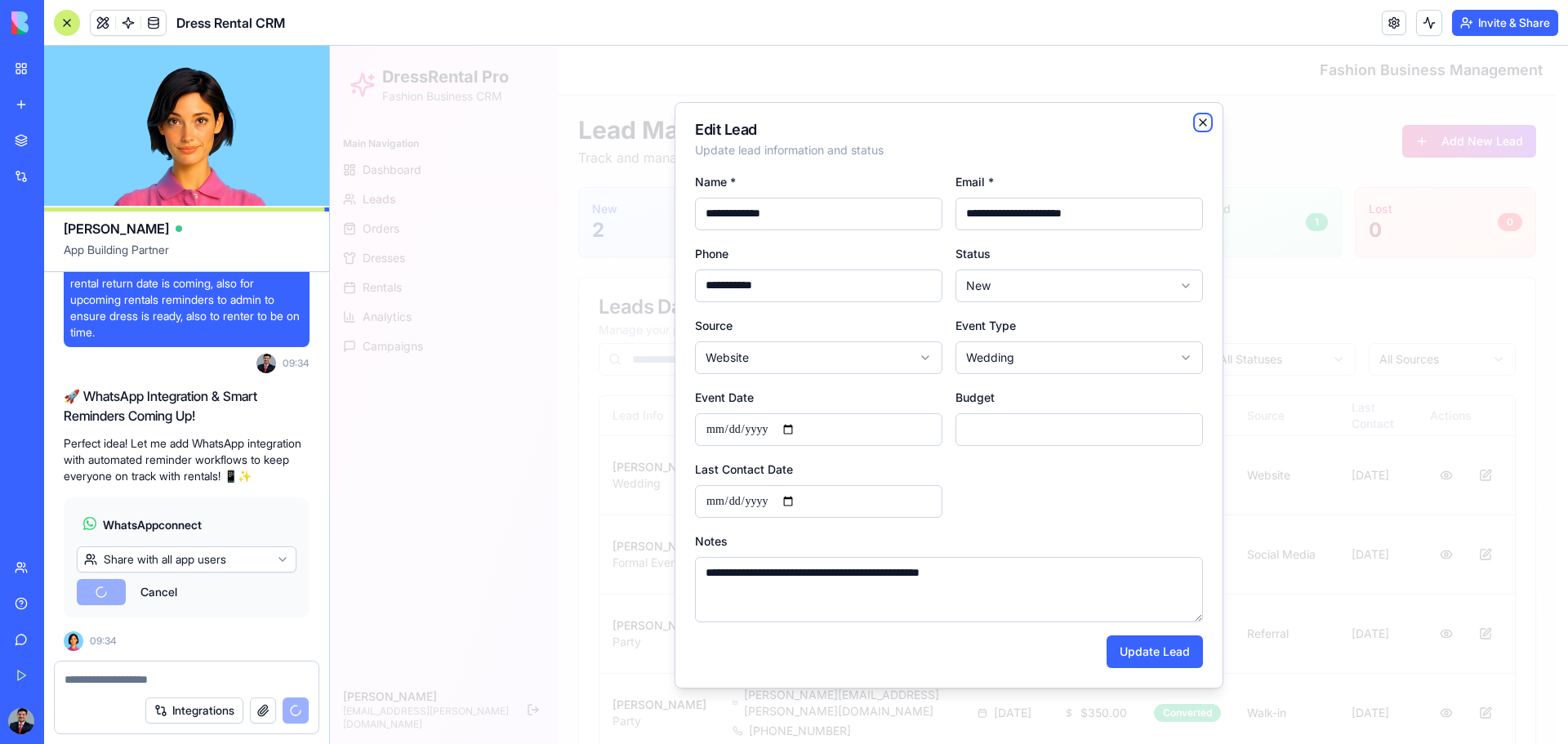
click at [1115, 123] on icon "button" at bounding box center [1203, 123] width 13 height 13
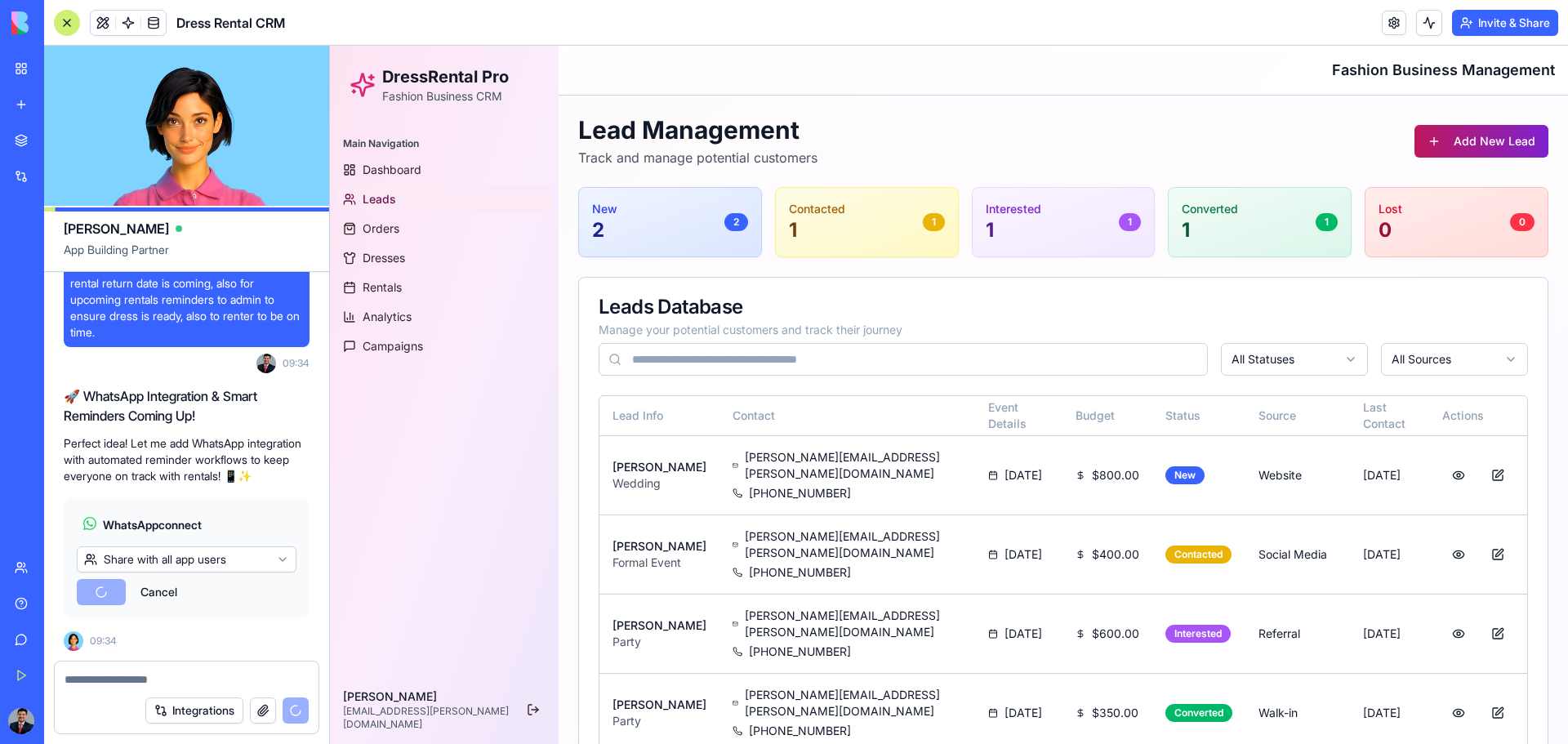
scroll to position [4474, 0]
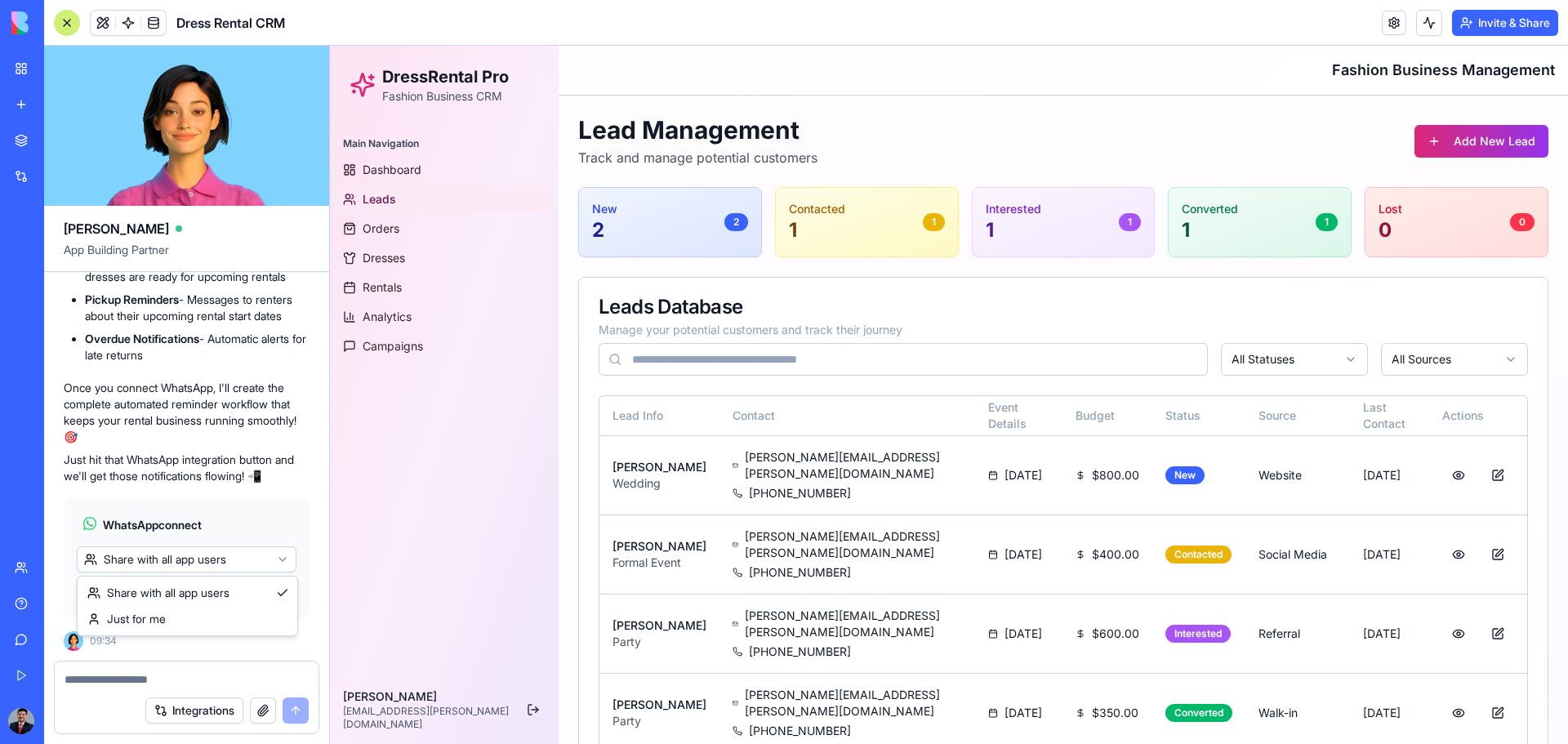
click at [178, 489] on html "BETA My Workspace New app Marketplace Integrations Recent Untitled App AI Logo …" at bounding box center [784, 372] width 1568 height 744
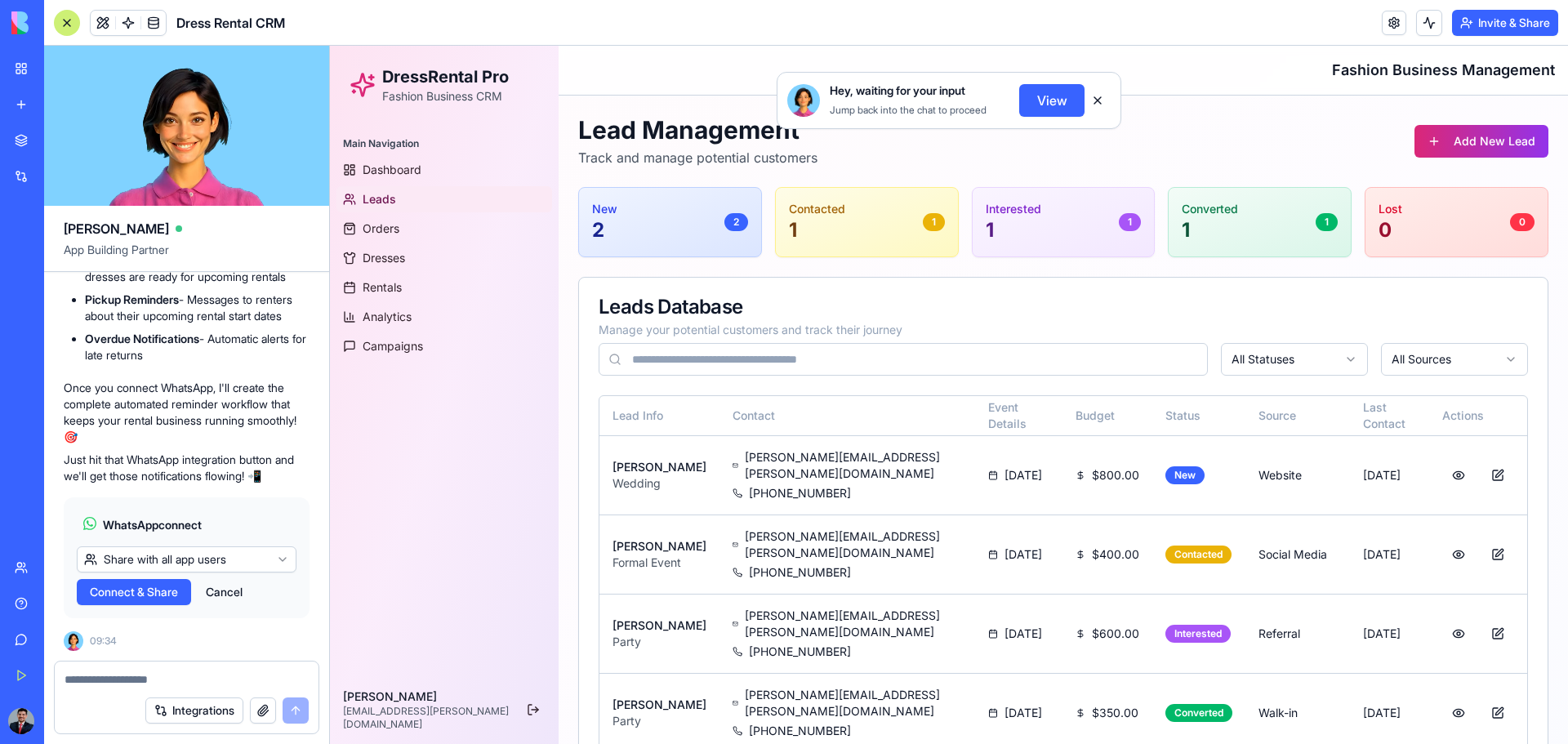
click at [227, 489] on html "BETA My Workspace New app Marketplace Integrations Recent Untitled App AI Logo …" at bounding box center [784, 372] width 1568 height 744
click at [165, 489] on span "Connect & Share" at bounding box center [134, 593] width 88 height 17
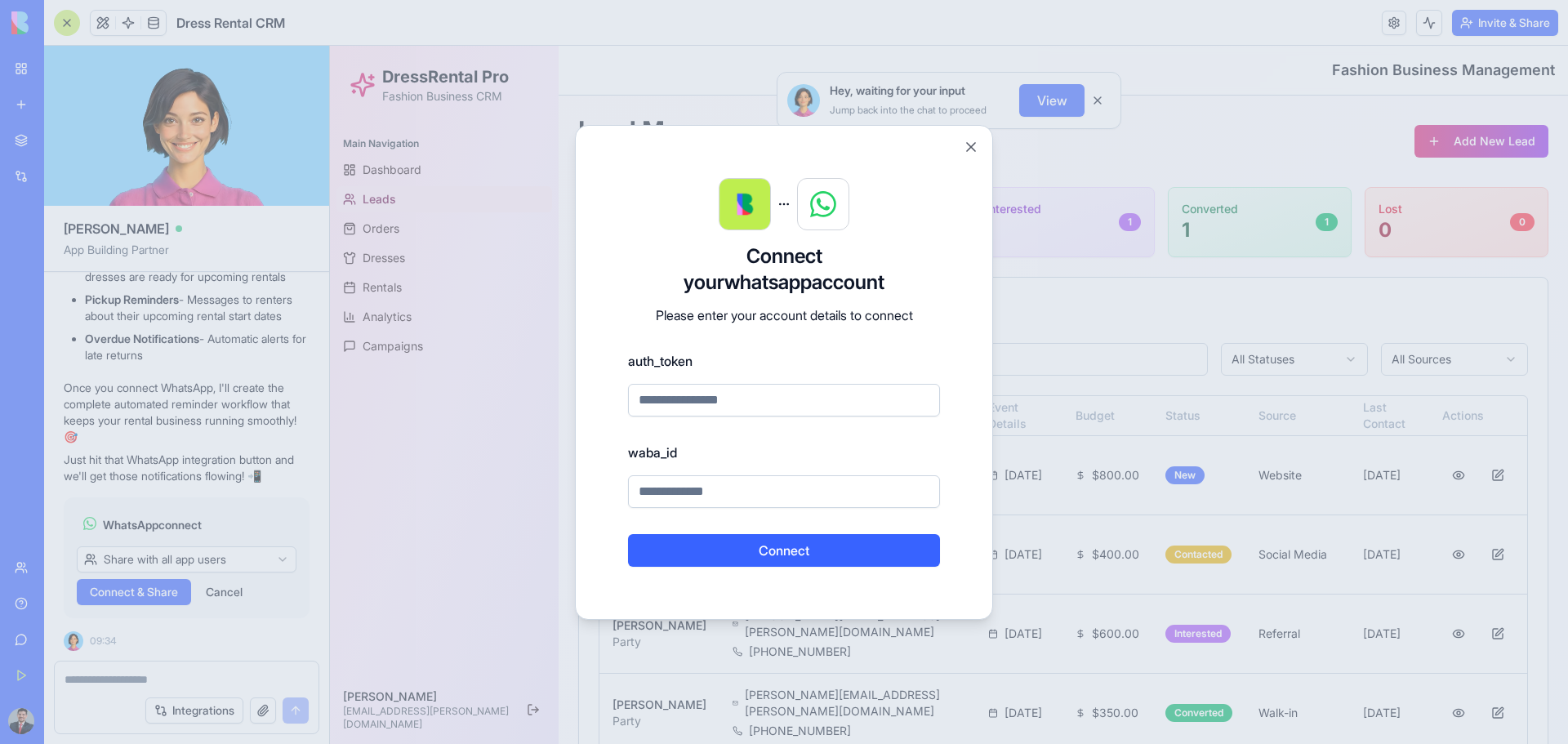
click at [717, 411] on input at bounding box center [784, 400] width 312 height 32
click at [641, 462] on div "waba_id" at bounding box center [784, 475] width 312 height 66
click at [651, 451] on label "waba_id" at bounding box center [784, 453] width 312 height 20
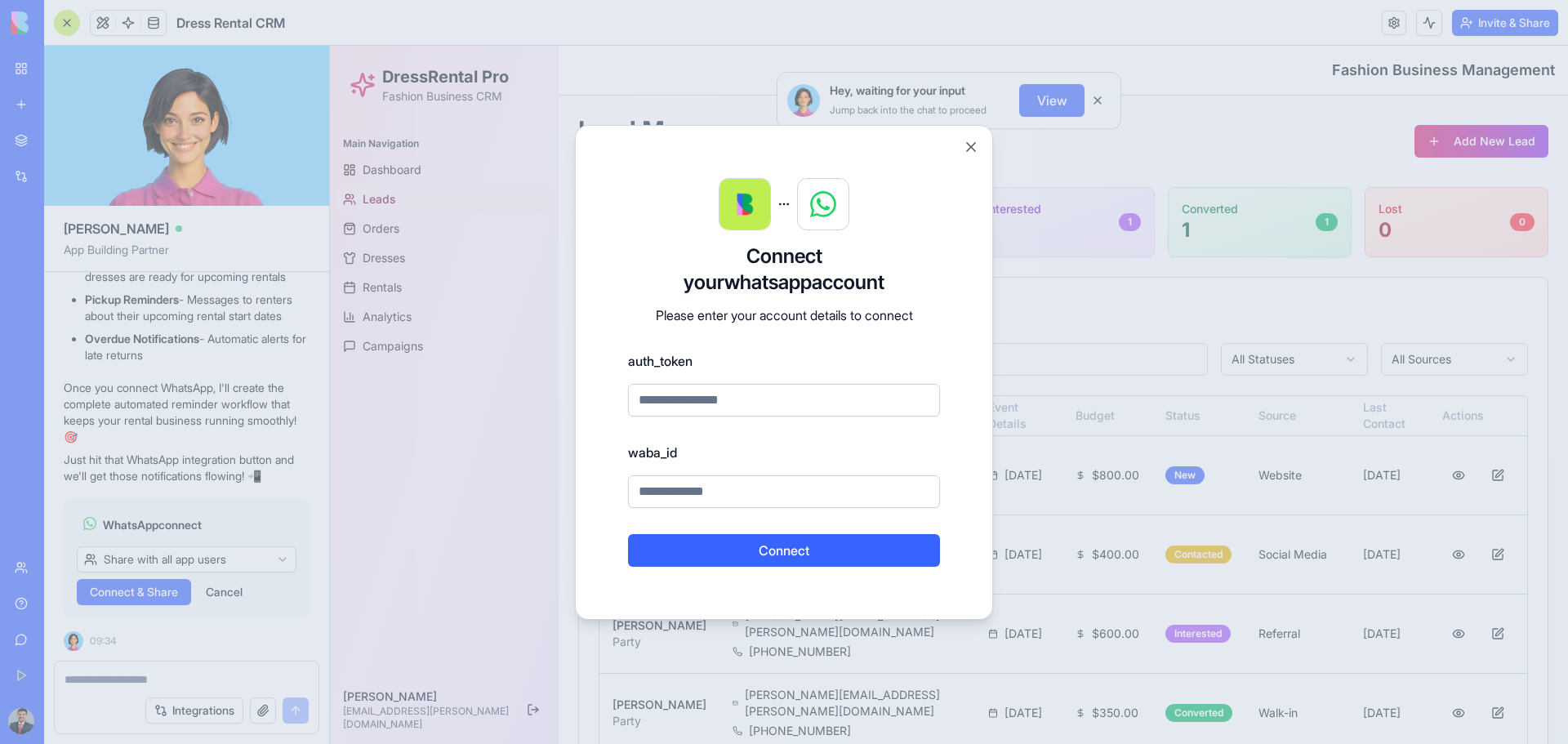
click at [762, 321] on p "Please enter your account details to connect" at bounding box center [784, 316] width 312 height 20
copy p "Please enter your account details to connect"
click at [679, 486] on input at bounding box center [784, 491] width 312 height 32
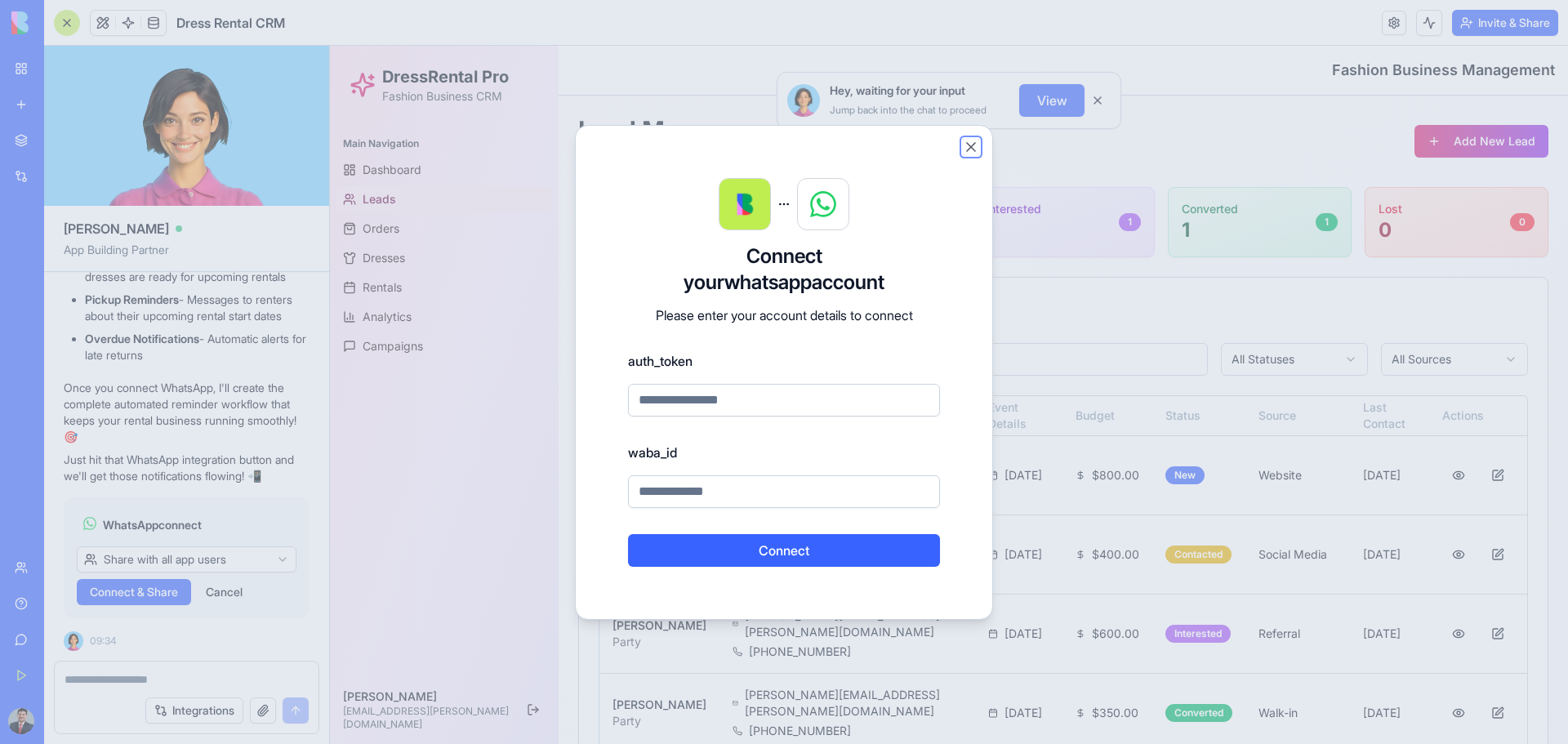
click at [967, 142] on button "Close" at bounding box center [971, 147] width 17 height 17
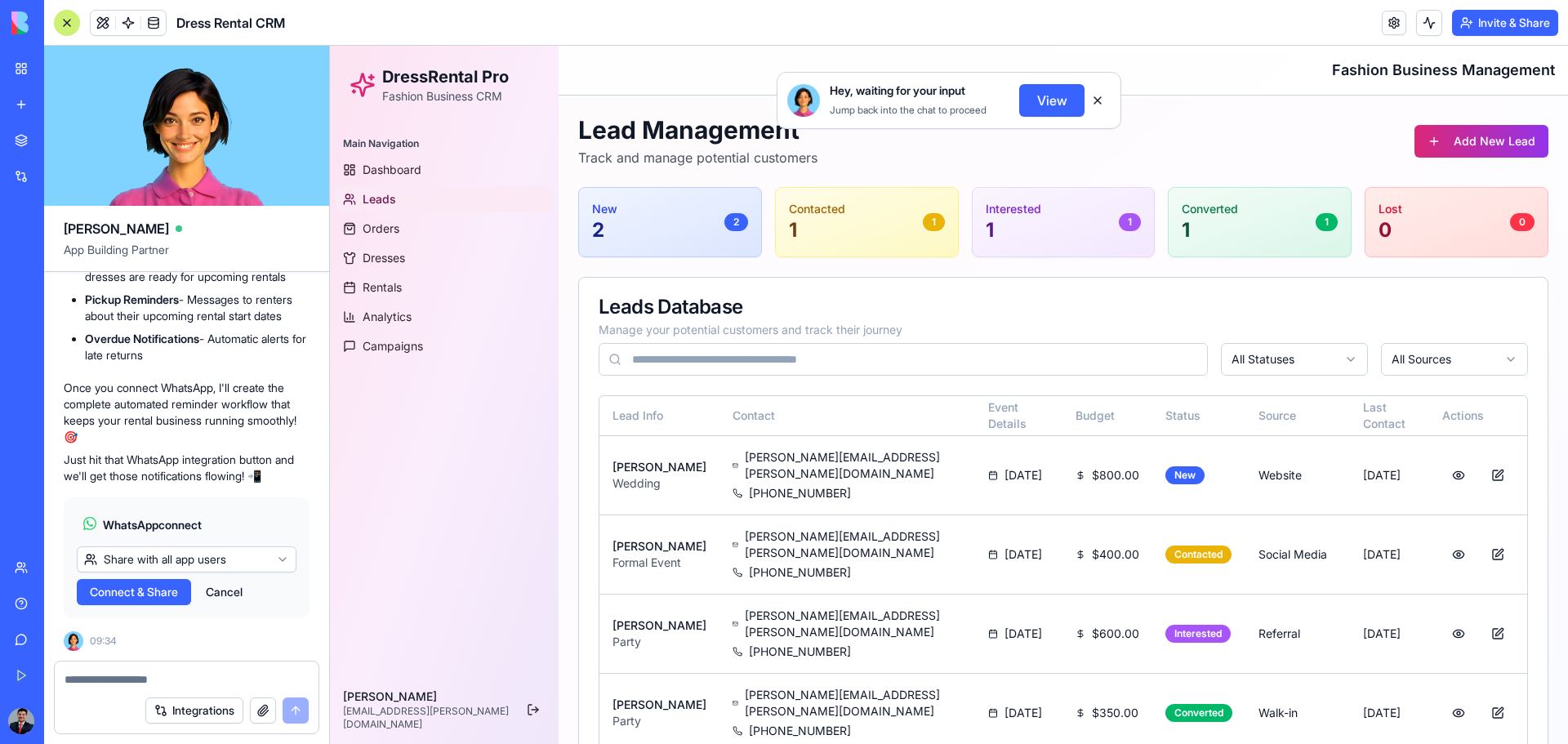
click at [226, 489] on button "Cancel" at bounding box center [224, 592] width 53 height 26
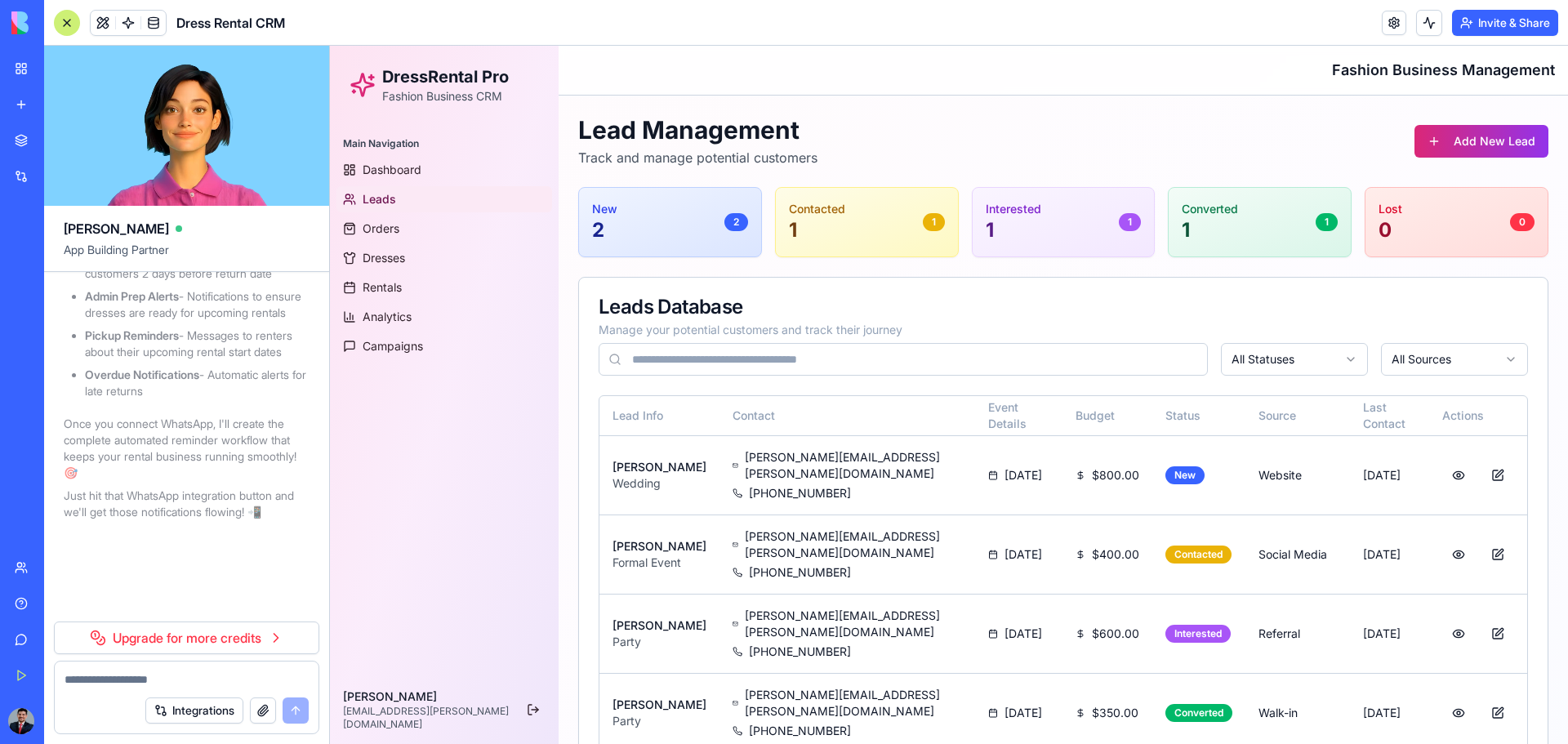
scroll to position [4438, 0]
click at [412, 201] on link "Leads" at bounding box center [444, 199] width 215 height 26
click at [398, 162] on span "Dashboard" at bounding box center [391, 170] width 59 height 17
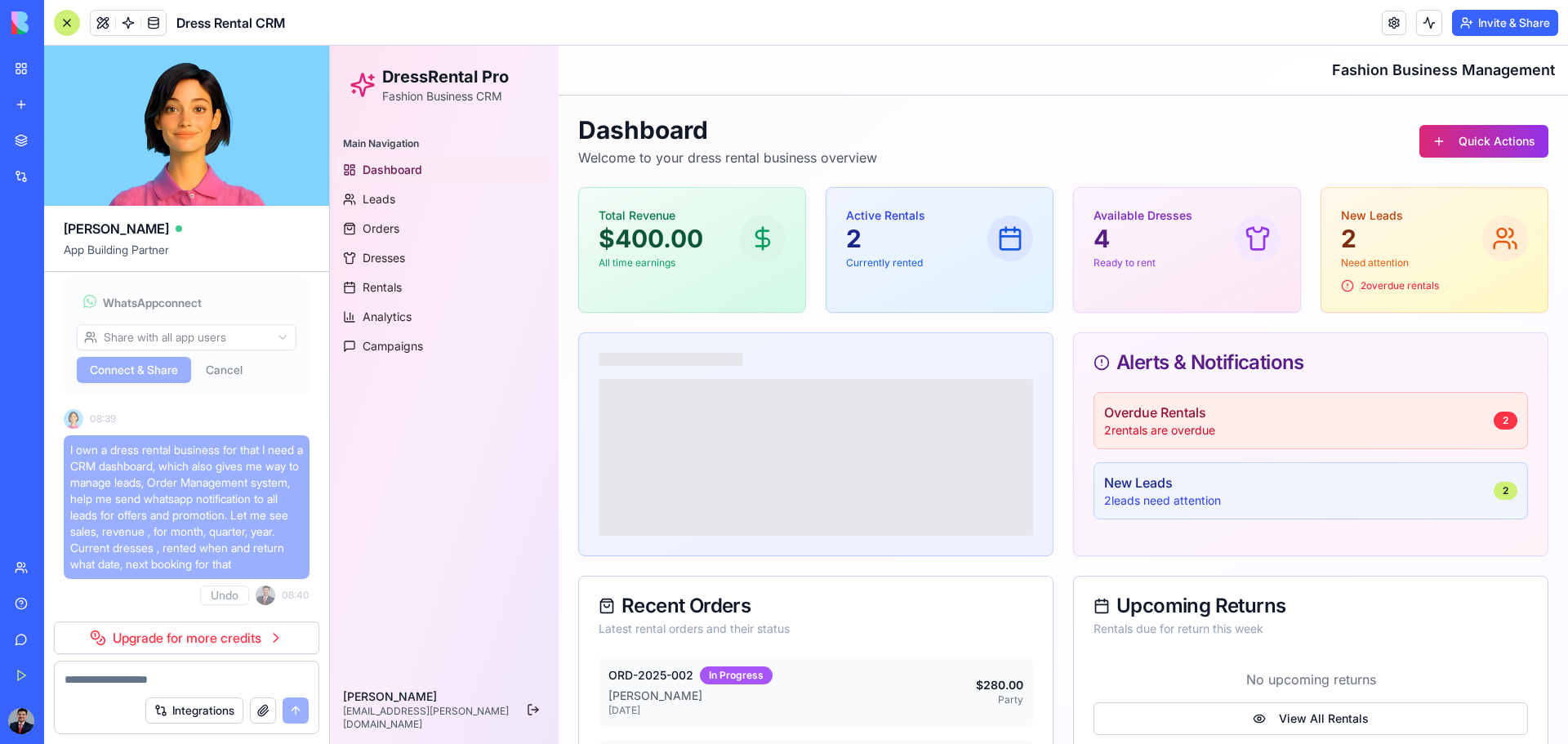
scroll to position [108, 0]
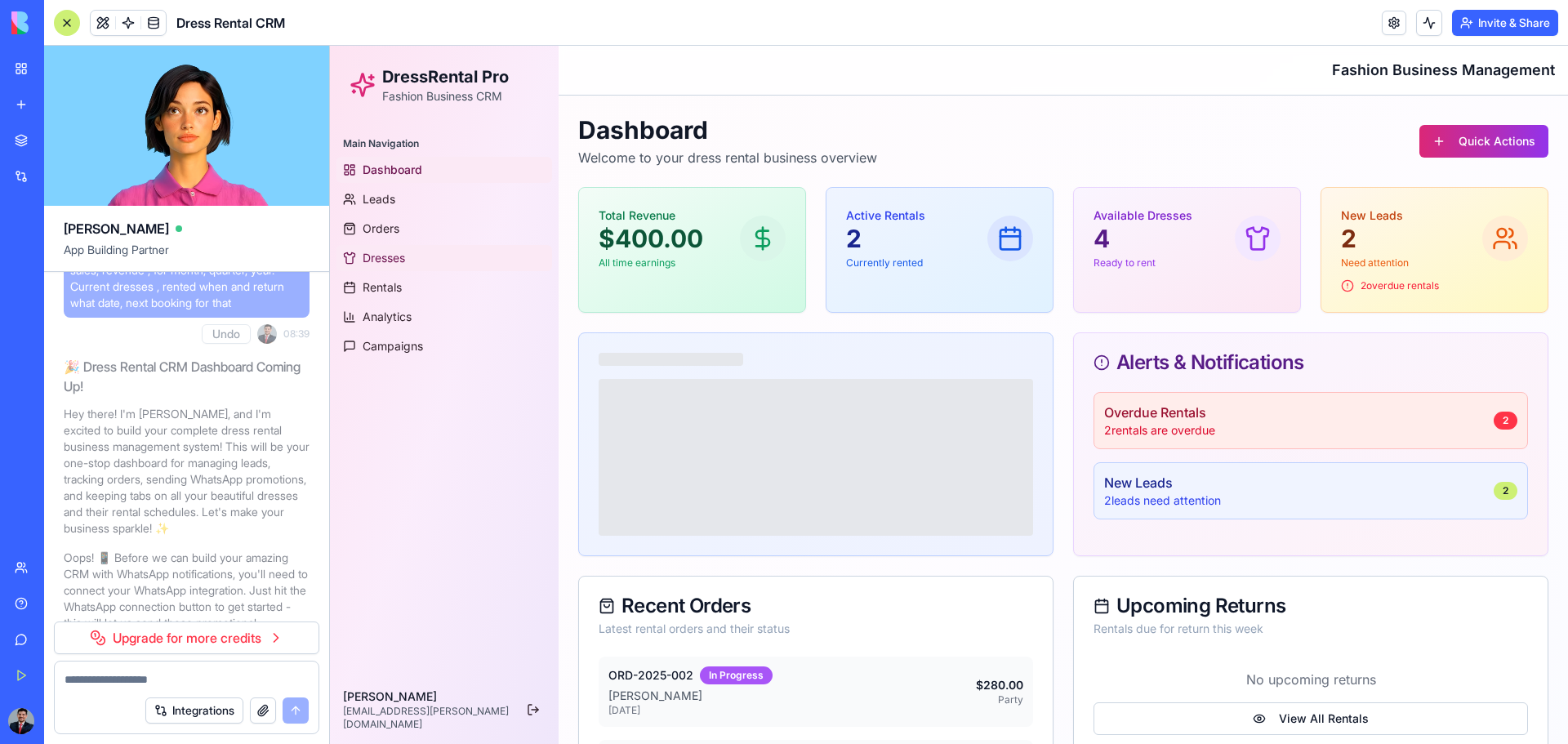
click at [351, 260] on icon at bounding box center [350, 259] width 13 height 13
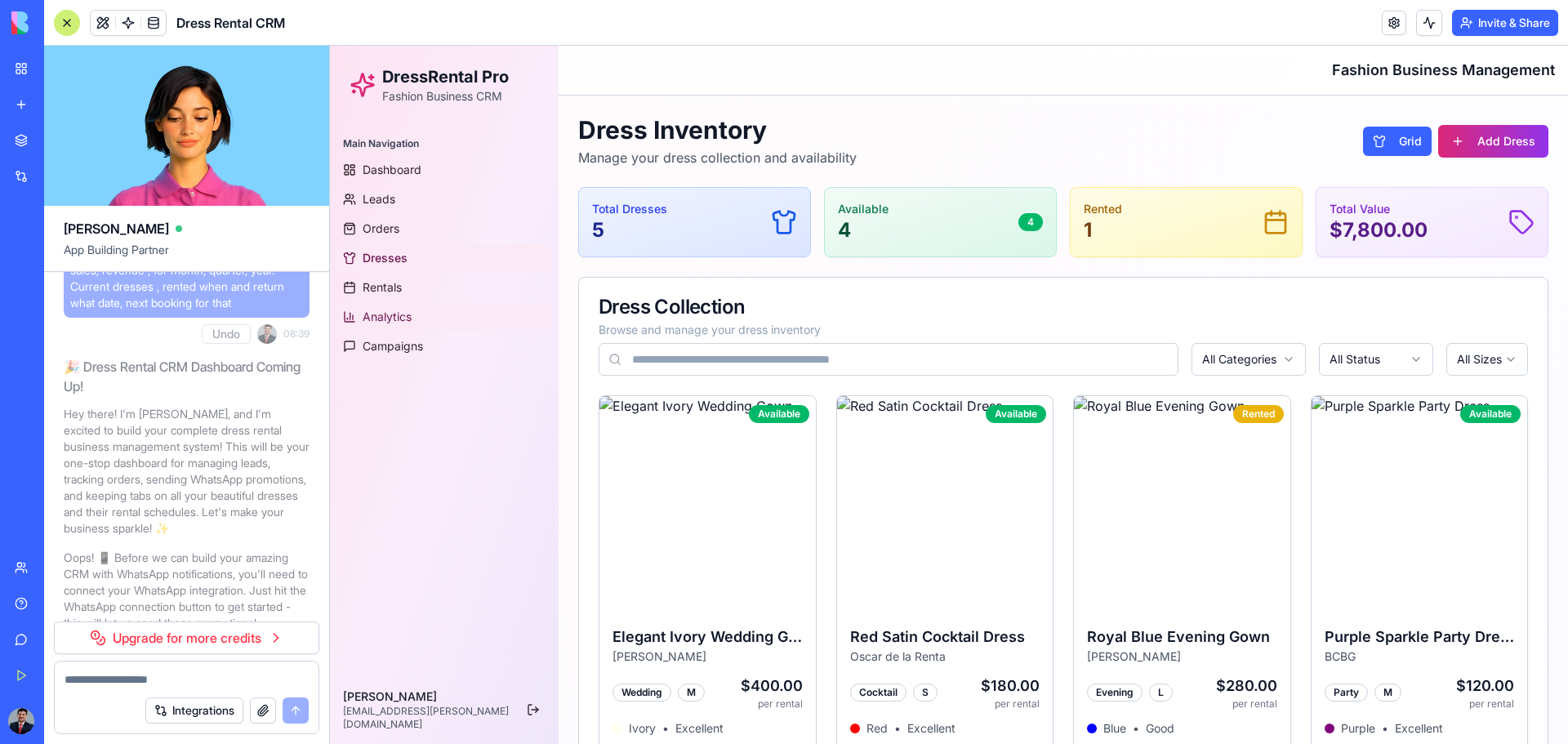
click at [379, 304] on link "Analytics" at bounding box center [444, 317] width 215 height 26
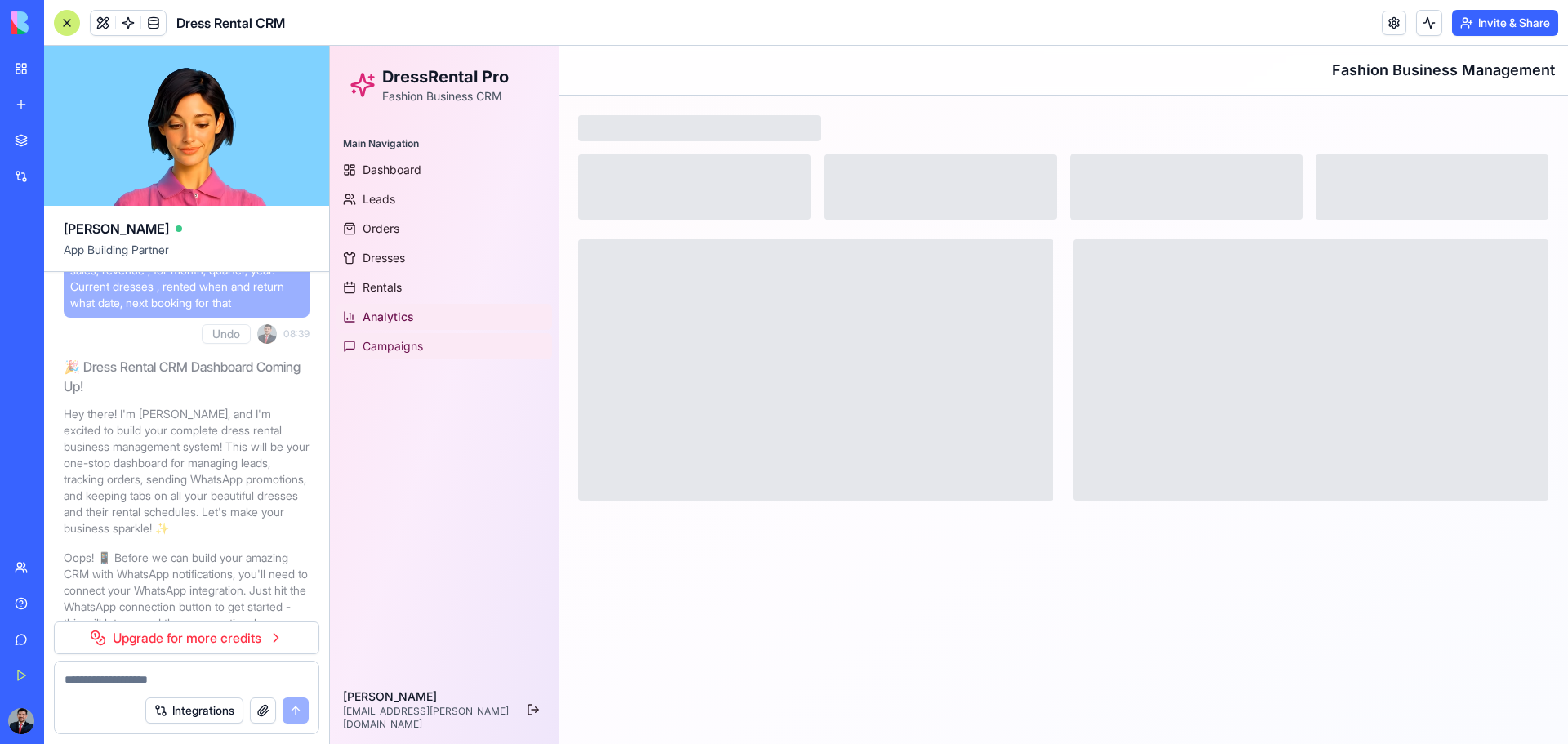
click at [366, 347] on span "Campaigns" at bounding box center [392, 347] width 61 height 17
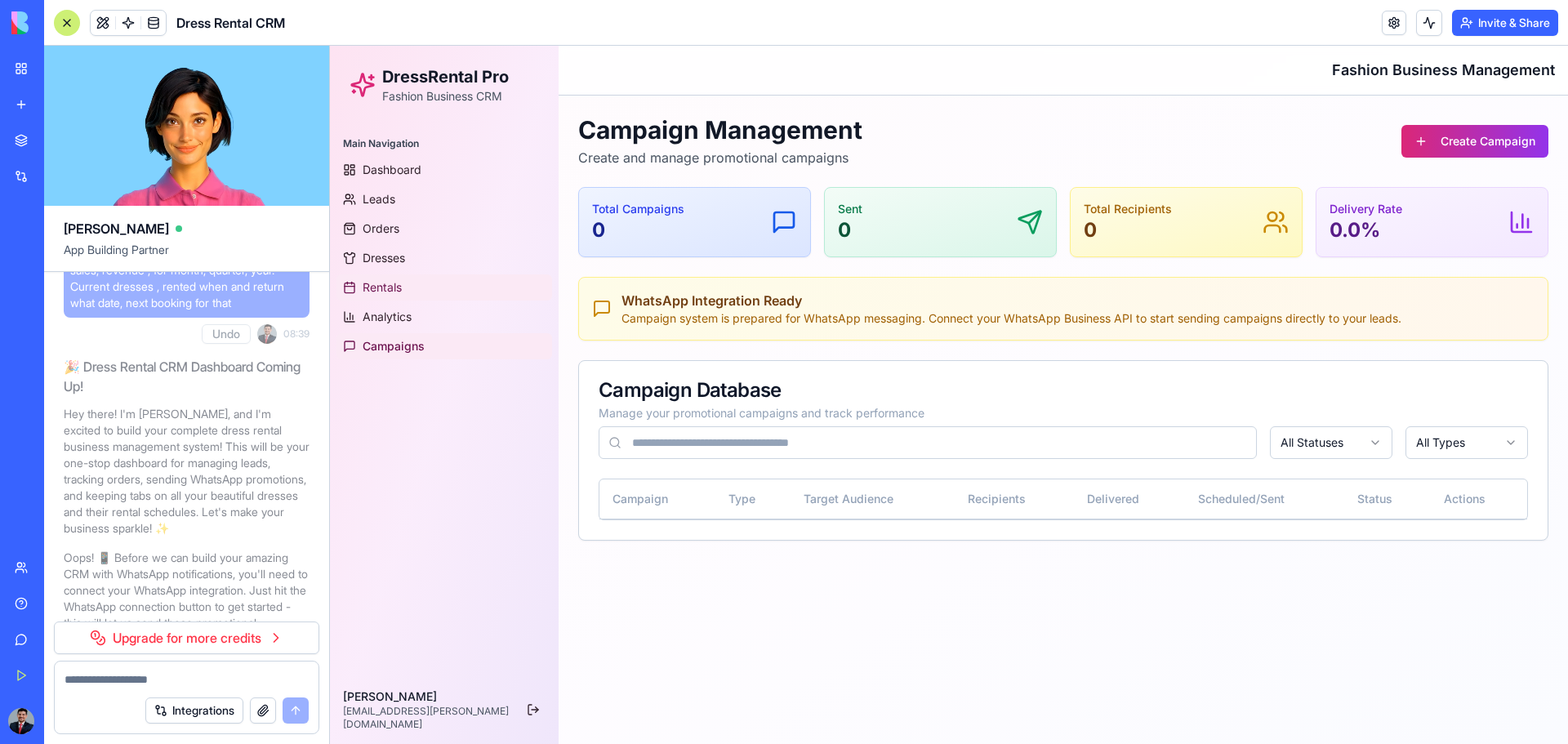
click at [423, 281] on link "Rentals" at bounding box center [444, 287] width 215 height 26
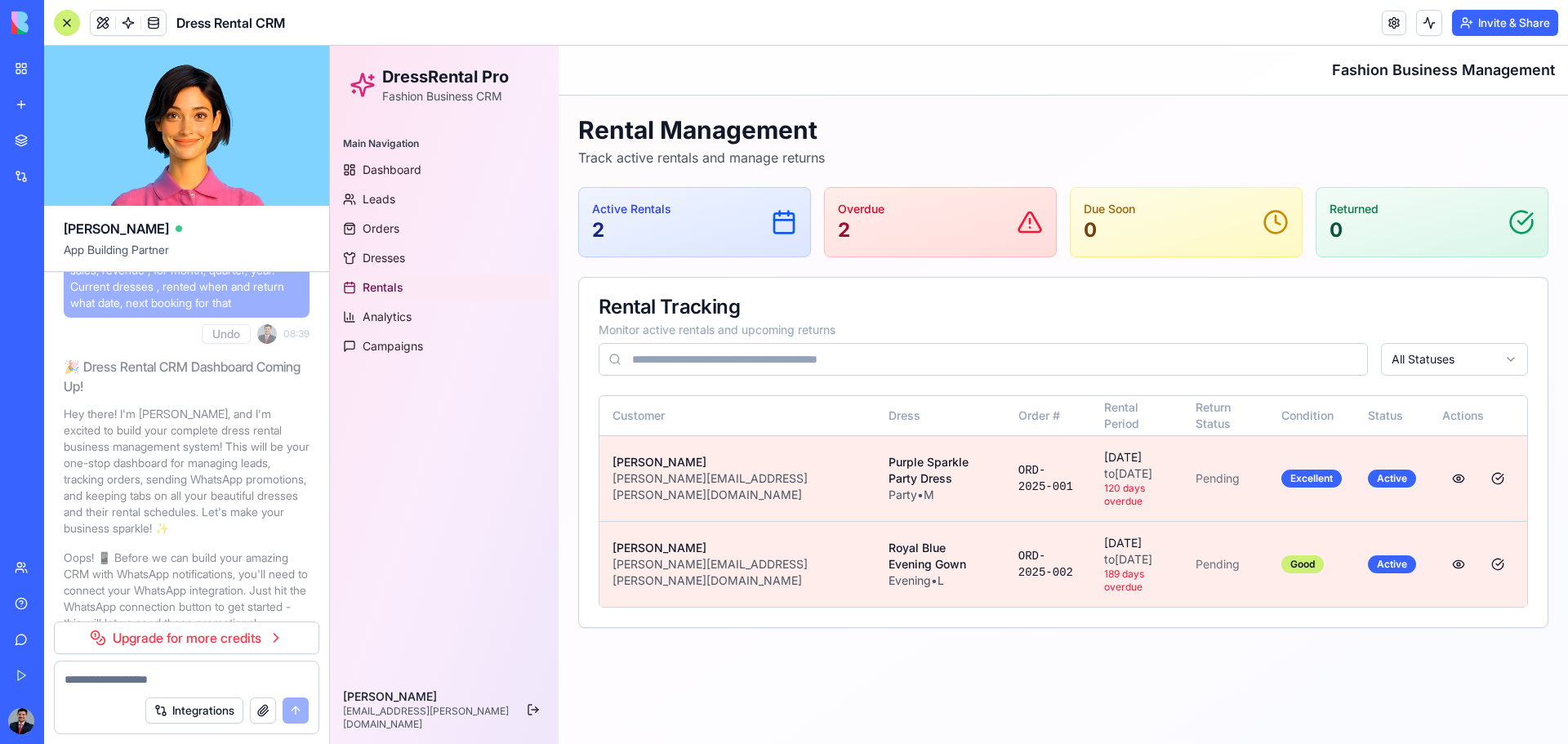
click at [392, 296] on link "Rentals" at bounding box center [444, 287] width 215 height 26
click at [386, 315] on span "Analytics" at bounding box center [386, 317] width 49 height 17
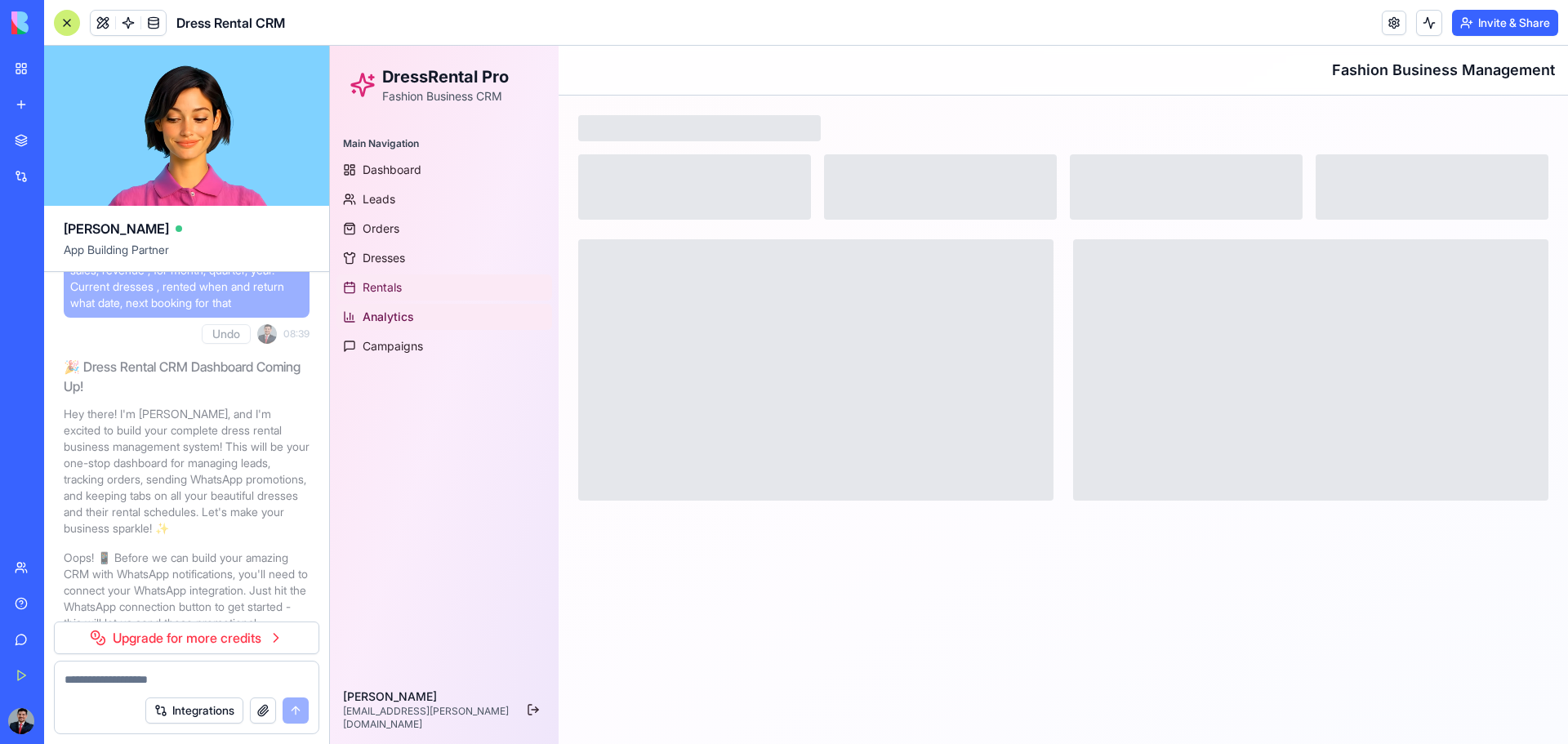
click at [377, 278] on link "Rentals" at bounding box center [444, 287] width 215 height 26
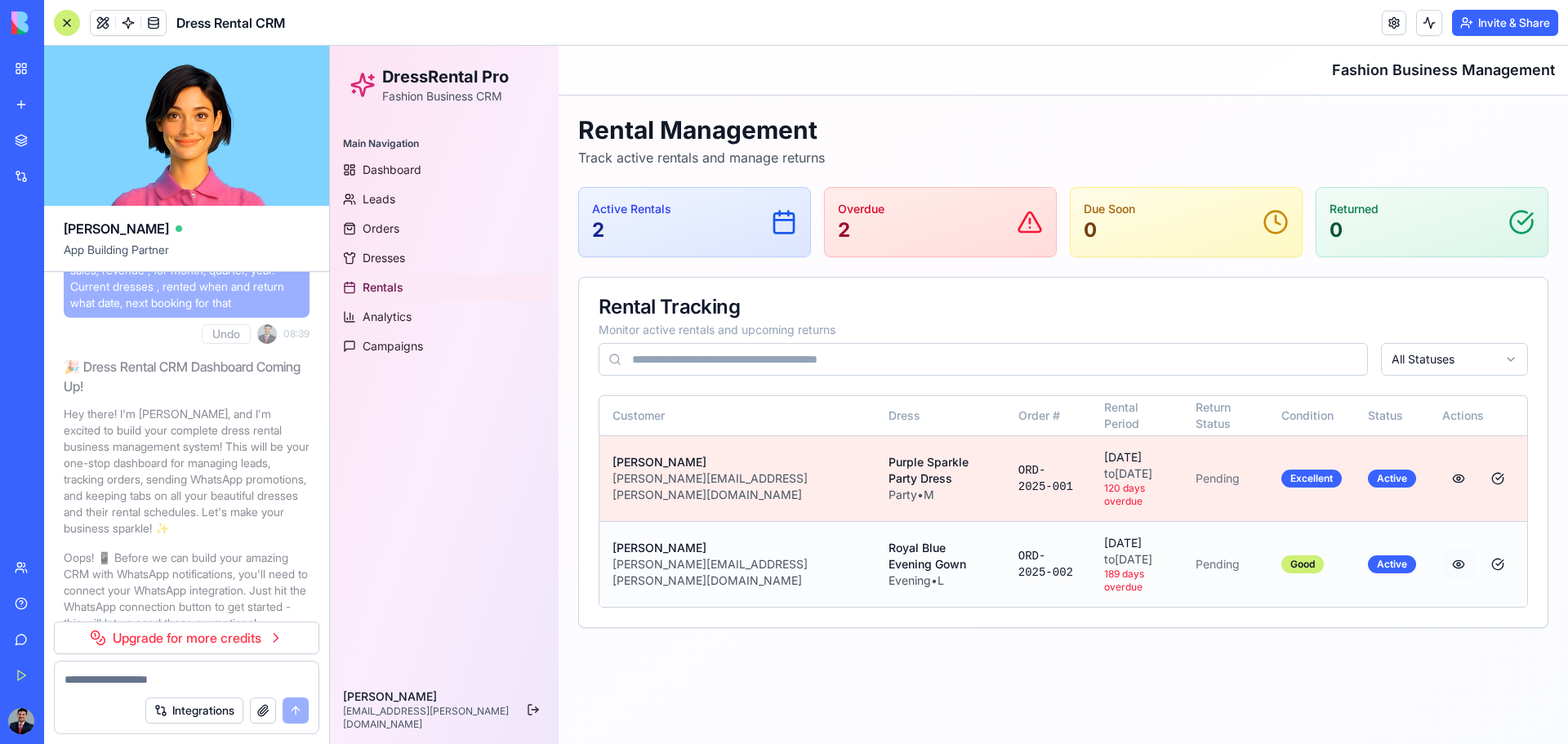
click at [1115, 489] on button at bounding box center [1458, 564] width 32 height 29
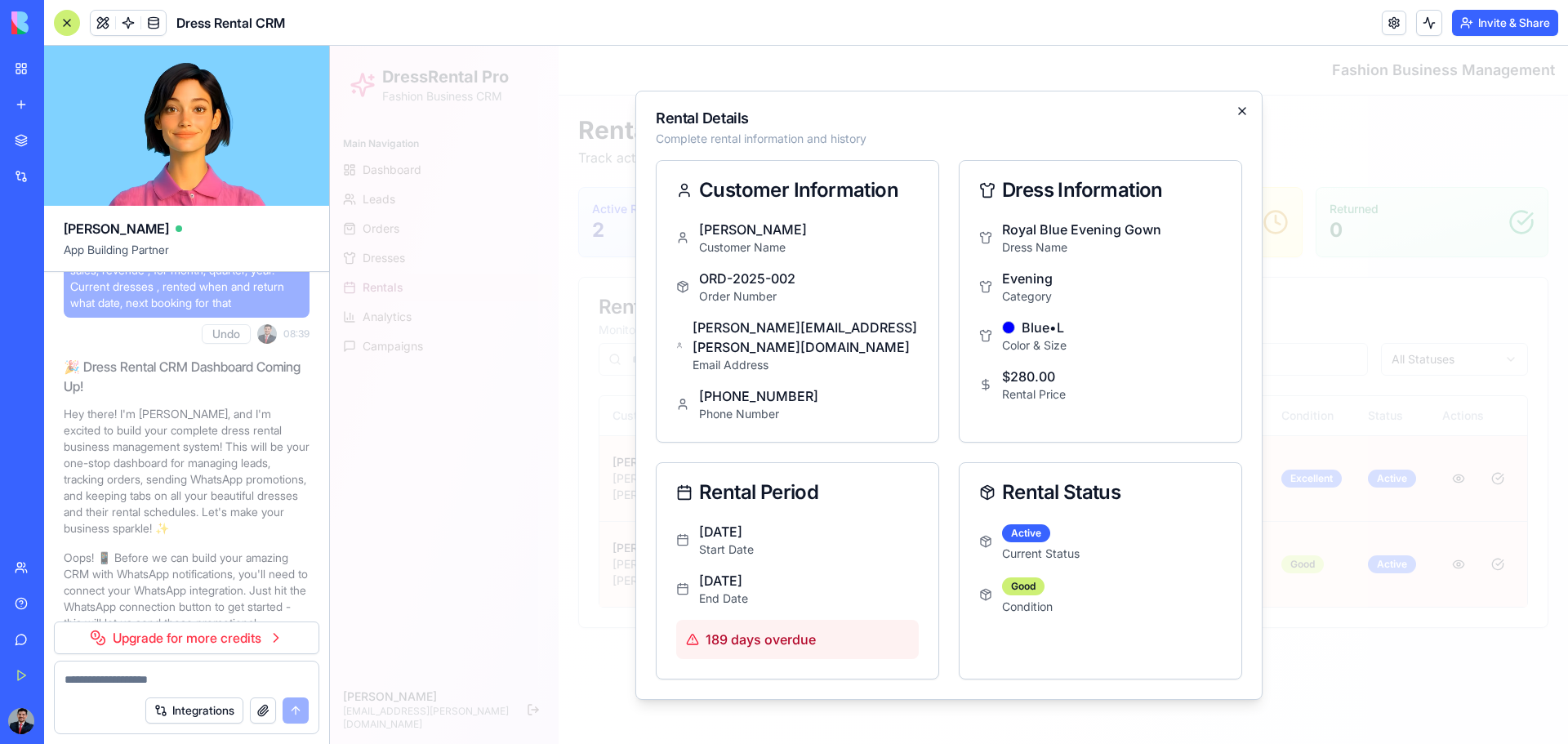
click at [1115, 118] on icon "button" at bounding box center [1242, 111] width 13 height 13
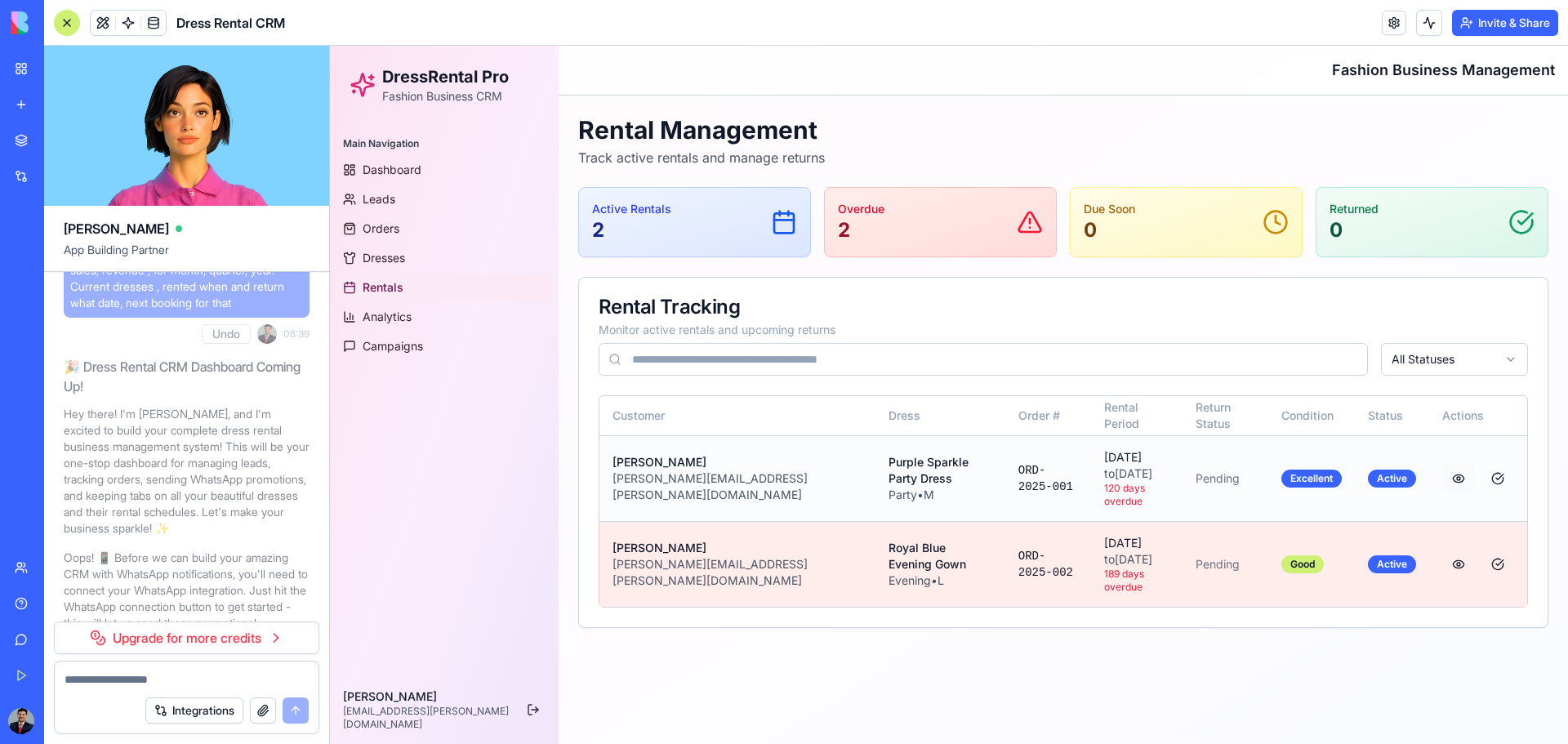
click at [1115, 476] on button at bounding box center [1458, 478] width 32 height 29
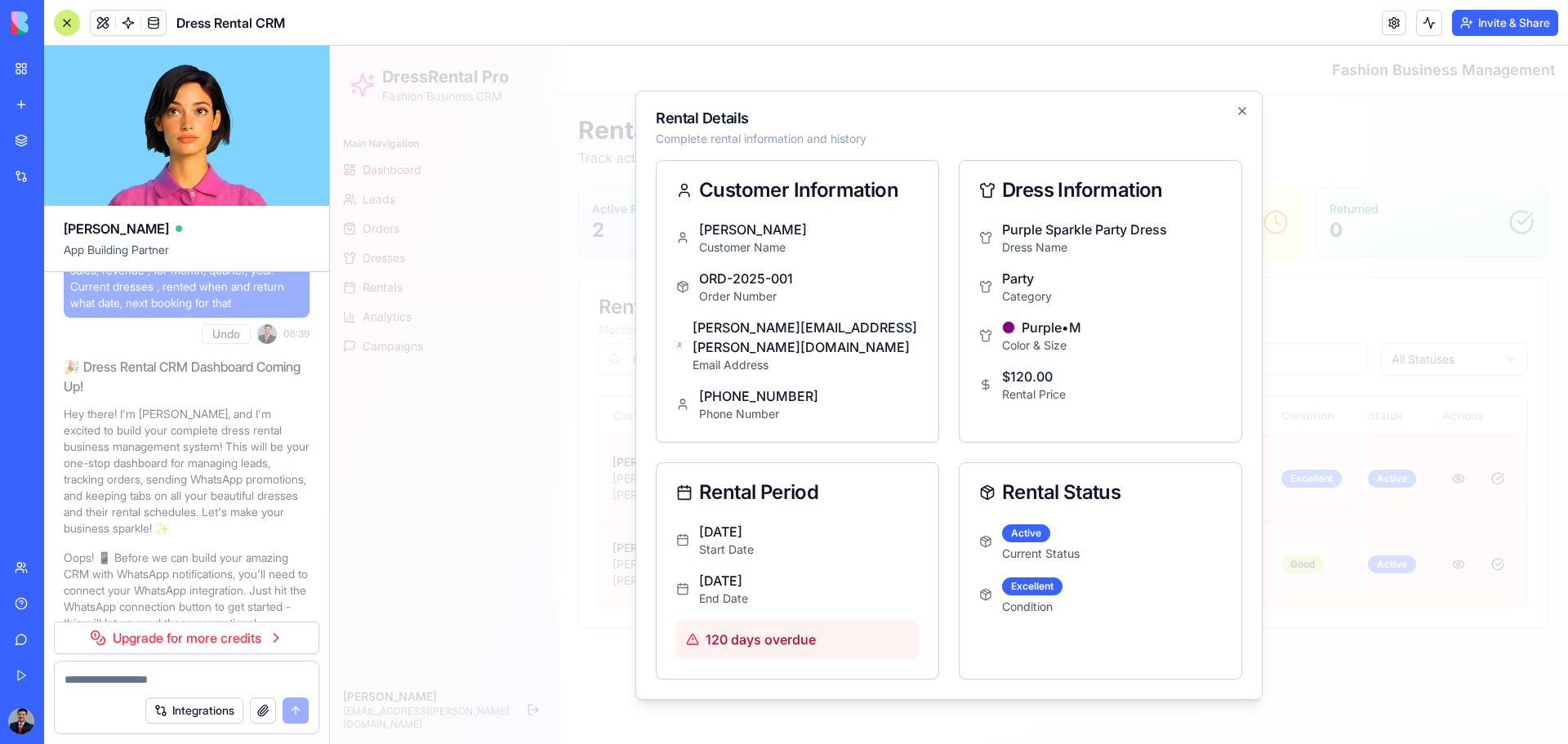
click at [1115, 111] on div "Rental Details Complete rental information and history Customer Information [PE…" at bounding box center [949, 395] width 627 height 609
click at [1115, 118] on icon "button" at bounding box center [1242, 111] width 13 height 13
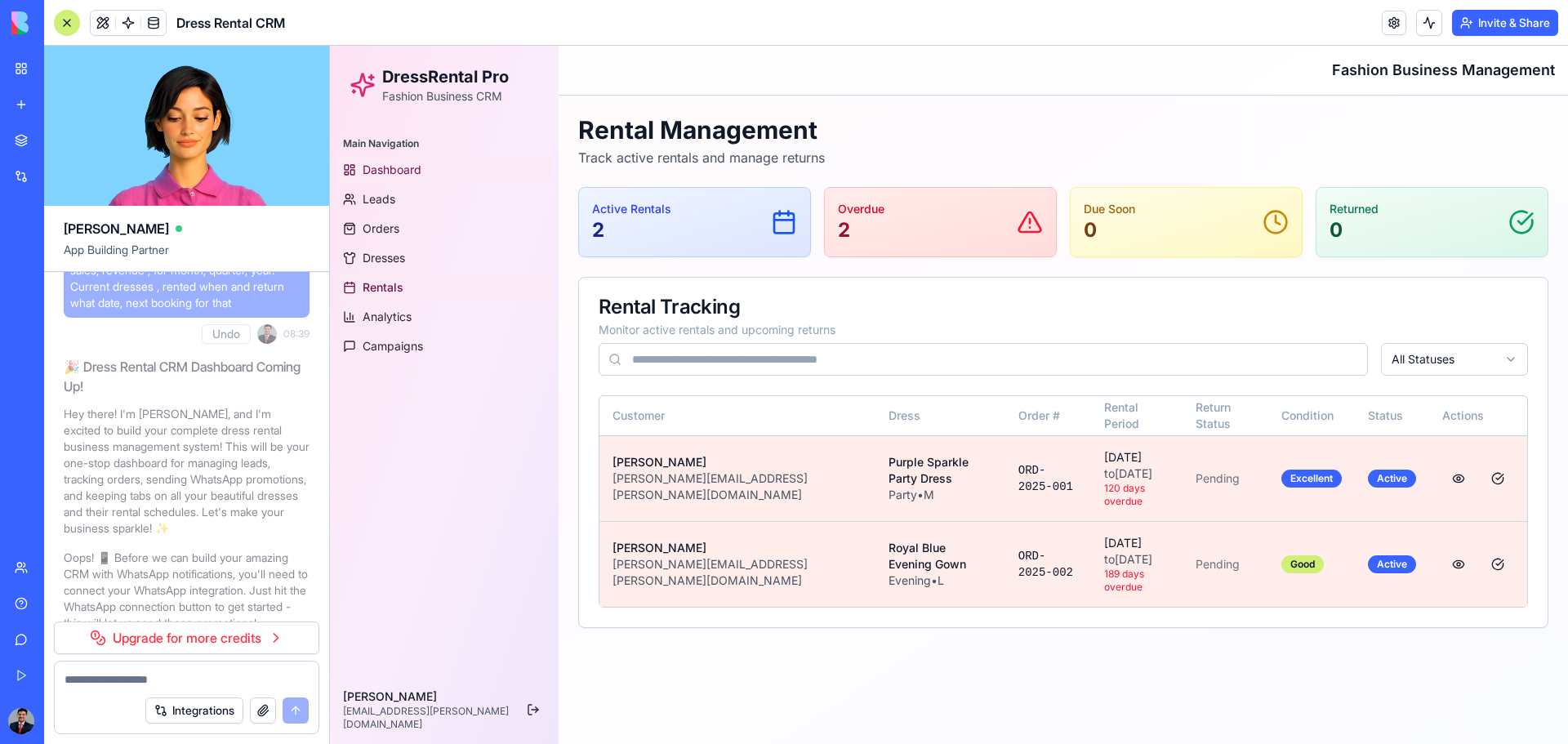
click at [406, 169] on span "Dashboard" at bounding box center [391, 170] width 59 height 17
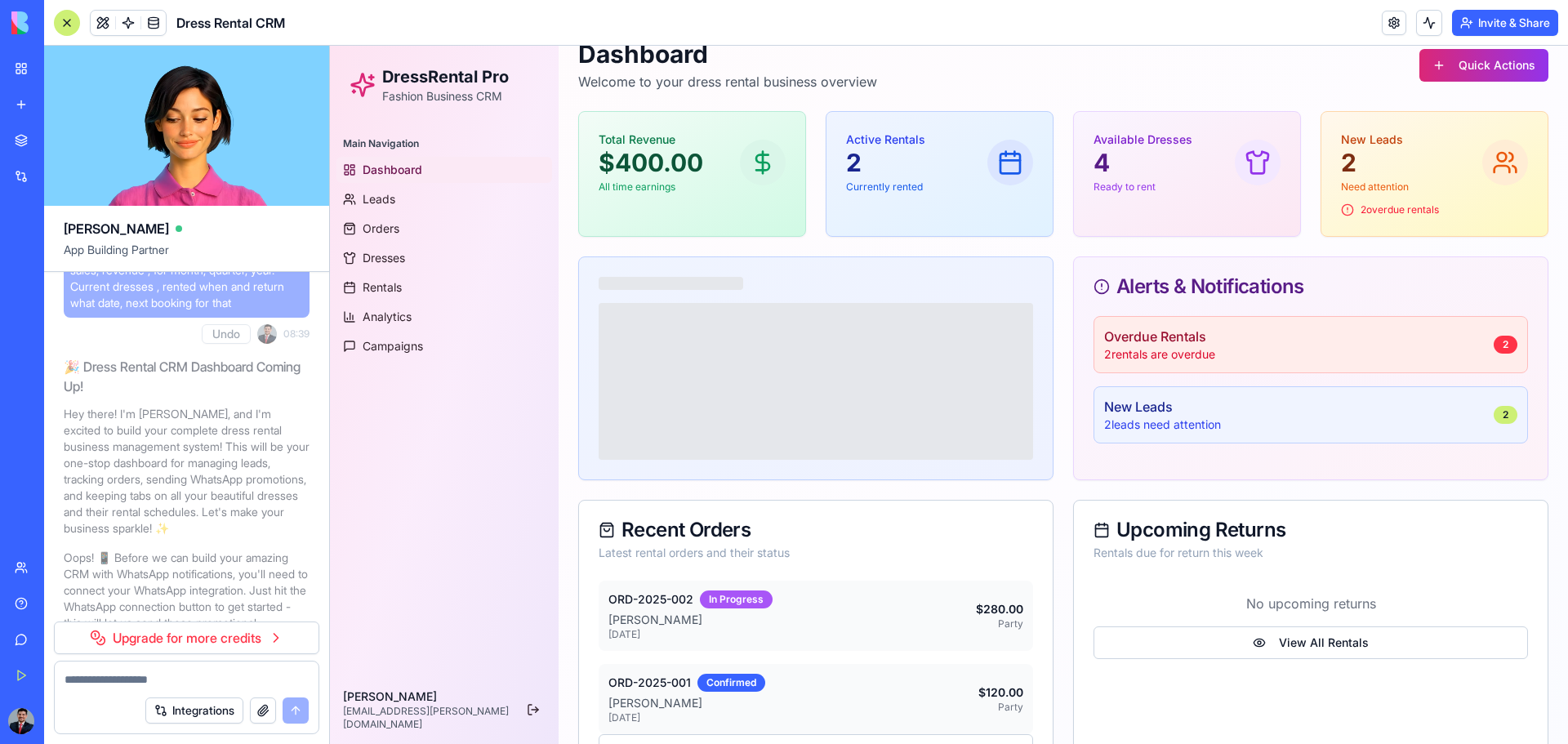
scroll to position [139, 0]
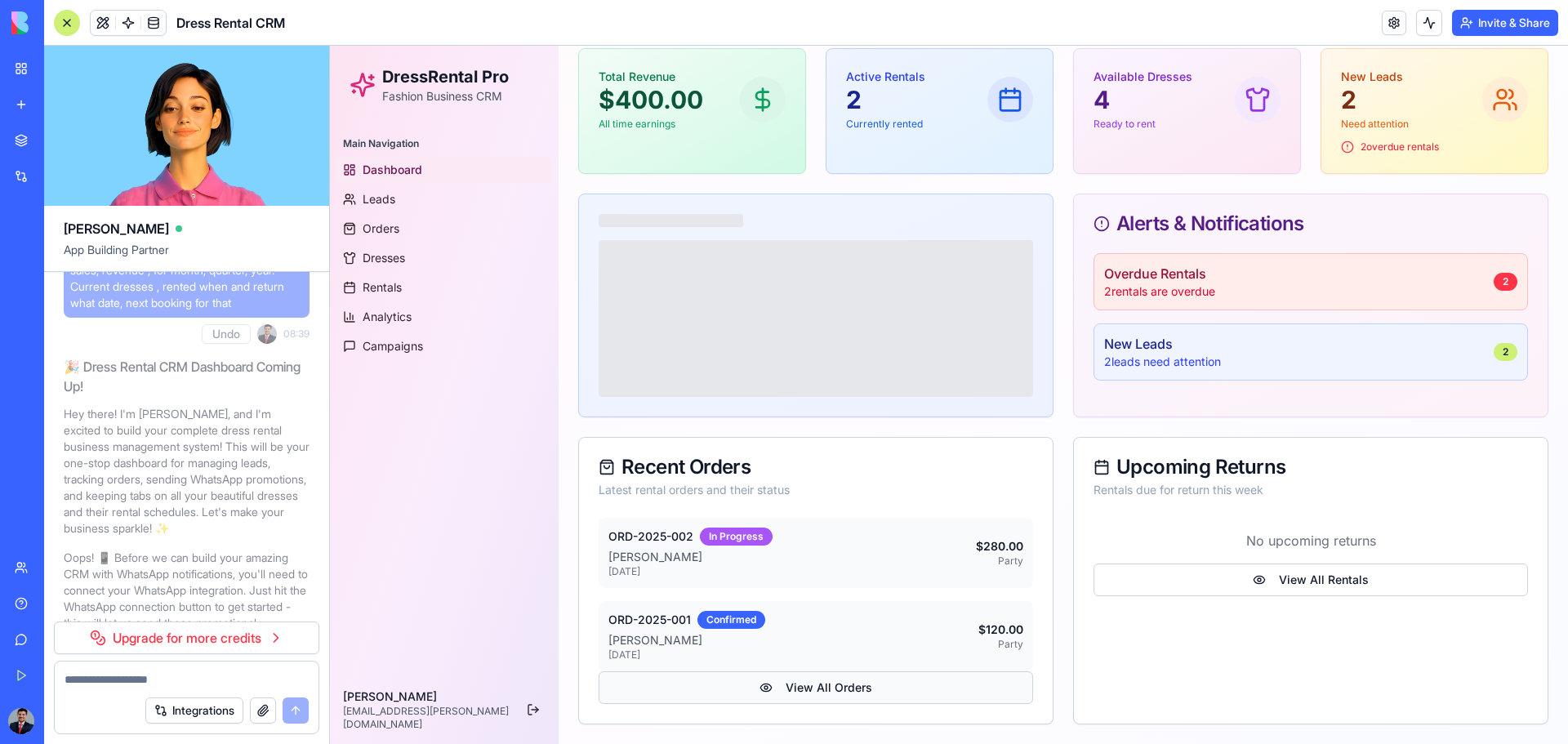
click at [807, 489] on button "View All Orders" at bounding box center [815, 687] width 435 height 32
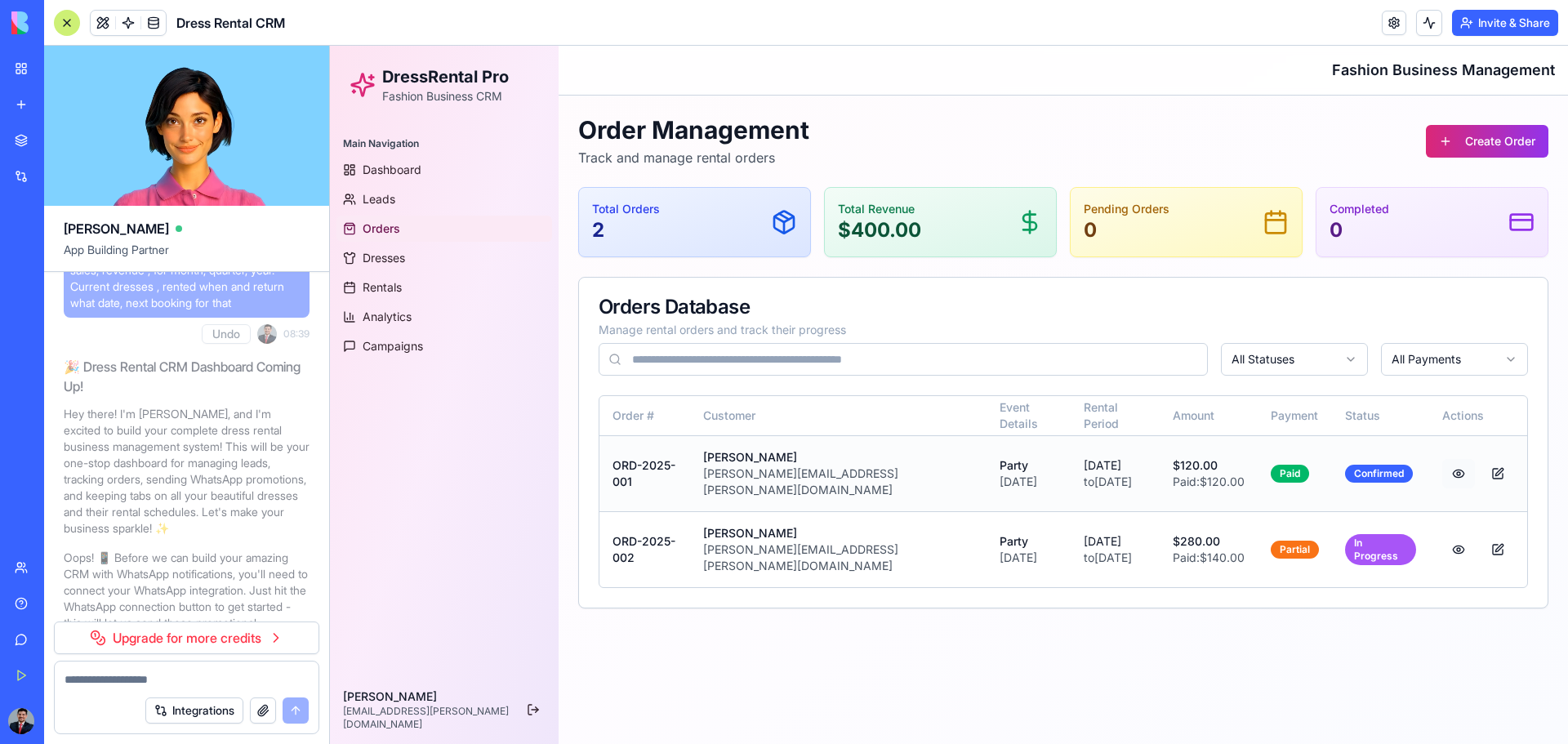
click at [1115, 466] on button at bounding box center [1458, 473] width 32 height 29
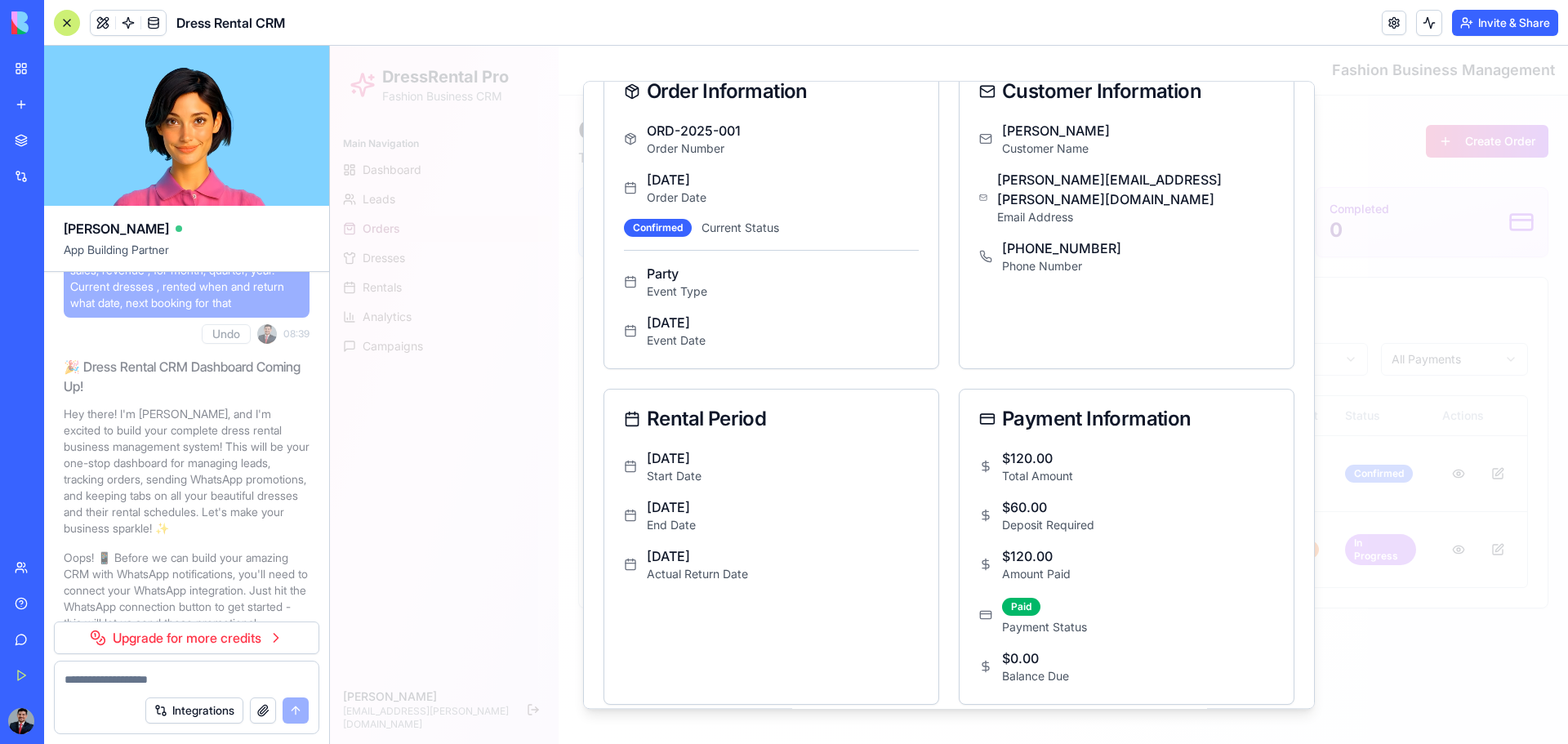
scroll to position [74, 0]
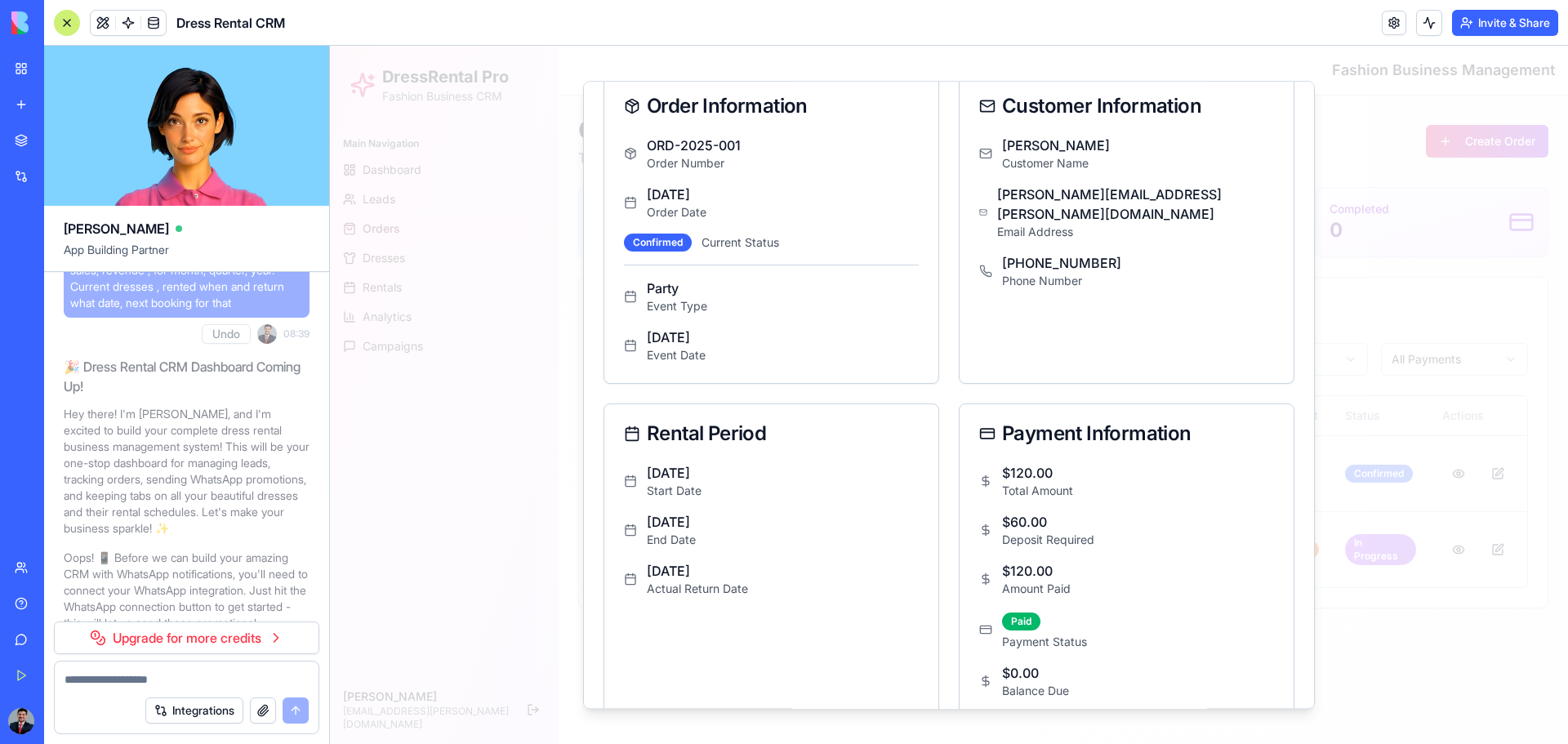
click at [1115, 363] on div at bounding box center [949, 395] width 1238 height 698
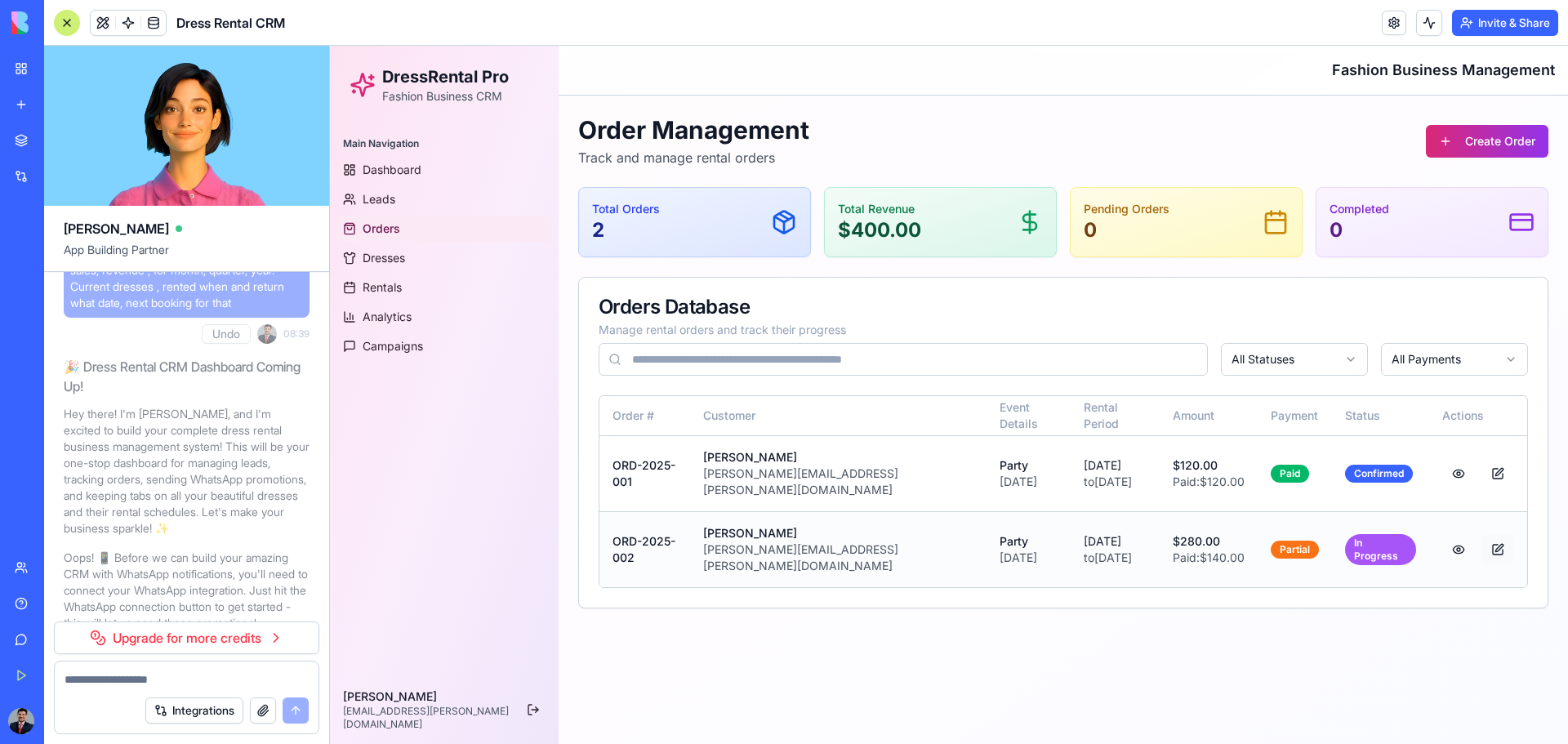
click at [1115, 489] on button at bounding box center [1497, 549] width 32 height 29
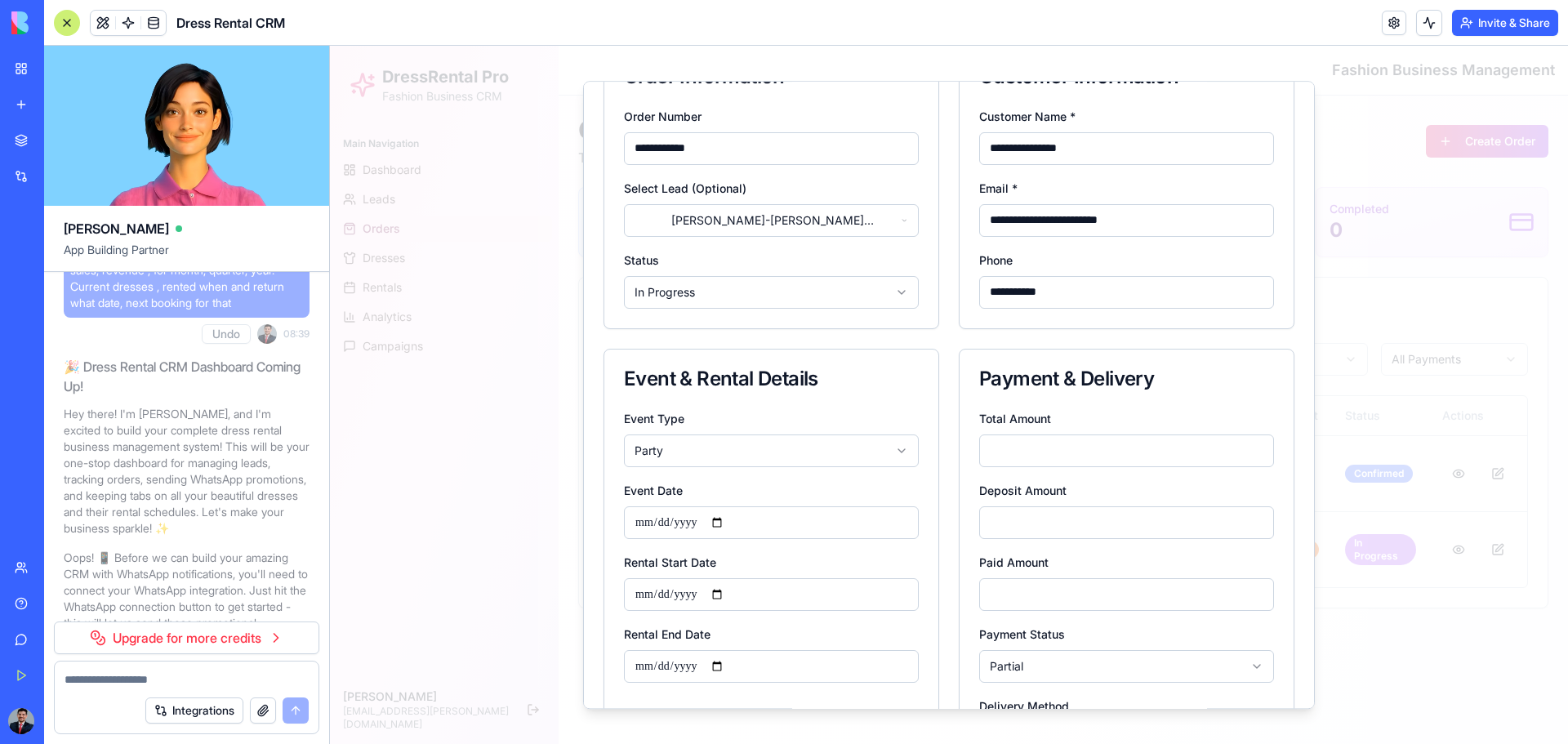
scroll to position [0, 0]
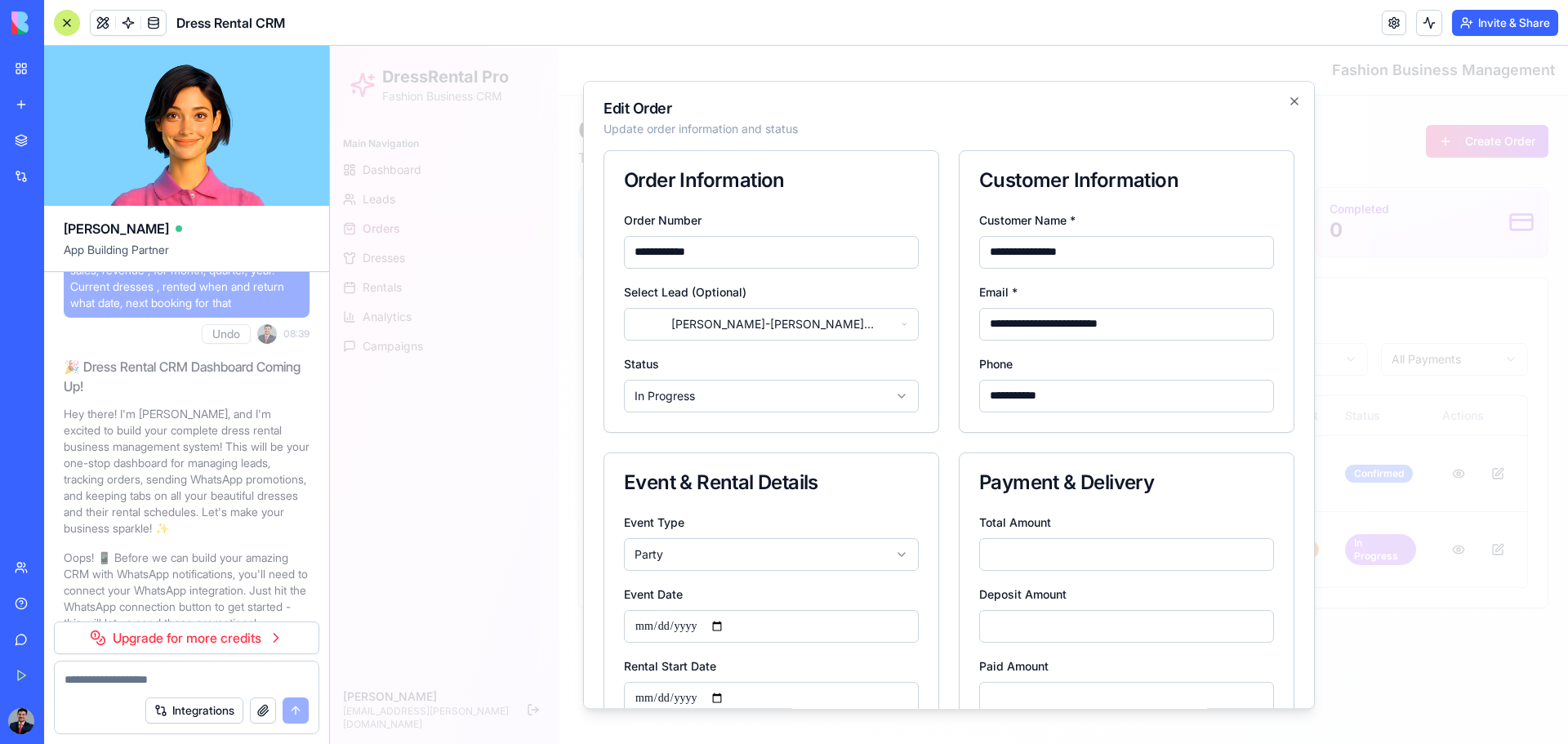
click at [878, 330] on body "**********" at bounding box center [949, 395] width 1238 height 698
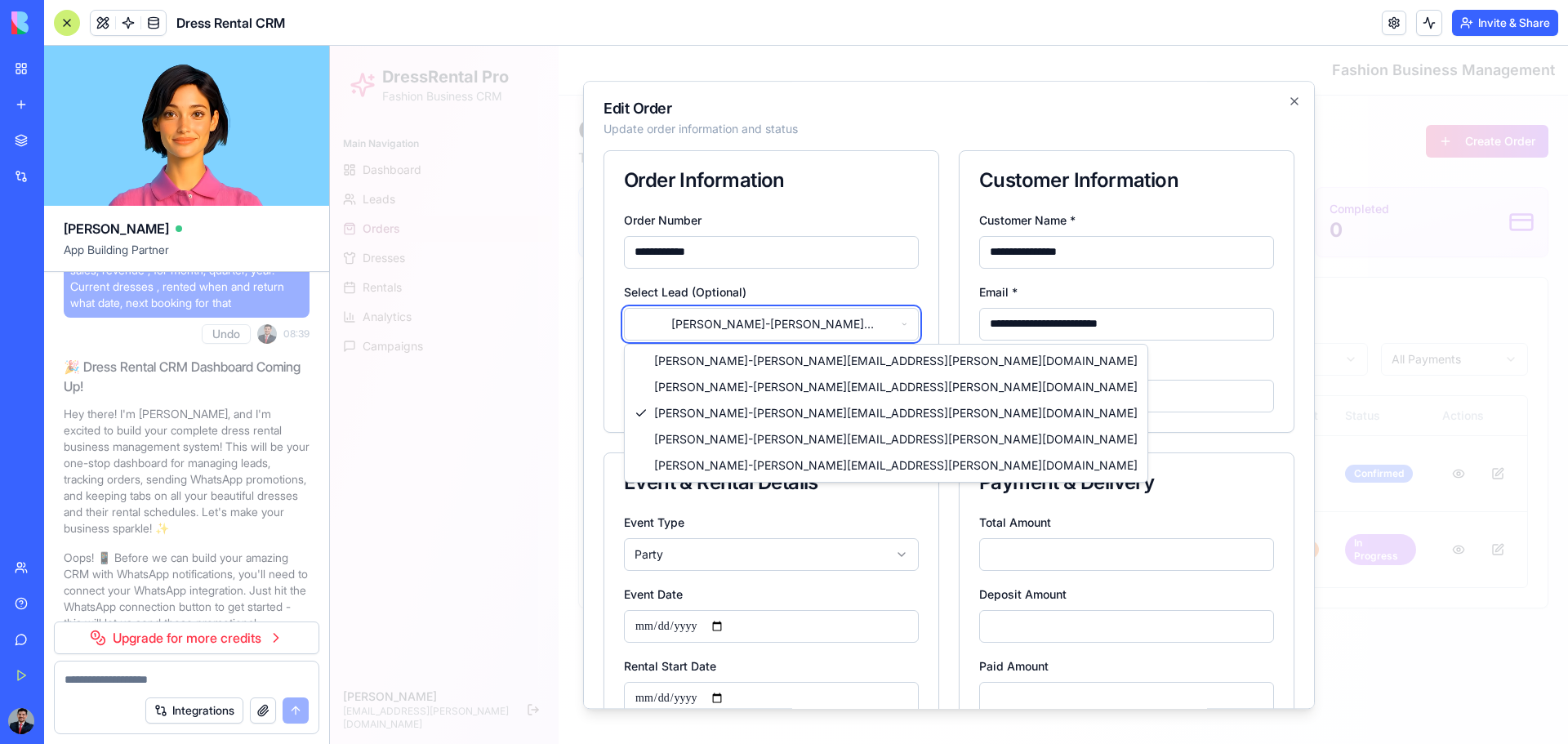
click at [976, 128] on body "**********" at bounding box center [949, 395] width 1238 height 698
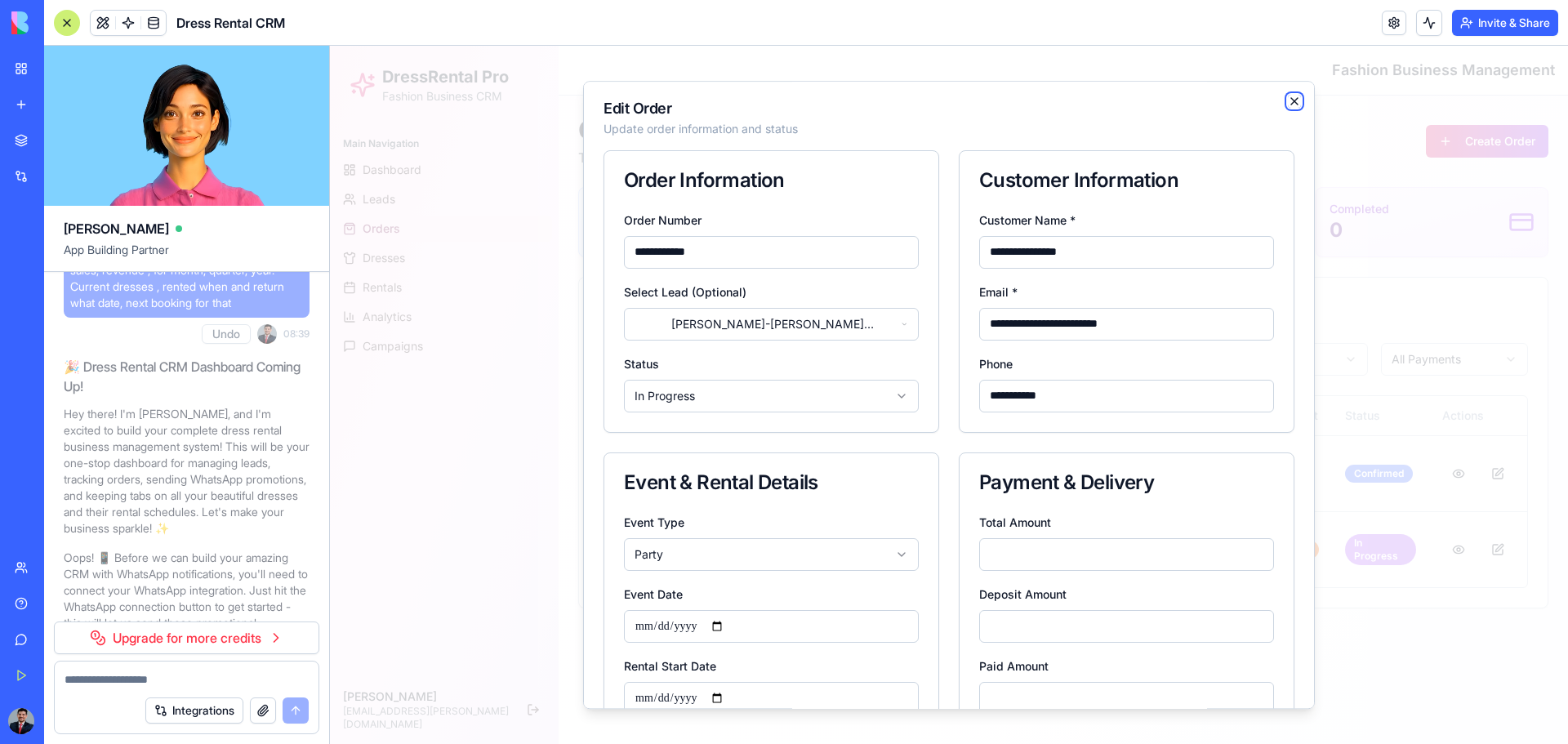
click at [1115, 97] on icon "button" at bounding box center [1295, 101] width 13 height 13
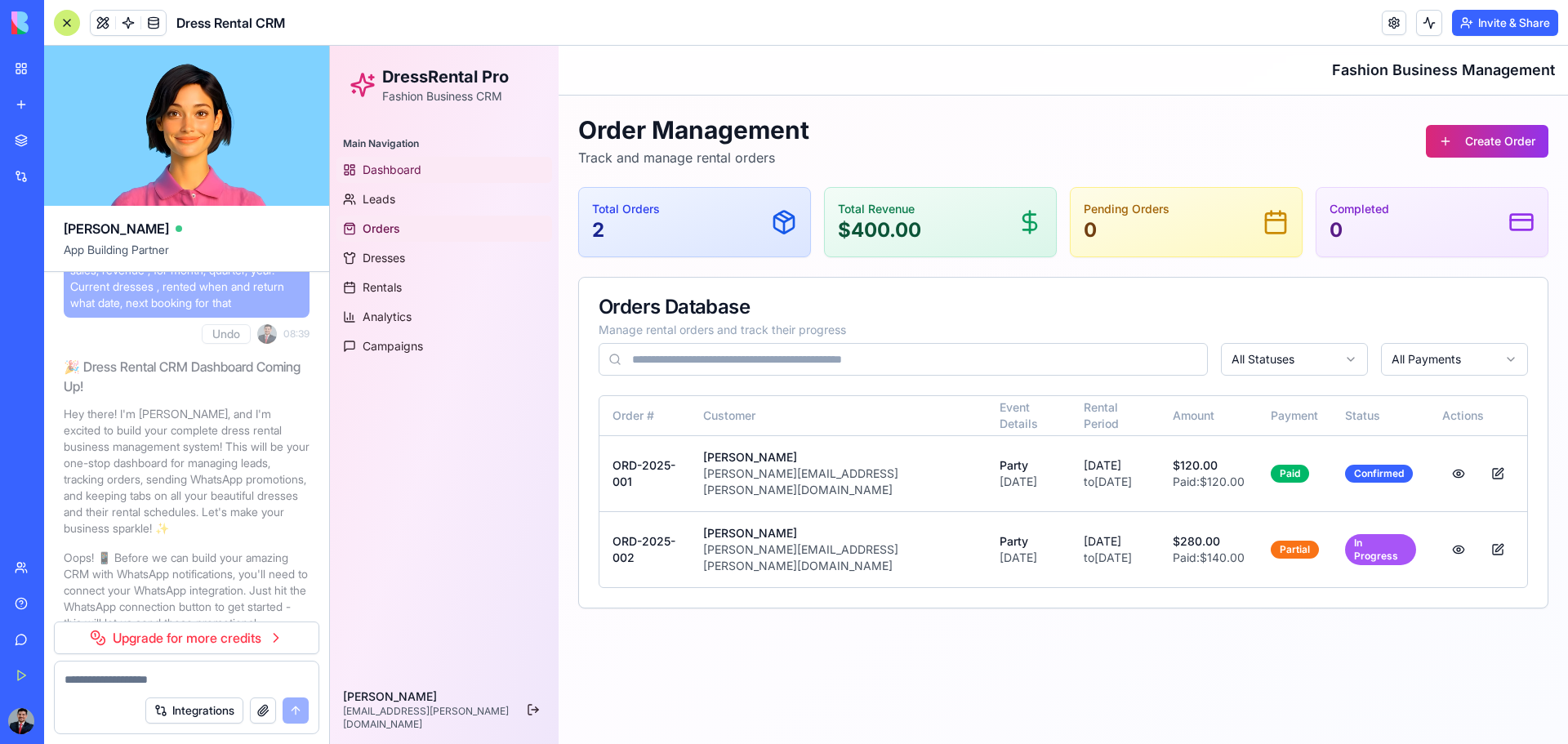
click at [406, 176] on span "Dashboard" at bounding box center [391, 170] width 59 height 17
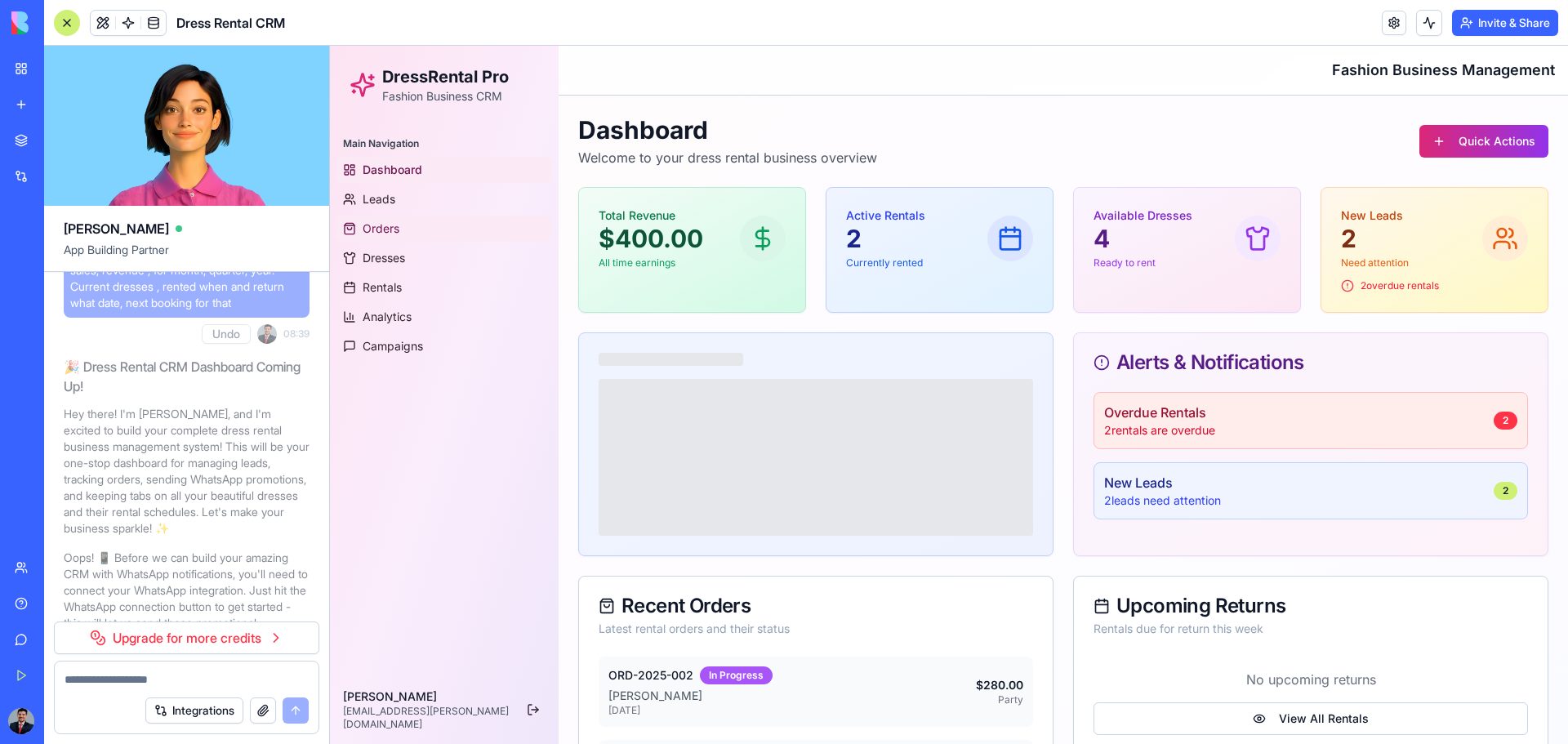
click at [392, 218] on link "Orders" at bounding box center [444, 228] width 215 height 26
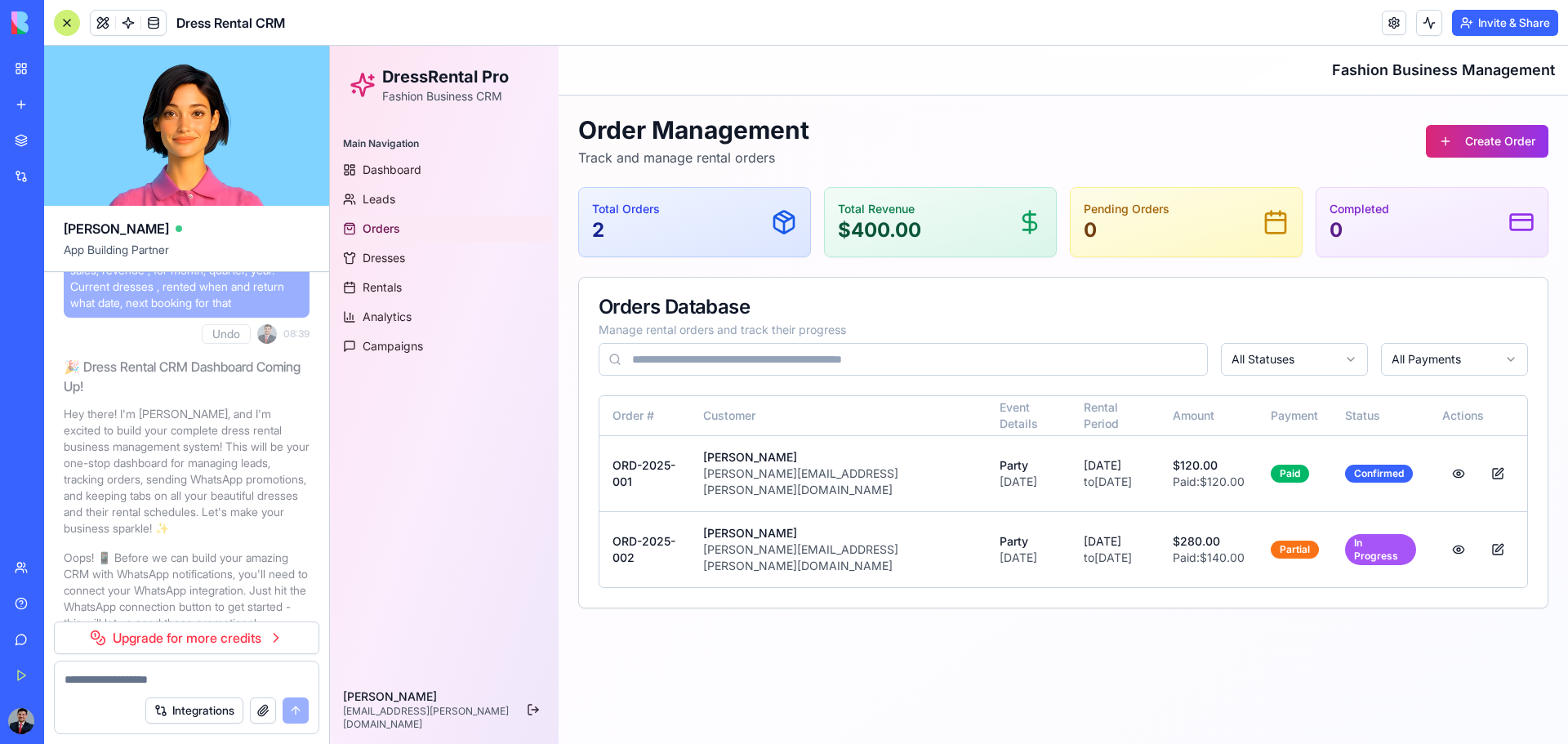
click at [395, 241] on link "Orders" at bounding box center [444, 228] width 215 height 26
click at [390, 265] on span "Dresses" at bounding box center [383, 259] width 42 height 17
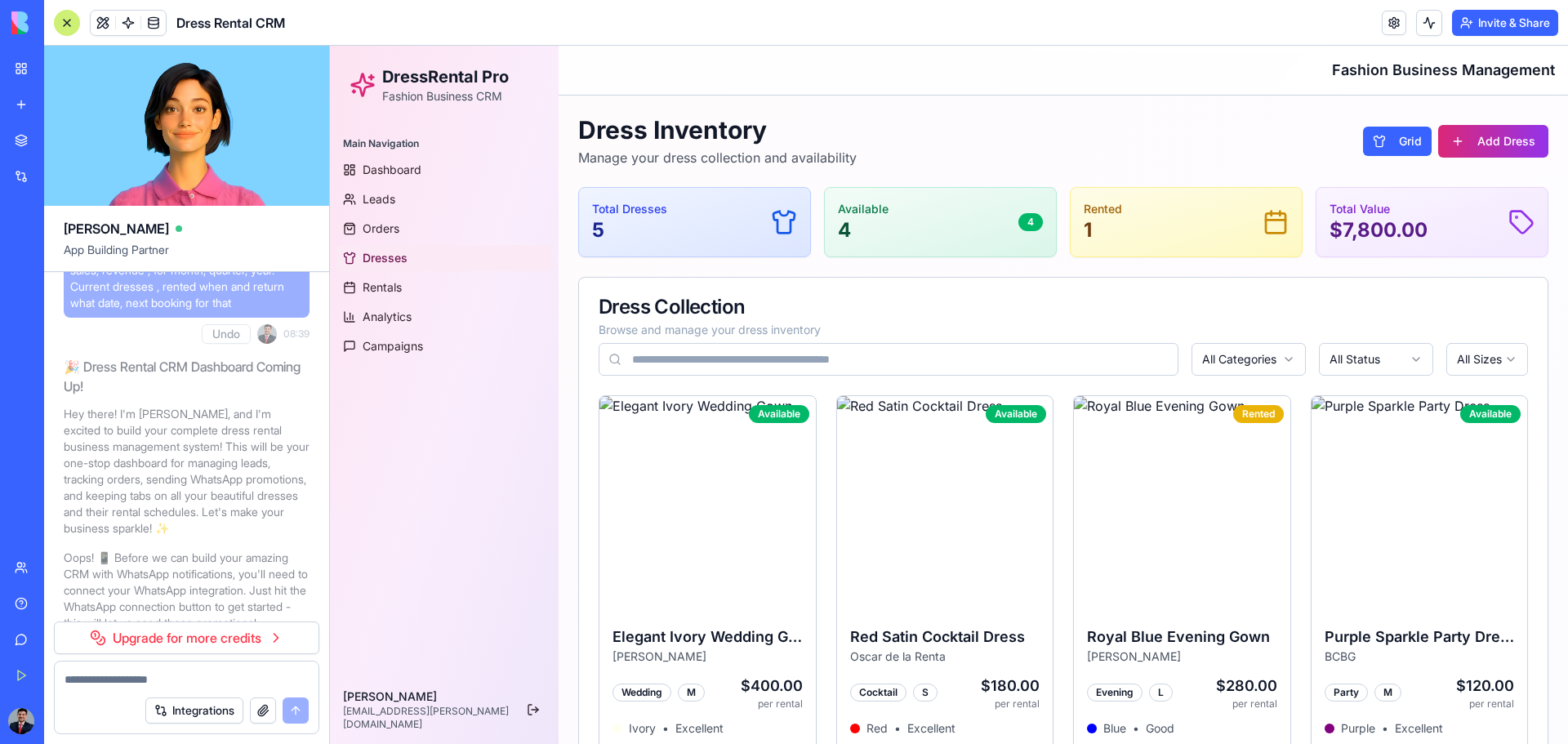
click at [242, 489] on link "Upgrade for more credits" at bounding box center [186, 638] width 265 height 32
click at [77, 489] on link "Upgrade for more credits" at bounding box center [186, 638] width 265 height 32
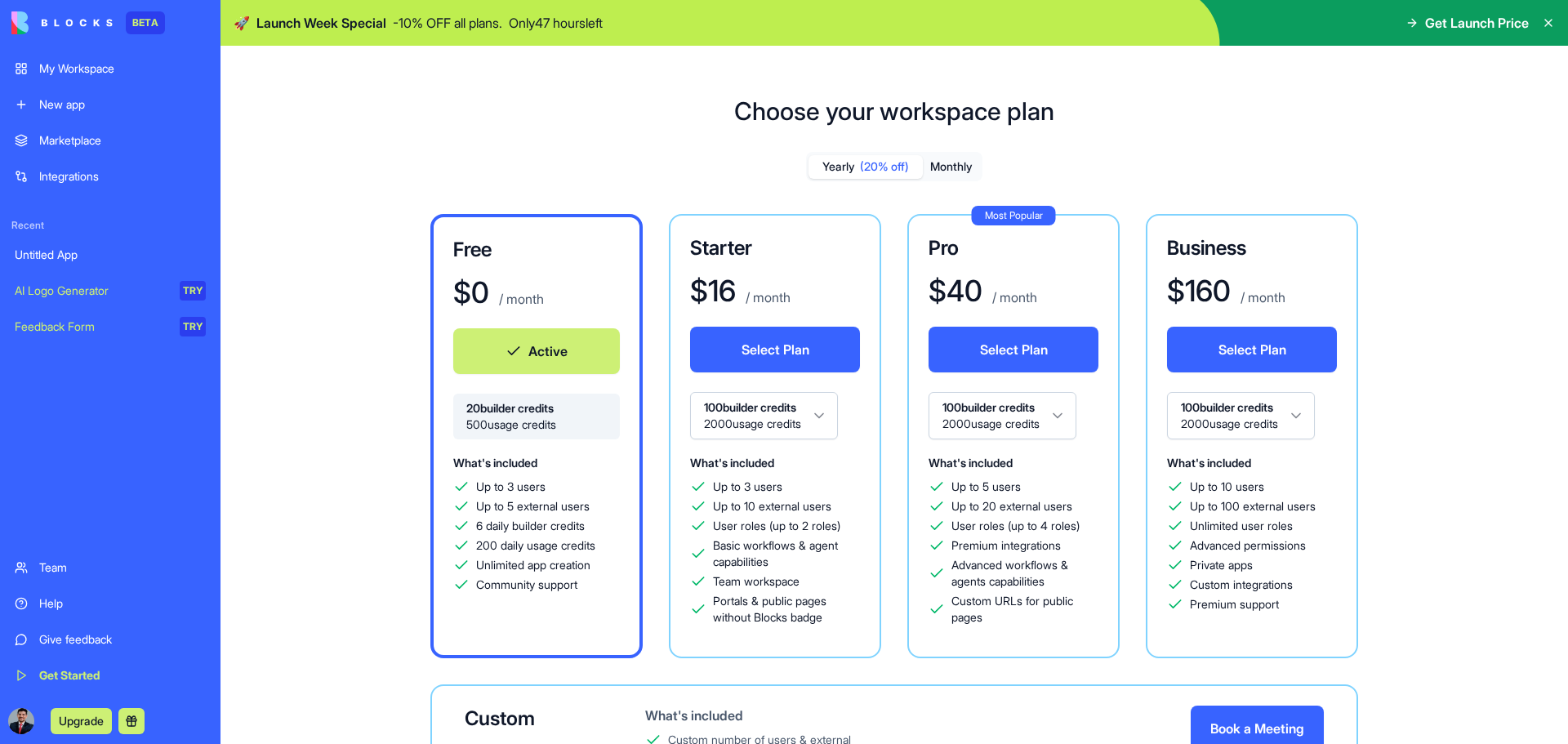
click at [544, 352] on button "Active" at bounding box center [536, 351] width 166 height 46
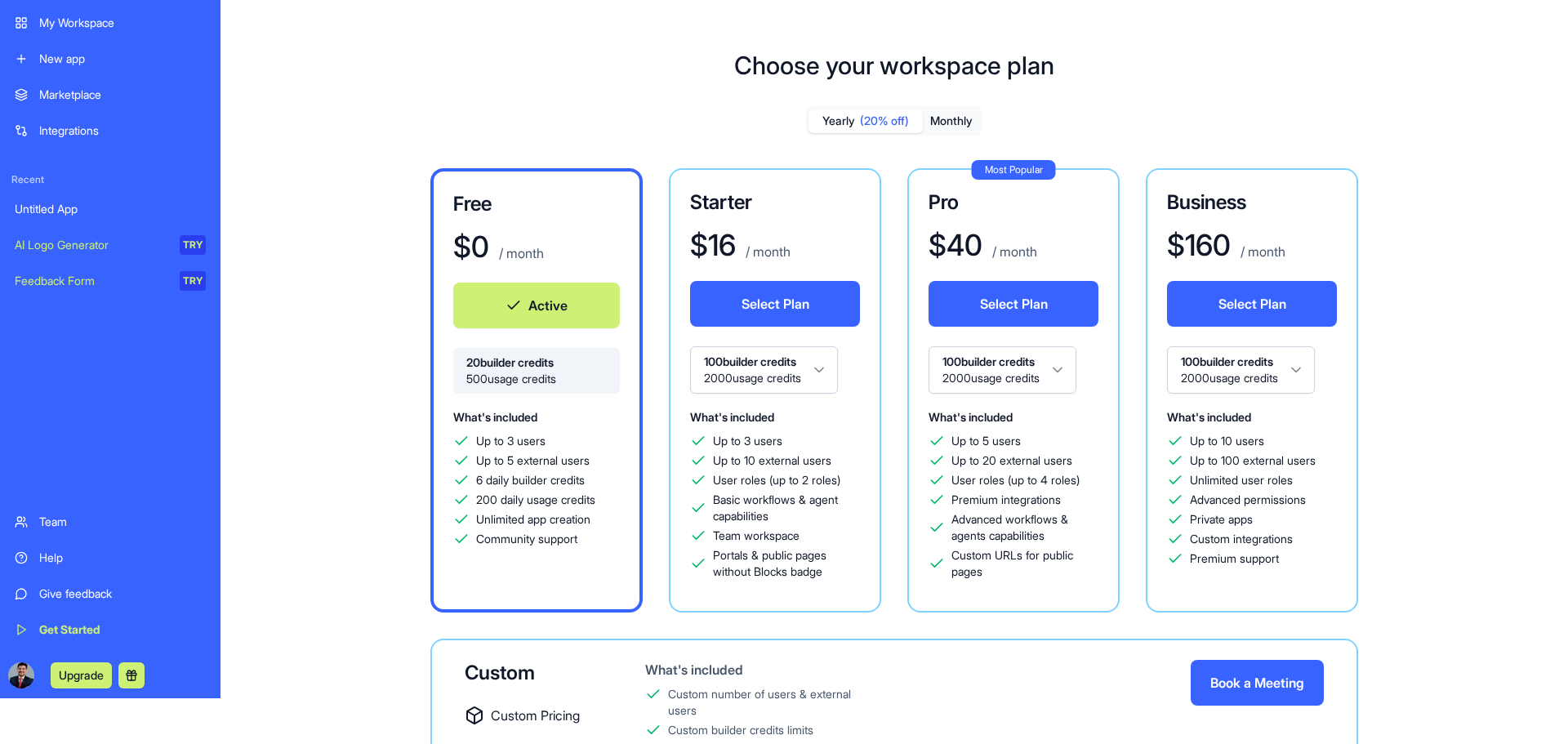
click at [85, 120] on link "Integrations" at bounding box center [111, 131] width 211 height 32
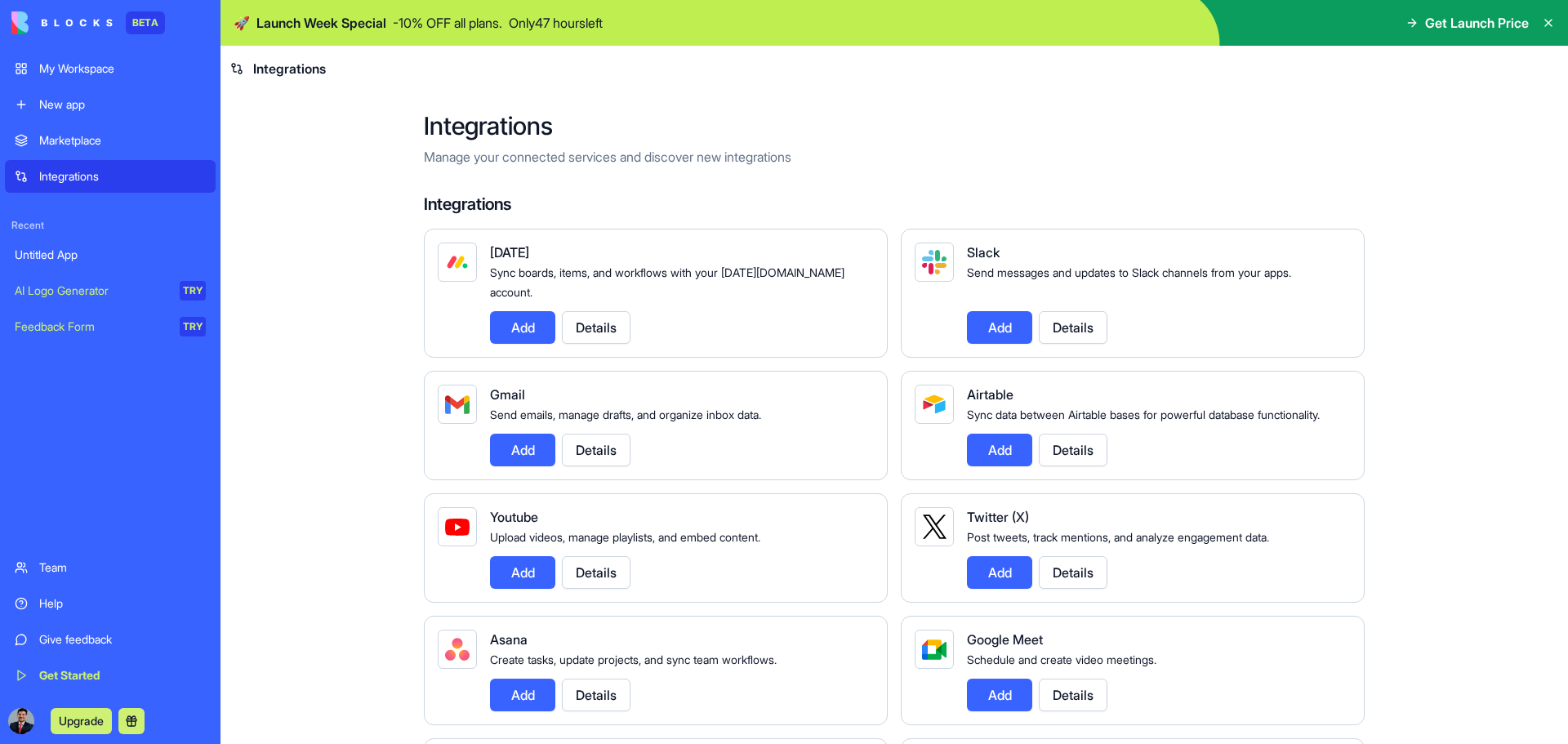
click at [118, 74] on div "My Workspace" at bounding box center [122, 69] width 166 height 17
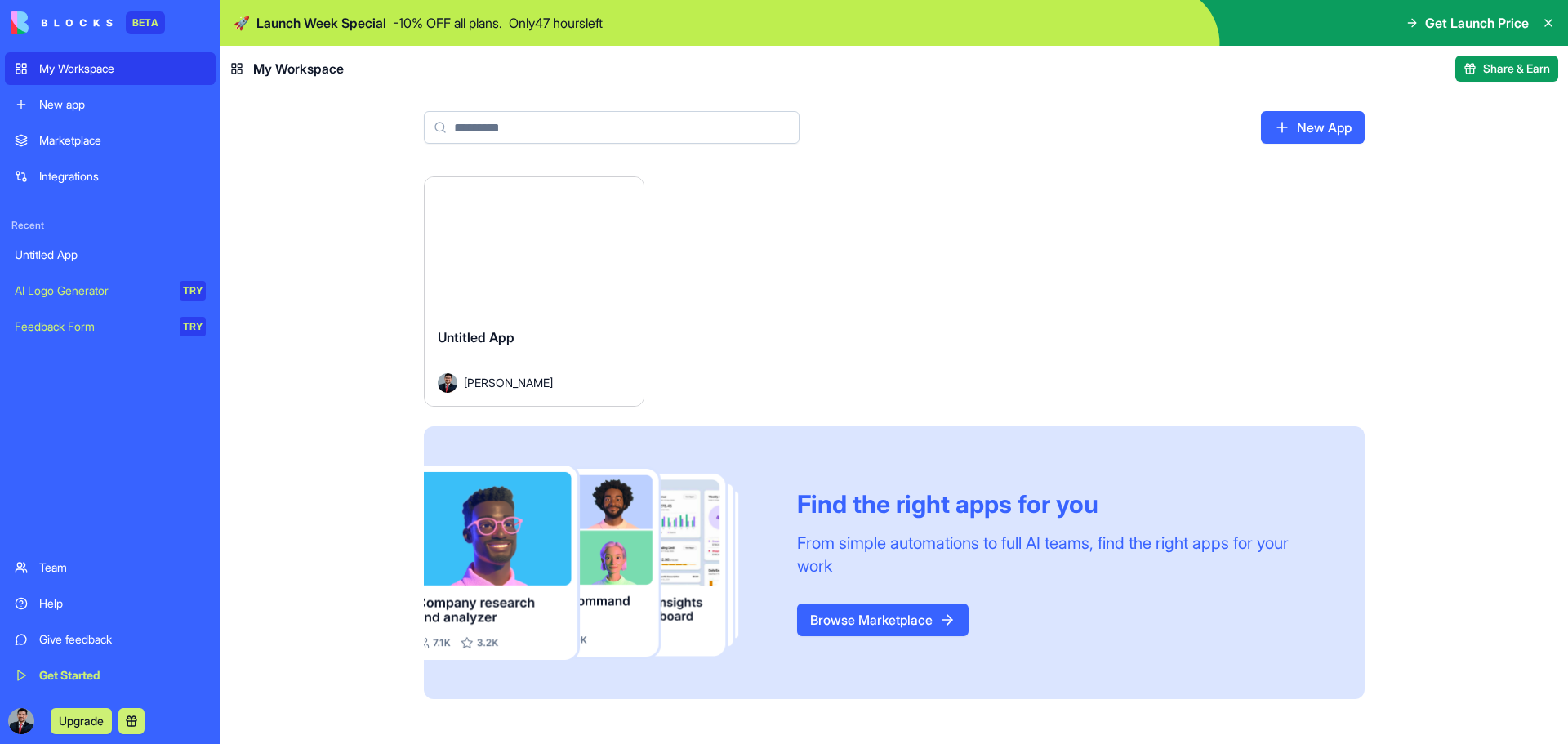
click at [542, 240] on button "Launch" at bounding box center [533, 245] width 122 height 32
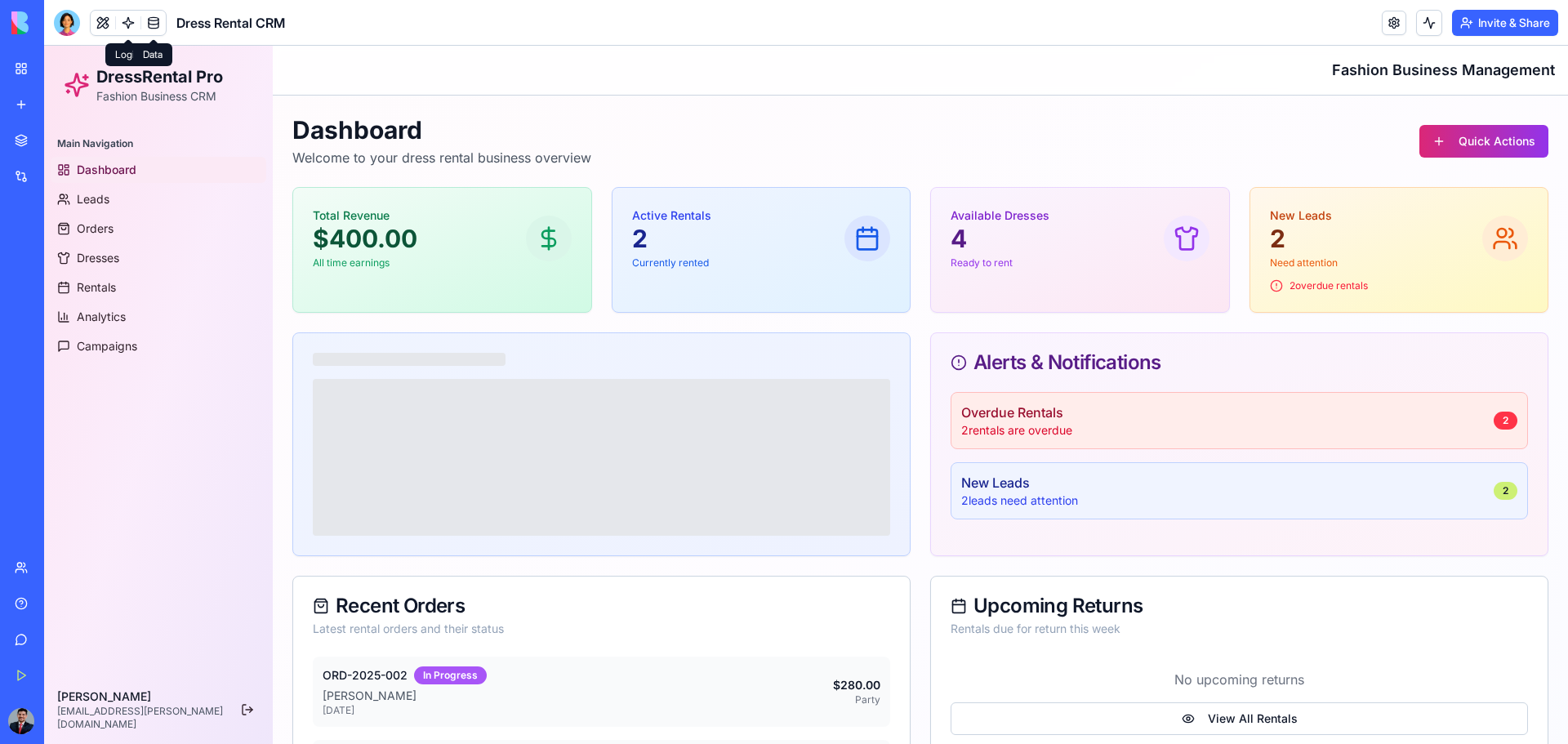
click at [157, 21] on link at bounding box center [153, 22] width 24 height 24
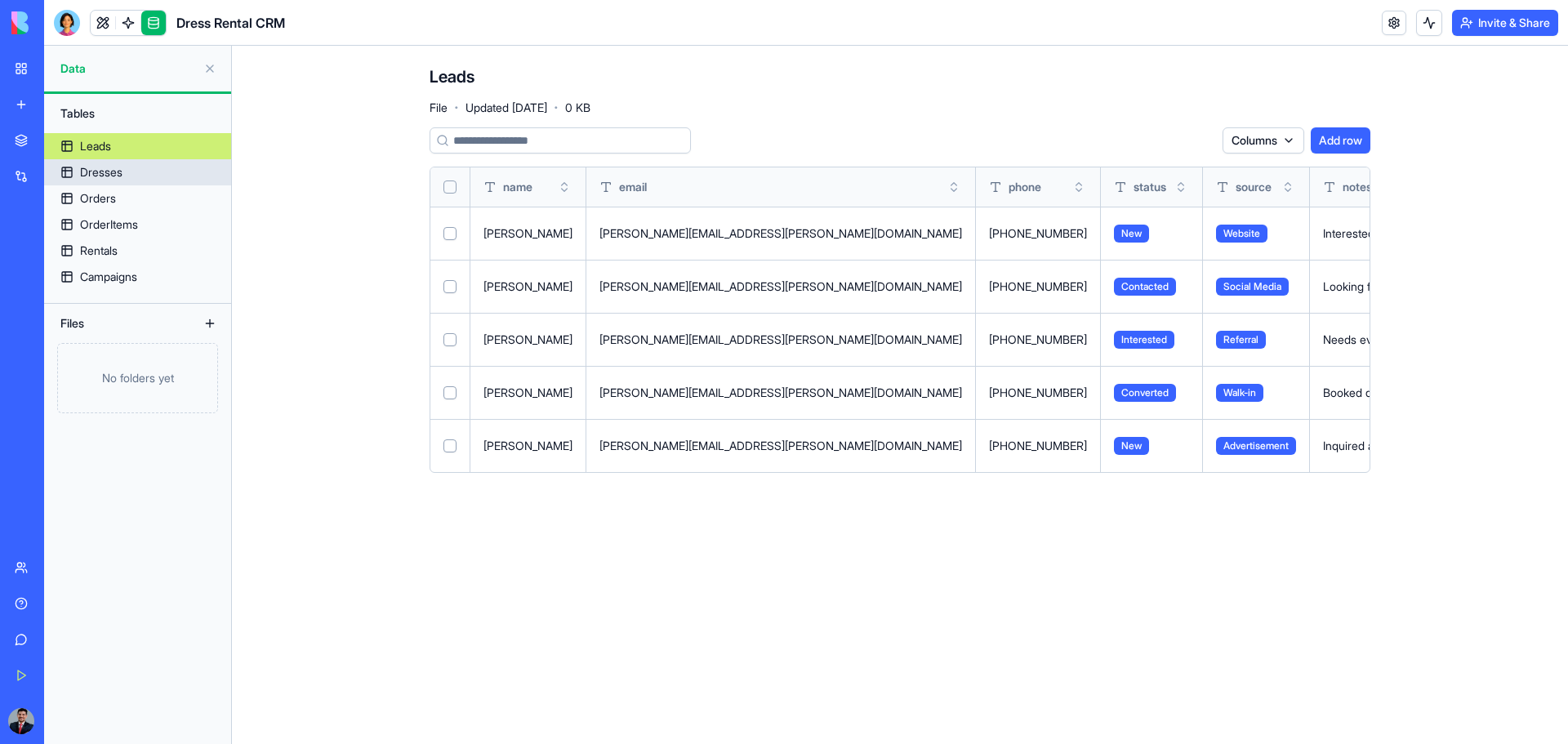
click at [98, 166] on div "Dresses" at bounding box center [101, 173] width 42 height 17
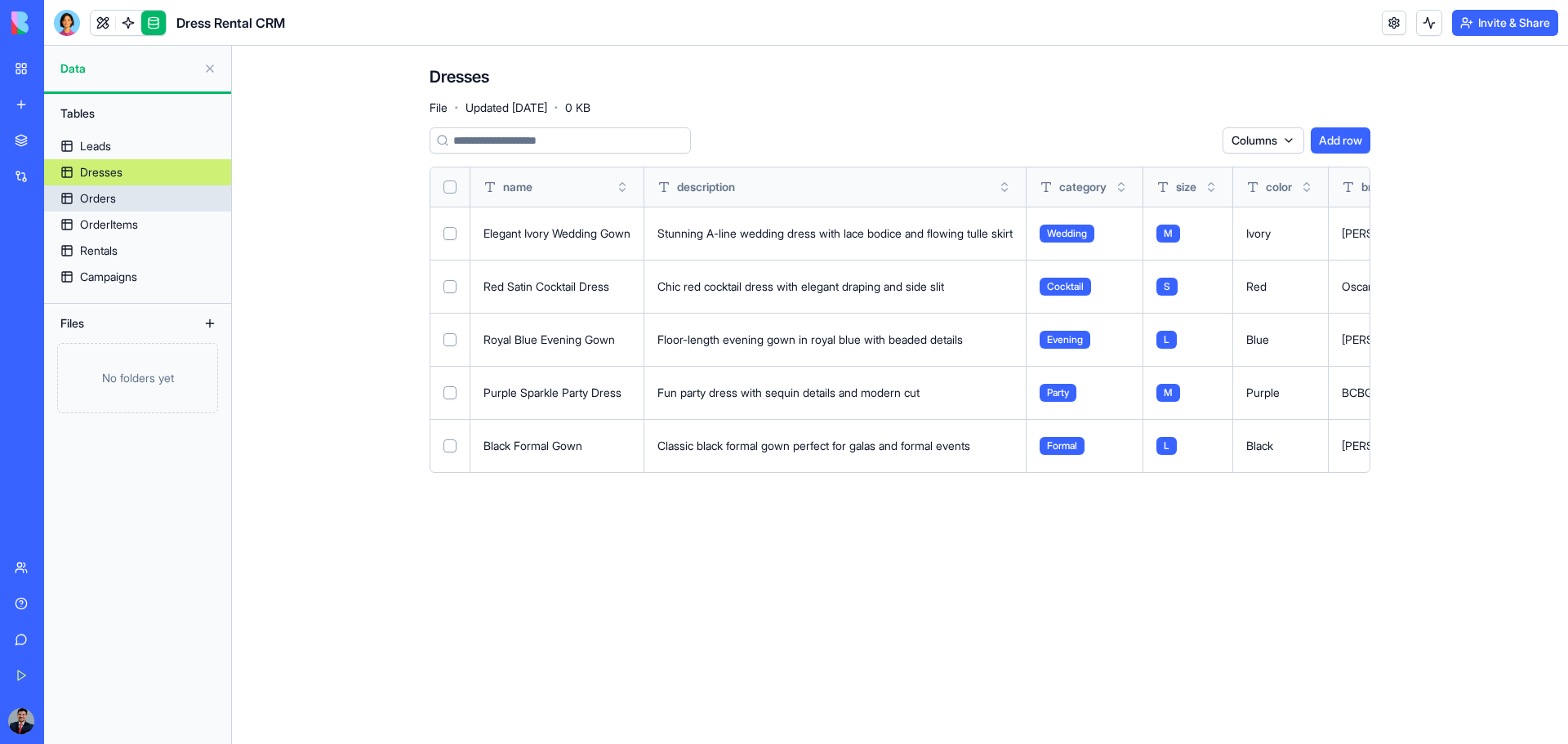
click at [96, 204] on div "Orders" at bounding box center [97, 199] width 36 height 17
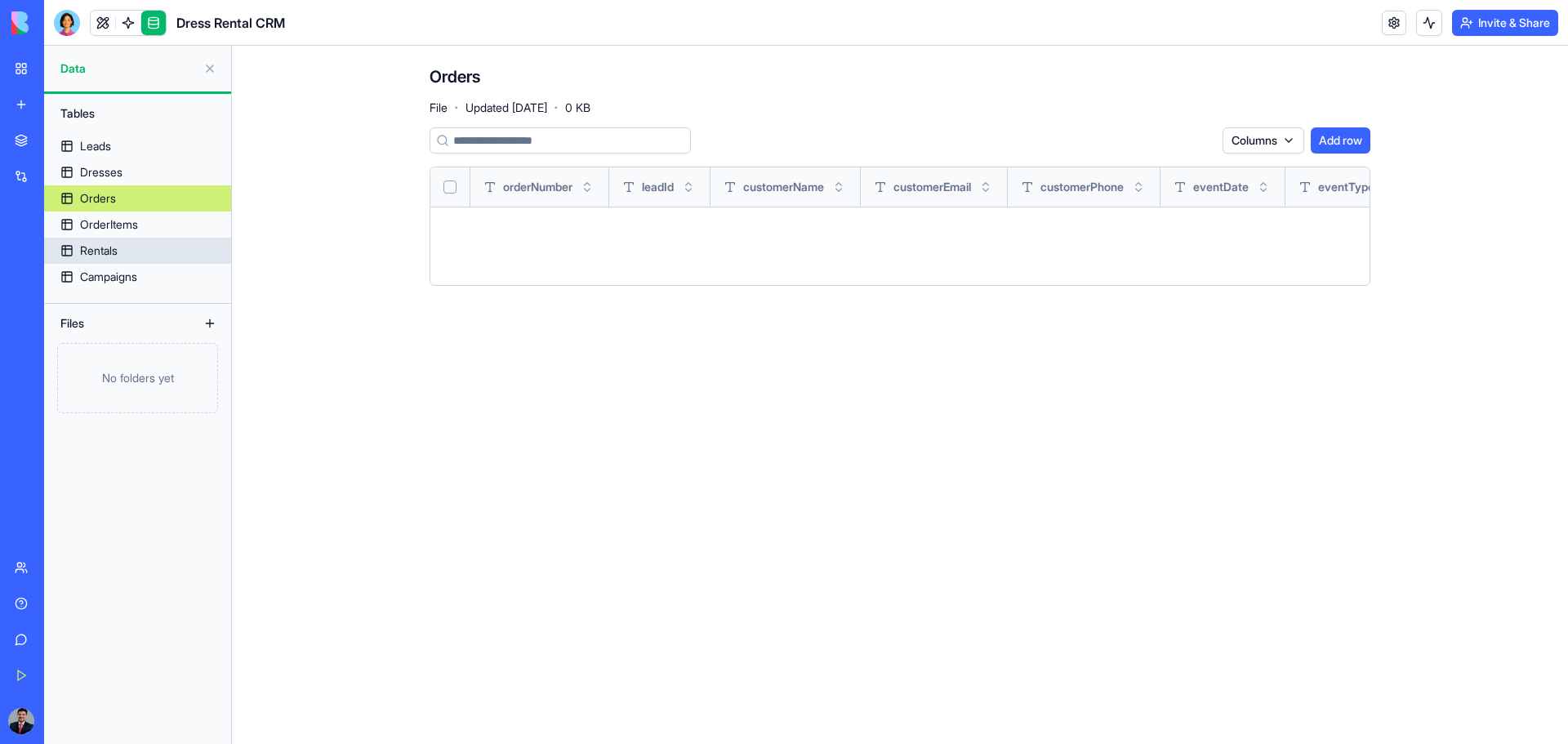
click at [102, 242] on link "Rentals" at bounding box center [137, 250] width 187 height 26
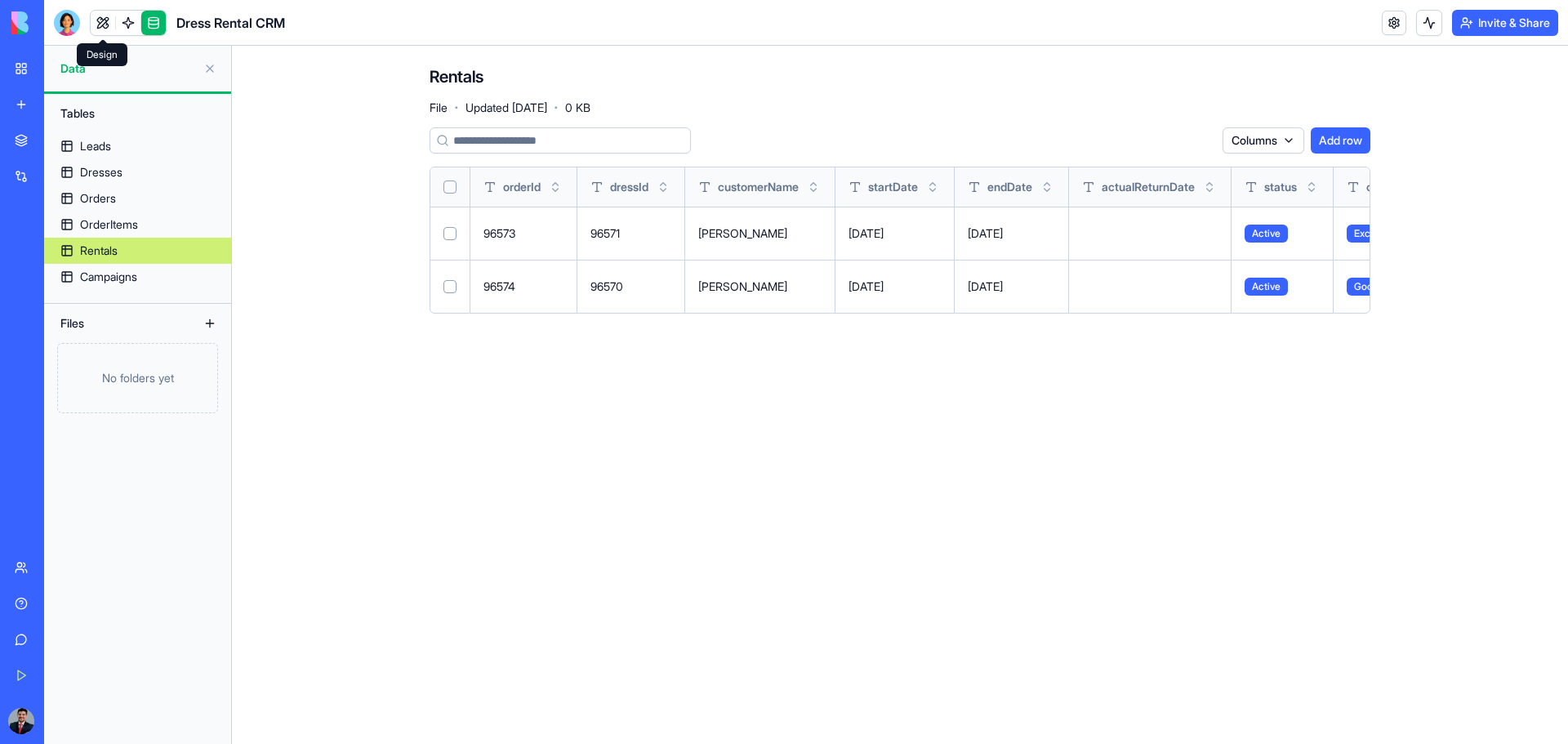
click at [98, 24] on link at bounding box center [102, 22] width 24 height 24
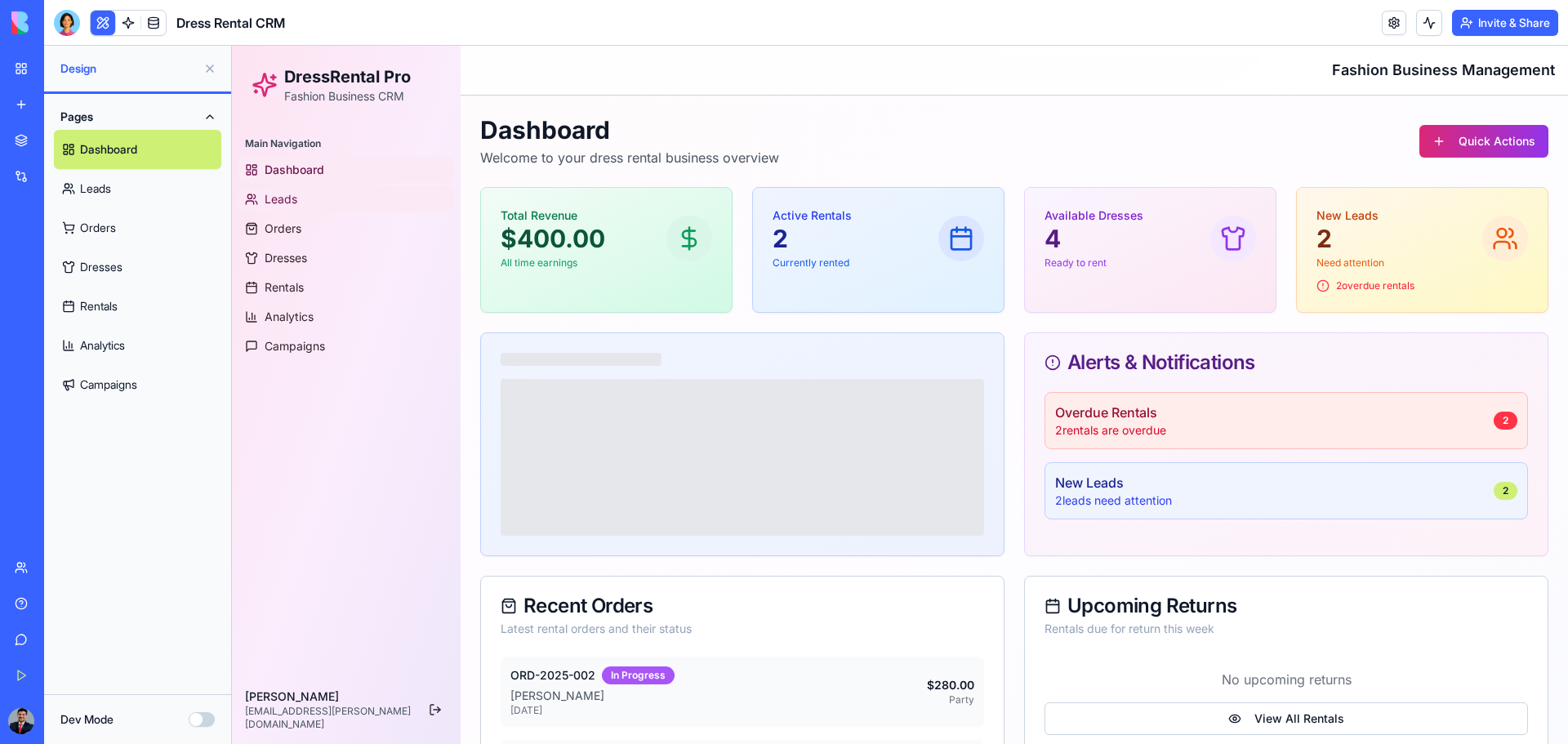
click at [284, 210] on link "Leads" at bounding box center [346, 199] width 215 height 26
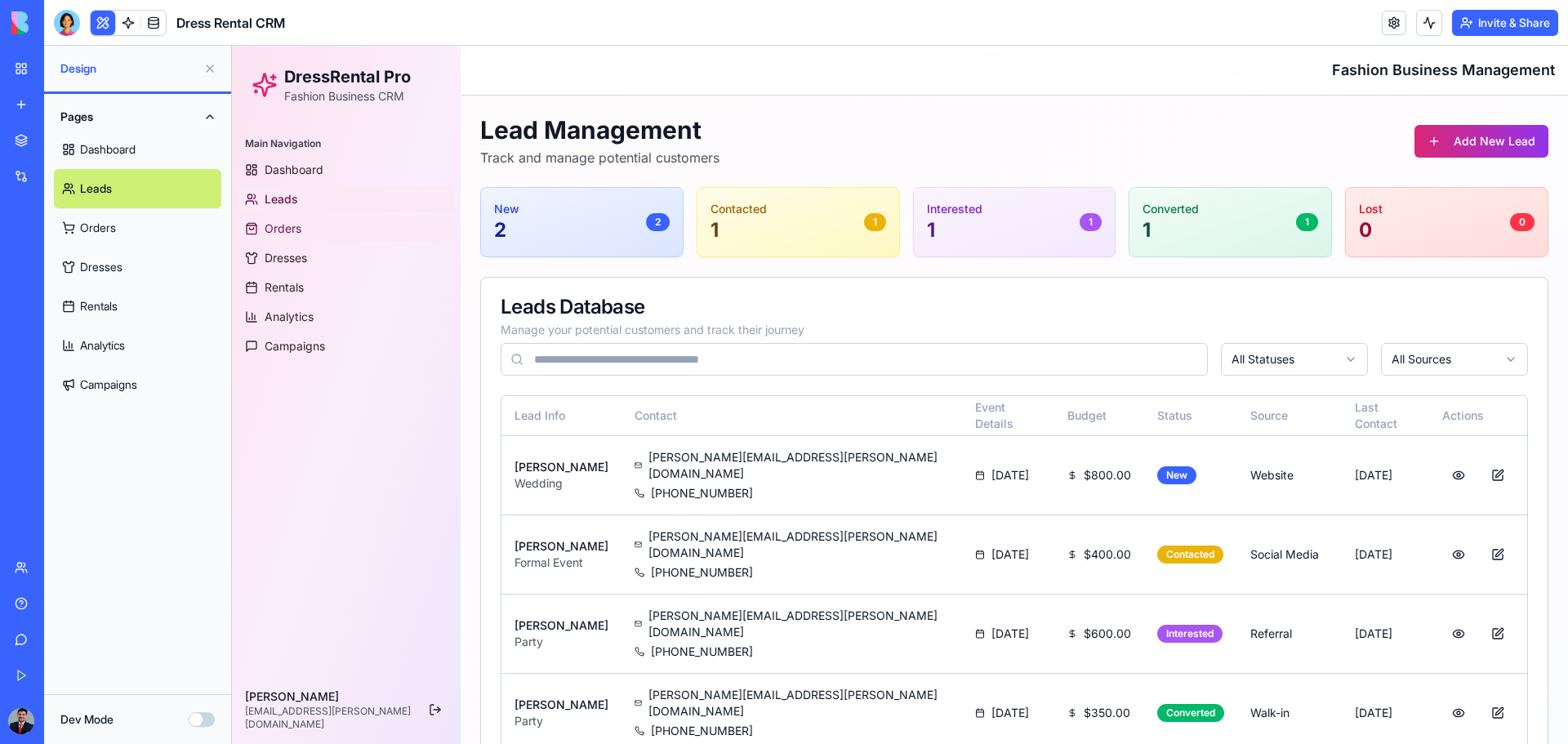
click at [281, 223] on span "Orders" at bounding box center [283, 229] width 37 height 17
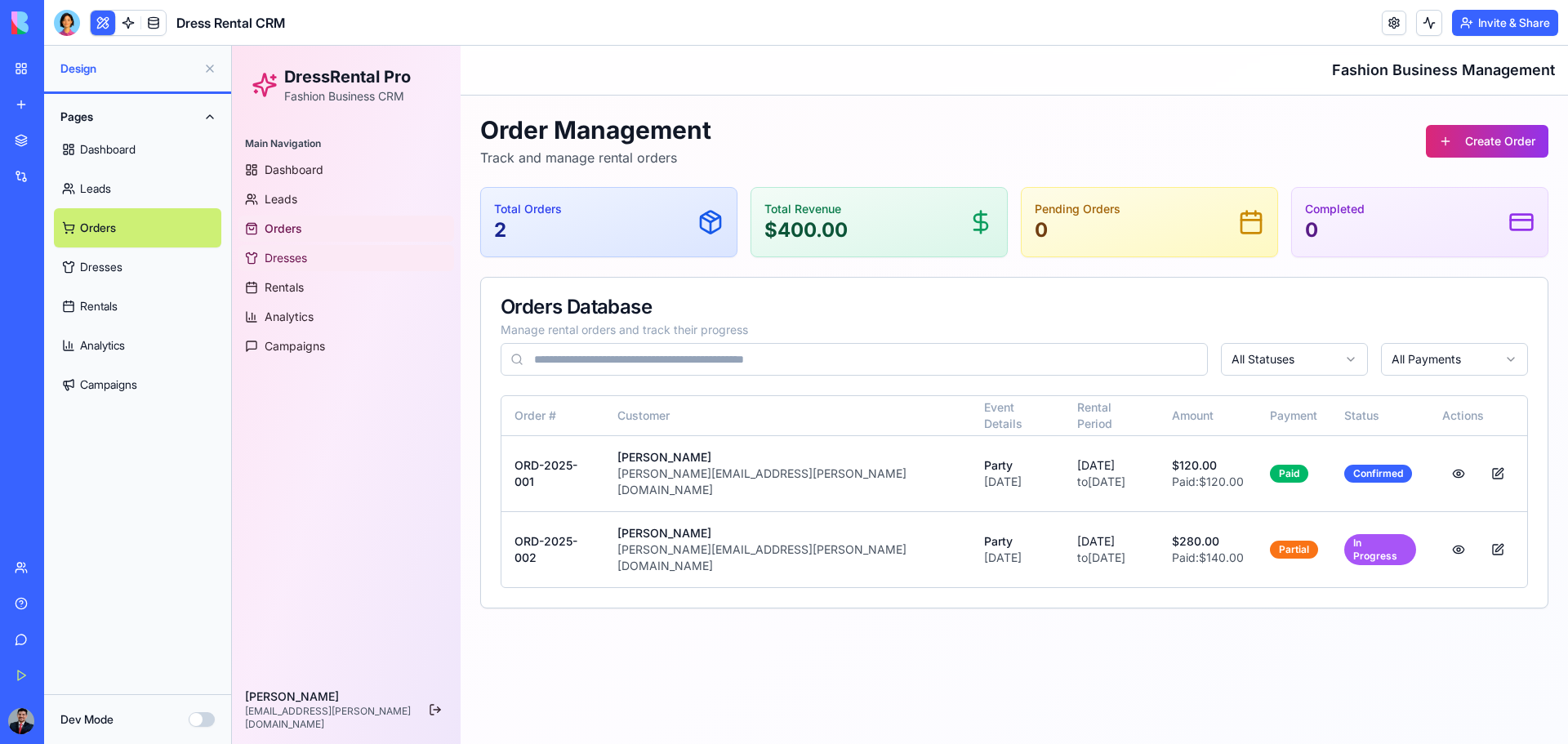
click at [287, 253] on span "Dresses" at bounding box center [285, 259] width 42 height 17
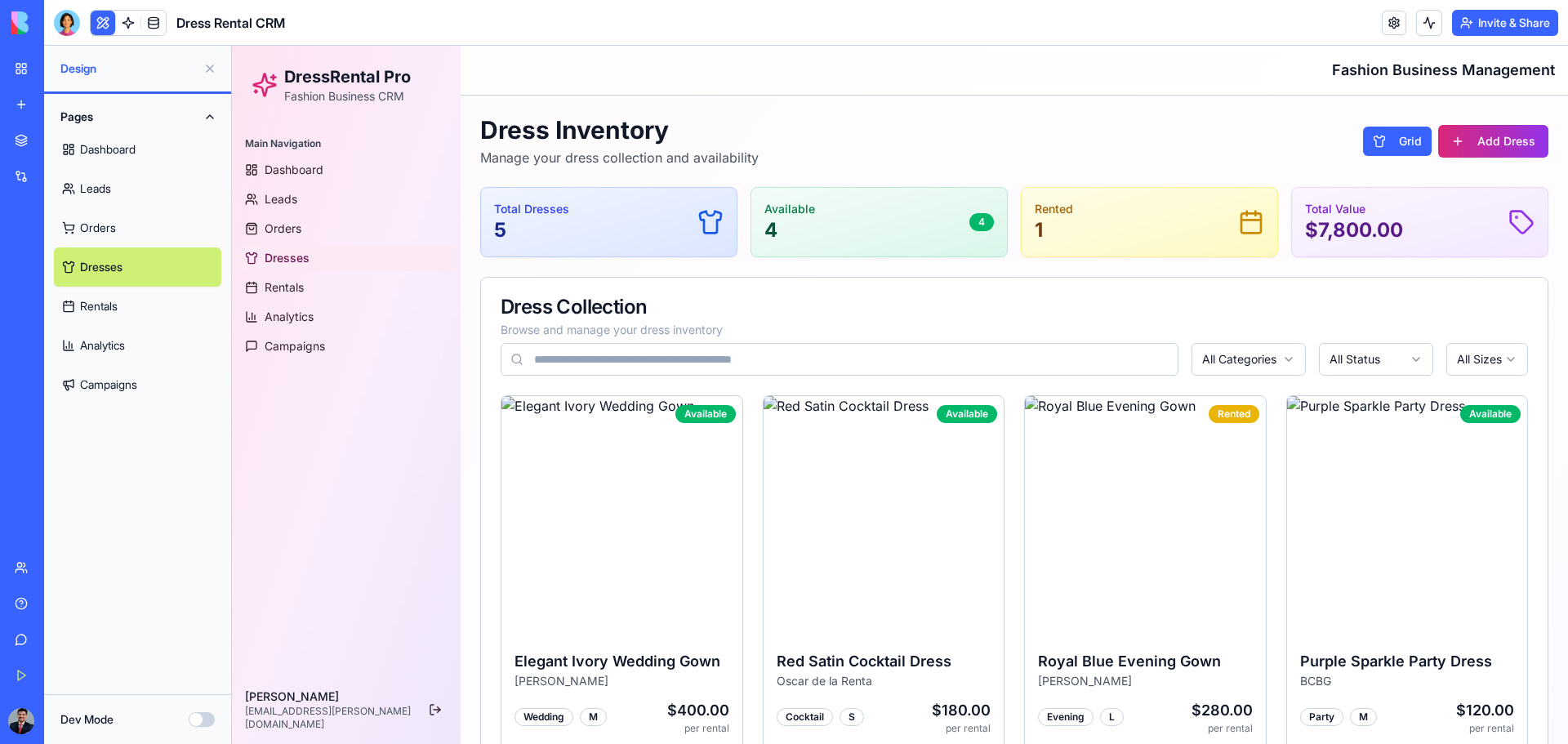
click at [194, 489] on button "Dev Mode" at bounding box center [201, 720] width 26 height 15
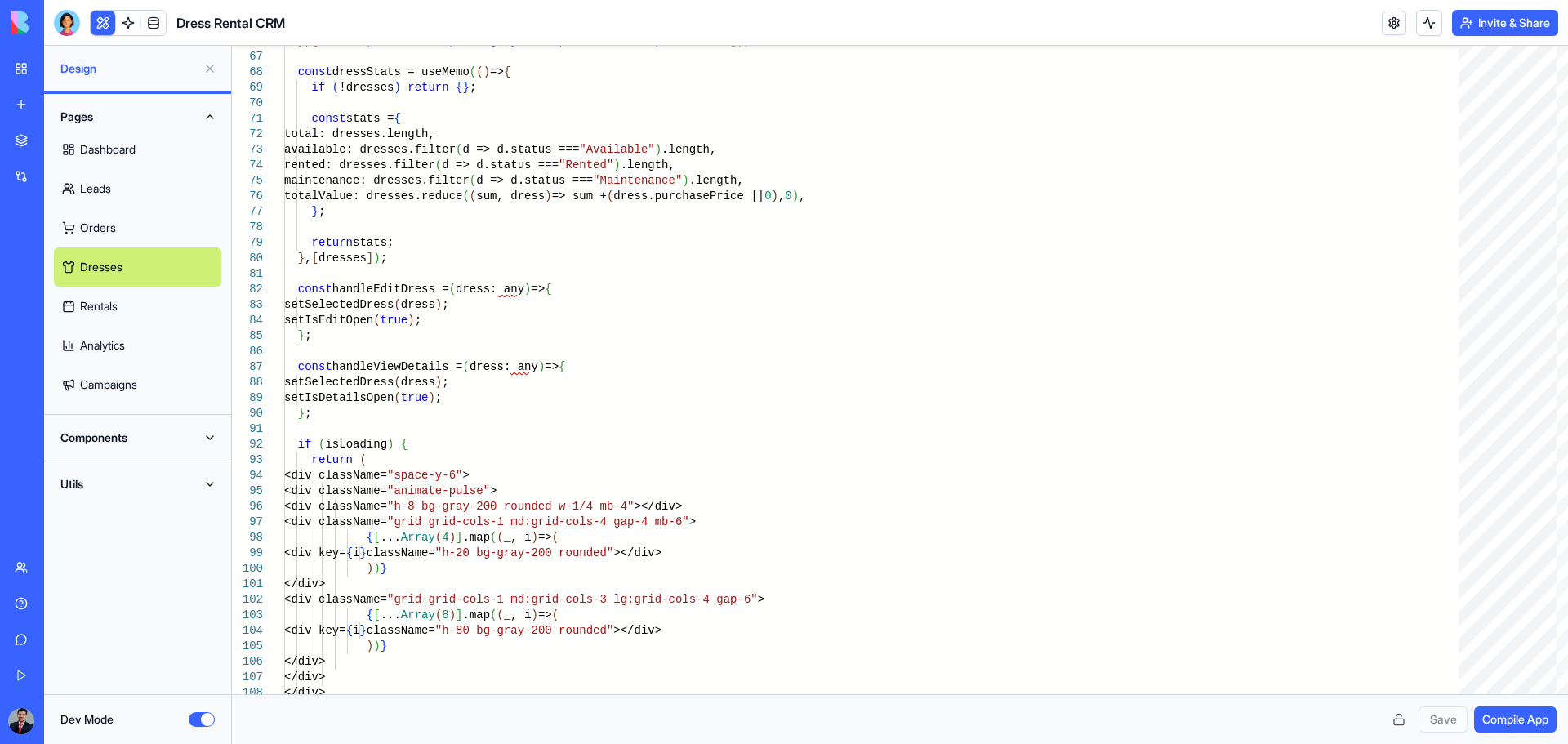
click at [129, 224] on link "Orders" at bounding box center [137, 228] width 167 height 39
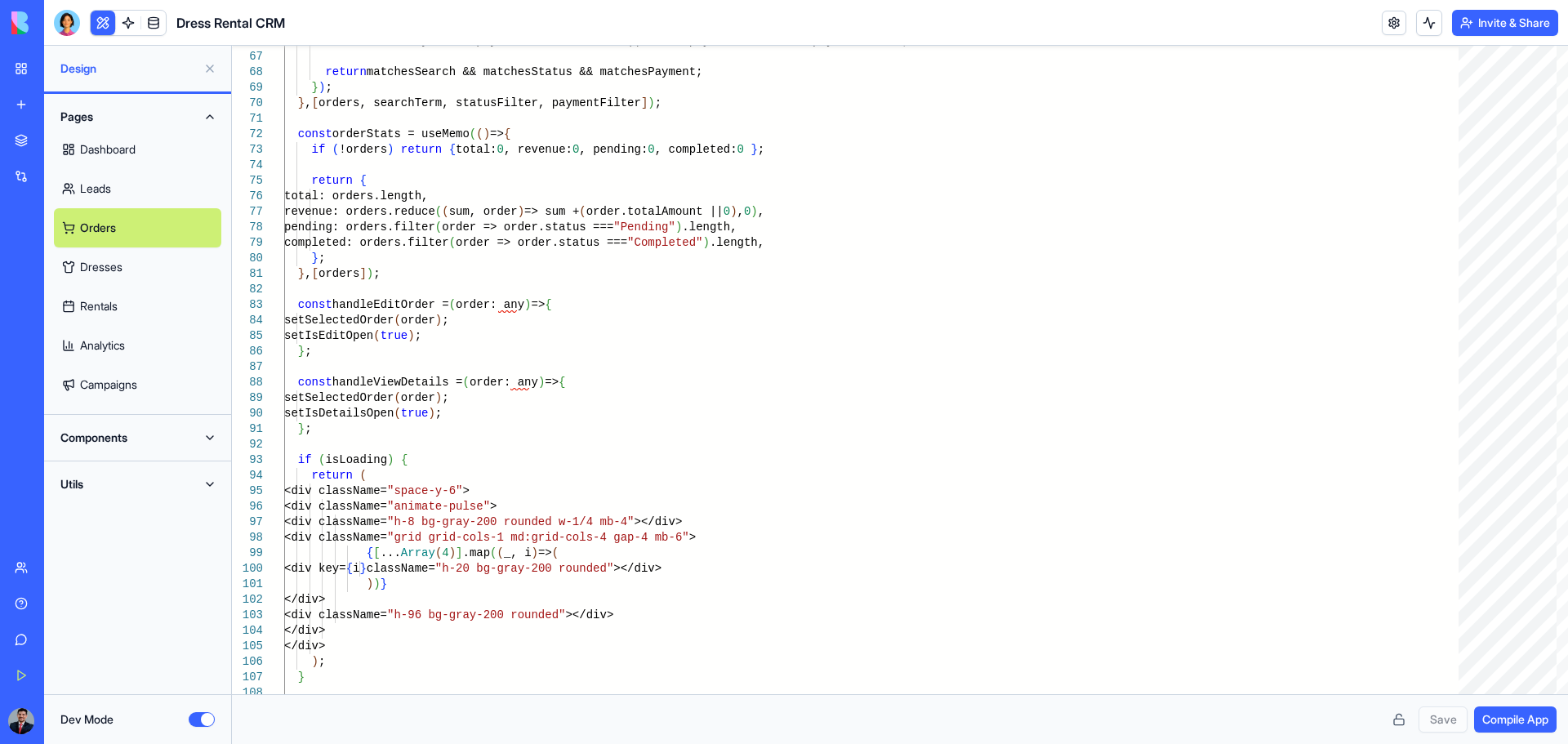
click at [127, 193] on link "Leads" at bounding box center [137, 188] width 167 height 39
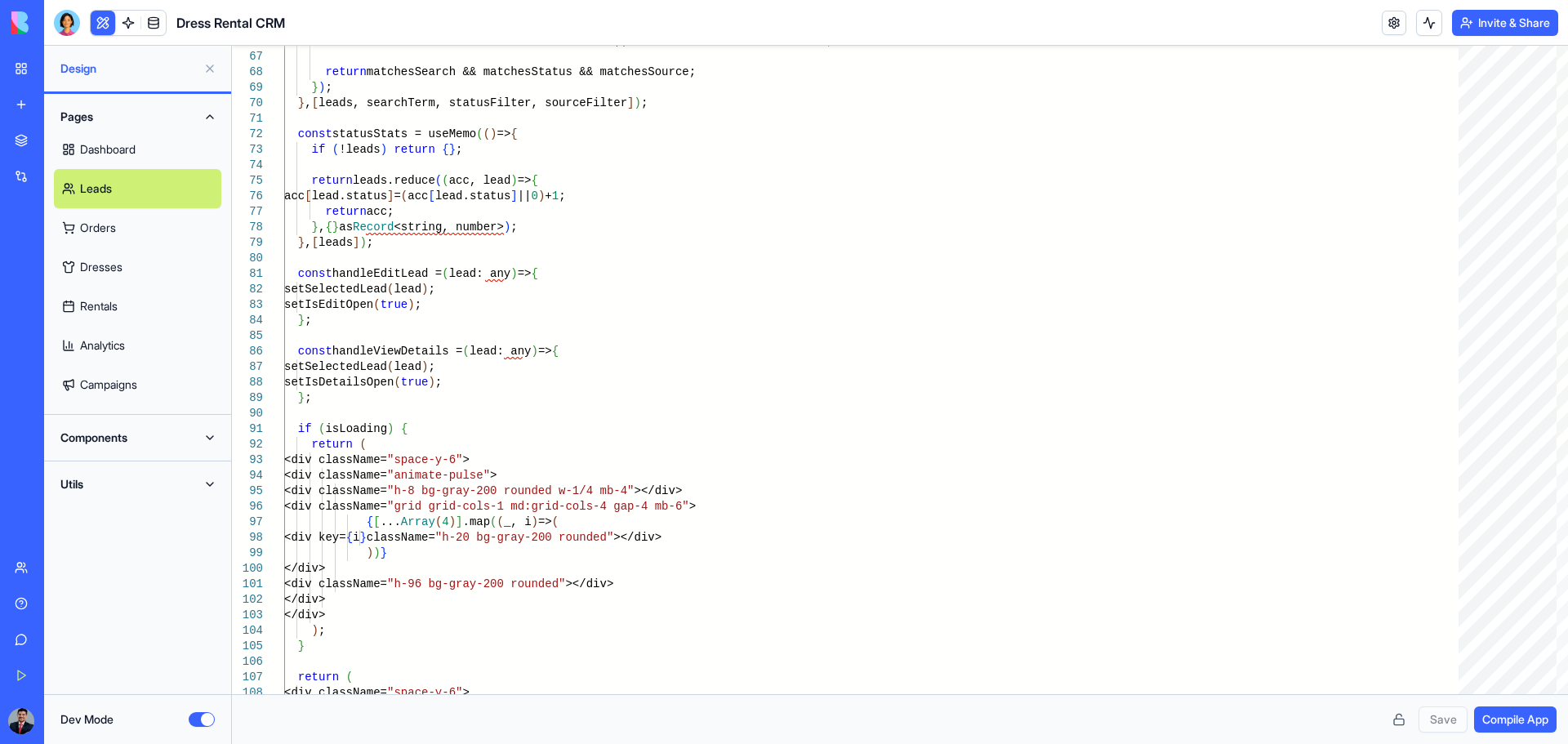
click at [137, 305] on link "Rentals" at bounding box center [137, 306] width 167 height 39
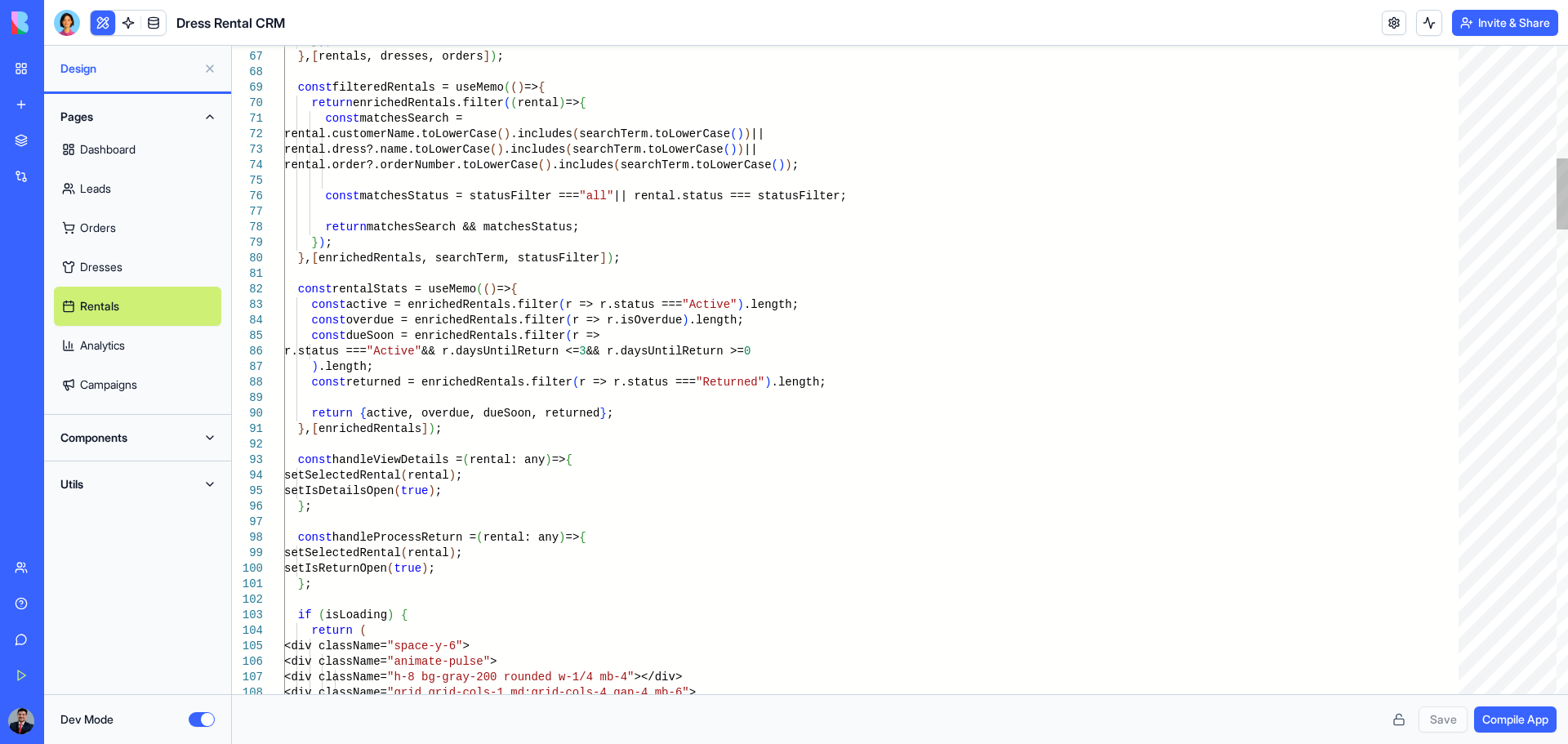
click at [122, 352] on link "Analytics" at bounding box center [137, 345] width 167 height 39
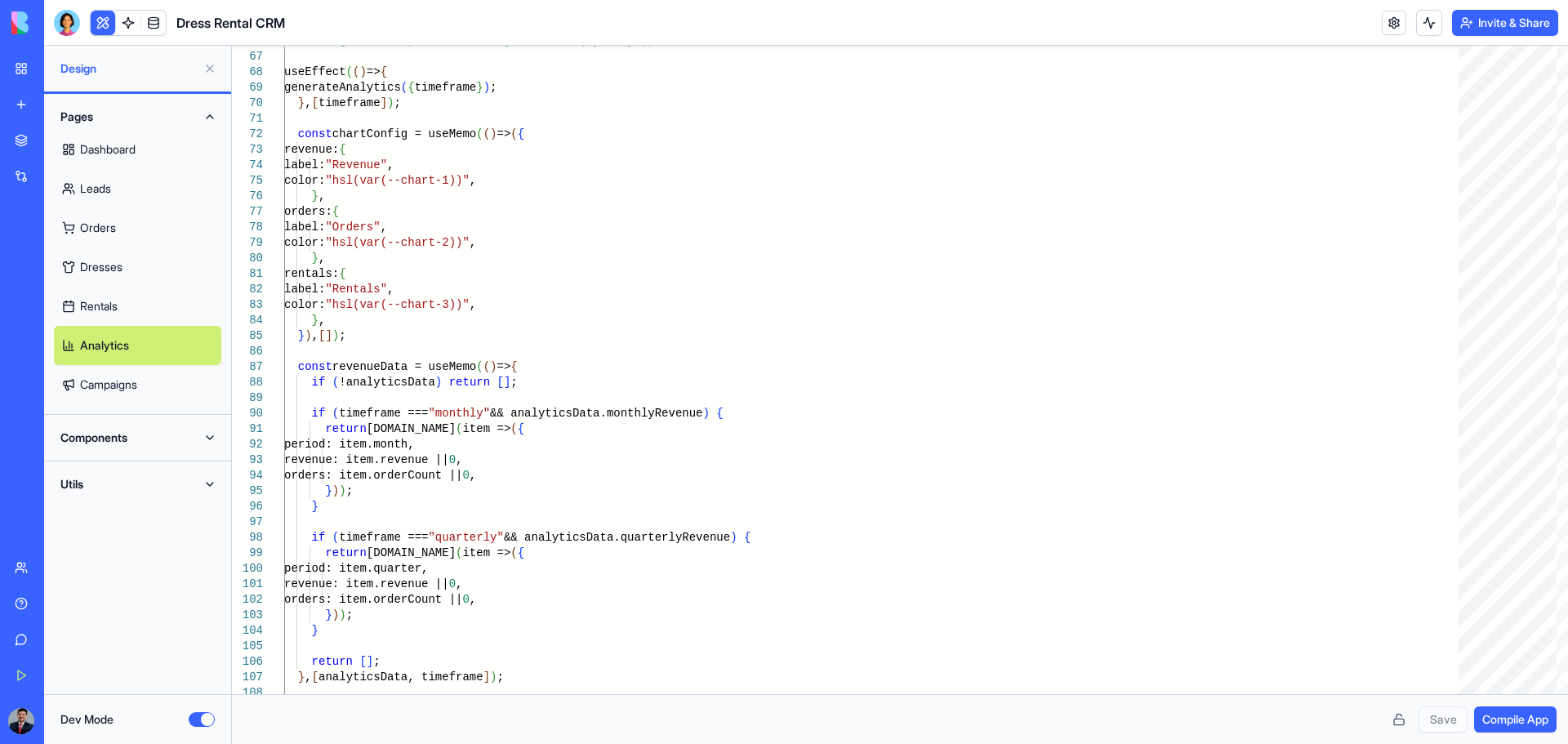
click at [122, 381] on link "Campaigns" at bounding box center [137, 384] width 167 height 39
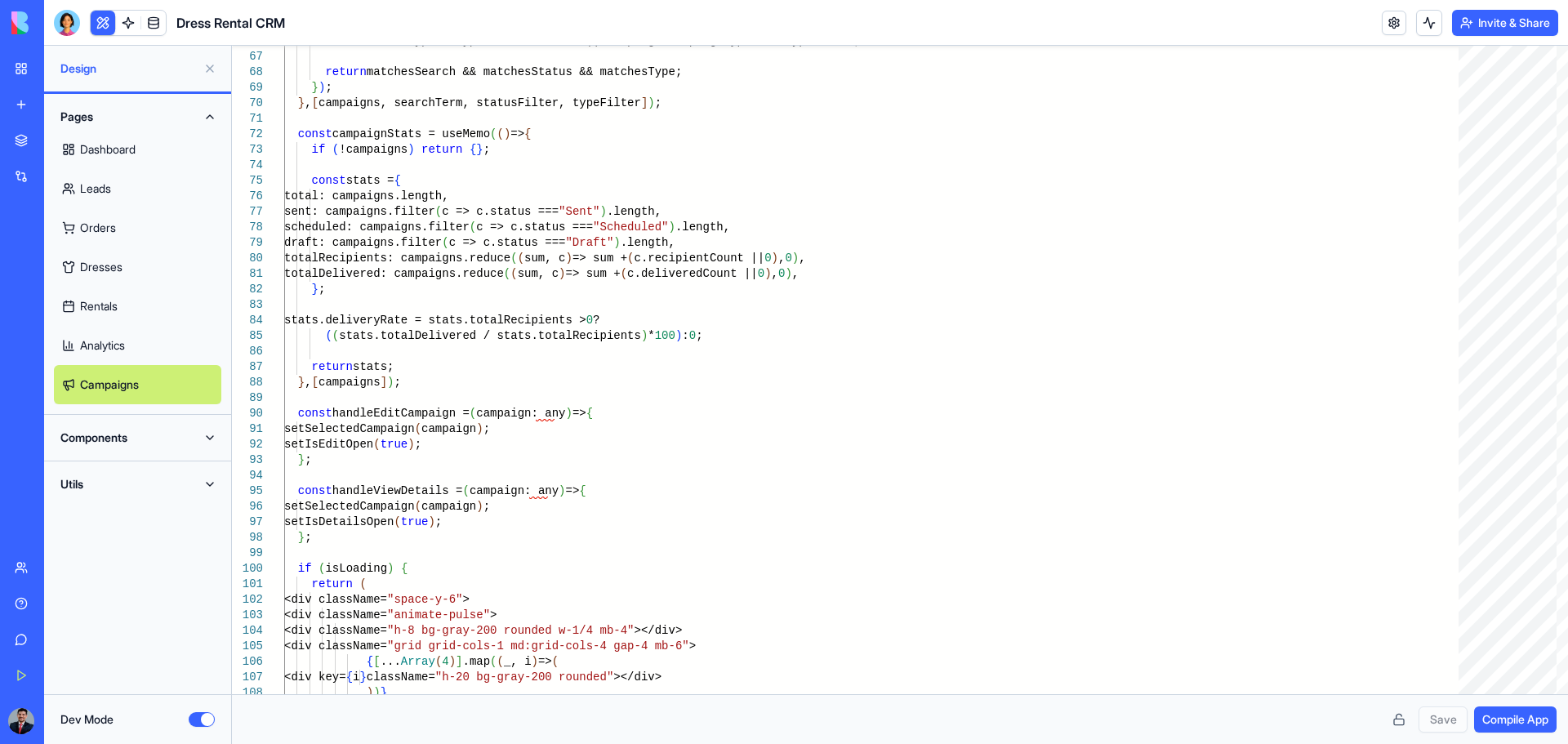
click at [121, 441] on button "Components" at bounding box center [137, 437] width 167 height 26
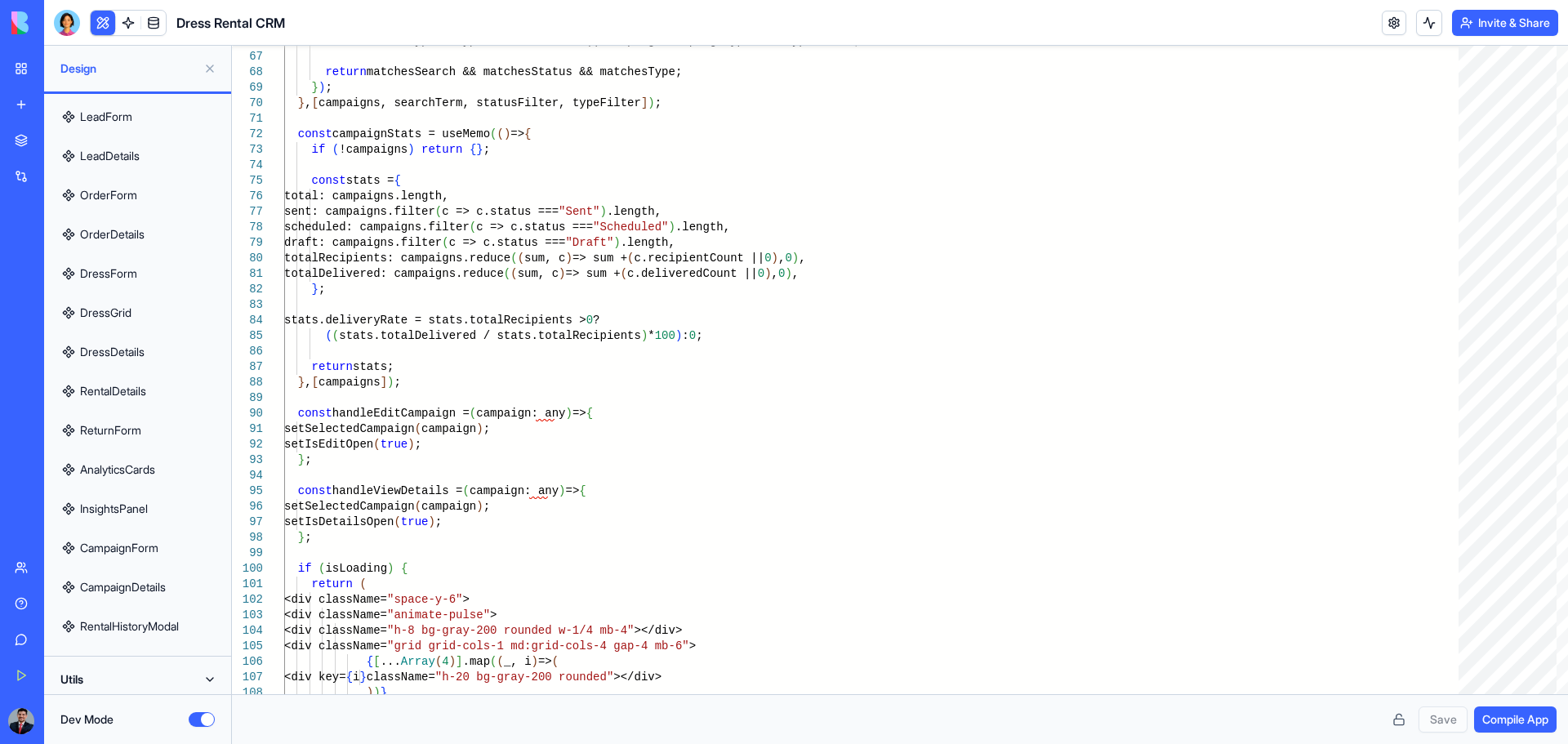
scroll to position [558, 0]
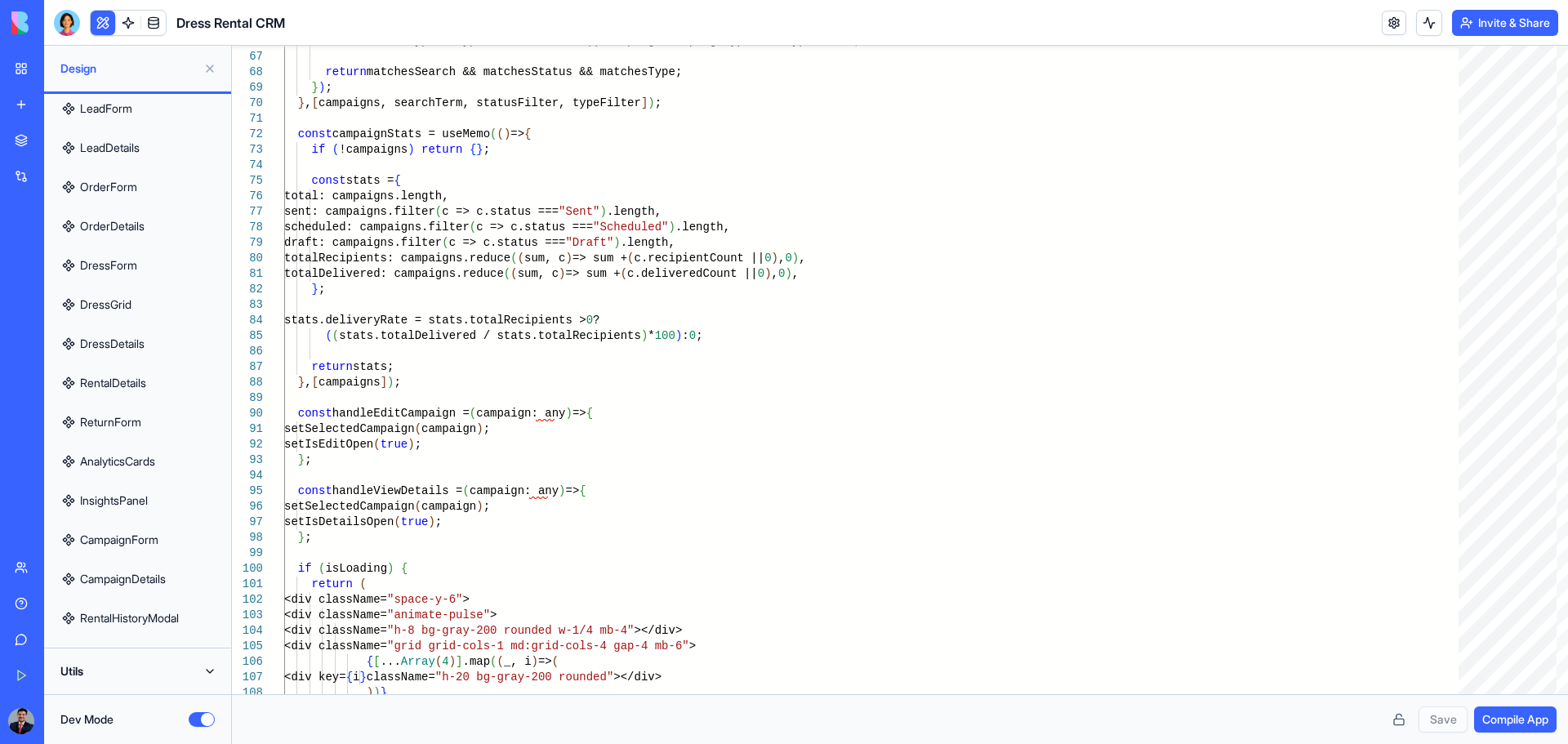
click at [145, 489] on button "Utils" at bounding box center [137, 671] width 167 height 26
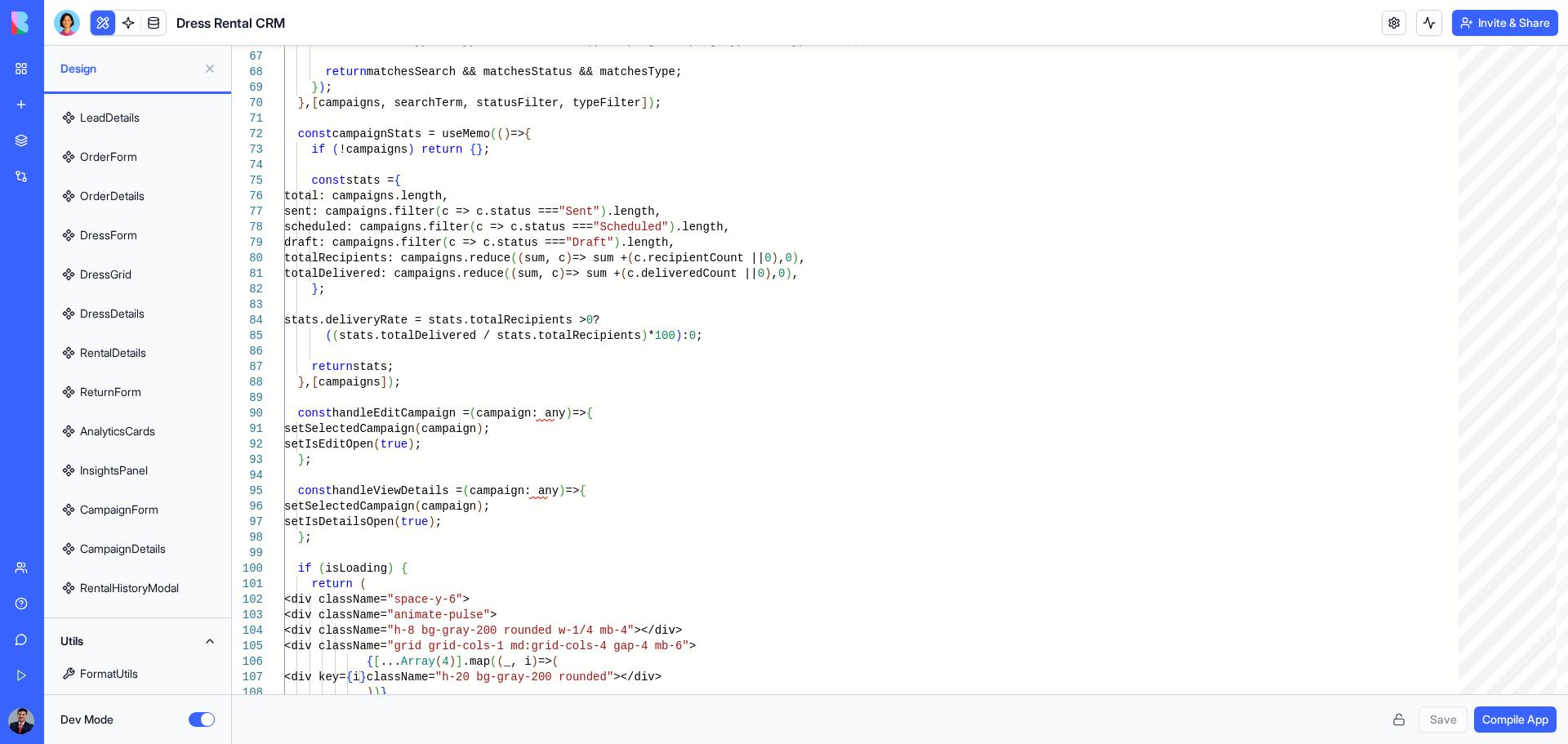
scroll to position [597, 0]
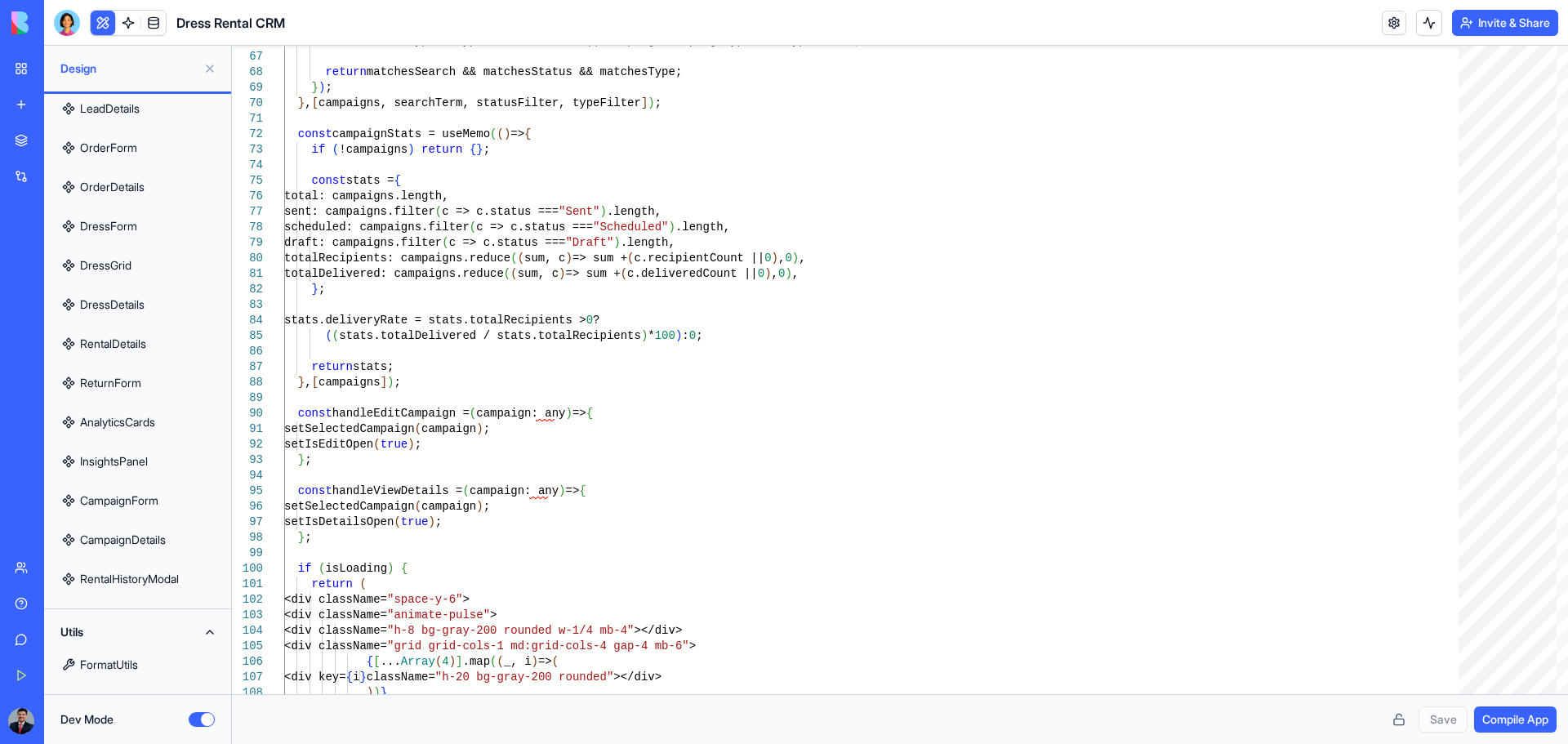
click at [117, 489] on link "FormatUtils" at bounding box center [137, 664] width 167 height 39
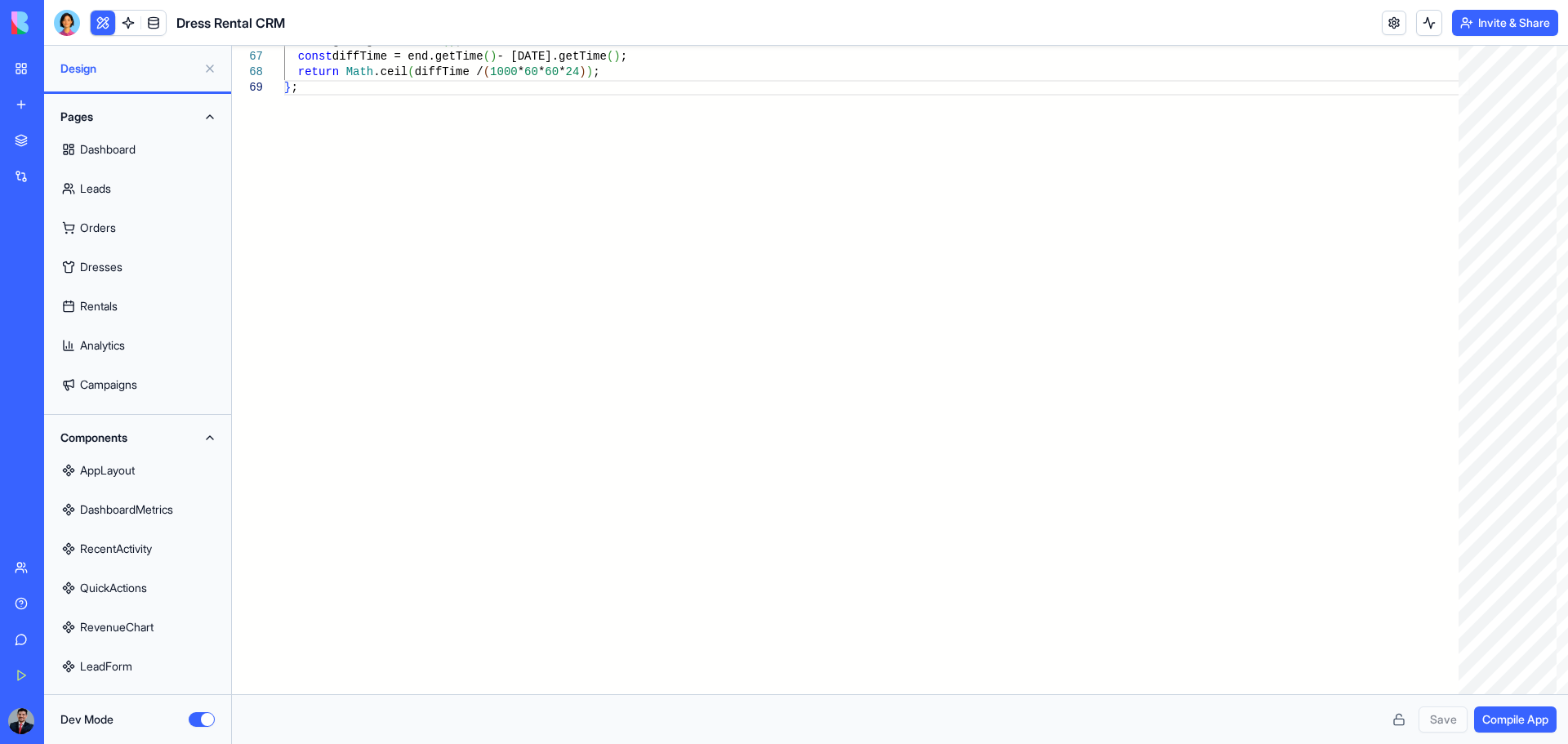
click at [131, 166] on link "Dashboard" at bounding box center [137, 149] width 167 height 39
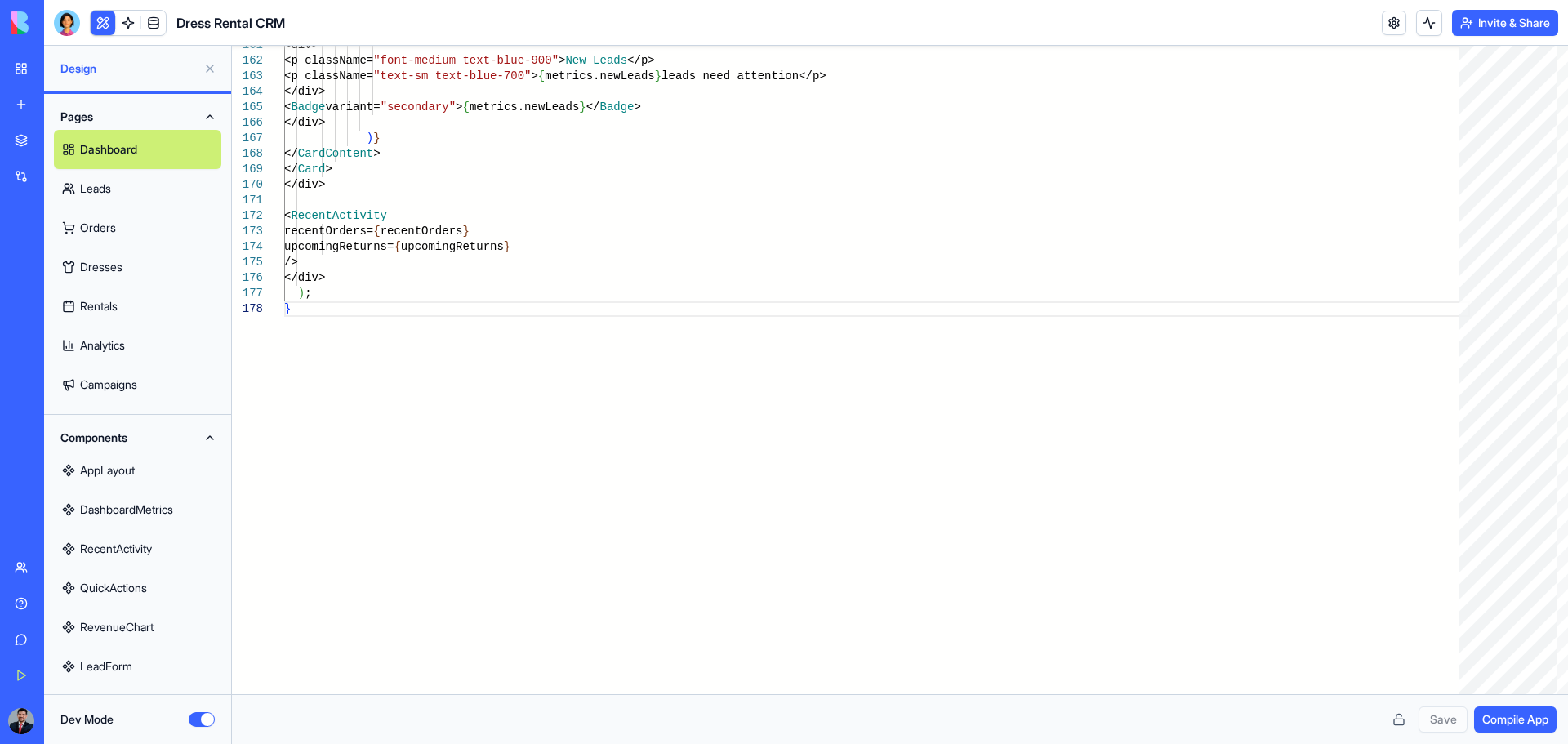
click at [135, 202] on link "Leads" at bounding box center [137, 188] width 167 height 39
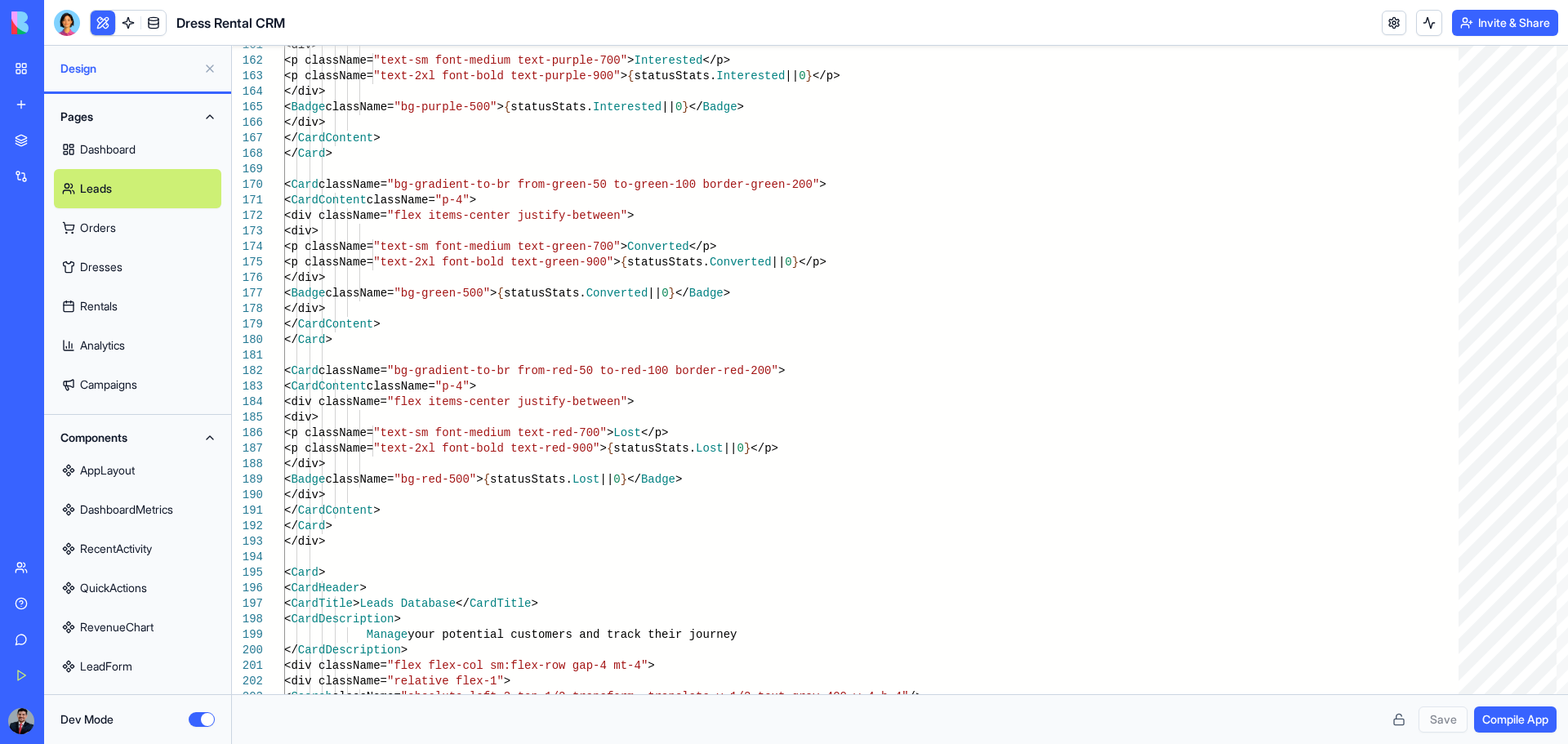
click at [118, 226] on link "Orders" at bounding box center [137, 228] width 167 height 39
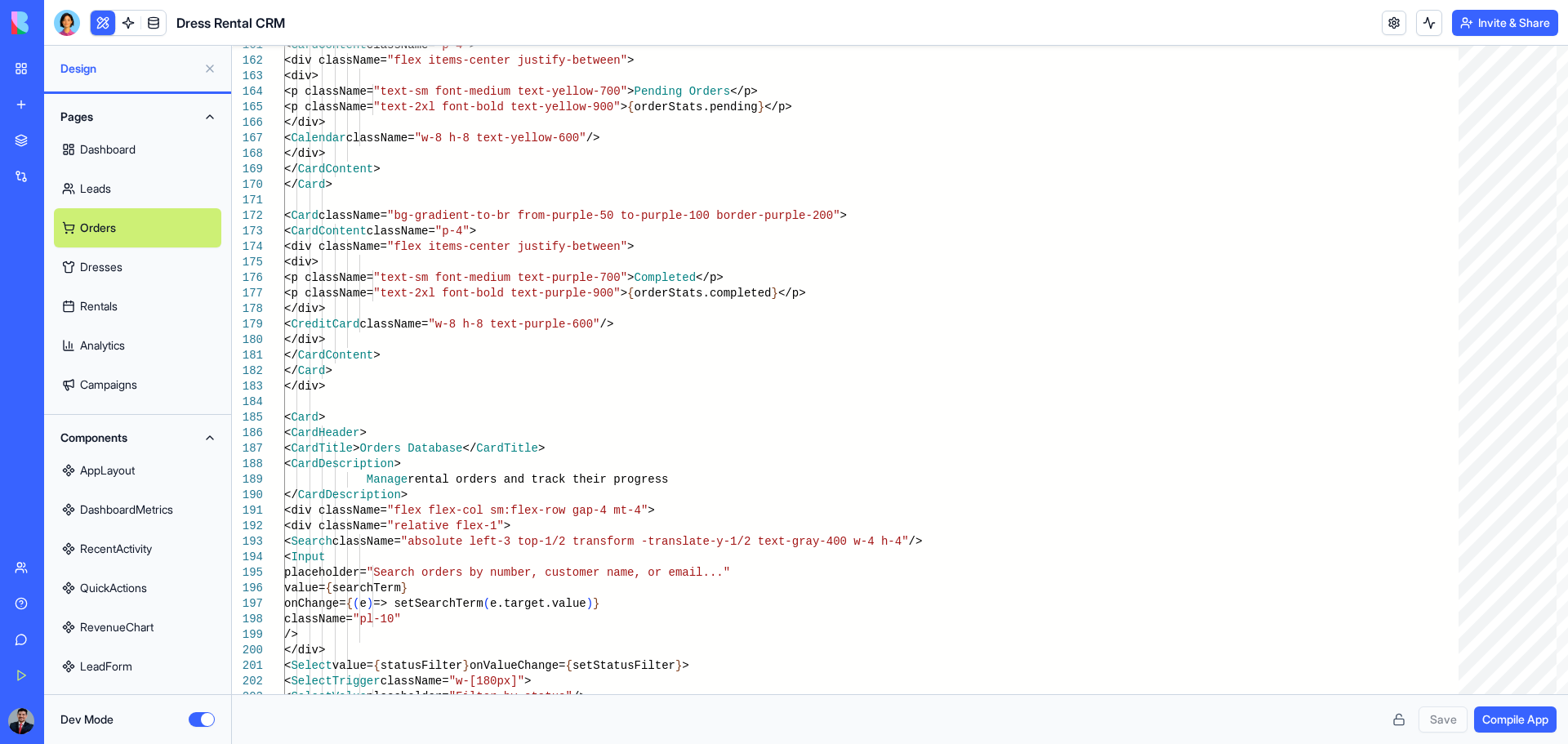
click at [104, 266] on link "Dresses" at bounding box center [137, 267] width 167 height 39
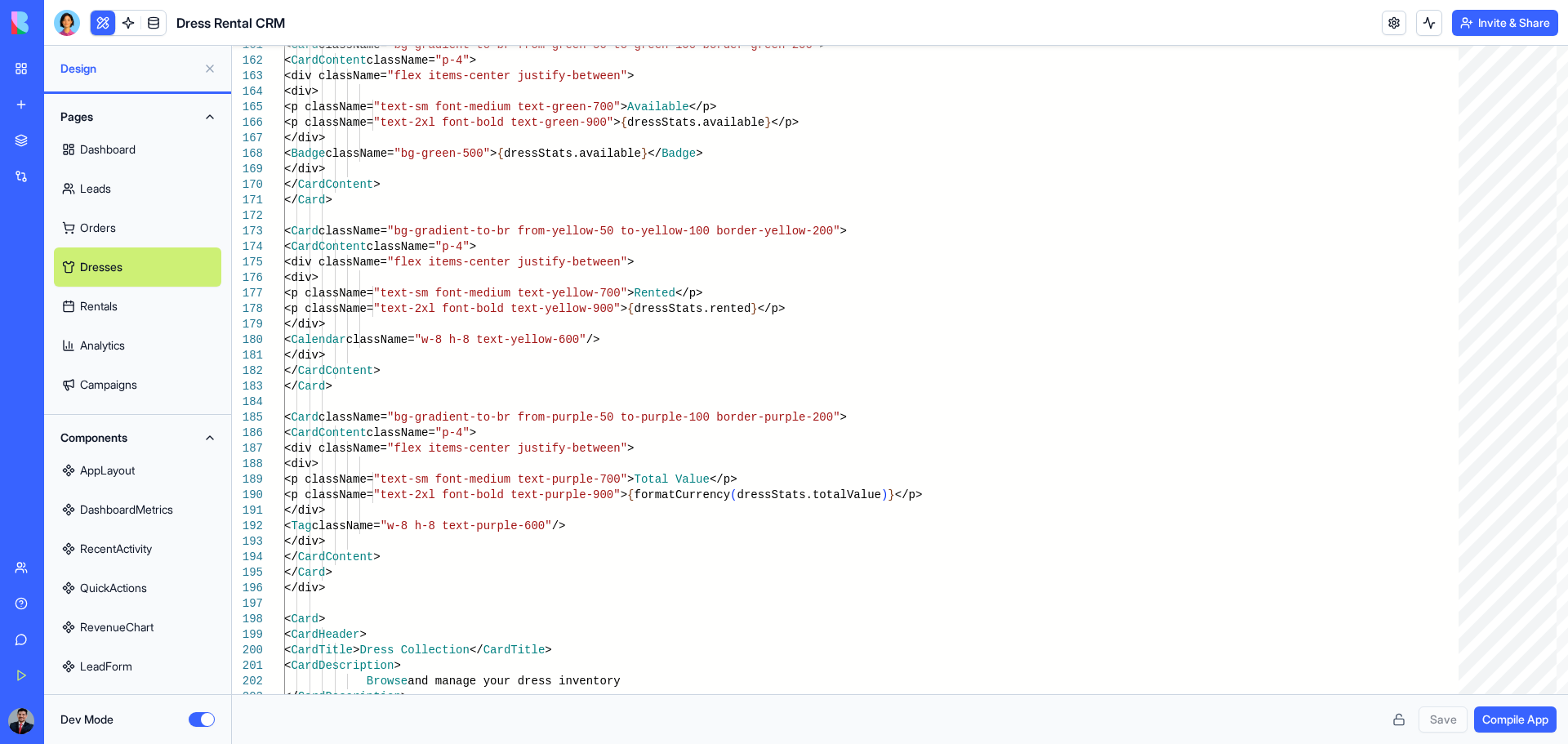
click at [106, 307] on link "Rentals" at bounding box center [137, 306] width 167 height 39
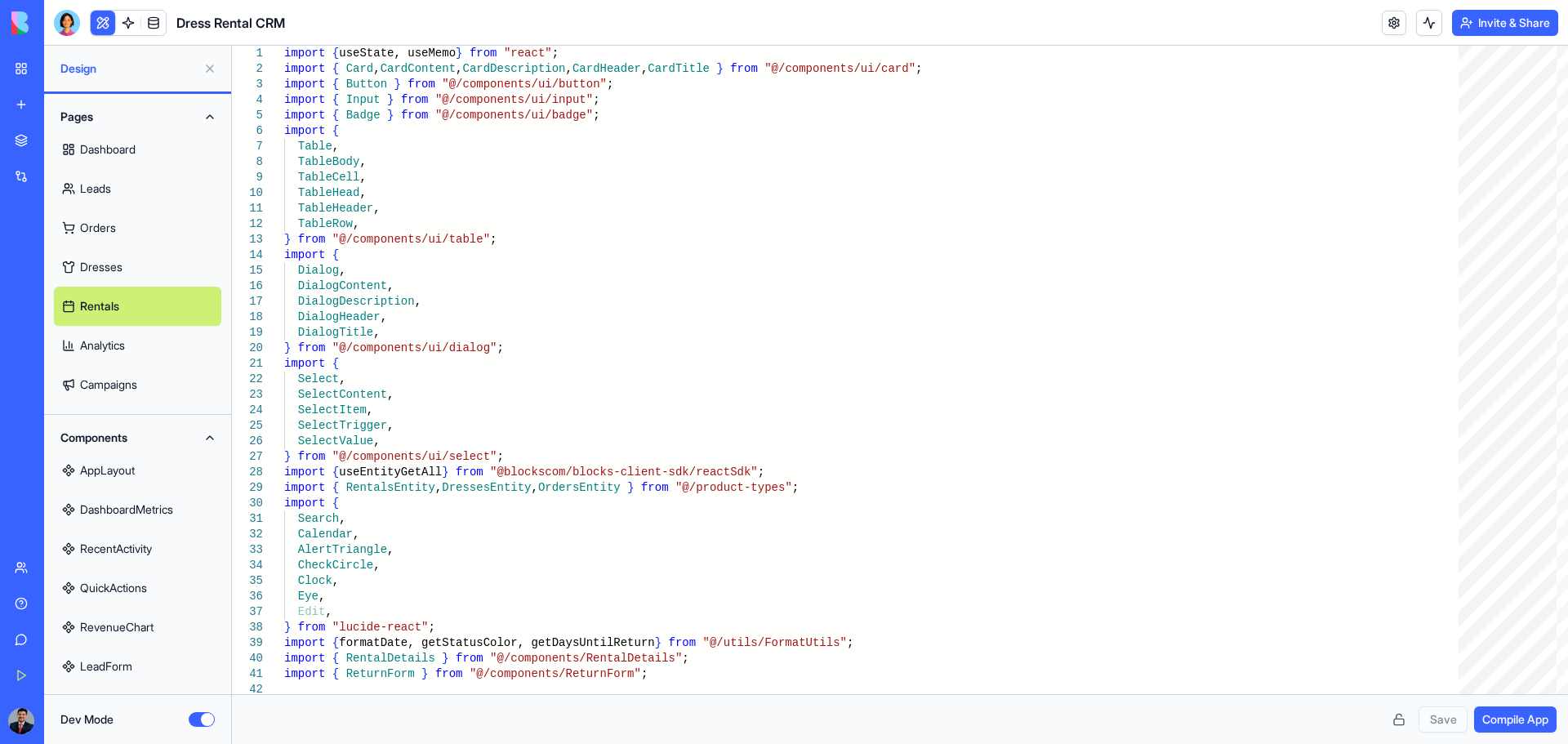
click at [112, 382] on link "Campaigns" at bounding box center [137, 384] width 167 height 39
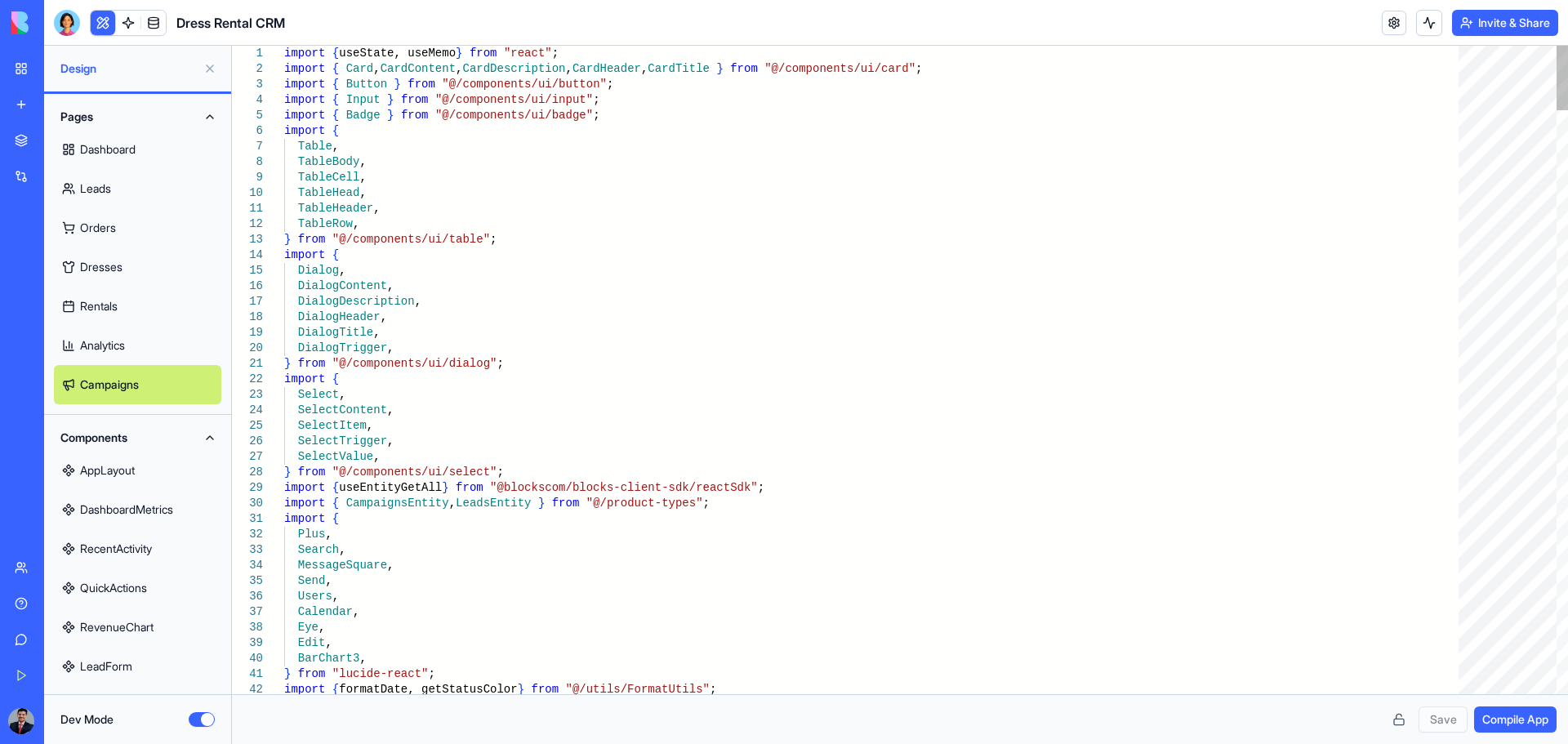
click at [121, 360] on link "Analytics" at bounding box center [137, 345] width 167 height 39
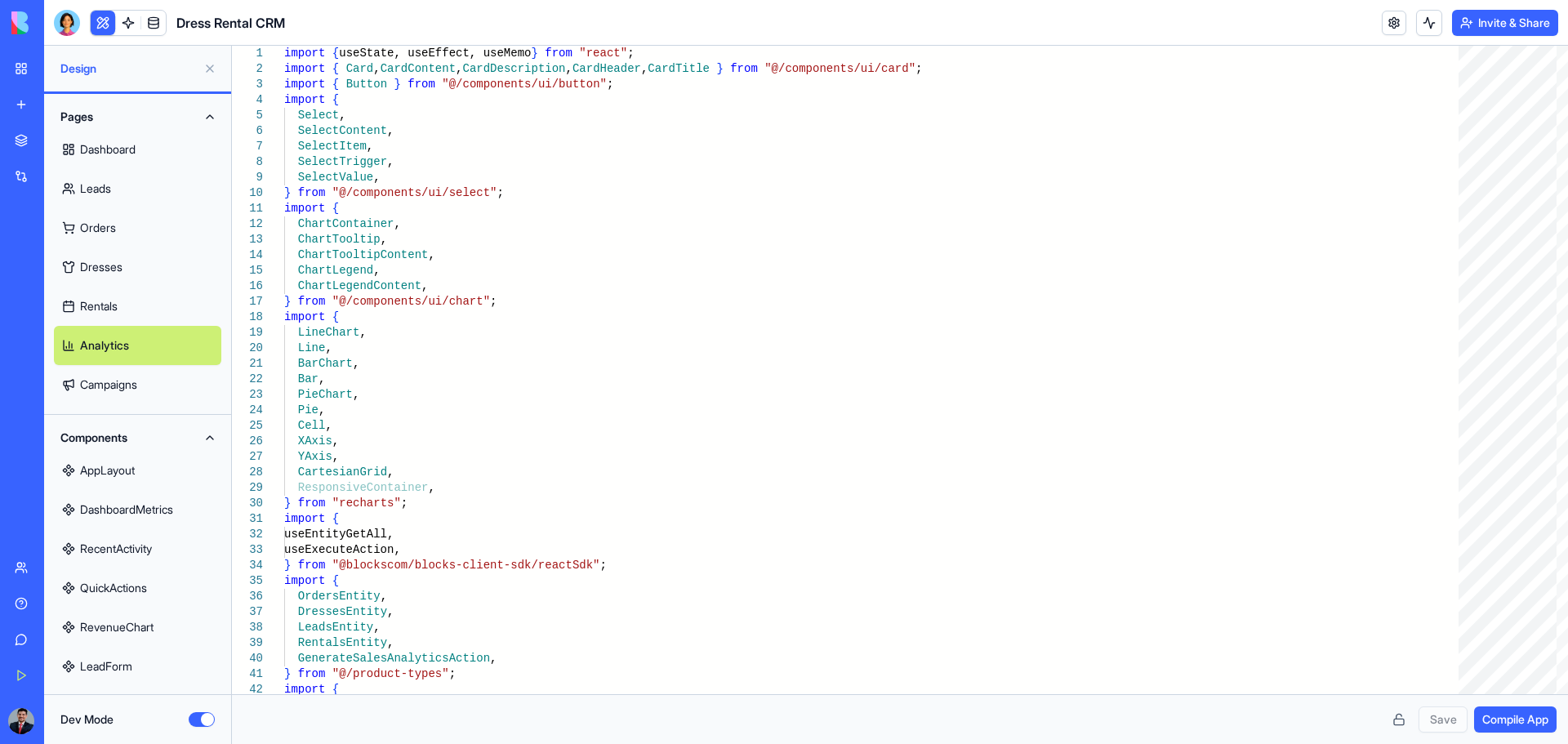
click at [133, 459] on link "AppLayout" at bounding box center [137, 471] width 167 height 39
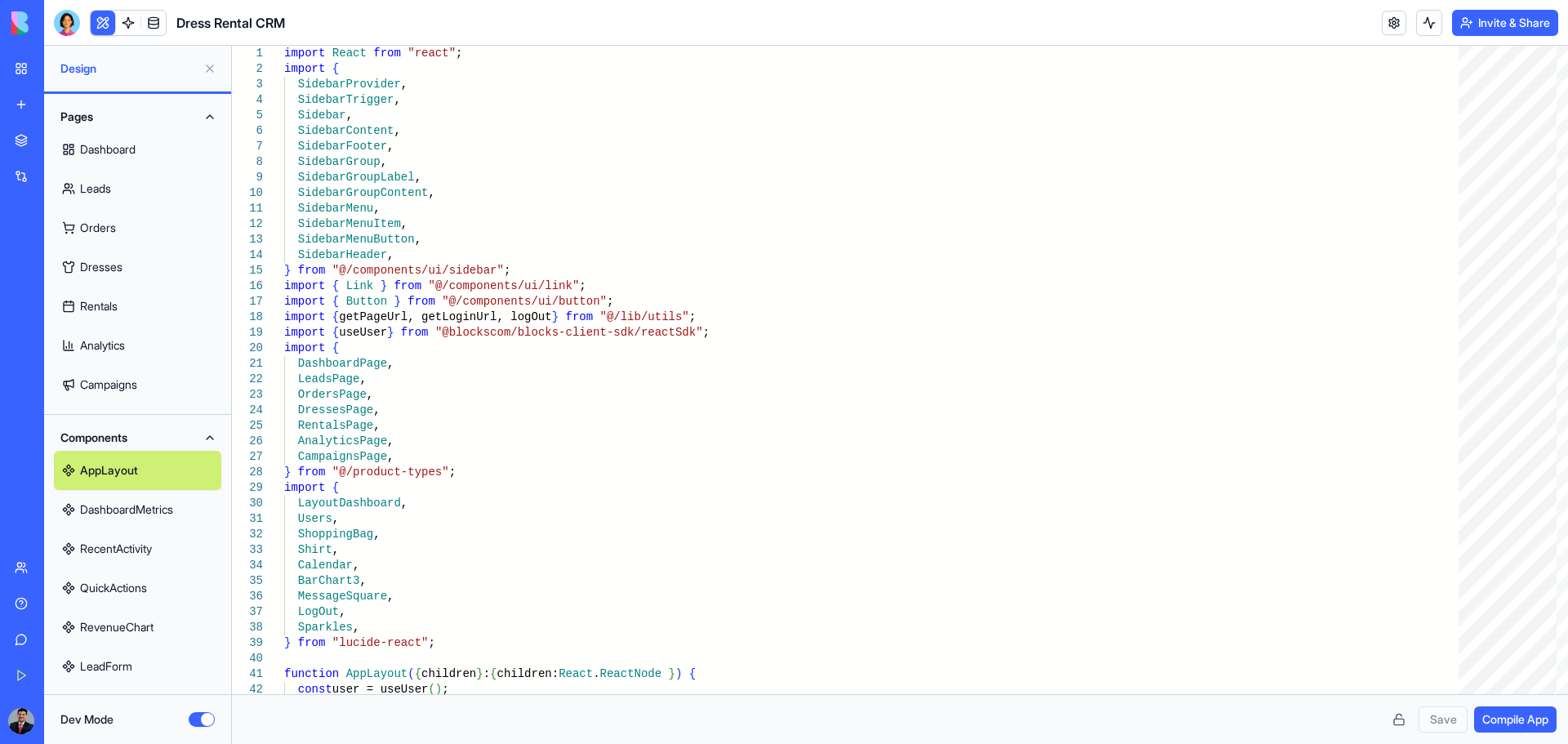
click at [131, 489] on link "DashboardMetrics" at bounding box center [137, 510] width 167 height 39
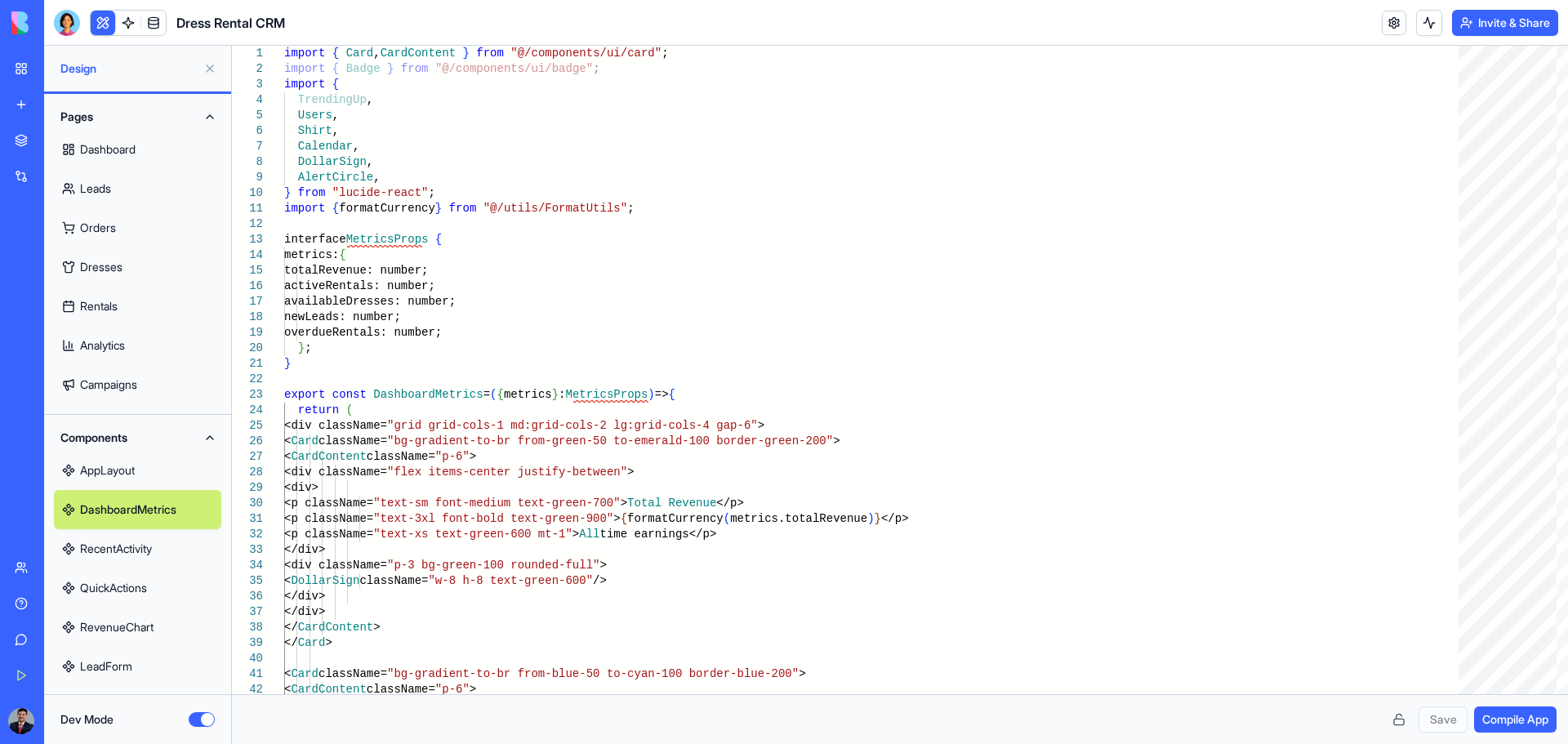
click at [121, 489] on link "RecentActivity" at bounding box center [137, 549] width 167 height 39
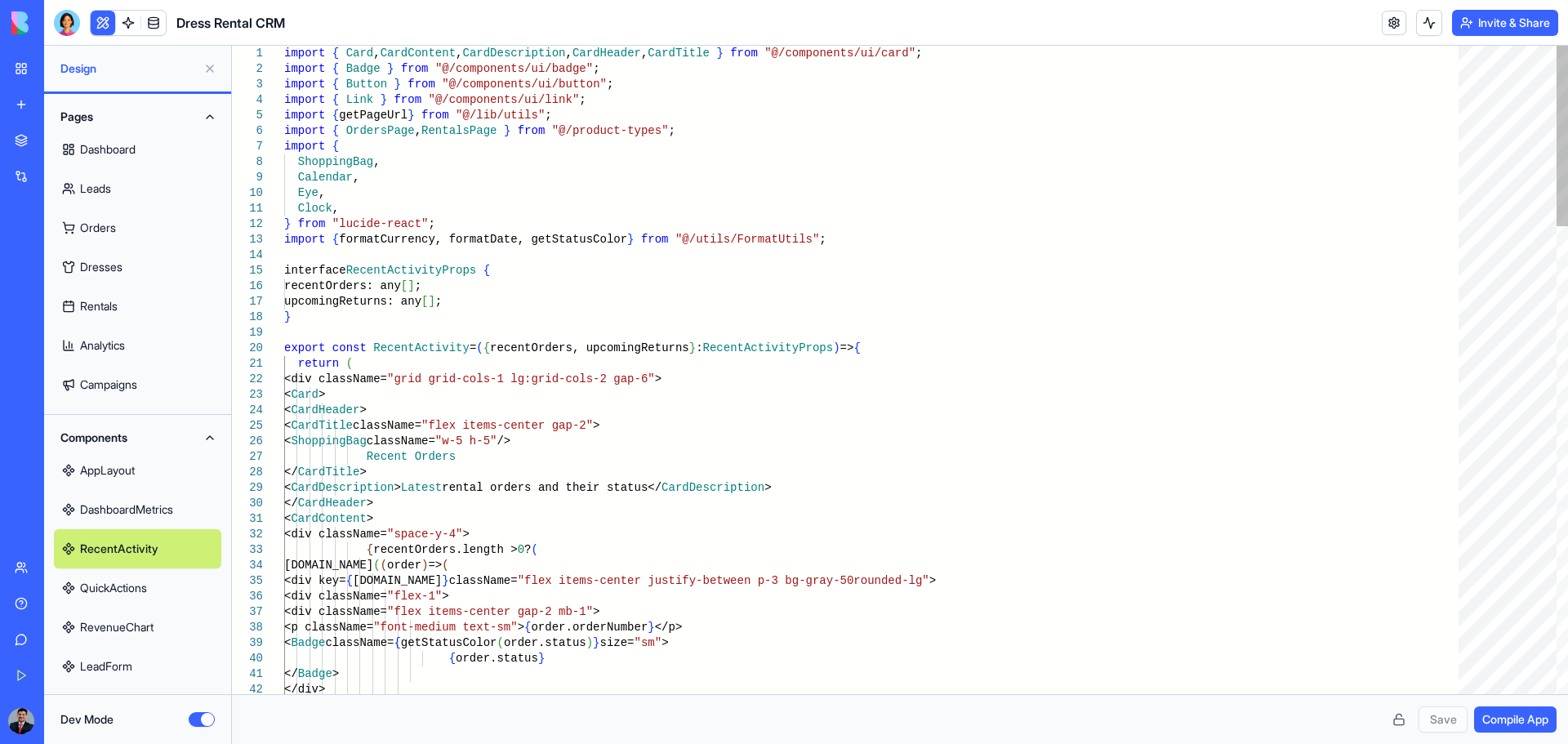
click at [119, 489] on link "QuickActions" at bounding box center [137, 588] width 167 height 39
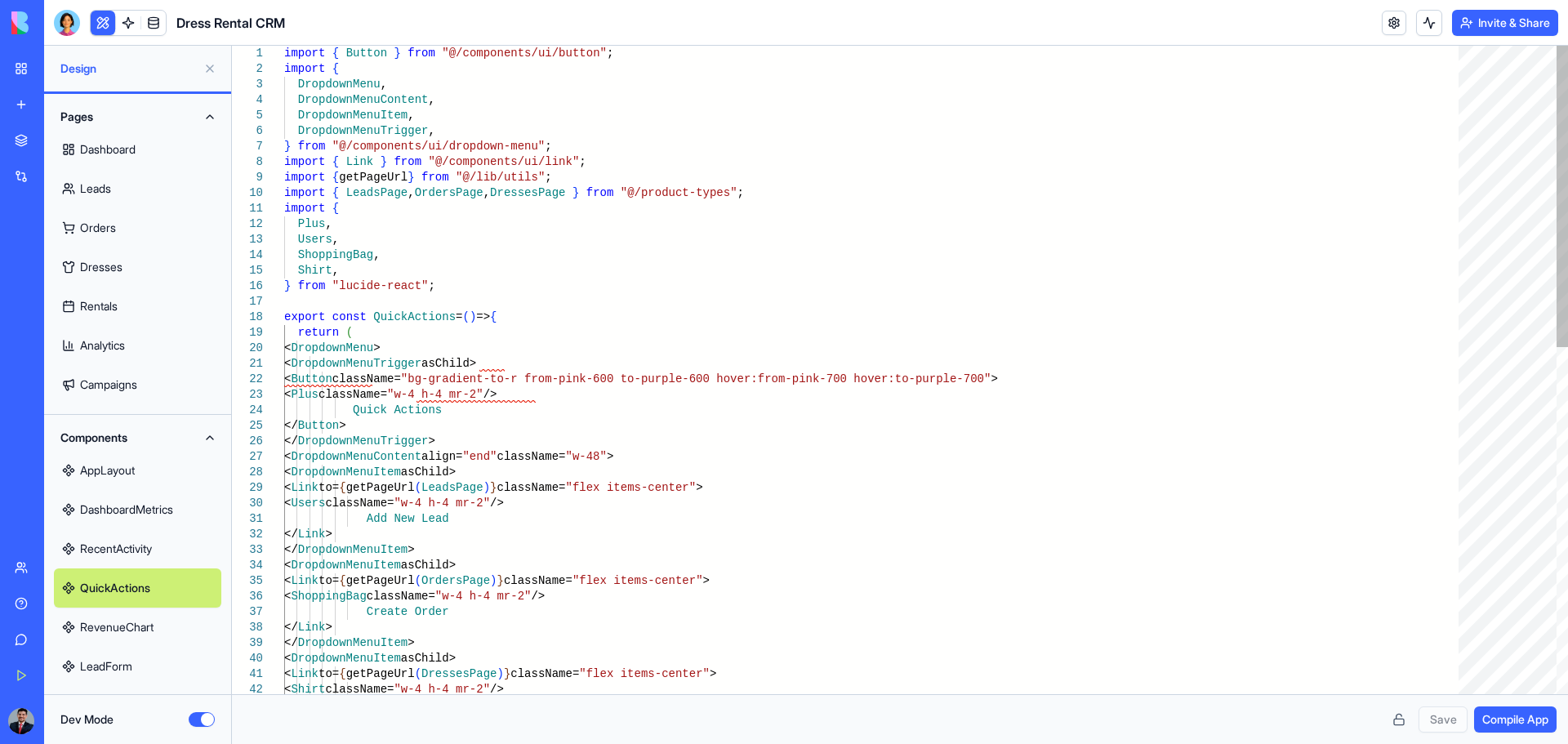
click at [98, 489] on link "RevenueChart" at bounding box center [137, 627] width 167 height 39
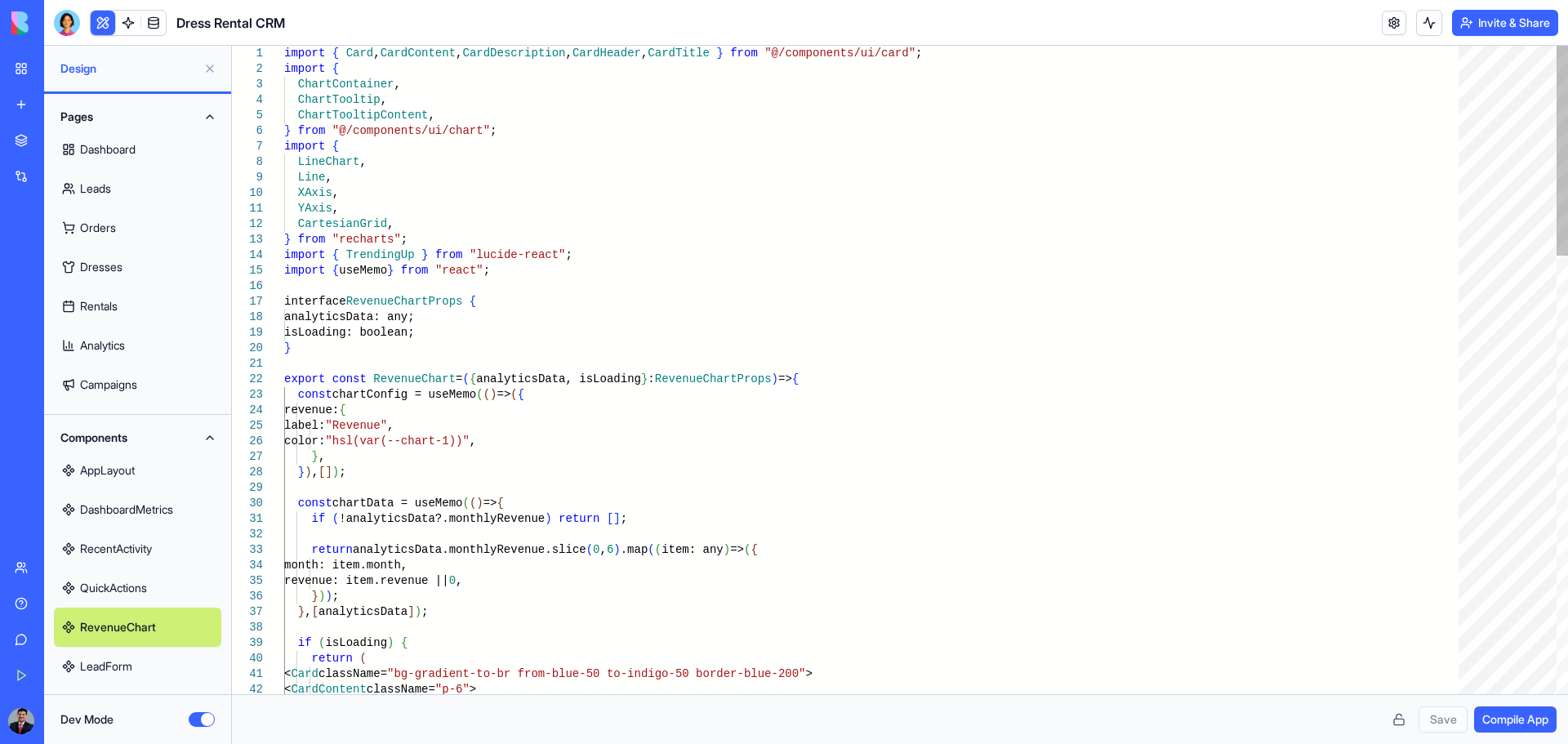
click at [99, 489] on link "LeadForm" at bounding box center [137, 666] width 167 height 39
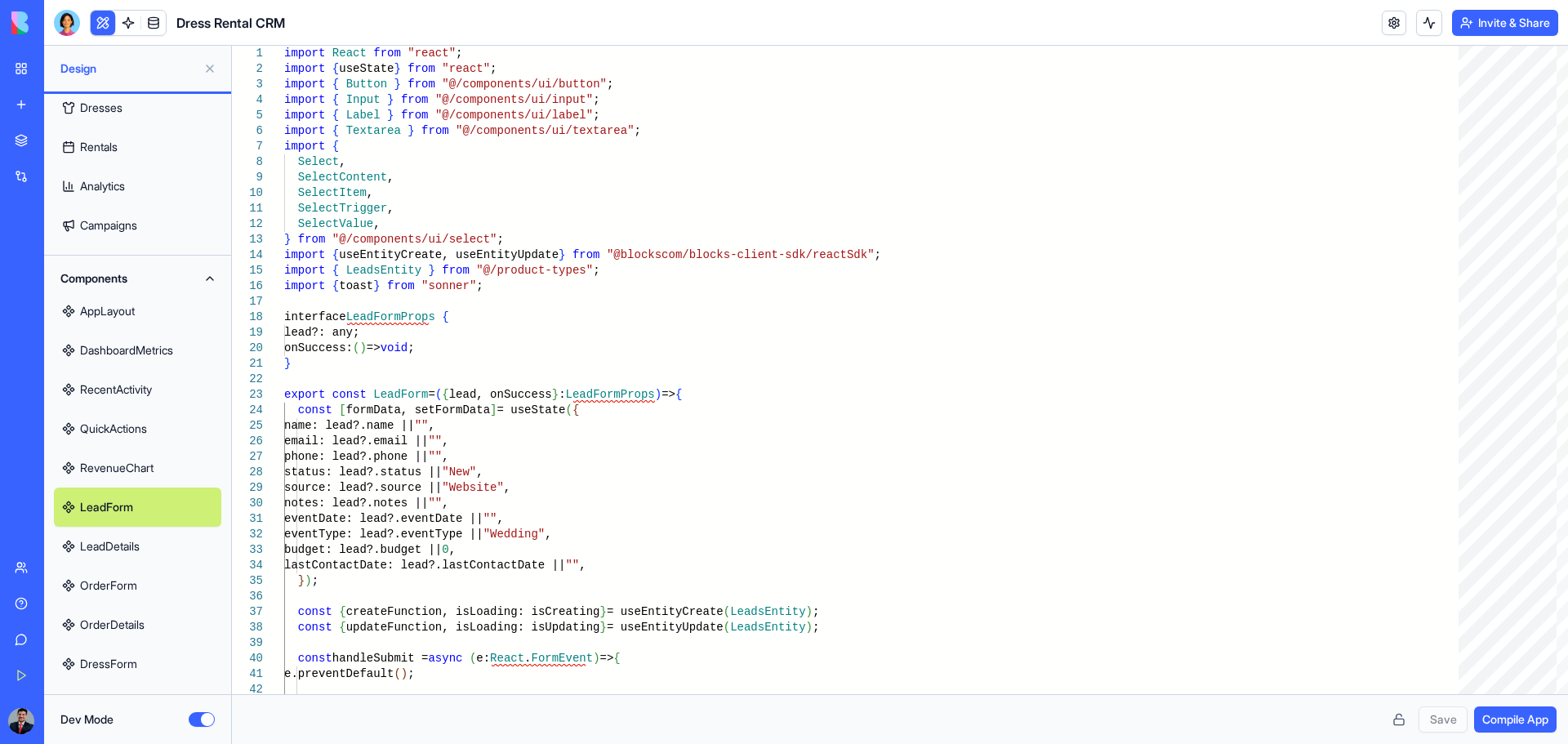
scroll to position [597, 0]
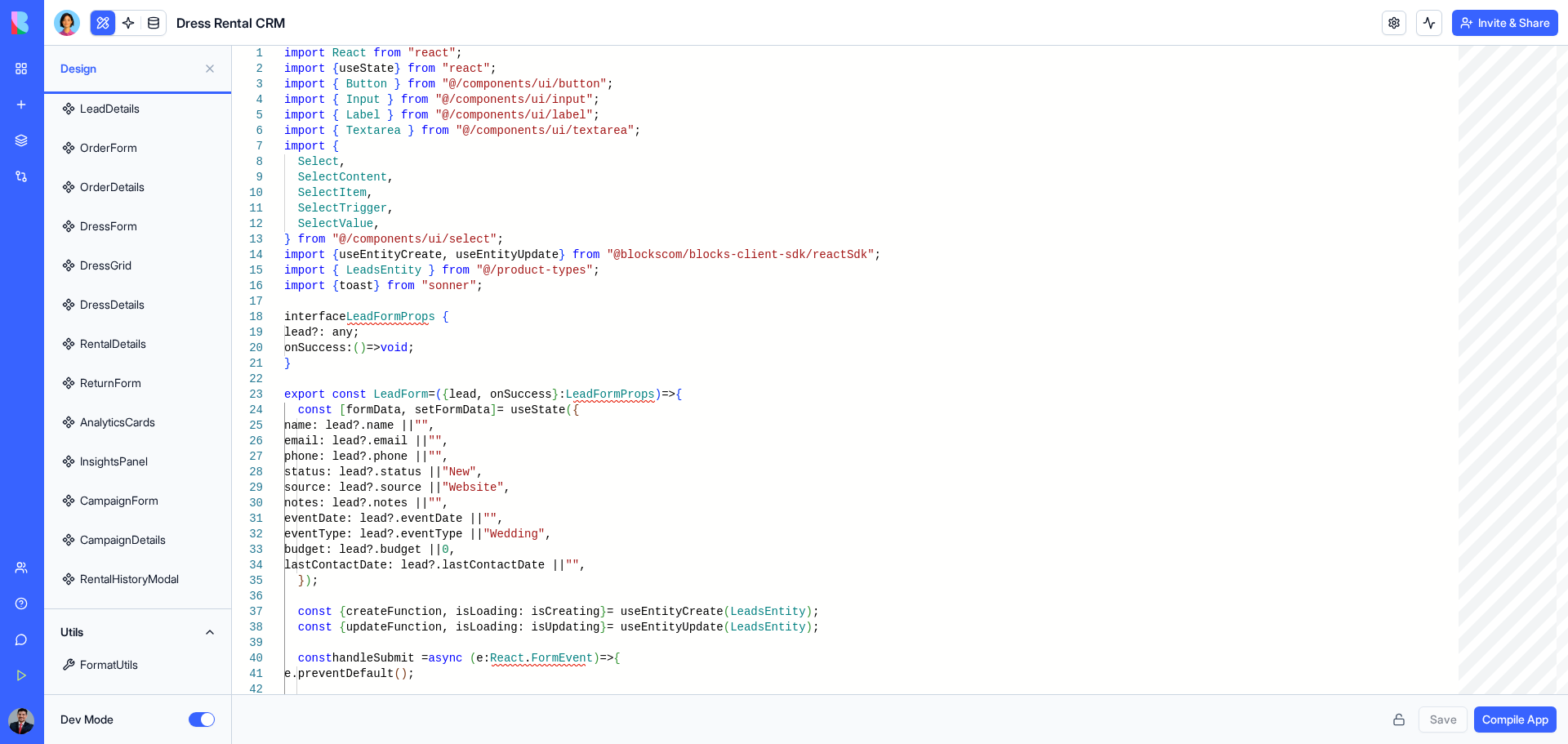
click at [125, 175] on link "OrderDetails" at bounding box center [137, 186] width 167 height 39
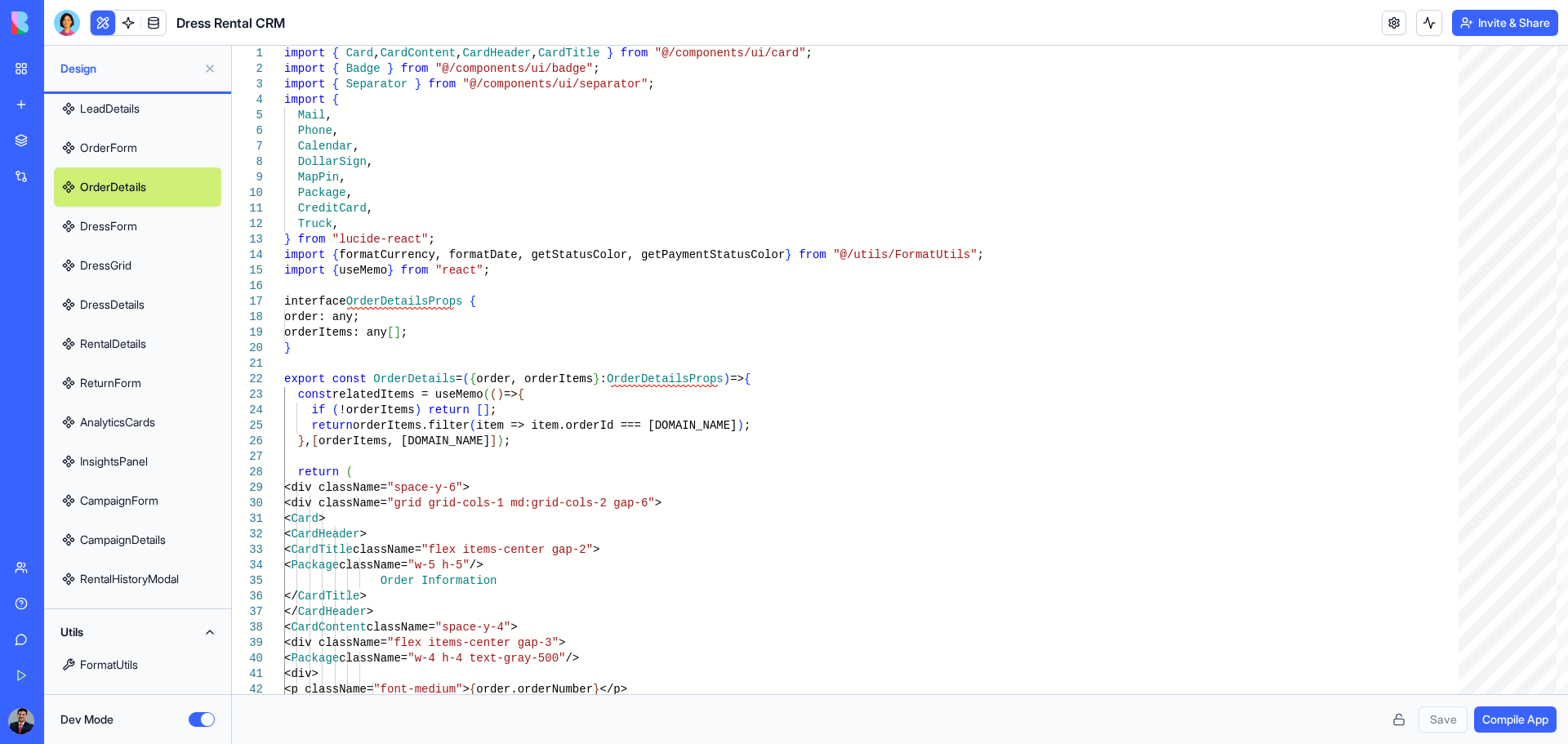
click at [120, 145] on link "OrderForm" at bounding box center [137, 147] width 167 height 39
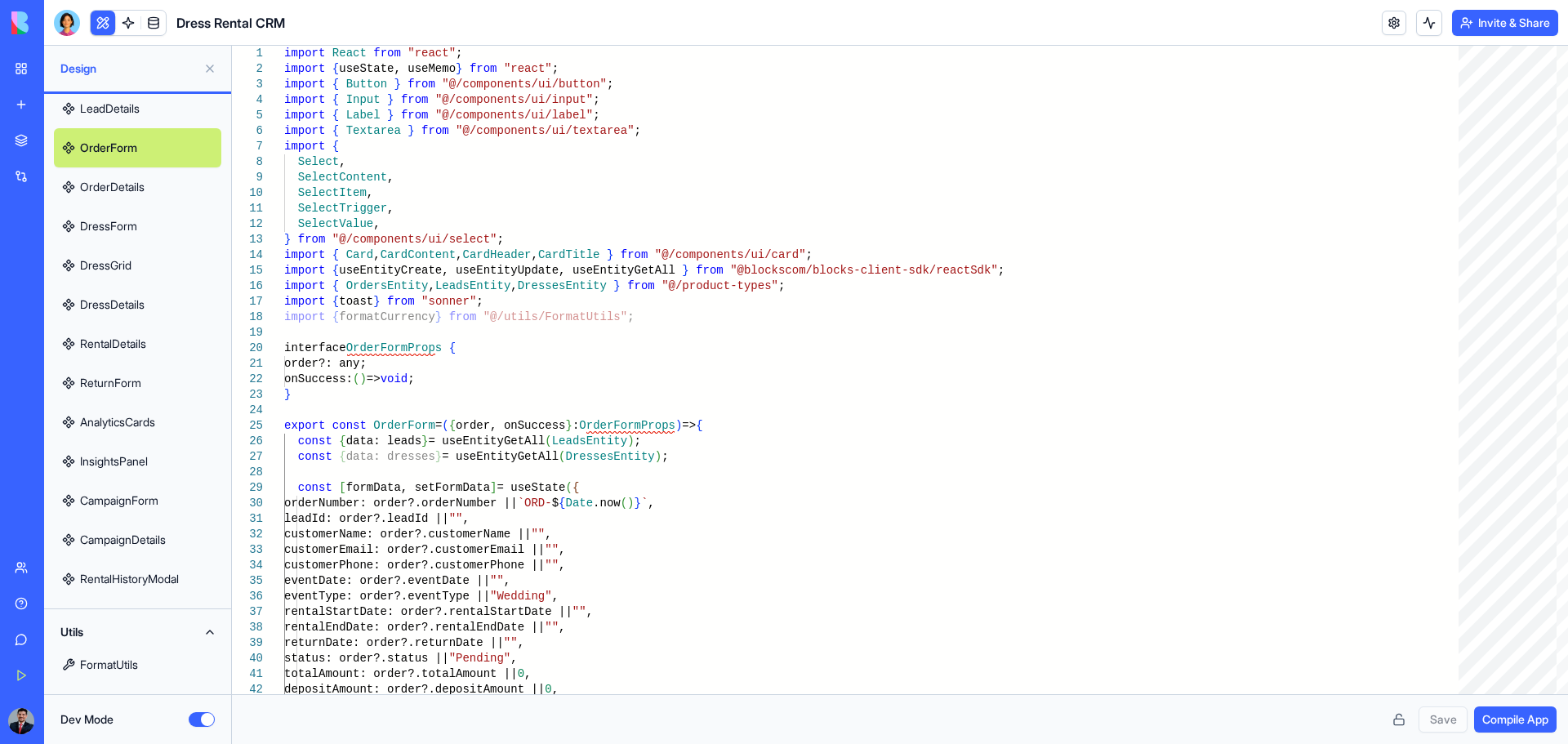
click at [133, 117] on link "LeadDetails" at bounding box center [137, 108] width 167 height 39
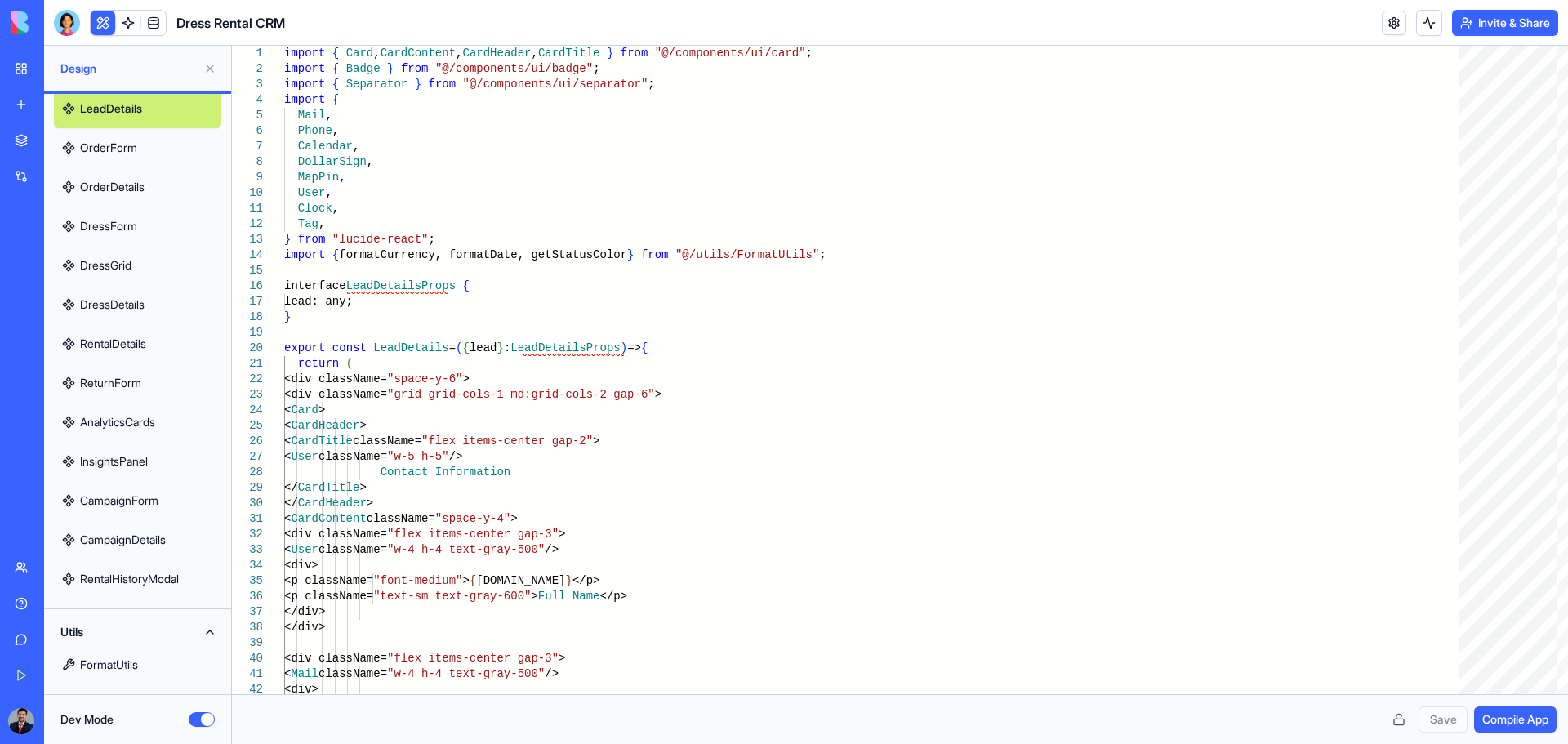
click at [140, 210] on link "DressForm" at bounding box center [137, 226] width 167 height 39
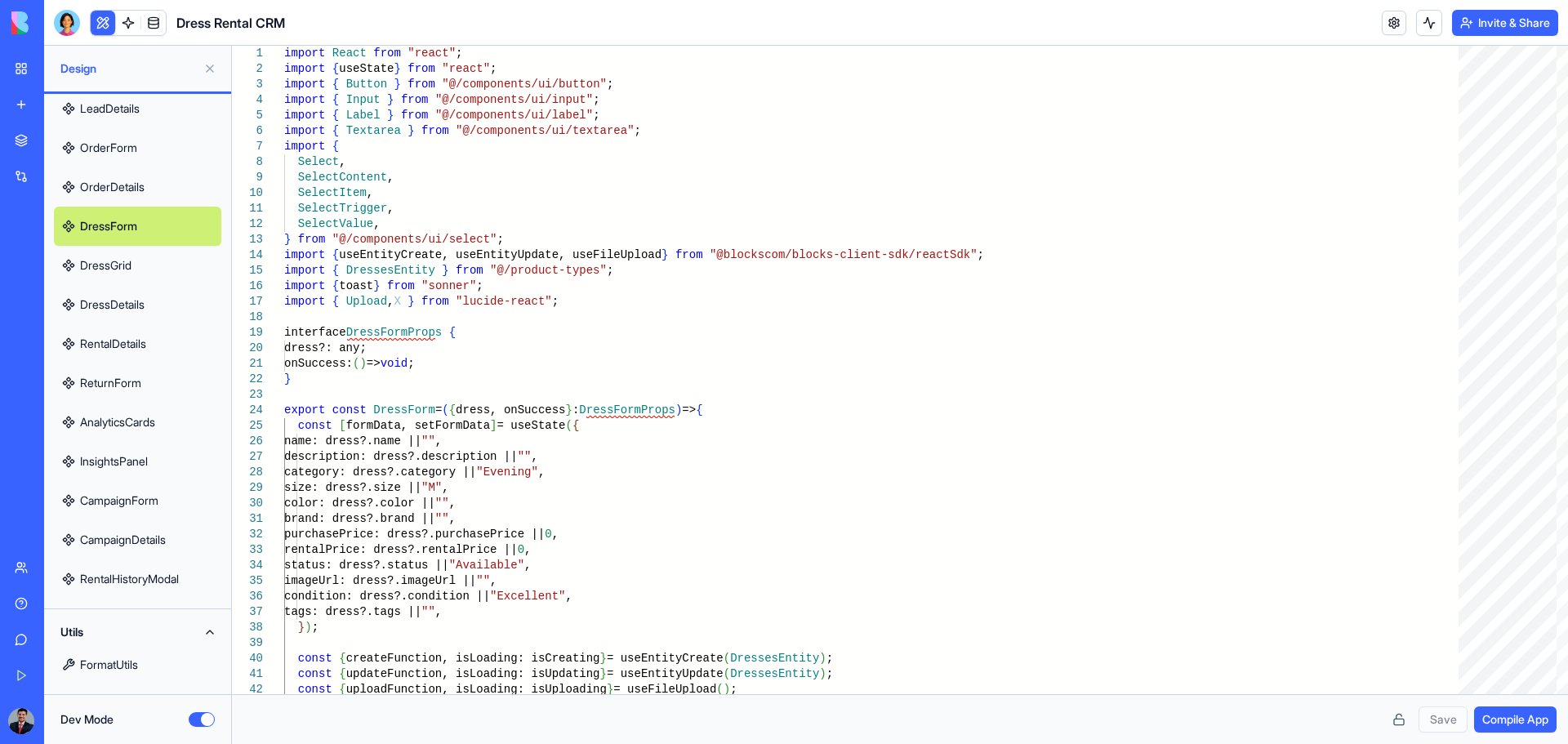
click at [121, 273] on link "DressGrid" at bounding box center [137, 265] width 167 height 39
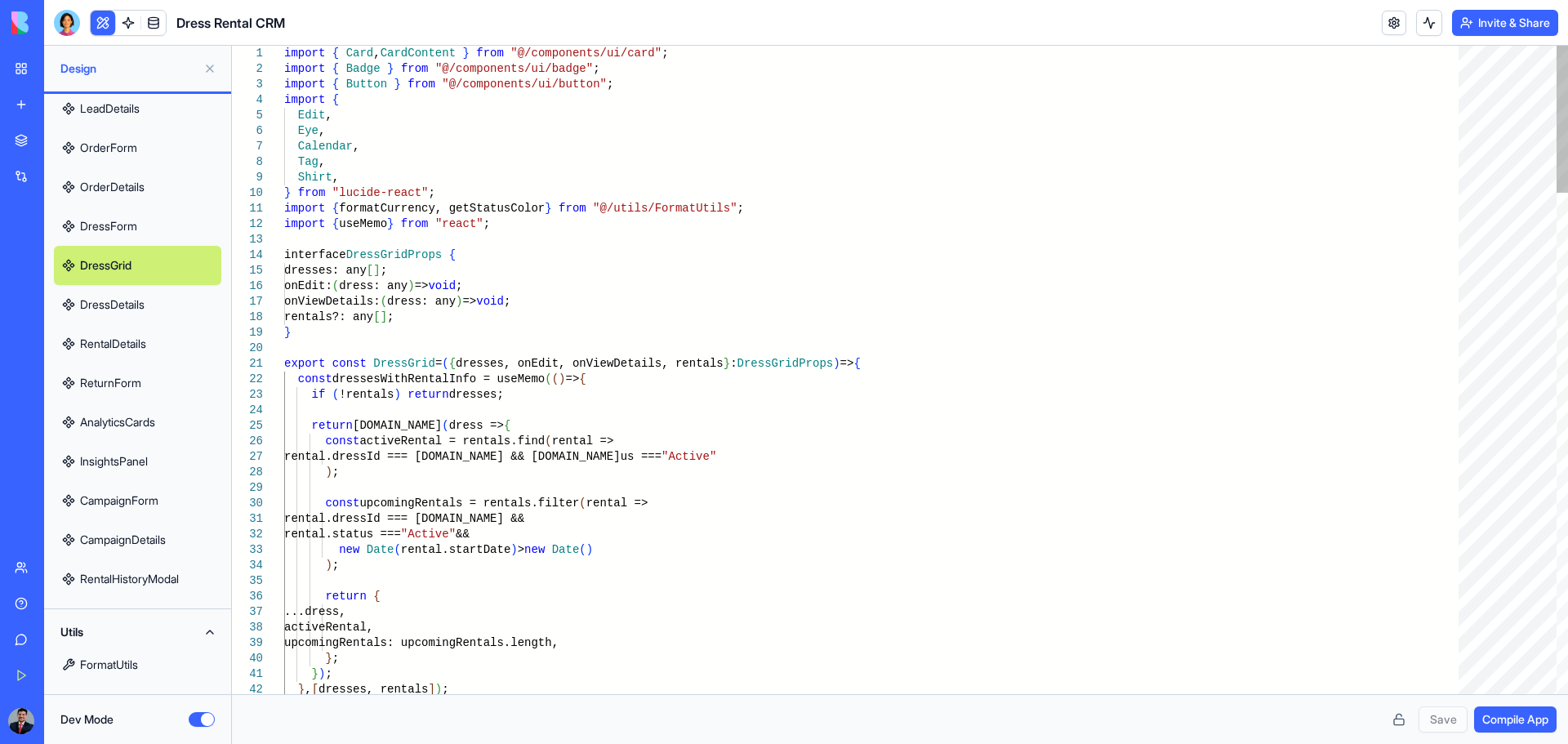
click at [127, 307] on link "DressDetails" at bounding box center [137, 304] width 167 height 39
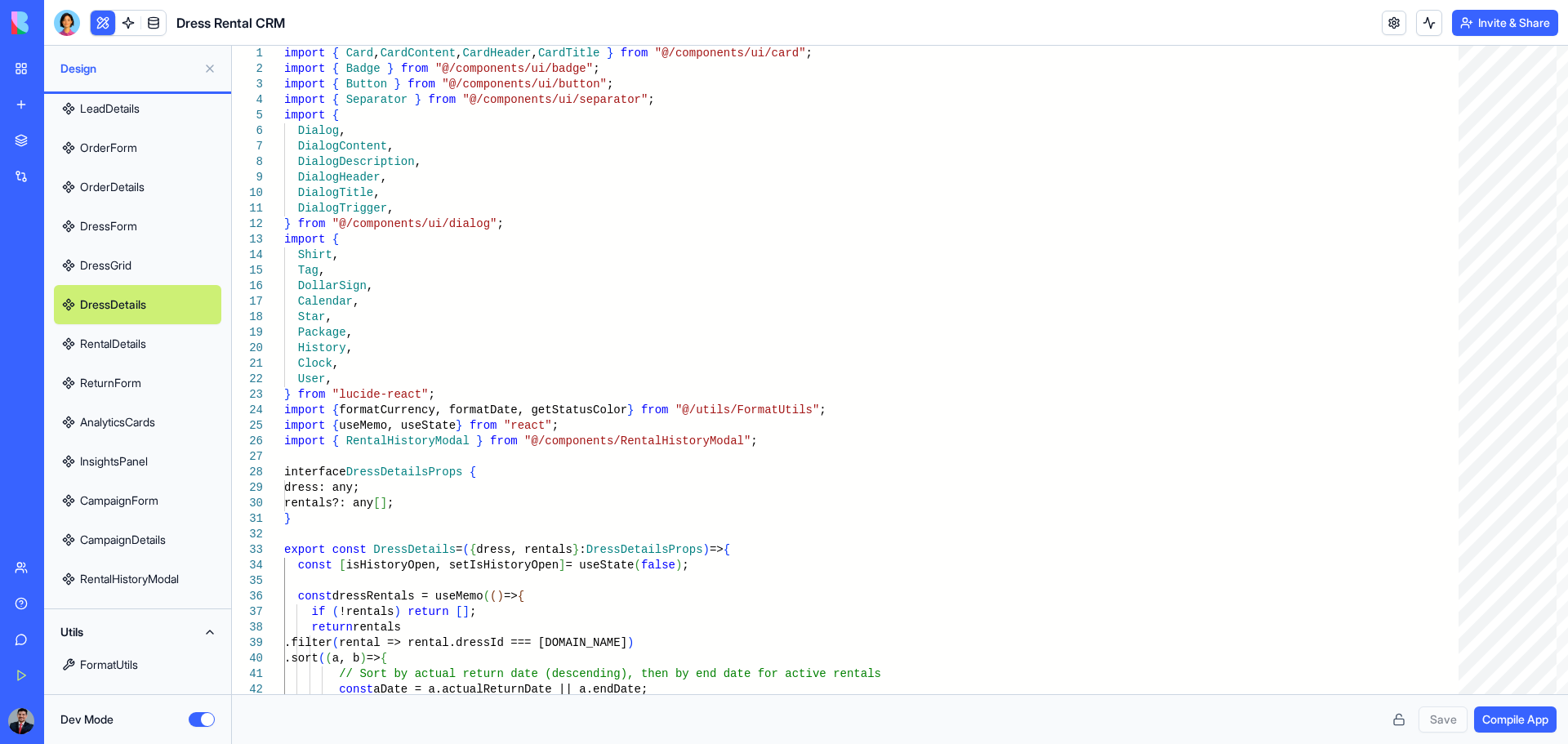
click at [126, 360] on link "RentalDetails" at bounding box center [137, 343] width 167 height 39
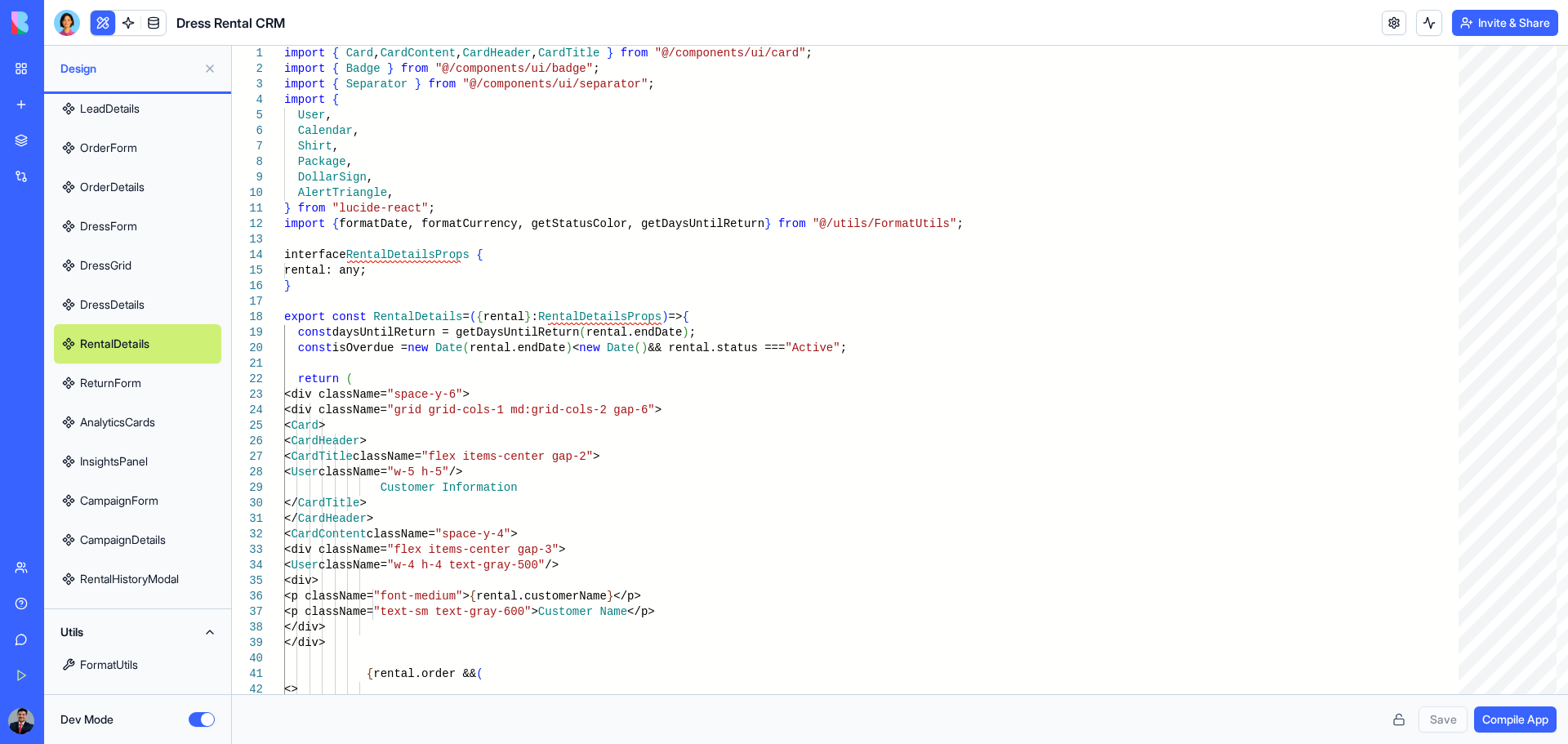
click at [117, 372] on link "ReturnForm" at bounding box center [137, 382] width 167 height 39
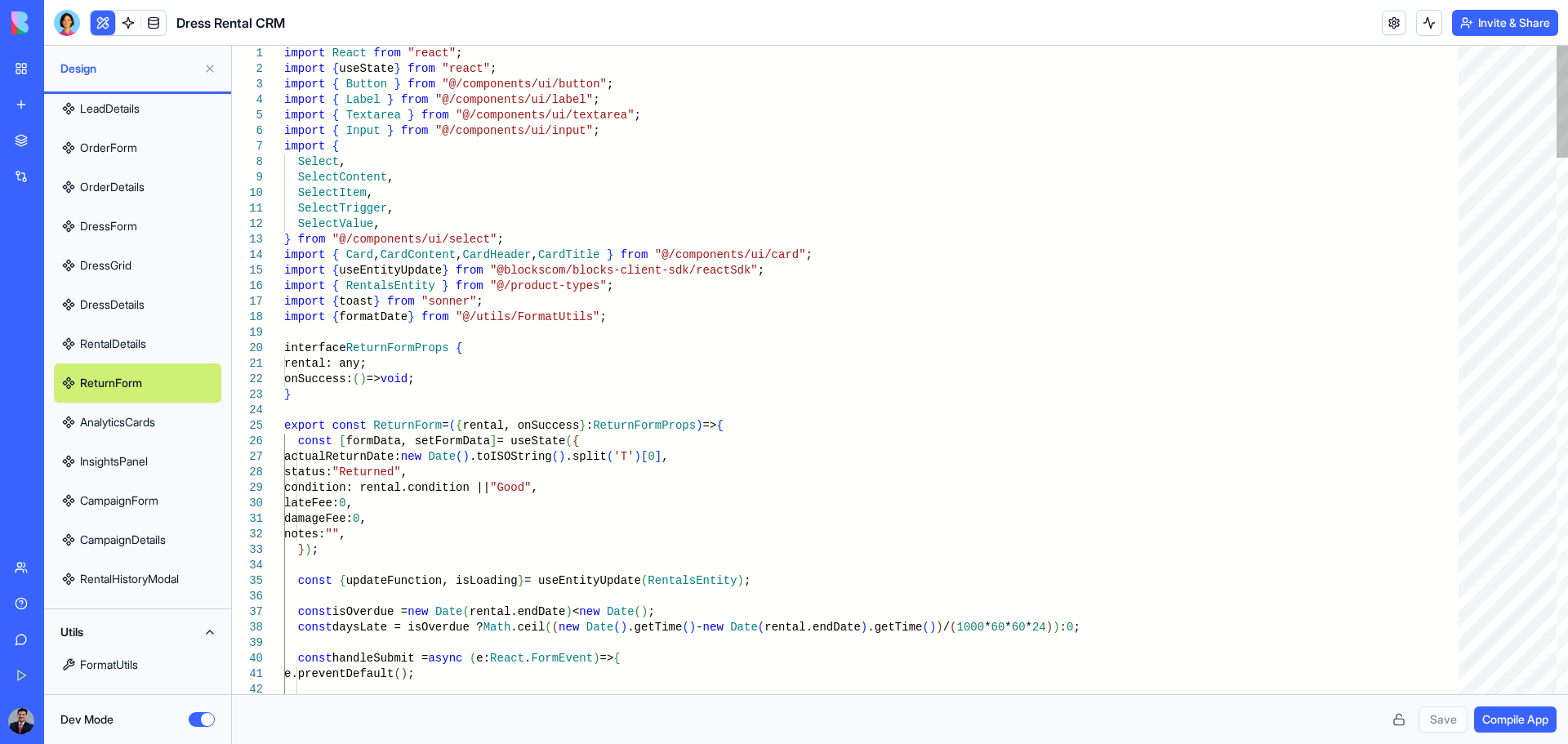
click at [119, 440] on link "AnalyticsCards" at bounding box center [137, 422] width 167 height 39
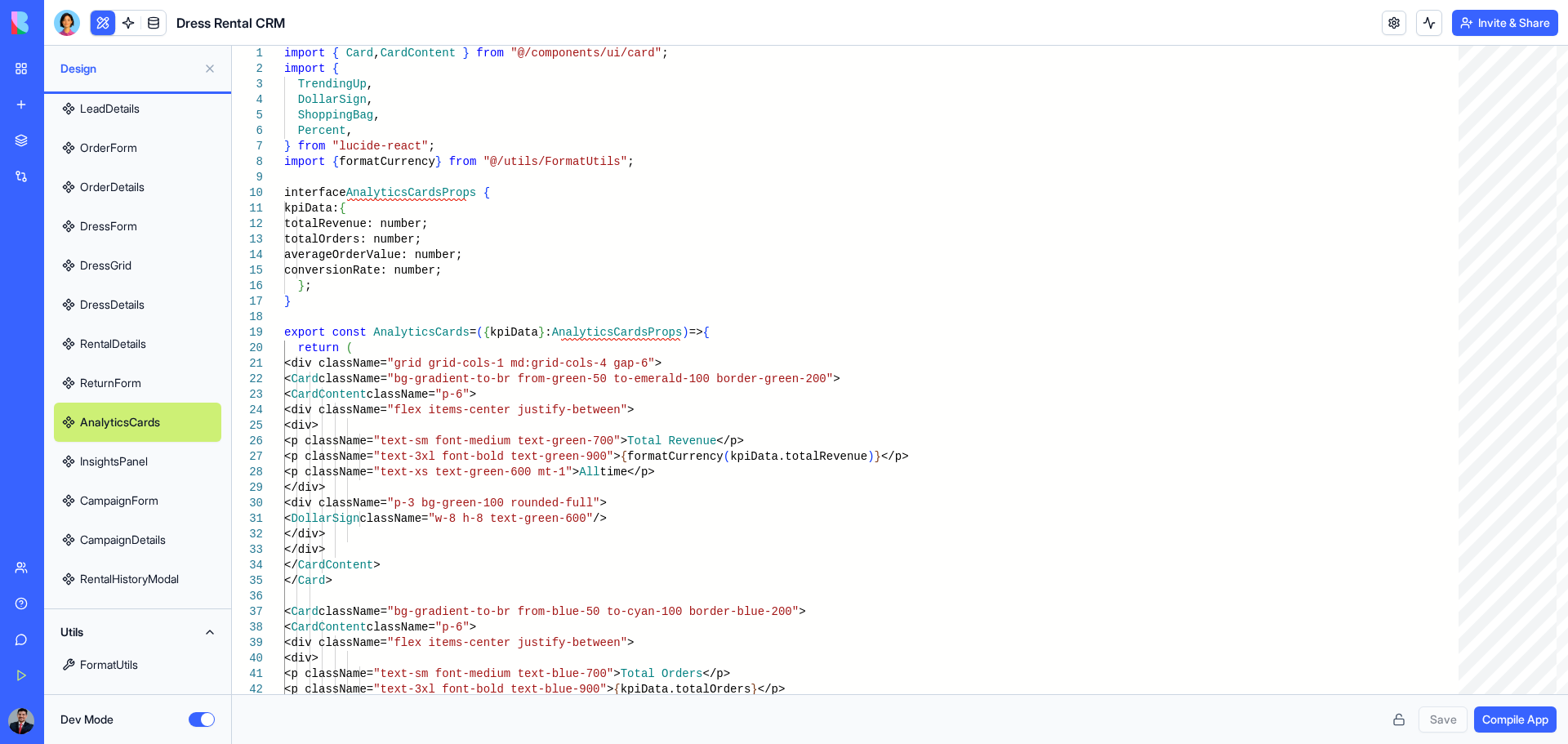
click at [129, 481] on link "CampaignForm" at bounding box center [137, 500] width 167 height 39
type textarea "**********"
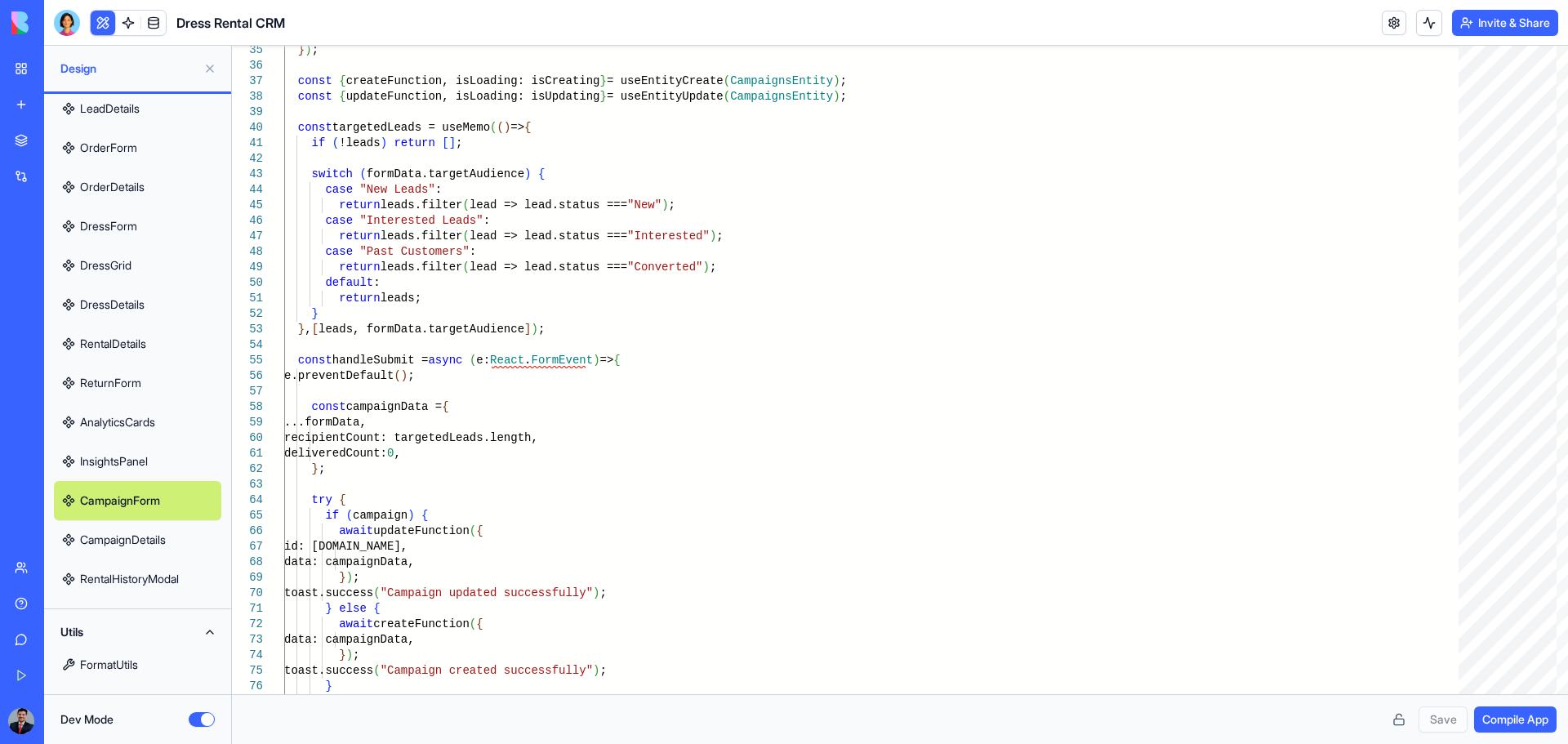
click at [1115, 489] on span "Compile App" at bounding box center [1516, 720] width 66 height 17
click at [1115, 26] on button "Invite & Share" at bounding box center [1505, 22] width 106 height 26
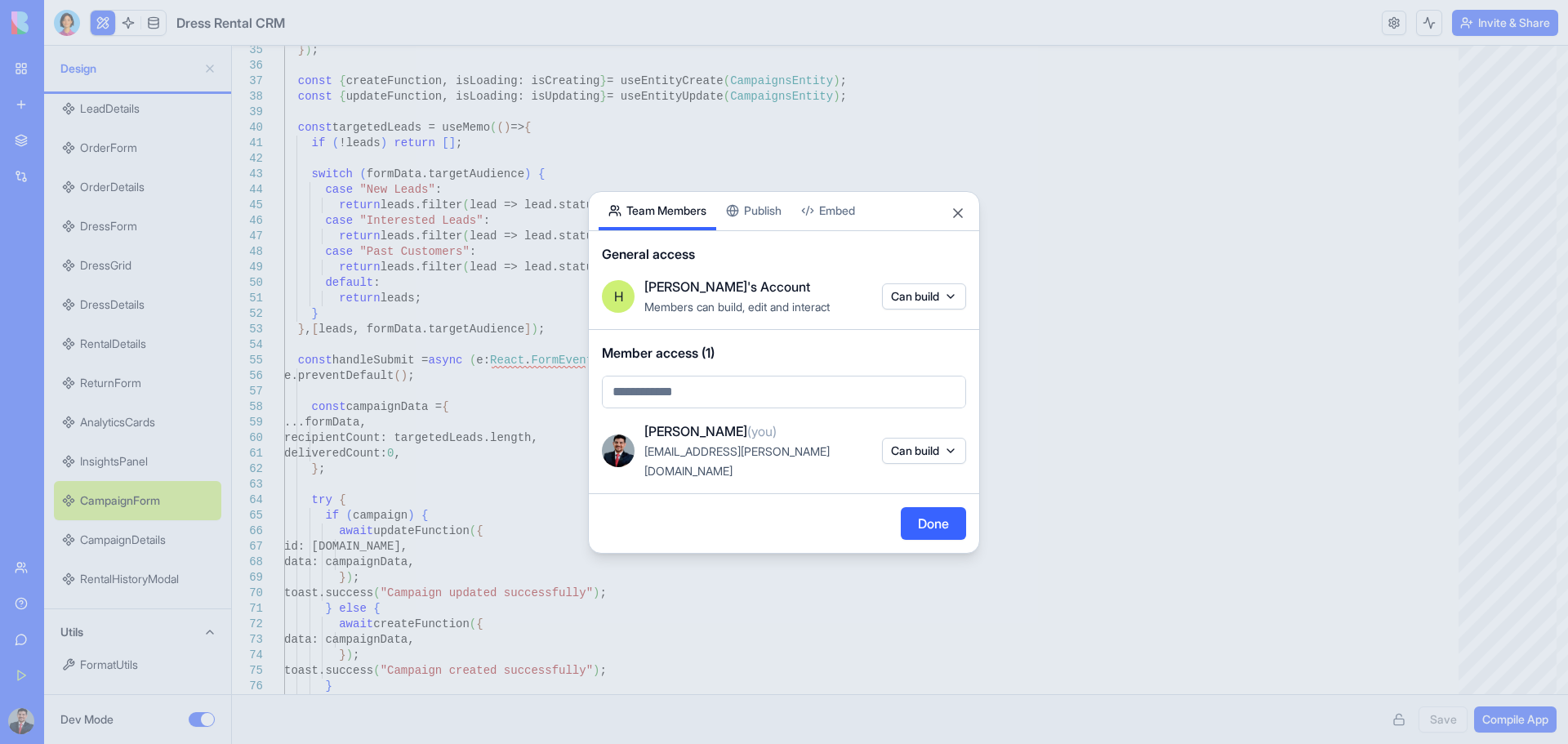
click at [930, 303] on body "BETA My Workspace New app Marketplace Integrations Recent Untitled App AI Logo …" at bounding box center [784, 372] width 1568 height 744
click at [960, 226] on div at bounding box center [784, 372] width 1568 height 744
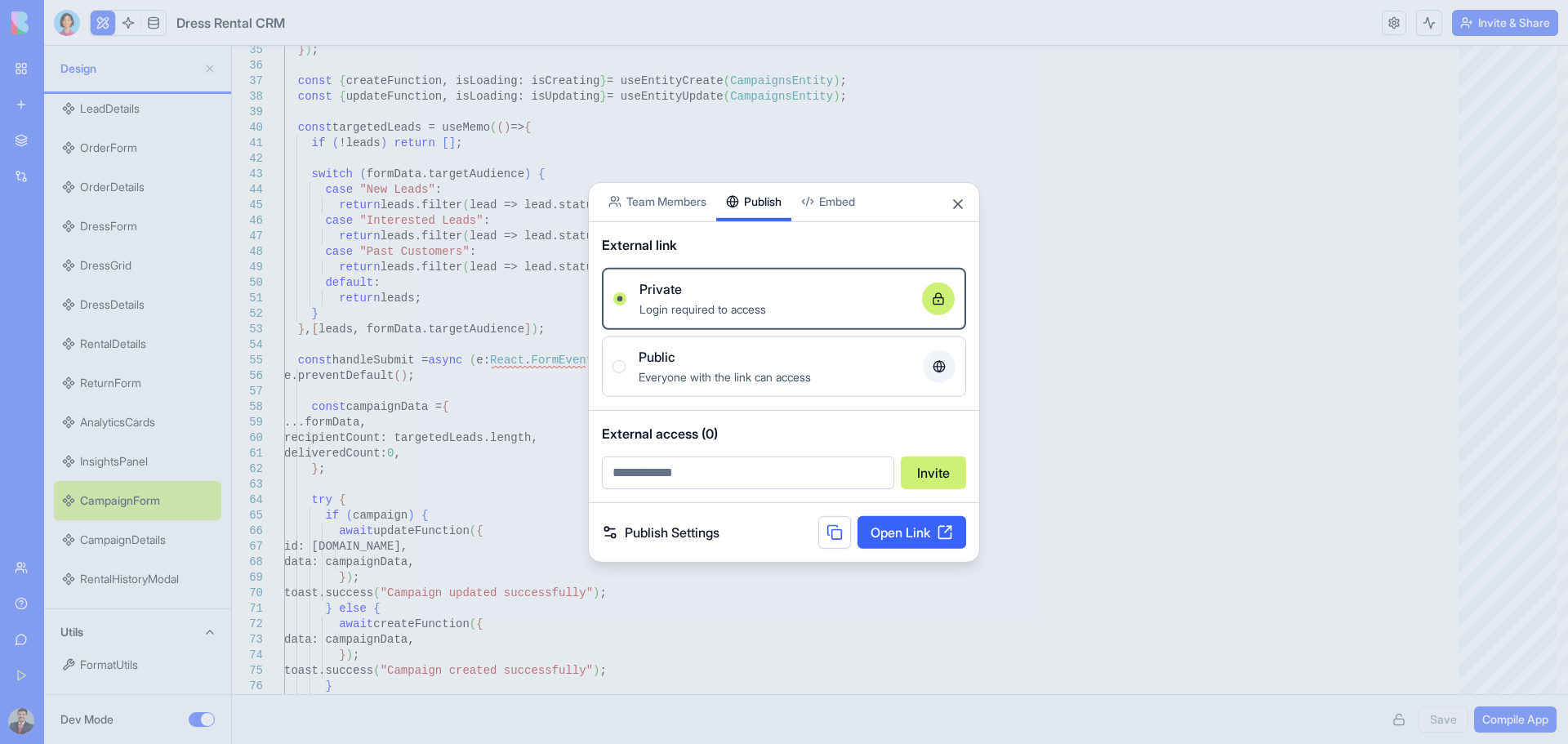
click at [764, 226] on div "Share App Team Members Publish Embed External link Private Login required to ac…" at bounding box center [784, 372] width 392 height 381
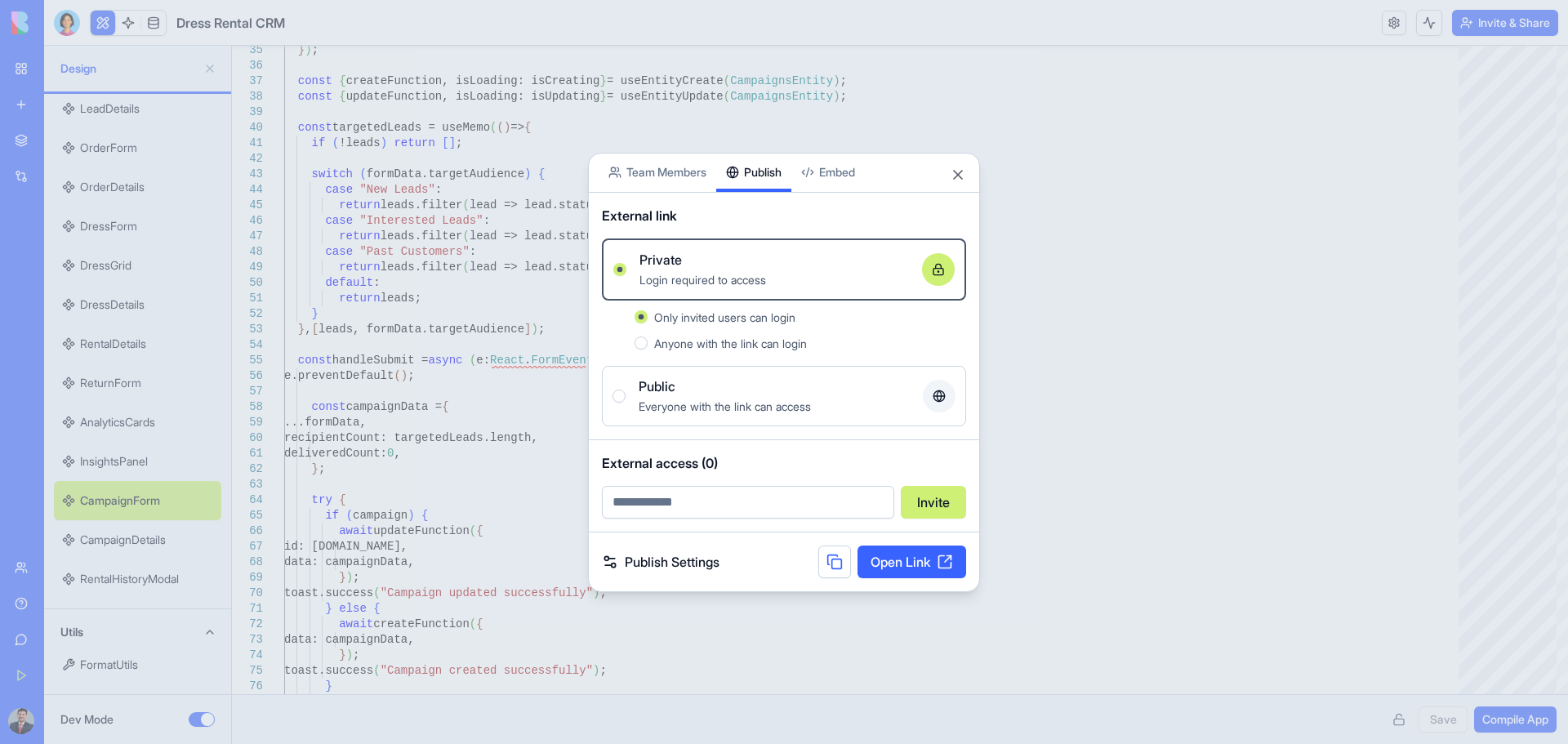
click at [706, 347] on span "Anyone with the link can login" at bounding box center [730, 343] width 153 height 14
click at [647, 347] on button "Anyone with the link can login" at bounding box center [641, 343] width 13 height 13
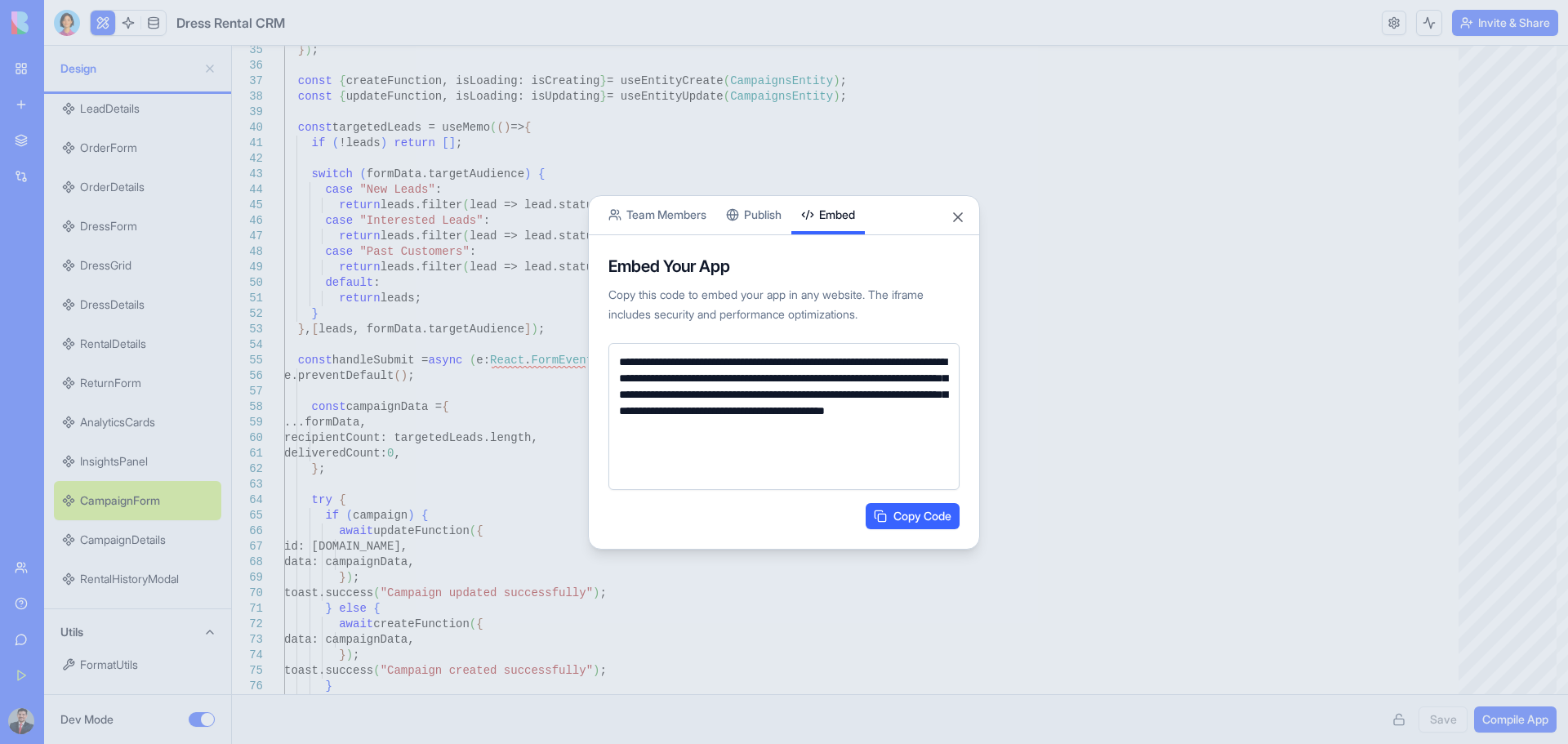
click at [851, 175] on body "BETA My Workspace New app Marketplace Integrations Recent Untitled App AI Logo …" at bounding box center [784, 372] width 1568 height 744
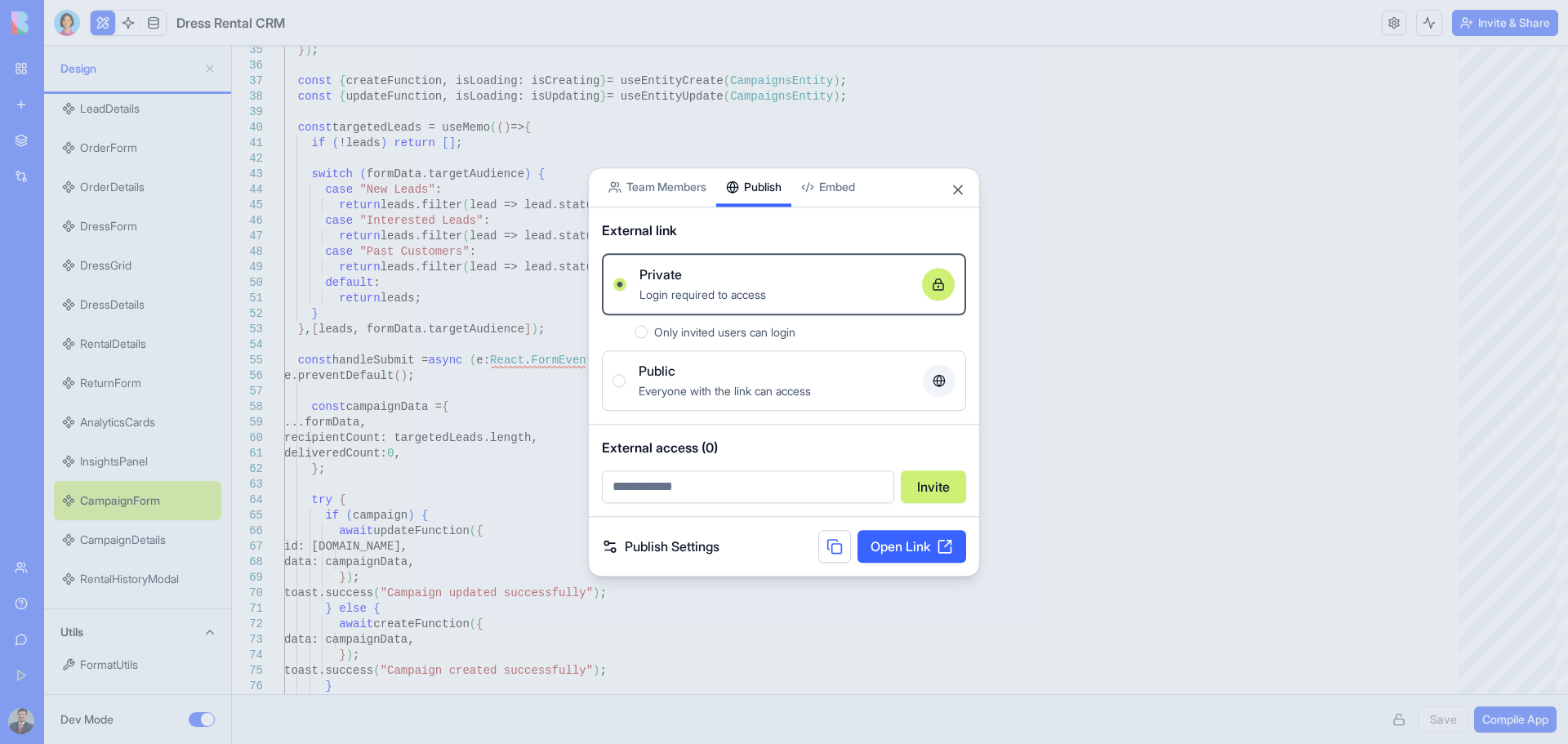
click at [757, 213] on div "Share App Team Members Publish Embed External link Private Login required to ac…" at bounding box center [784, 372] width 392 height 409
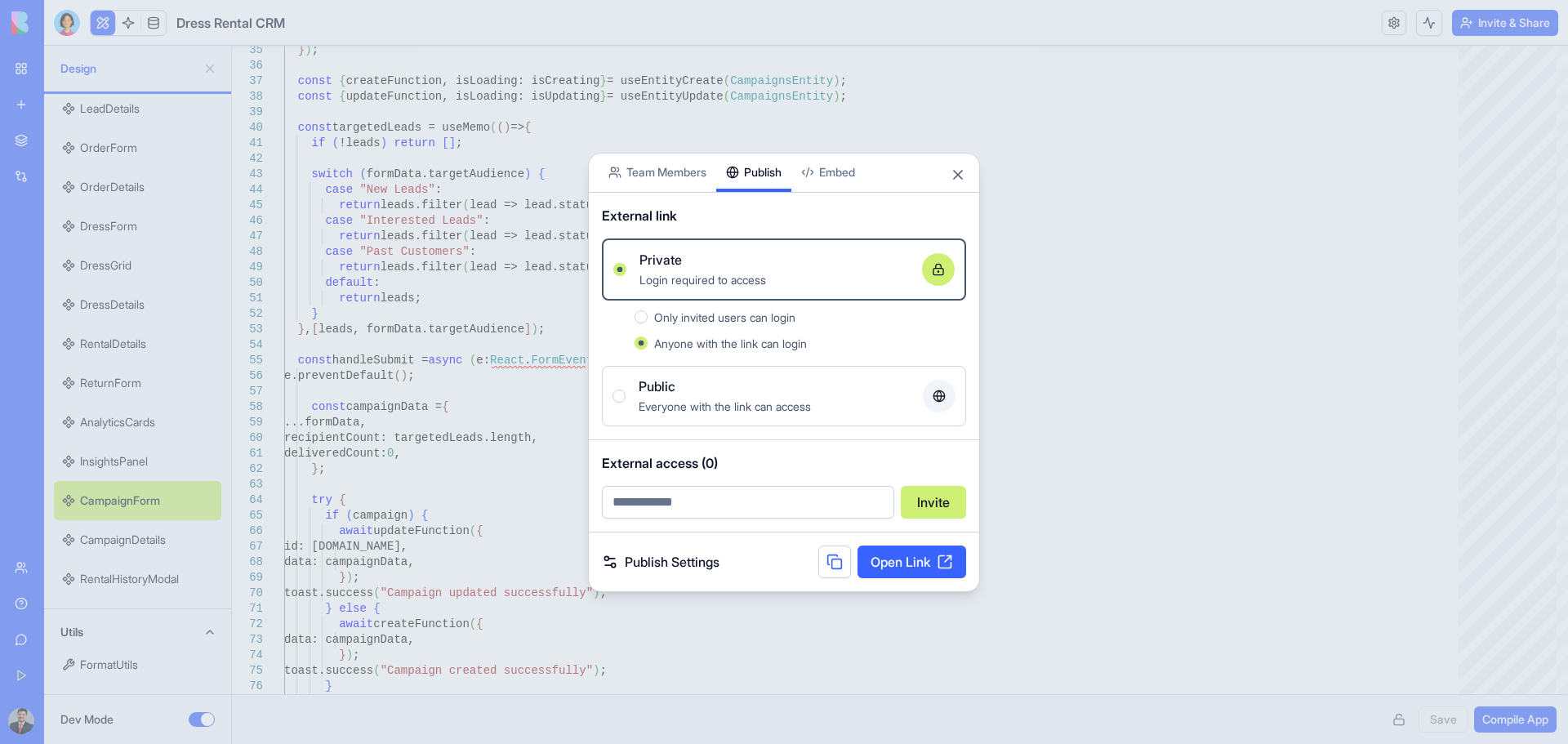
click at [902, 489] on link "Open Link" at bounding box center [912, 562] width 109 height 32
click at [958, 176] on button "Close" at bounding box center [958, 175] width 17 height 17
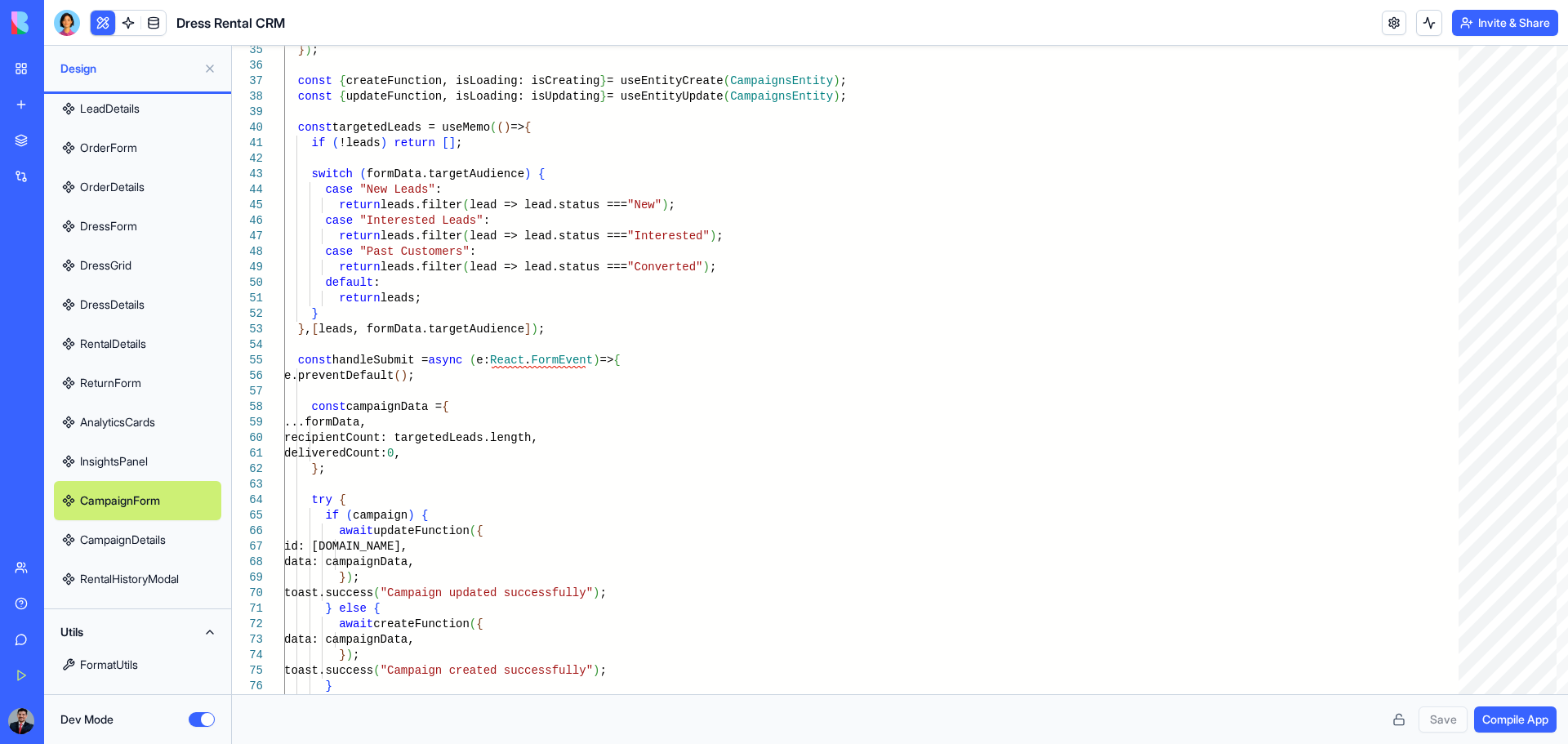
click at [208, 65] on button at bounding box center [209, 68] width 26 height 26
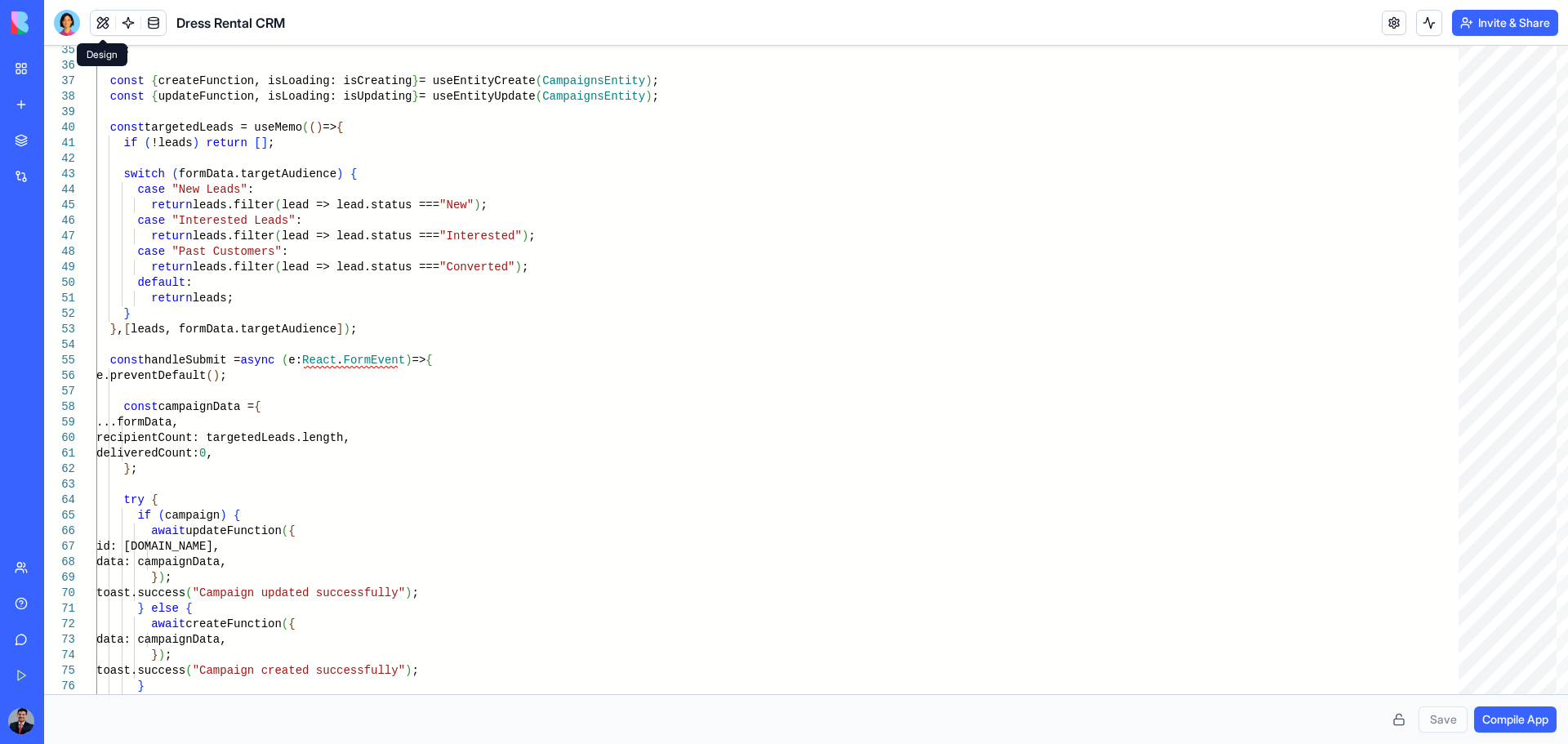
click at [24, 79] on link "My Workspace" at bounding box center [37, 68] width 66 height 32
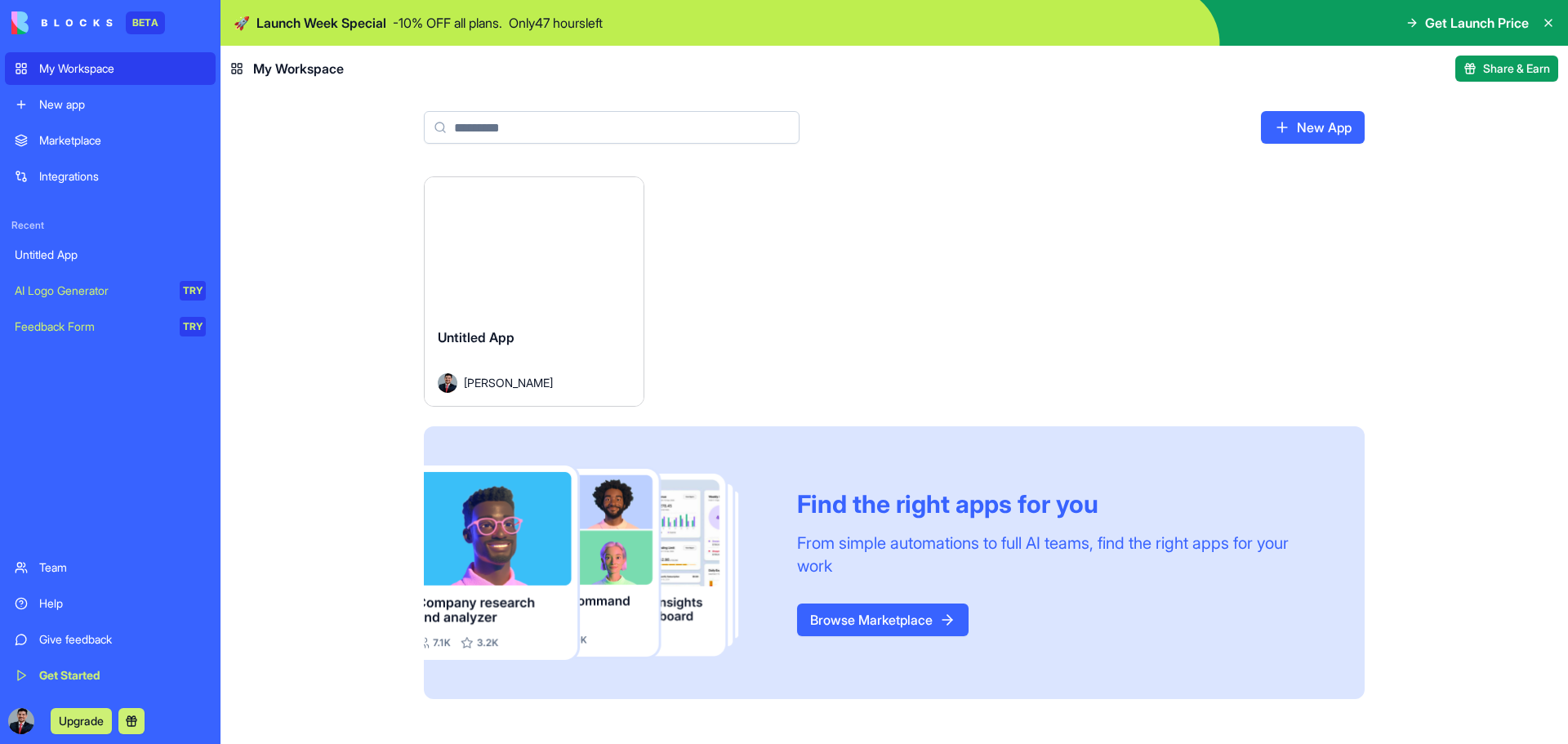
click at [78, 260] on div "Untitled App" at bounding box center [111, 255] width 191 height 17
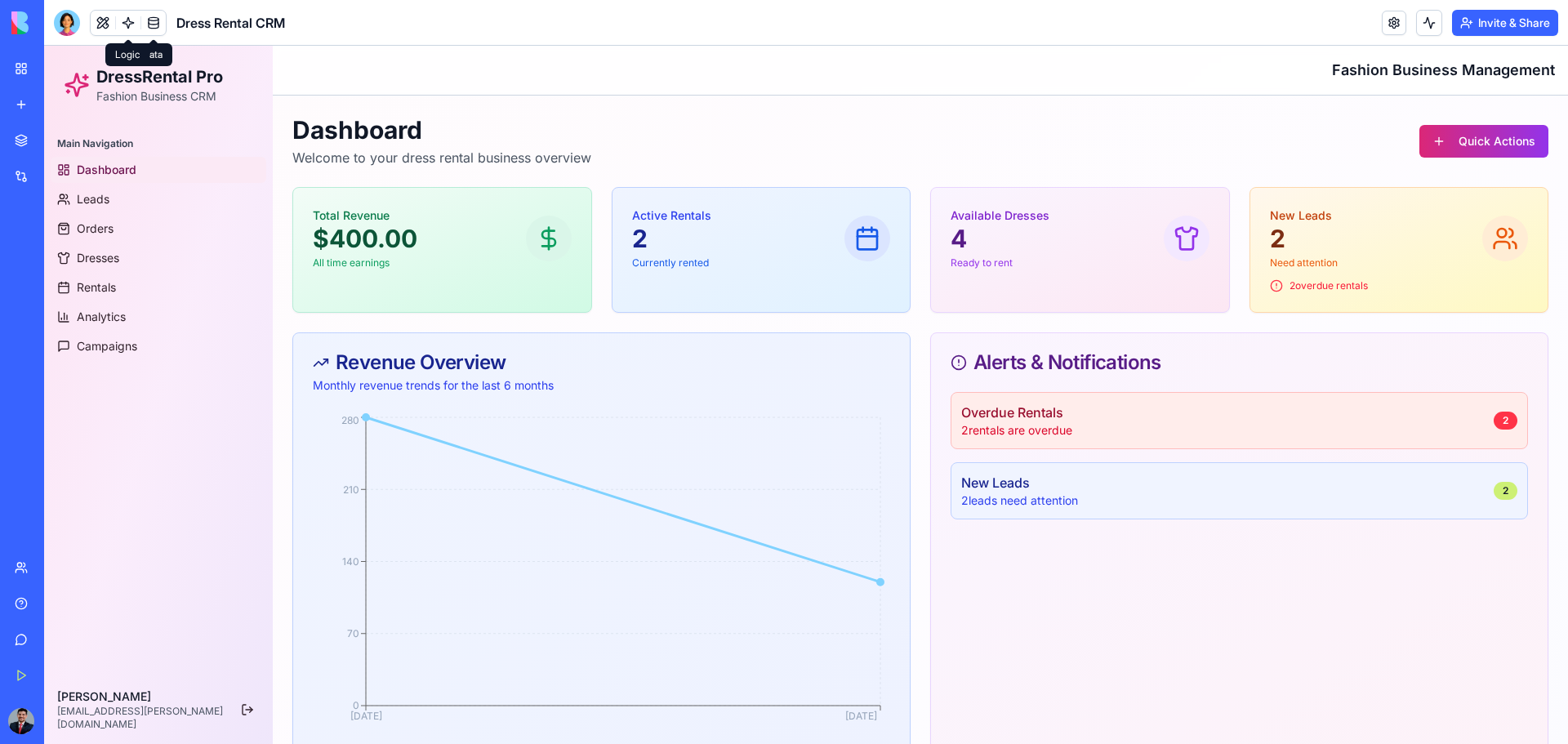
click at [133, 20] on link at bounding box center [128, 22] width 24 height 24
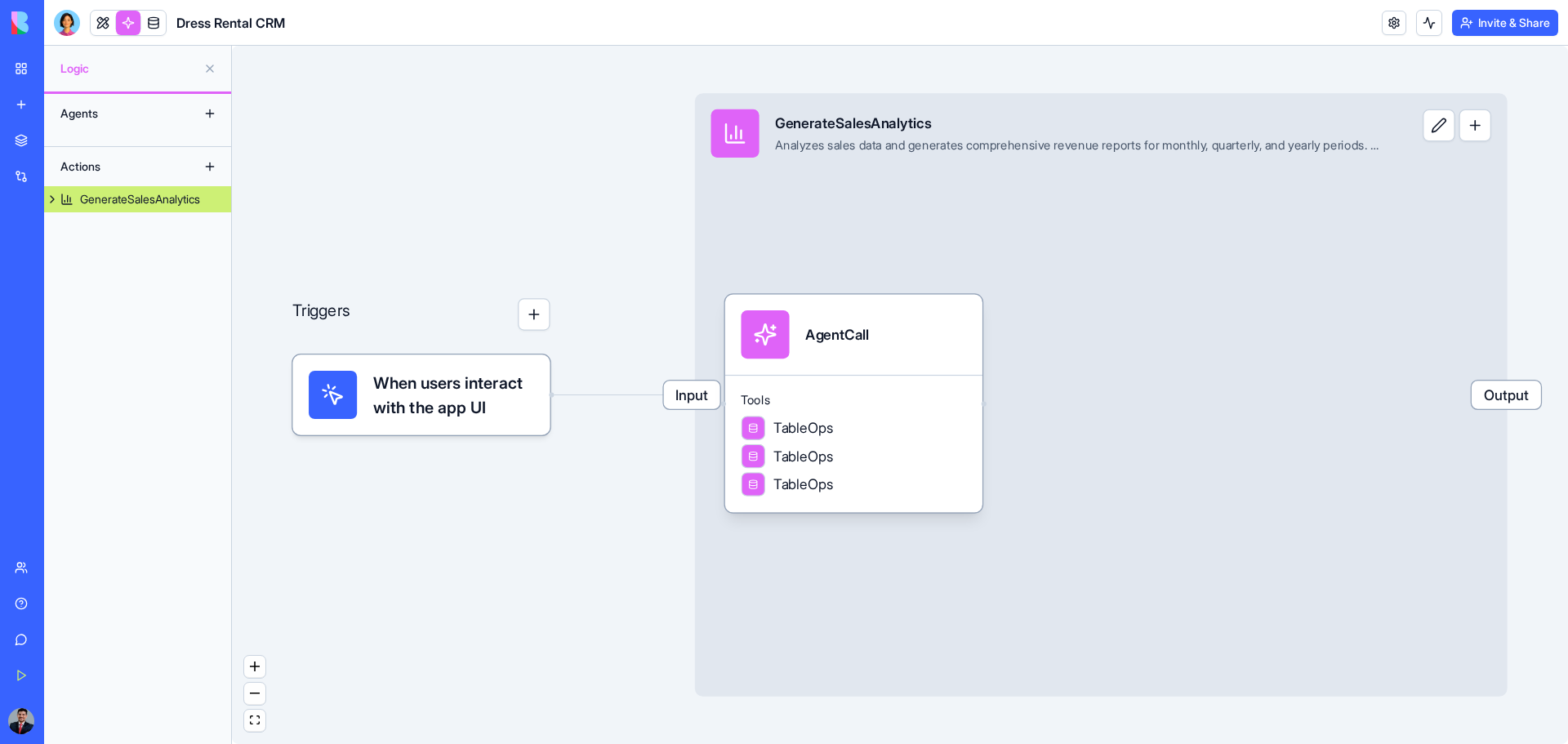
click at [146, 113] on div "Agents" at bounding box center [117, 113] width 130 height 26
click at [135, 170] on div "Actions" at bounding box center [117, 166] width 130 height 26
click at [201, 165] on button at bounding box center [209, 166] width 26 height 26
click at [206, 164] on button at bounding box center [209, 166] width 26 height 26
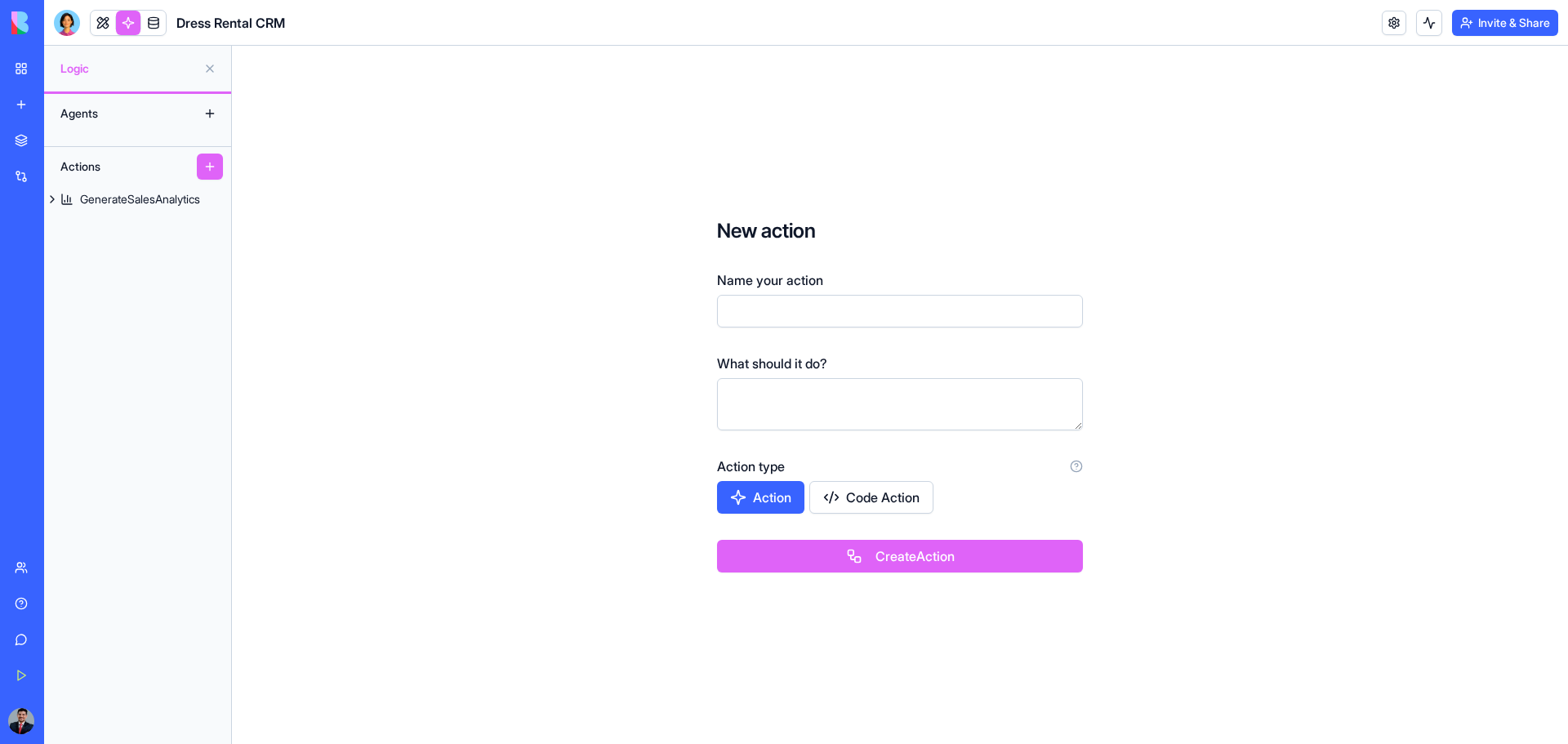
click at [205, 113] on button at bounding box center [209, 113] width 26 height 26
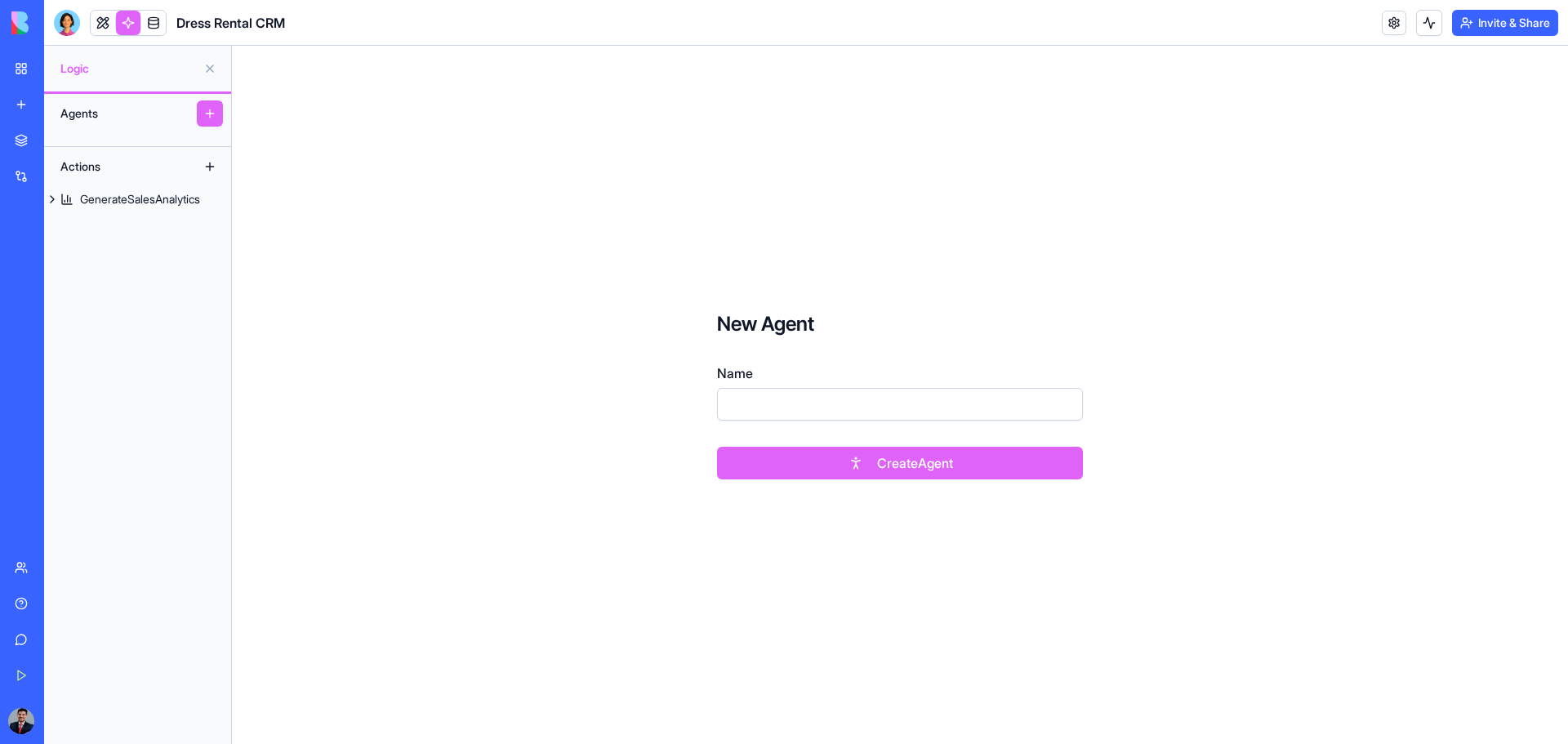
click at [214, 113] on button at bounding box center [209, 113] width 26 height 26
click at [158, 76] on div "Logic" at bounding box center [137, 68] width 187 height 46
click at [56, 68] on div "Logic" at bounding box center [137, 68] width 187 height 46
click at [83, 114] on div "Agents" at bounding box center [117, 113] width 130 height 26
click at [91, 161] on div "Actions" at bounding box center [117, 166] width 130 height 26
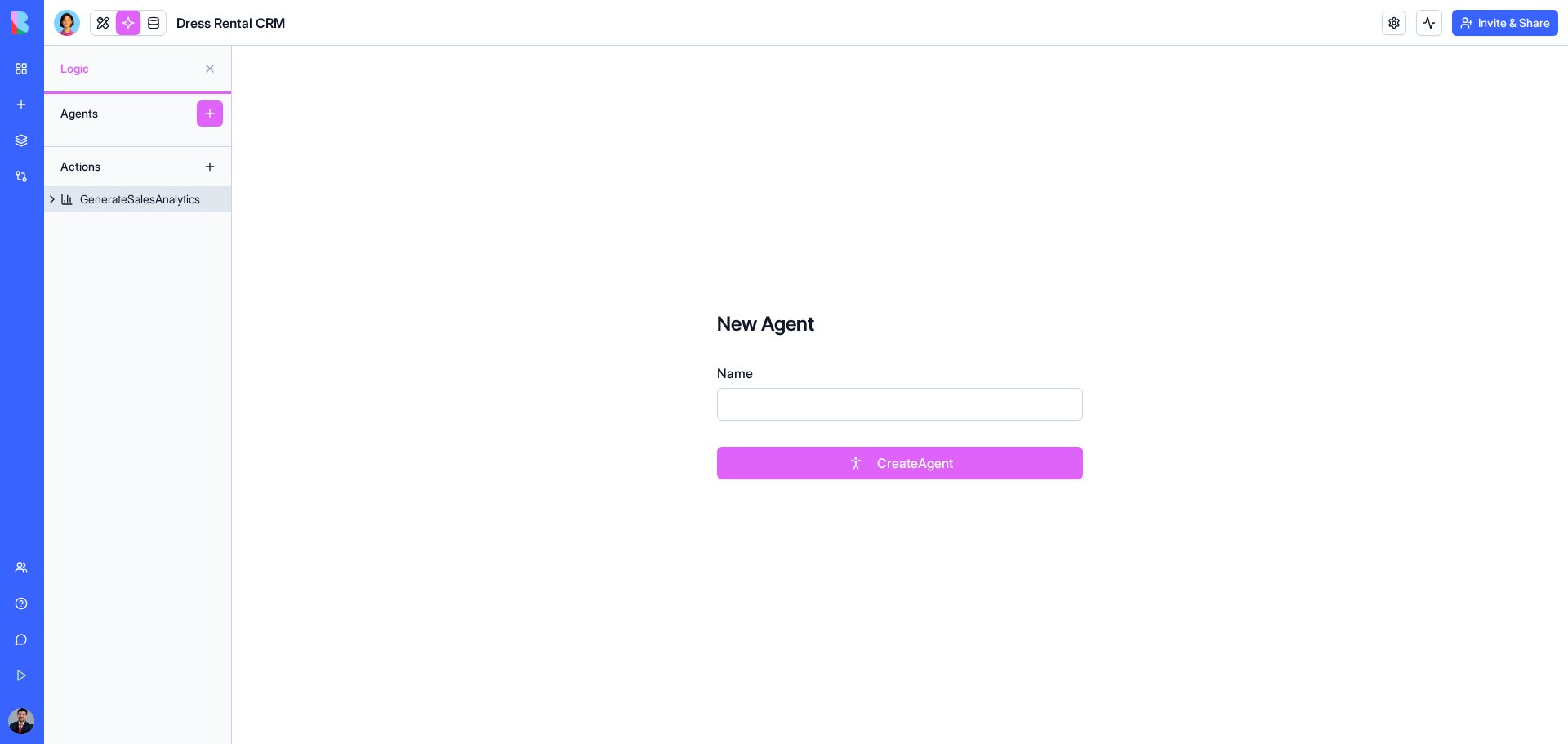
click at [55, 193] on button at bounding box center [52, 199] width 17 height 26
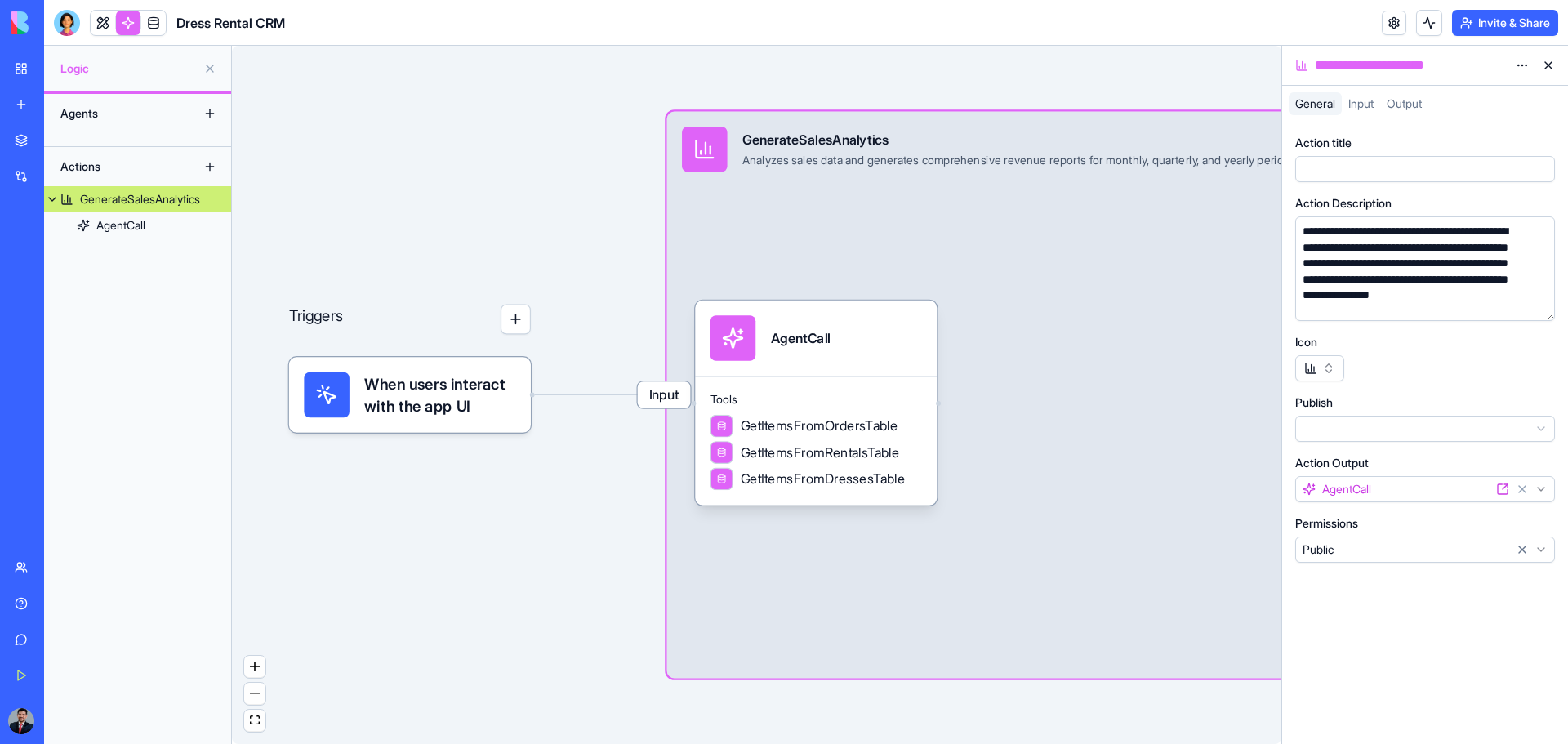
click at [257, 91] on div "Triggers When users interact with the app UI Input GenerateSalesAnalytics Analy…" at bounding box center [756, 395] width 1049 height 698
click at [355, 109] on div "Triggers When users interact with the app UI Input GenerateSalesAnalytics Analy…" at bounding box center [756, 395] width 1049 height 698
click at [109, 24] on link at bounding box center [102, 22] width 24 height 24
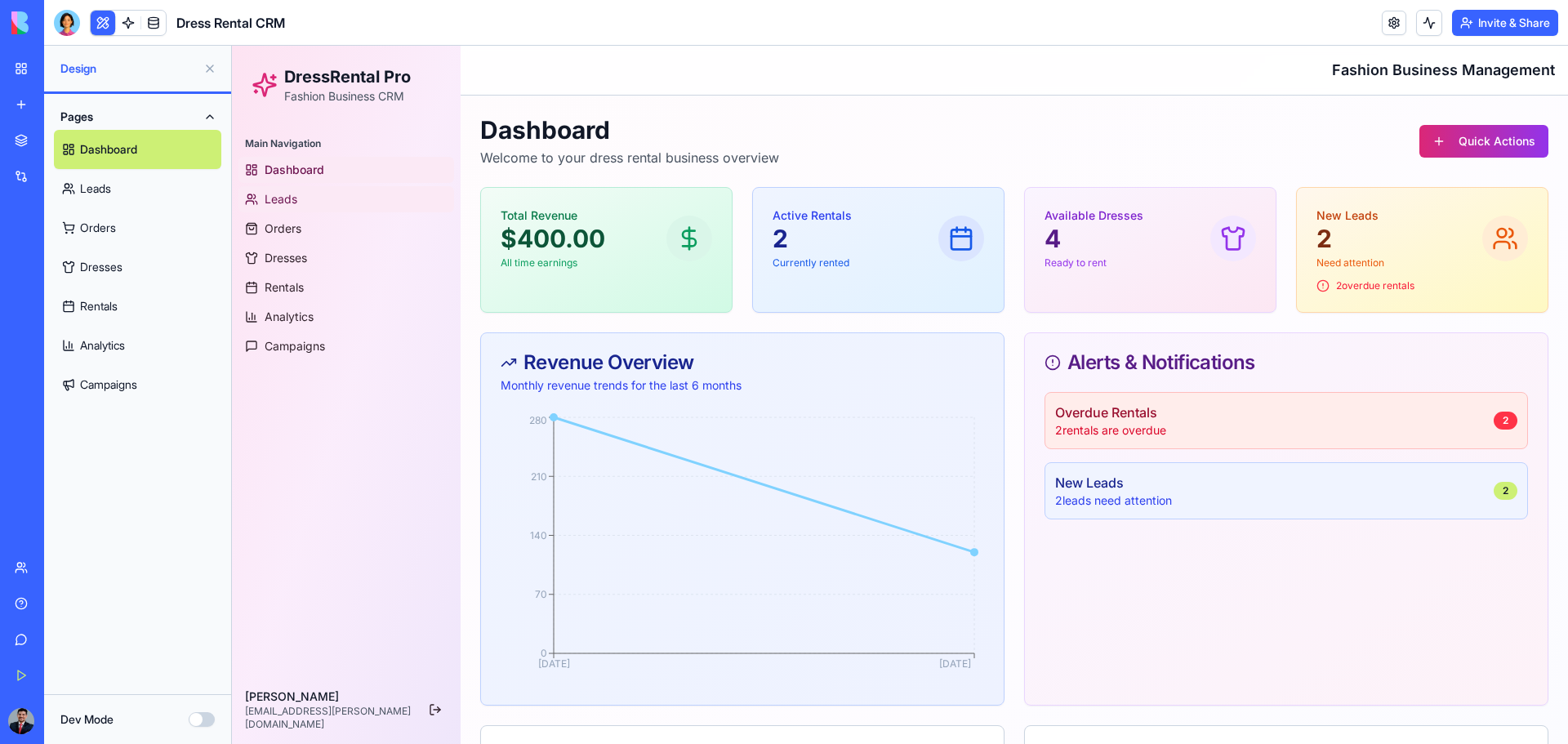
click at [295, 209] on link "Leads" at bounding box center [346, 199] width 215 height 26
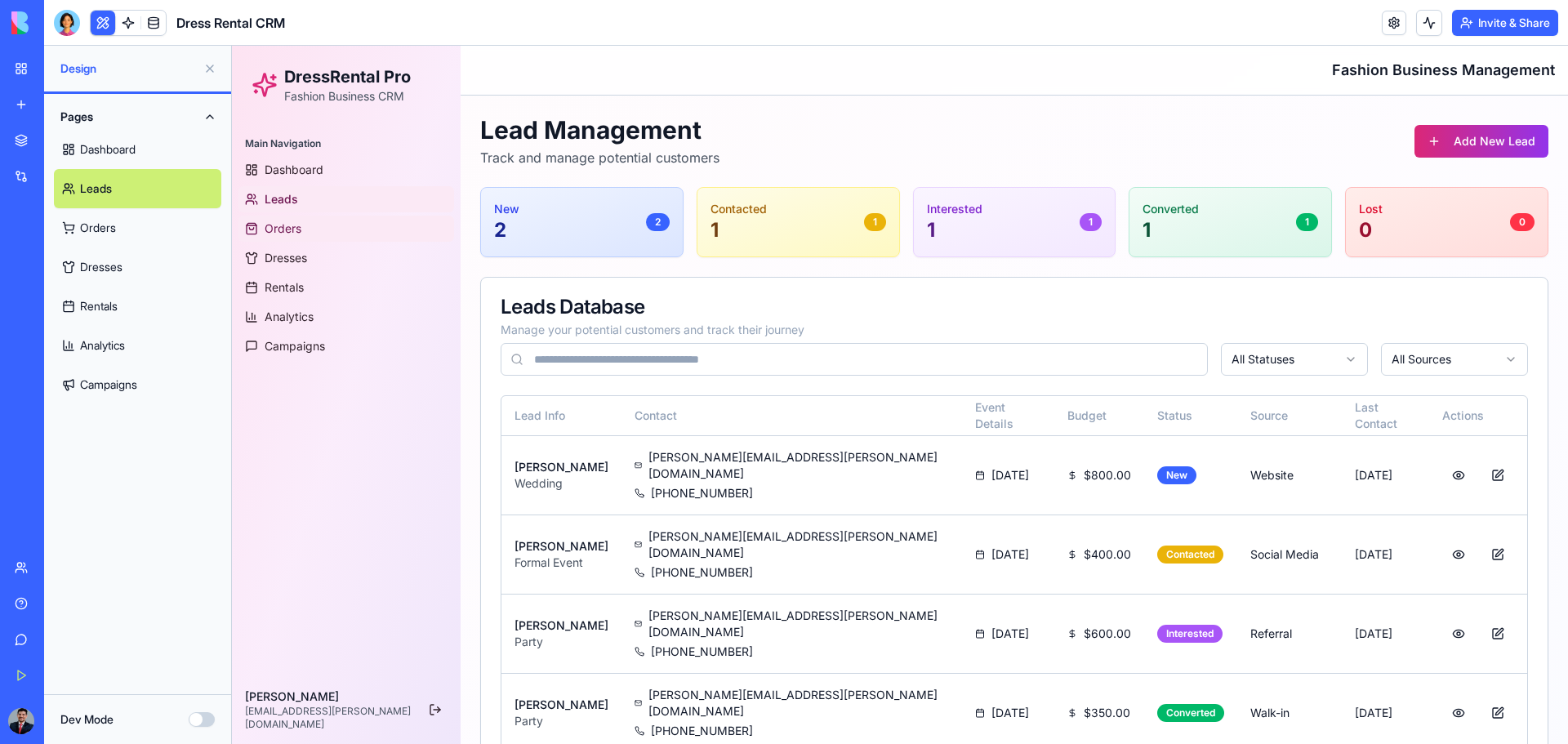
click at [295, 222] on span "Orders" at bounding box center [283, 229] width 37 height 17
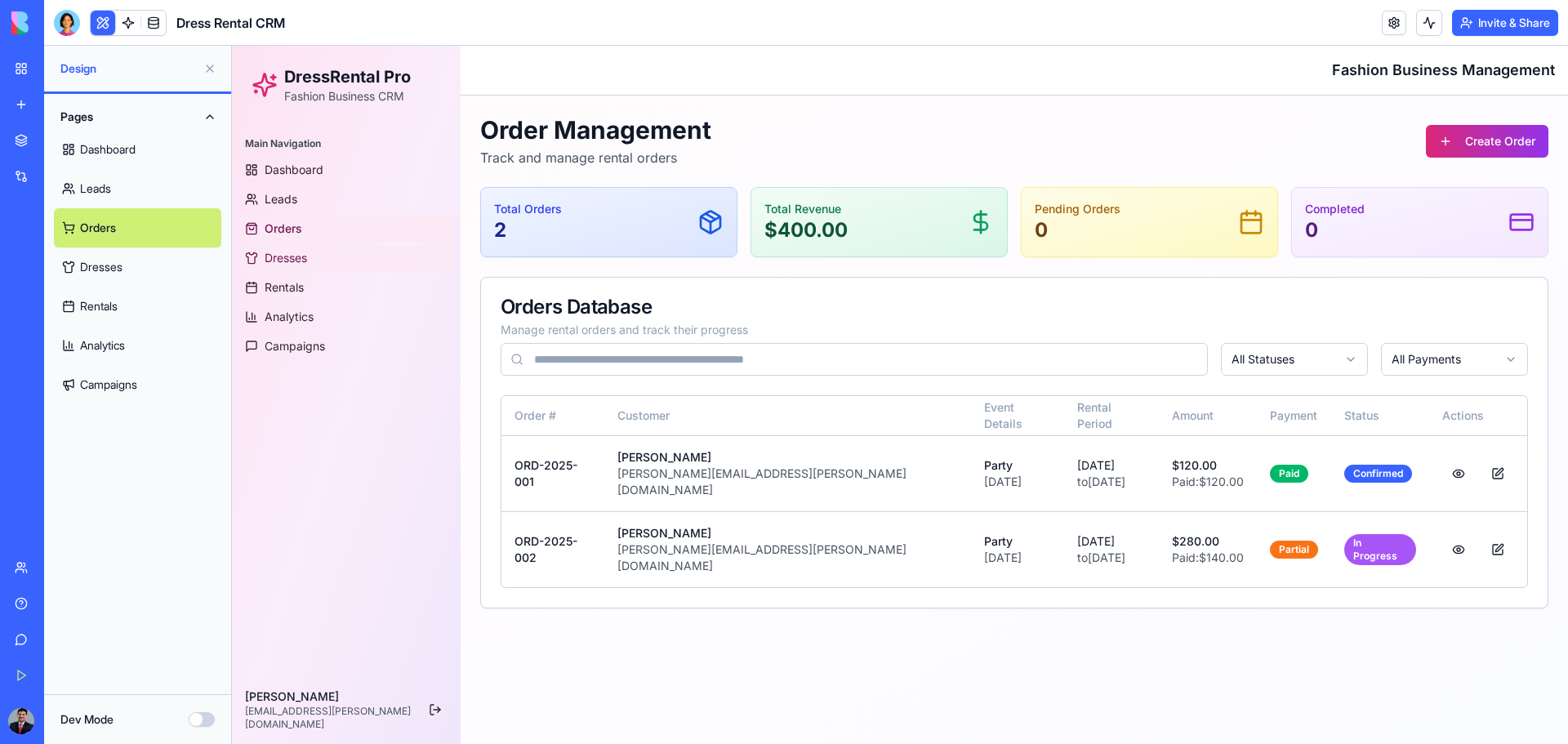
click at [296, 259] on span "Dresses" at bounding box center [285, 259] width 42 height 17
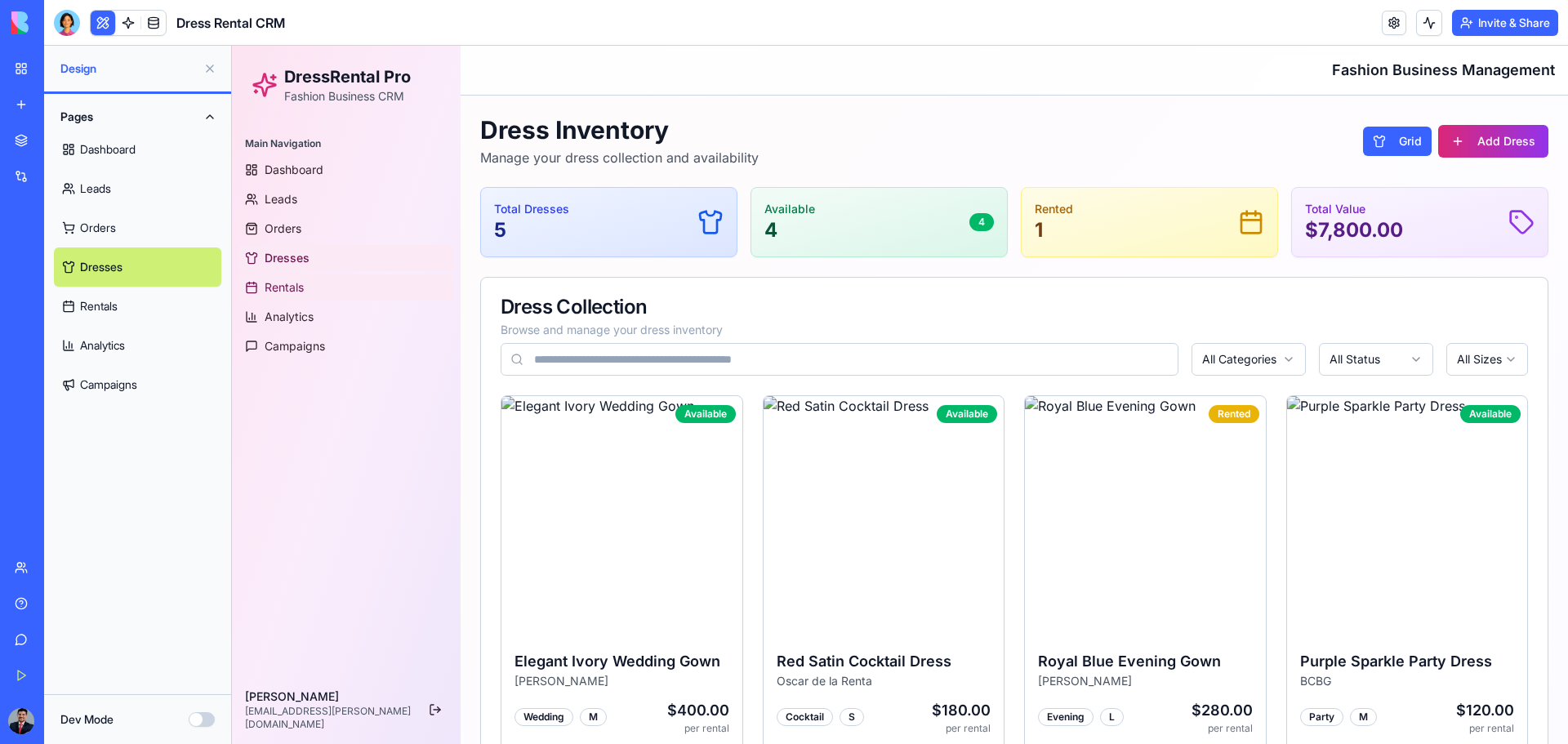
click at [292, 284] on span "Rentals" at bounding box center [283, 288] width 39 height 17
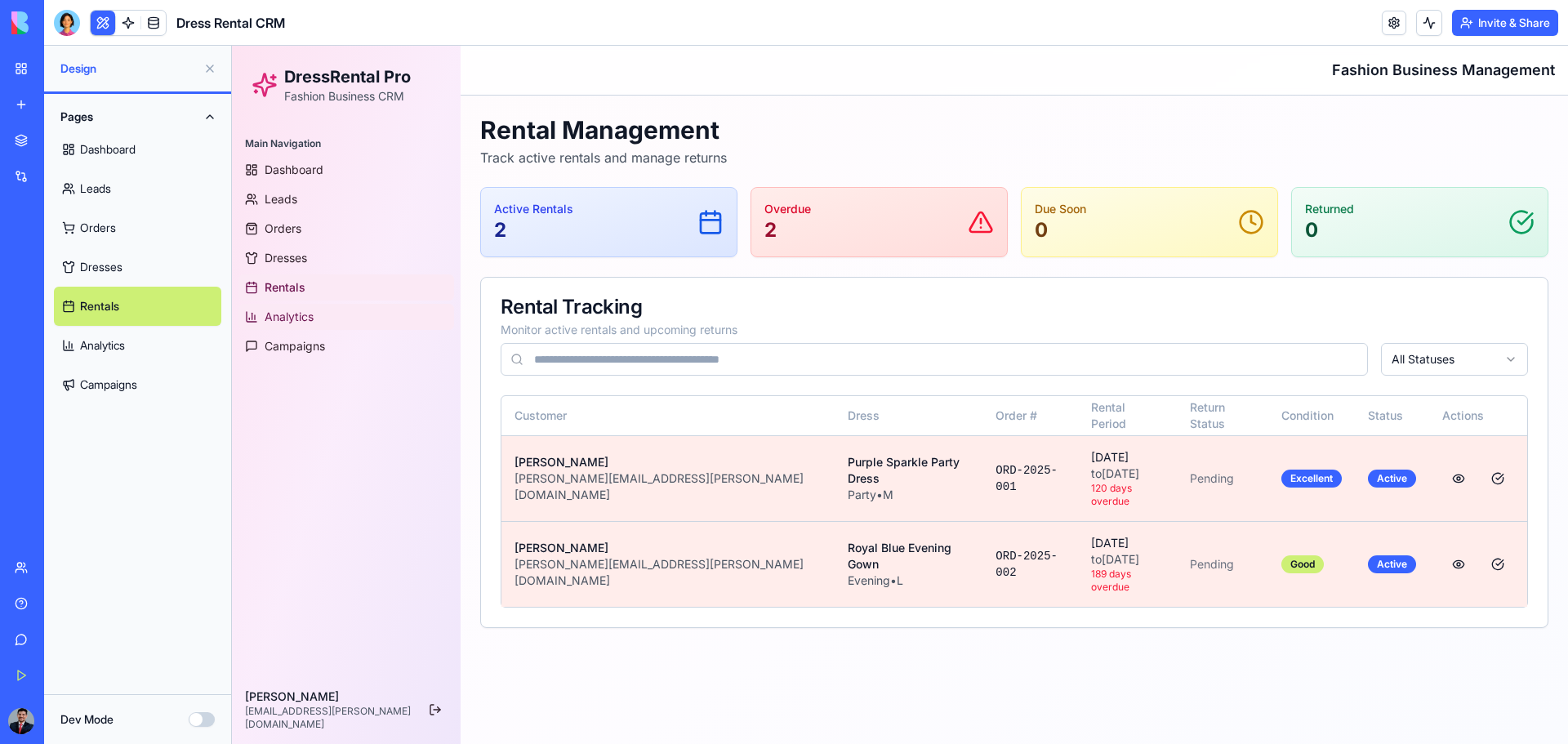
click at [290, 316] on span "Analytics" at bounding box center [288, 317] width 49 height 17
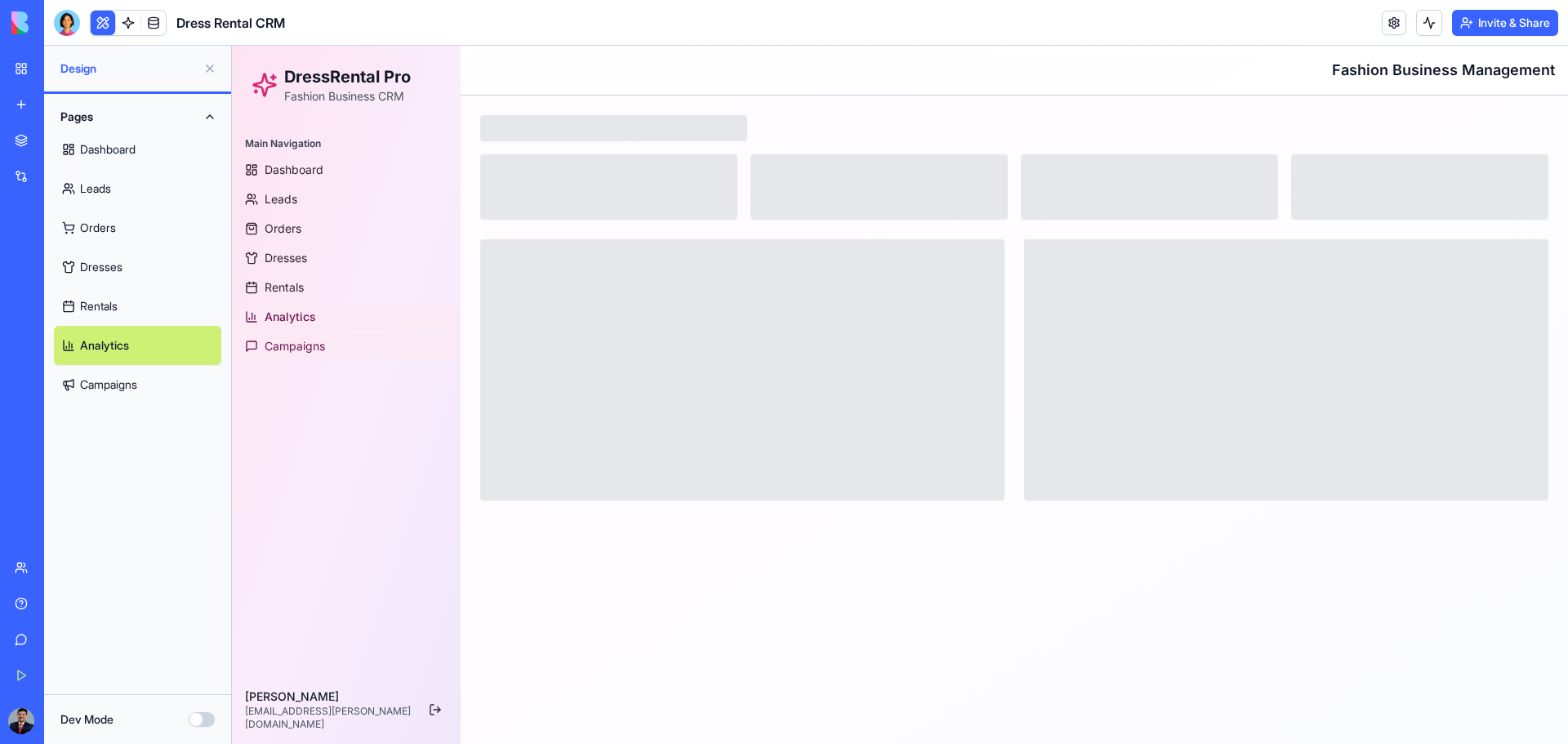
click at [288, 347] on span "Campaigns" at bounding box center [294, 347] width 61 height 17
